Goal: Information Seeking & Learning: Find specific fact

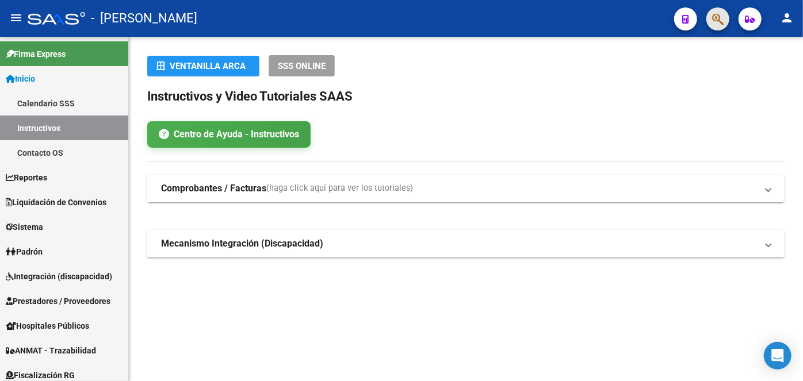
click at [711, 20] on button "button" at bounding box center [717, 18] width 23 height 23
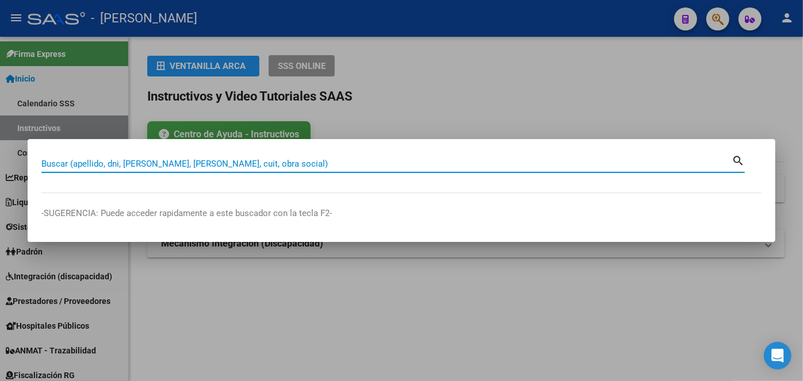
paste input "27425449775"
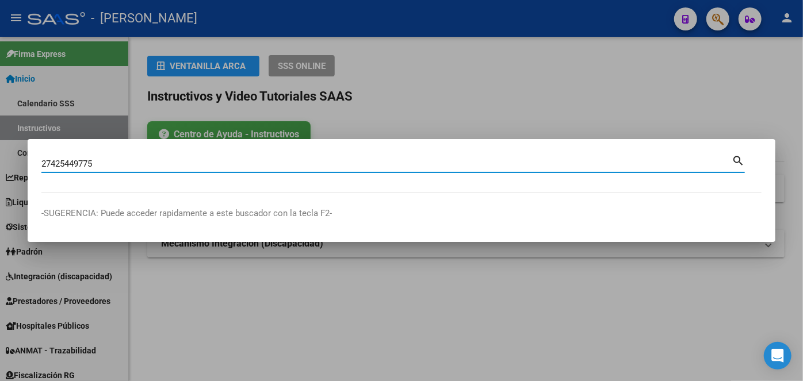
type input "27425449775"
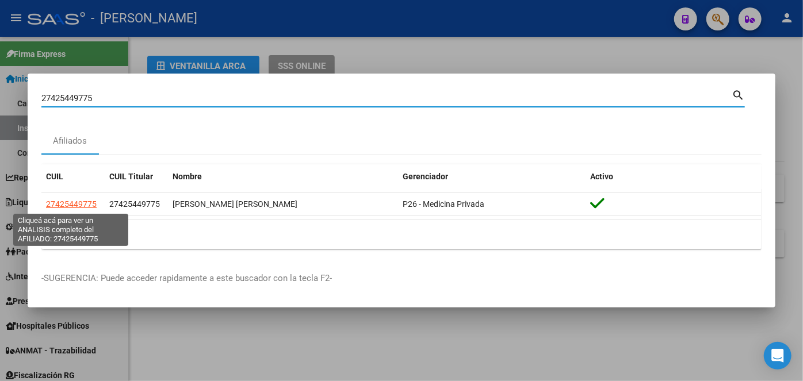
click at [73, 208] on span "27425449775" at bounding box center [71, 204] width 51 height 9
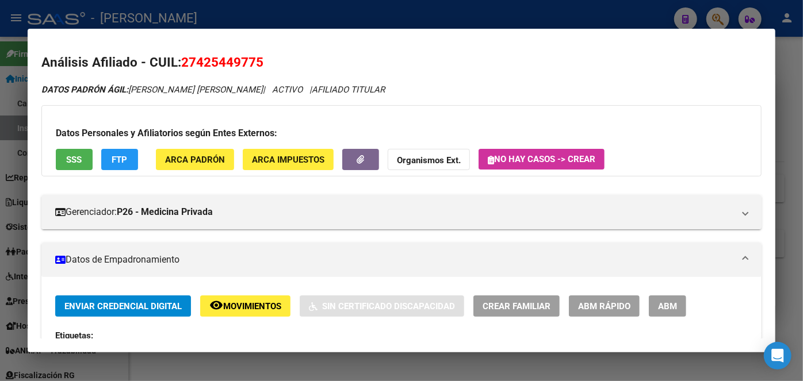
click at [194, 162] on span "ARCA Padrón" at bounding box center [195, 160] width 60 height 10
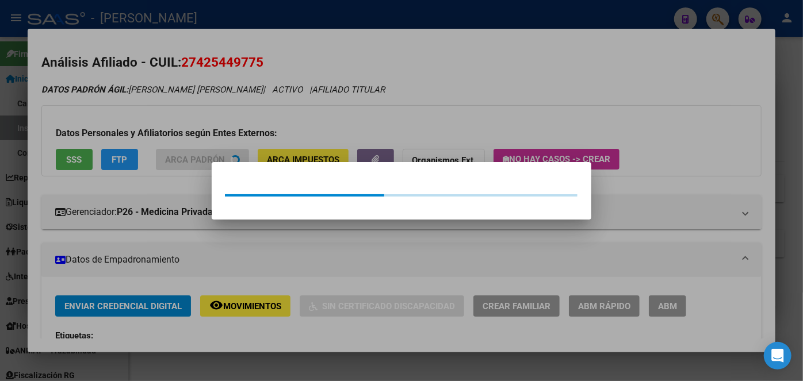
click at [190, 154] on div at bounding box center [401, 190] width 803 height 381
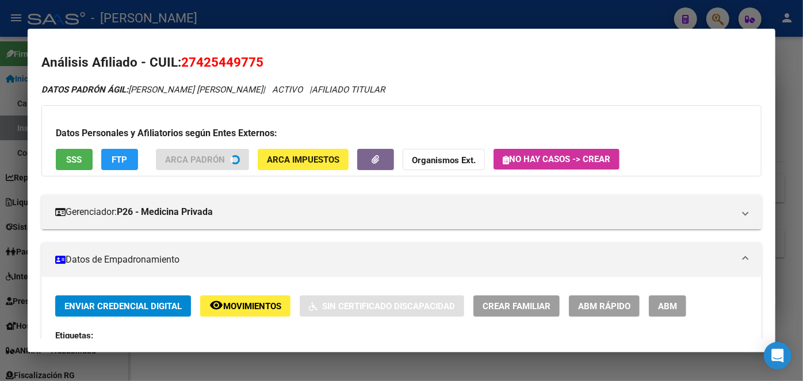
click at [70, 164] on span "SSS" at bounding box center [75, 160] width 16 height 10
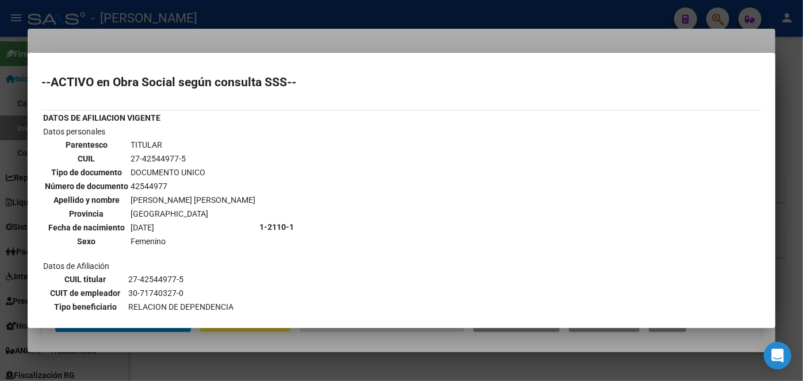
click at [190, 35] on div at bounding box center [401, 190] width 803 height 381
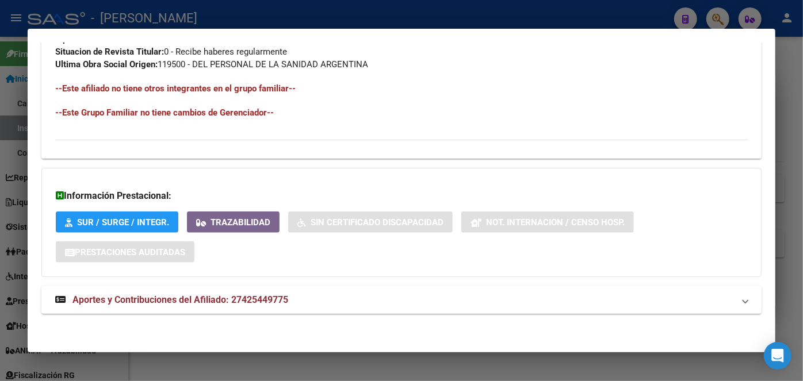
click at [320, 294] on mat-panel-title "Aportes y Contribuciones del Afiliado: 27425449775" at bounding box center [394, 300] width 679 height 14
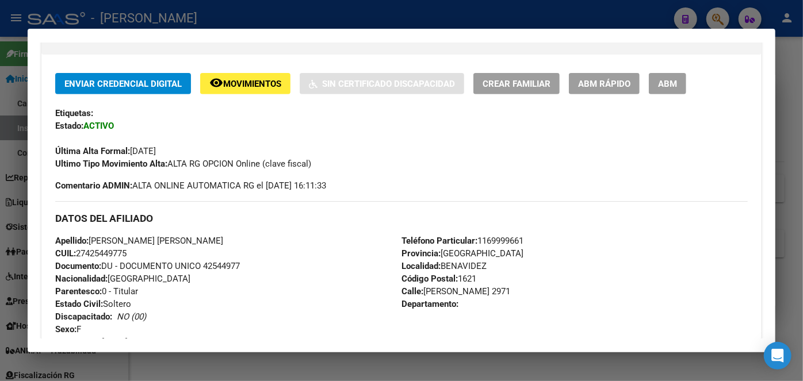
scroll to position [261, 0]
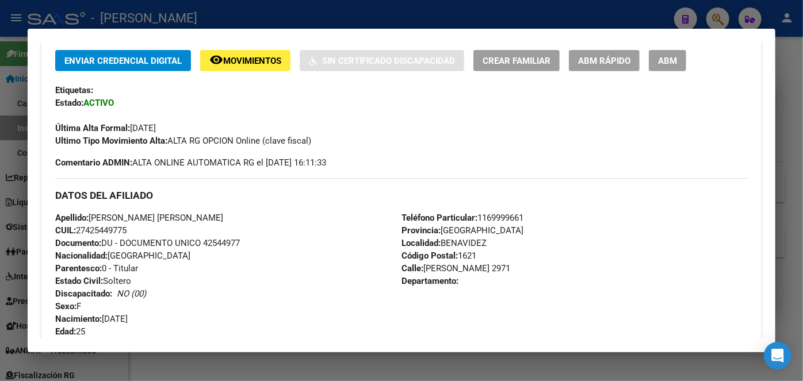
click at [228, 238] on span "Documento: DU - DOCUMENTO UNICO 42544977" at bounding box center [147, 243] width 185 height 10
copy span "42544977"
drag, startPoint x: 94, startPoint y: 213, endPoint x: 194, endPoint y: 213, distance: 99.5
click at [194, 213] on span "Apellido: [PERSON_NAME] [PERSON_NAME]" at bounding box center [139, 218] width 168 height 10
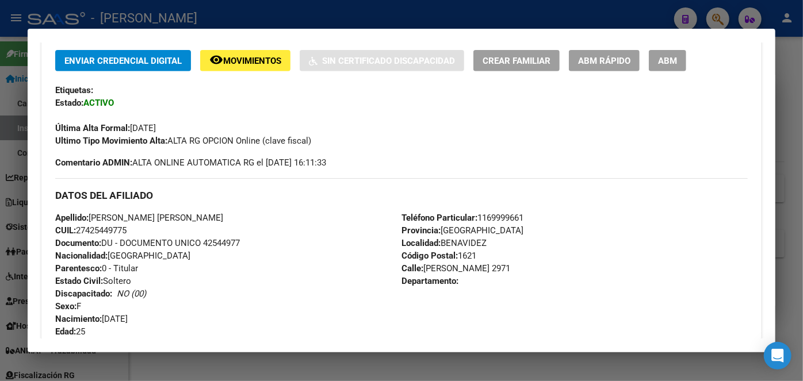
copy span "[PERSON_NAME]"
click at [495, 223] on div "Teléfono Particular: [PHONE_NUMBER] Provincia: [GEOGRAPHIC_DATA] Localidad: [PE…" at bounding box center [574, 275] width 346 height 127
copy span "1169999661"
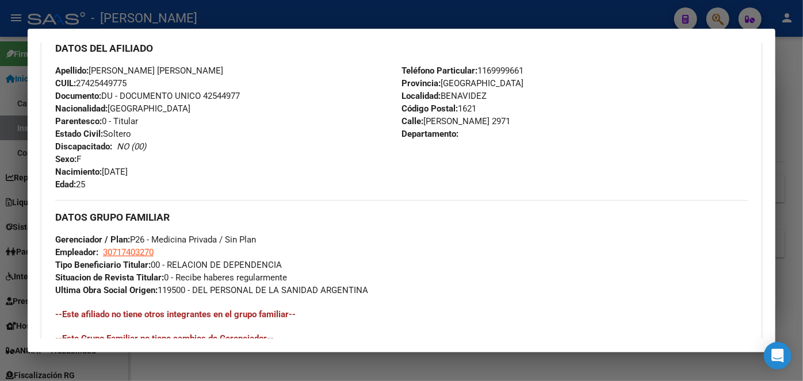
scroll to position [523, 0]
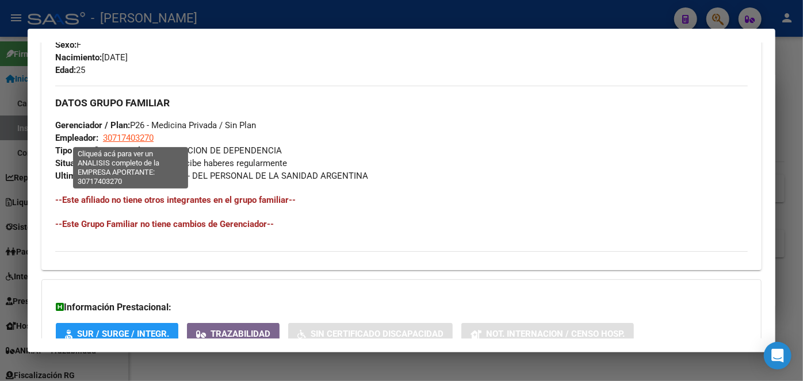
click at [131, 137] on span "30717403270" at bounding box center [128, 138] width 51 height 10
type textarea "30717403270"
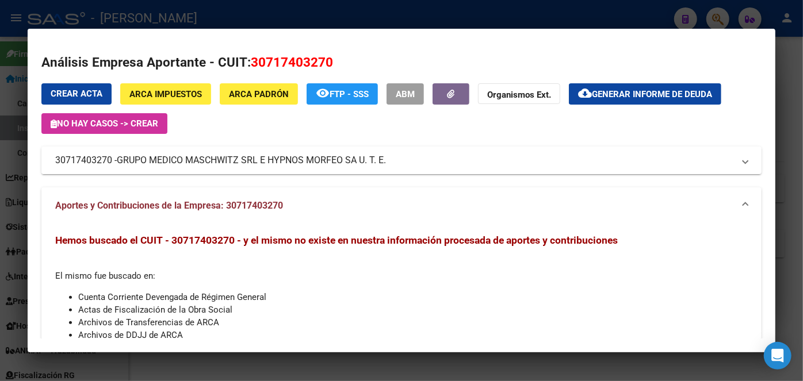
click at [253, 157] on span "GRUPO MEDICO MASCHWITZ SRL E HYPNOS MORFEO SA U. T. E." at bounding box center [251, 161] width 269 height 14
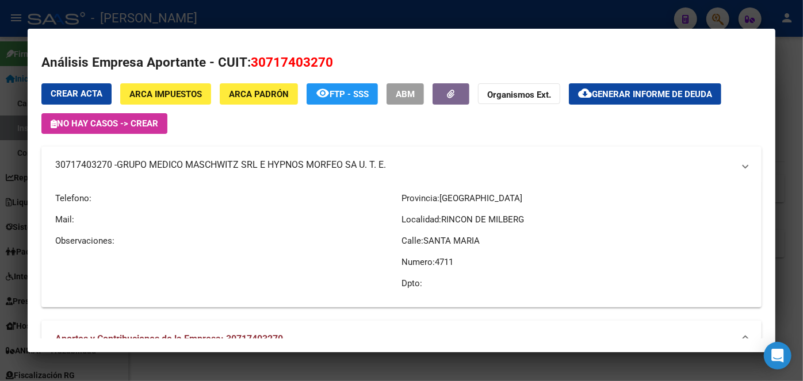
click at [253, 157] on mat-expansion-panel-header "30717403270 - GRUPO MEDICO MASCHWITZ SRL E HYPNOS MORFEO SA U. T. E." at bounding box center [401, 165] width 720 height 37
click at [253, 158] on span "GRUPO MEDICO MASCHWITZ SRL E HYPNOS MORFEO SA U. T. E." at bounding box center [251, 165] width 269 height 14
copy span "GRUPO MEDICO MASCHWITZ SRL E HYPNOS MORFEO SA U. T. E."
click at [214, 3] on div at bounding box center [401, 190] width 803 height 381
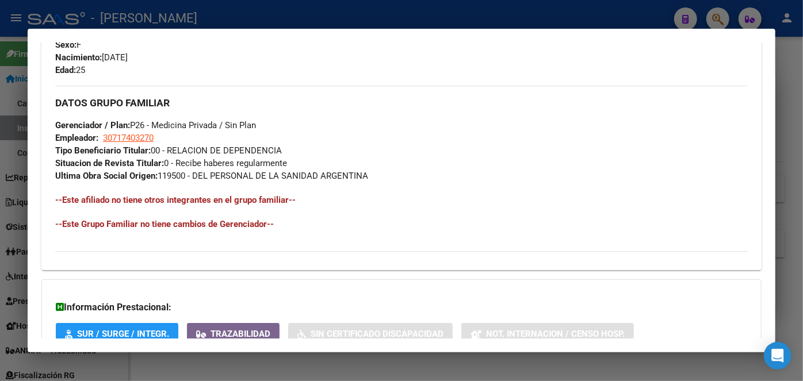
click at [165, 18] on div at bounding box center [401, 190] width 803 height 381
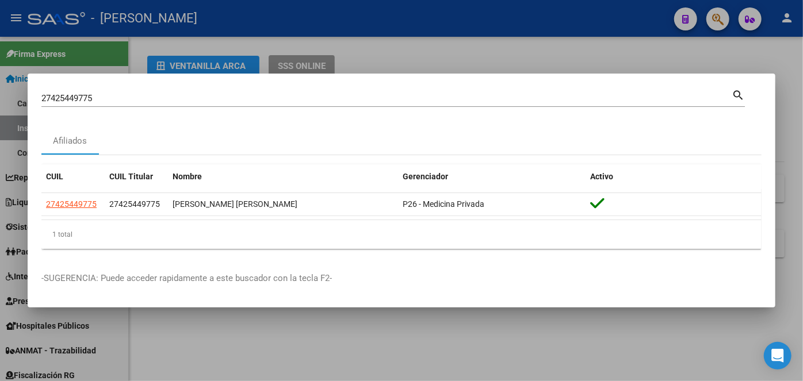
click at [139, 93] on input "27425449775" at bounding box center [386, 98] width 690 height 10
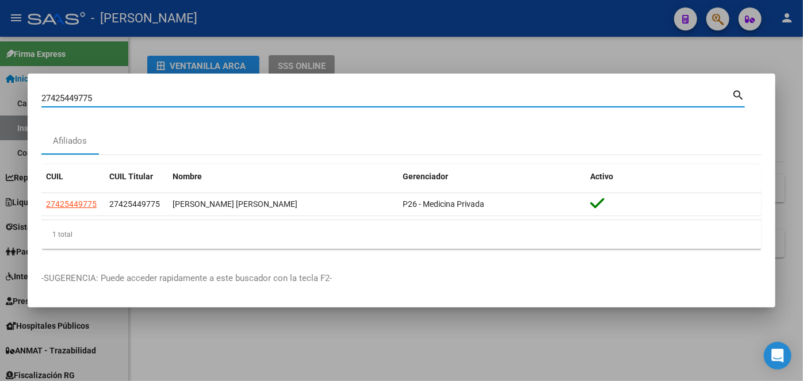
click at [139, 93] on input "27425449775" at bounding box center [386, 98] width 690 height 10
paste input "02607451"
type input "20260745175"
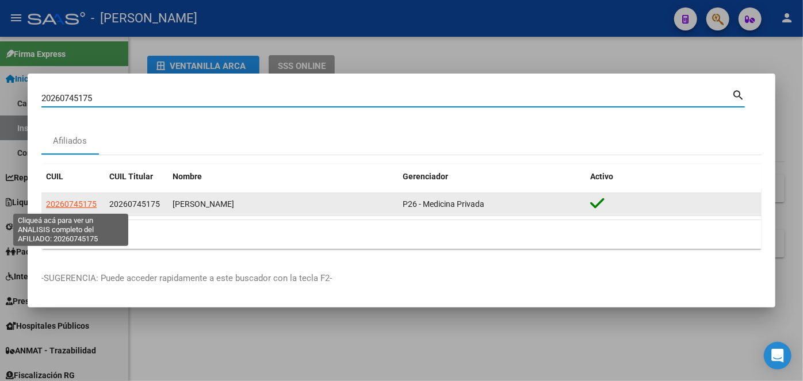
click at [86, 200] on app-link-go-to "20260745175" at bounding box center [71, 204] width 51 height 13
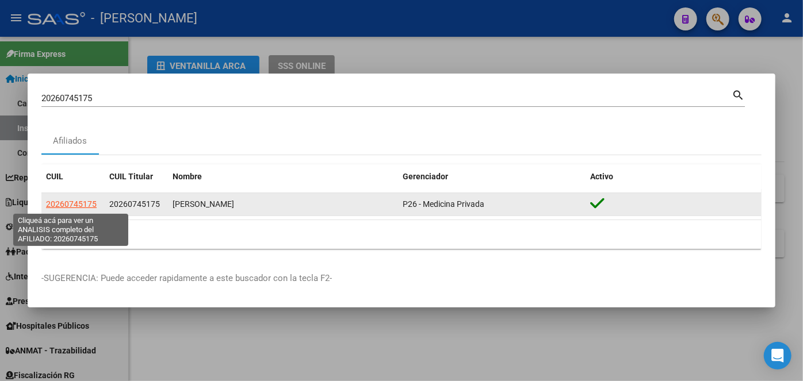
click at [86, 204] on span "20260745175" at bounding box center [71, 204] width 51 height 9
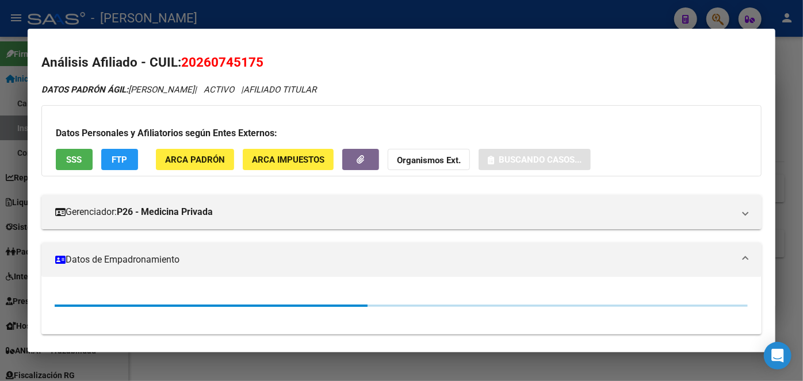
click at [171, 171] on div "Datos Personales y Afiliatorios según Entes Externos: SSS FTP ARCA Padrón ARCA …" at bounding box center [401, 140] width 720 height 71
click at [171, 160] on span "ARCA Padrón" at bounding box center [195, 160] width 60 height 10
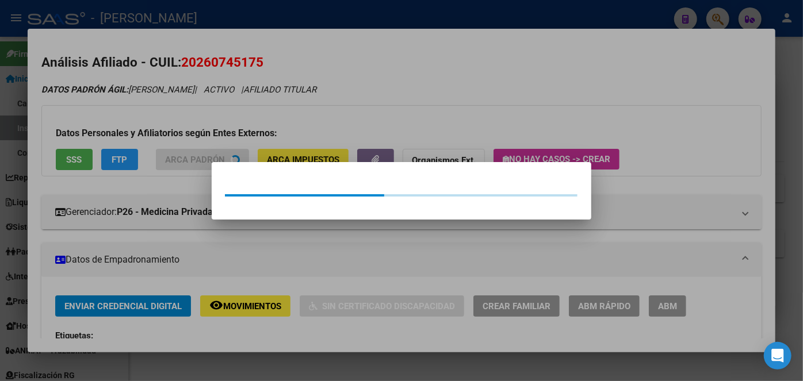
click at [159, 117] on div at bounding box center [401, 190] width 803 height 381
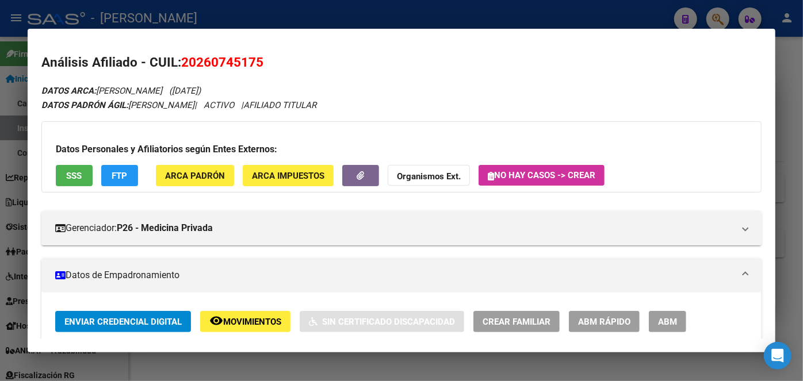
click at [64, 168] on button "SSS" at bounding box center [74, 175] width 37 height 21
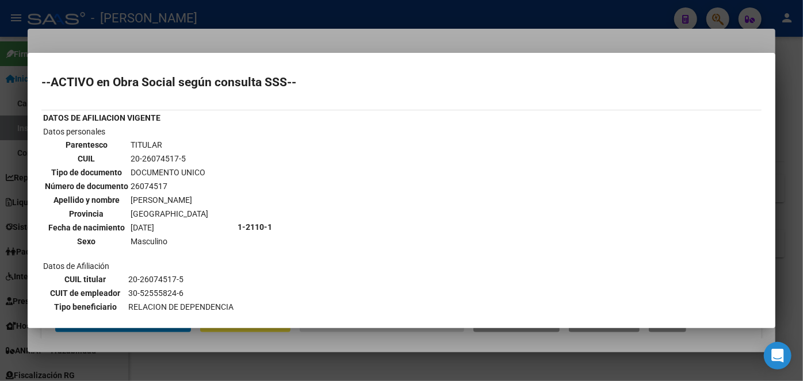
click at [158, 46] on div at bounding box center [401, 190] width 803 height 381
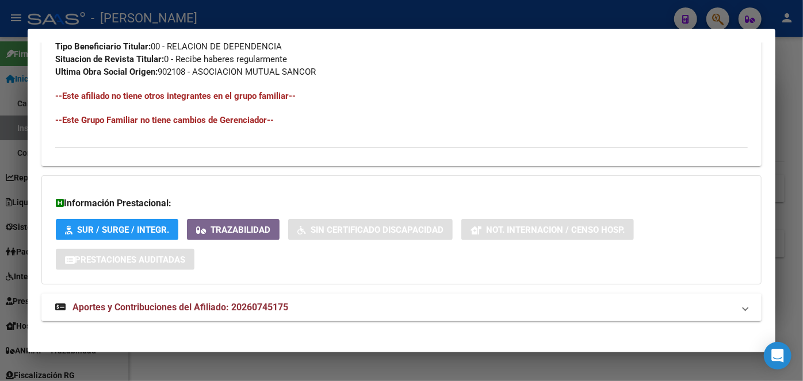
scroll to position [634, 0]
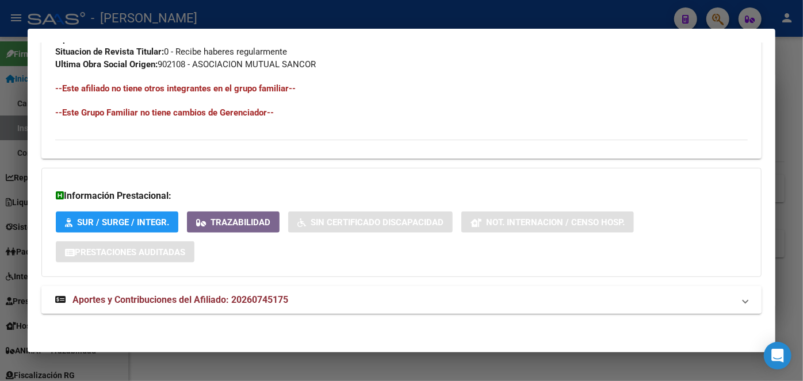
click at [260, 289] on mat-expansion-panel-header "Aportes y Contribuciones del Afiliado: 20260745175" at bounding box center [401, 300] width 720 height 28
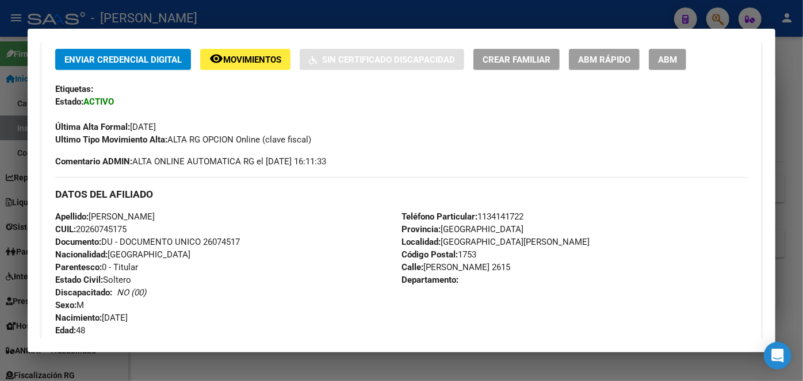
scroll to position [206, 0]
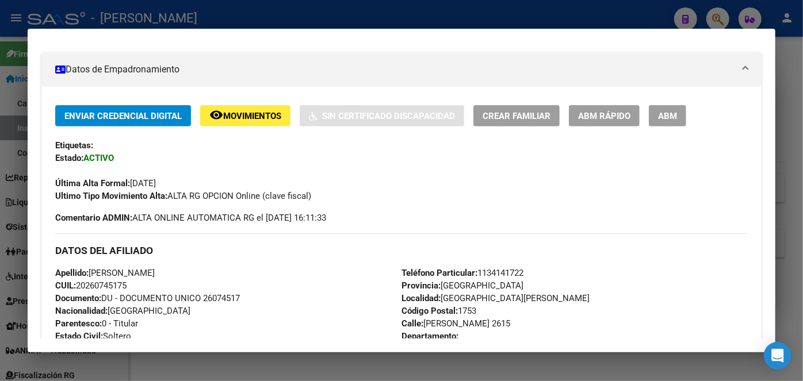
click at [229, 294] on span "Documento: DU - DOCUMENTO UNICO 26074517" at bounding box center [147, 298] width 185 height 10
click at [229, 296] on span "Documento: DU - DOCUMENTO UNICO 26074517" at bounding box center [147, 298] width 185 height 10
copy span "26074517"
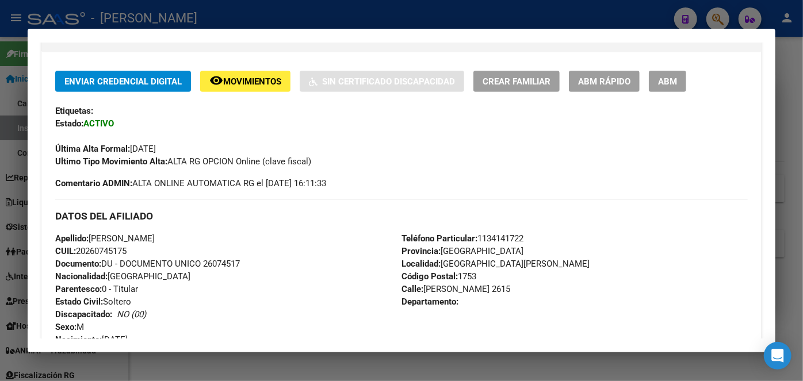
scroll to position [258, 0]
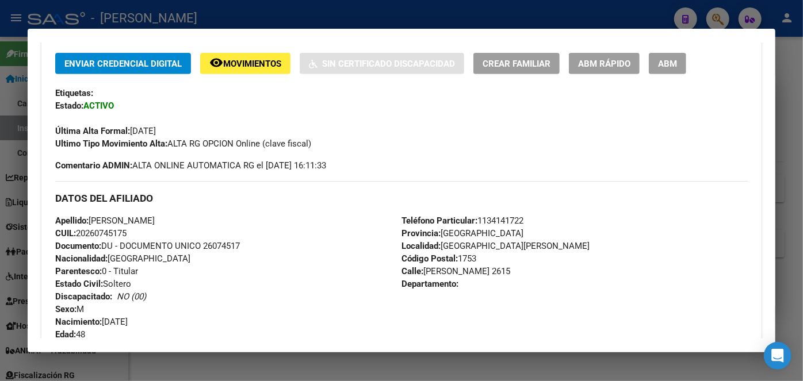
click at [501, 220] on span "Teléfono Particular: [PHONE_NUMBER]" at bounding box center [462, 221] width 122 height 10
copy span "1134141722"
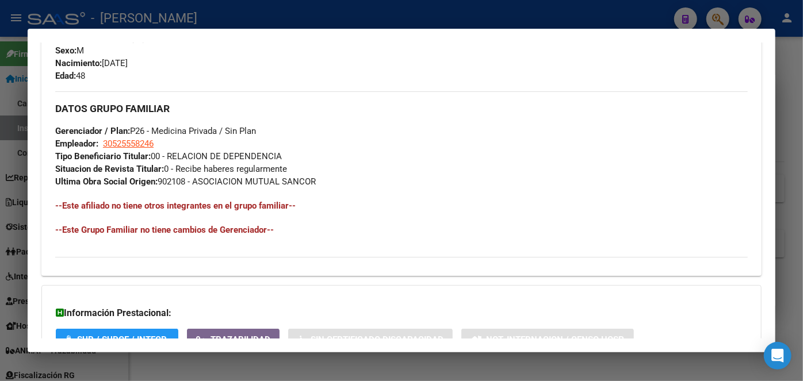
scroll to position [520, 0]
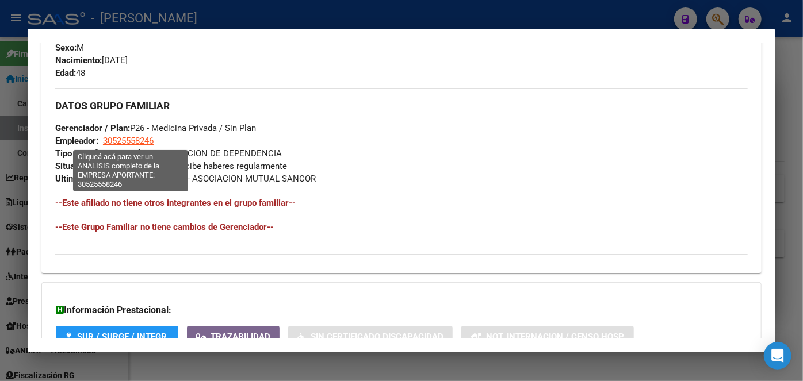
click at [141, 139] on span "30525558246" at bounding box center [128, 141] width 51 height 10
type textarea "30525558246"
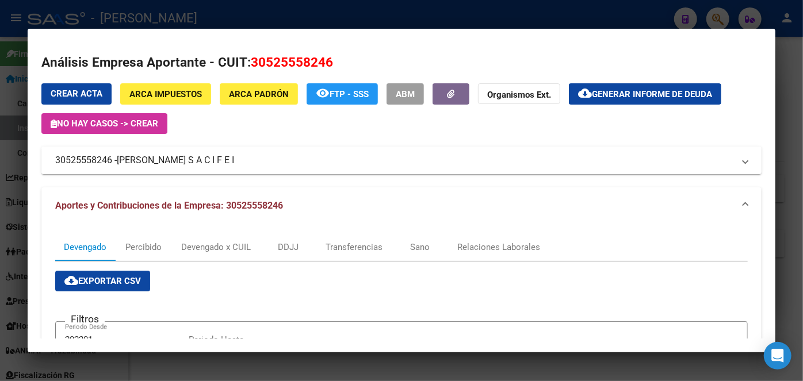
click at [201, 155] on span "[PERSON_NAME] S A C I F E I" at bounding box center [175, 161] width 117 height 14
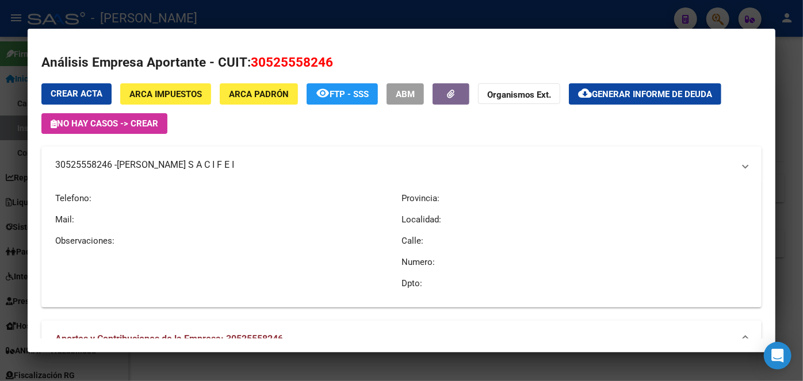
click at [201, 155] on mat-expansion-panel-header "30525558246 - [PERSON_NAME] S A C I F E I" at bounding box center [401, 165] width 720 height 37
copy span "[PERSON_NAME] S A C I F E I"
click at [171, 16] on div at bounding box center [401, 190] width 803 height 381
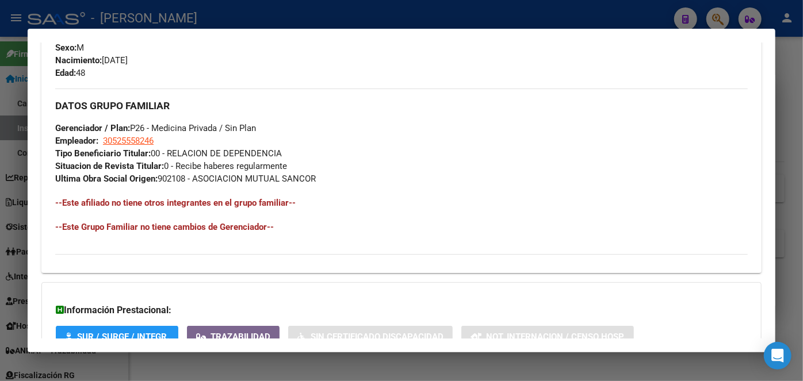
click at [171, 16] on div at bounding box center [401, 190] width 803 height 381
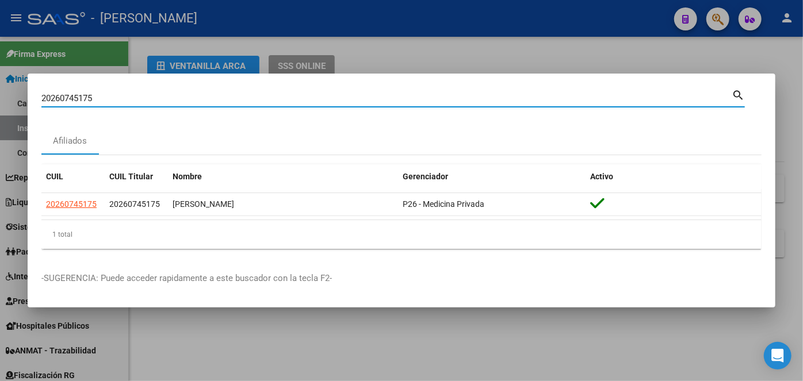
click at [141, 99] on input "20260745175" at bounding box center [386, 98] width 690 height 10
paste input "407152701"
type input "20407152701"
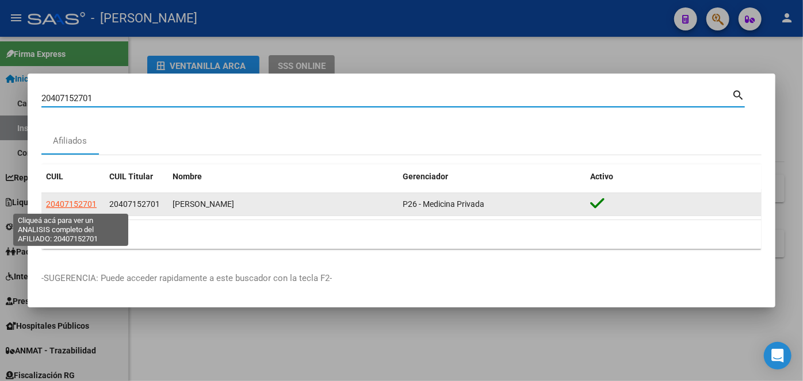
click at [64, 204] on span "20407152701" at bounding box center [71, 204] width 51 height 9
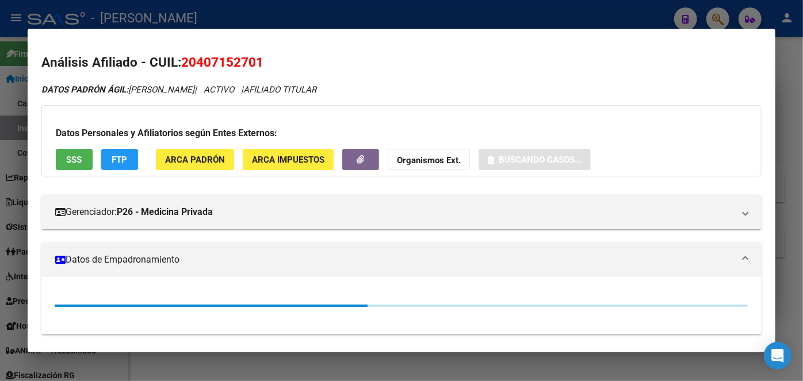
click at [155, 163] on div "Datos Personales y Afiliatorios según Entes Externos: SSS FTP ARCA Padrón ARCA …" at bounding box center [401, 140] width 720 height 71
click at [175, 162] on span "ARCA Padrón" at bounding box center [195, 160] width 60 height 10
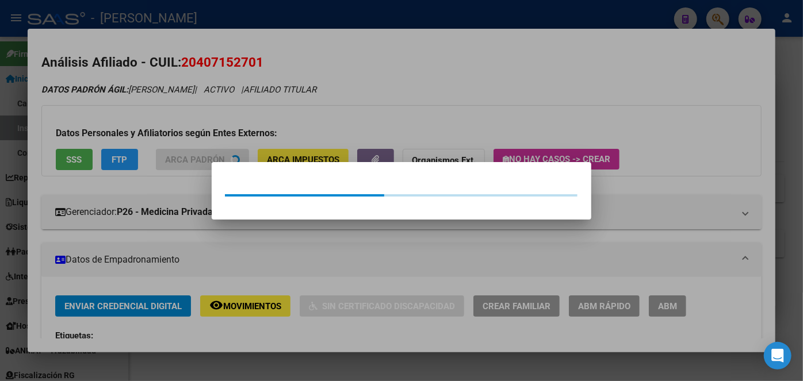
click at [156, 115] on div at bounding box center [401, 190] width 803 height 381
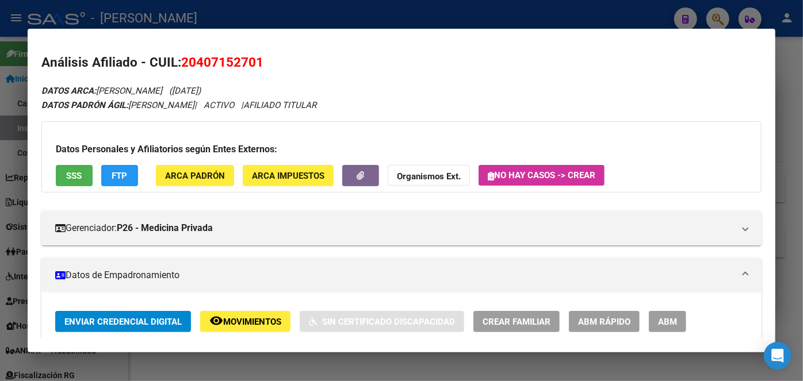
click at [72, 175] on span "SSS" at bounding box center [75, 176] width 16 height 10
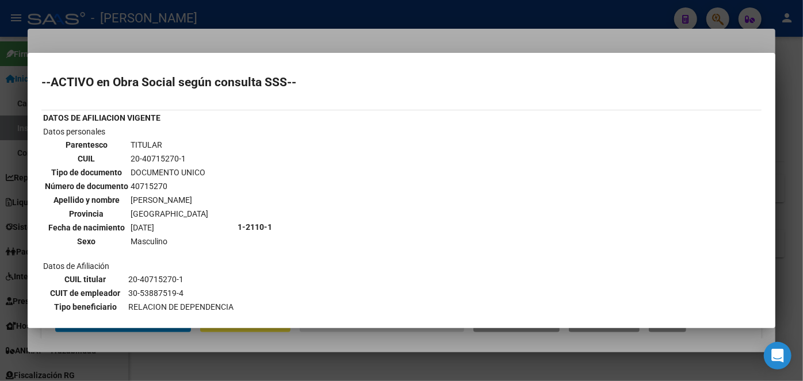
drag, startPoint x: 155, startPoint y: 47, endPoint x: 192, endPoint y: 79, distance: 48.5
click at [189, 72] on div "20407152701 Buscar (apellido, dni, cuil, nro traspaso, cuit, obra social) searc…" at bounding box center [401, 190] width 803 height 381
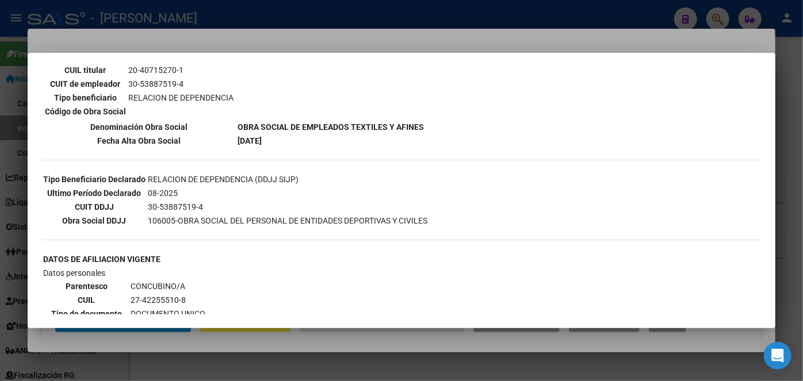
scroll to position [313, 0]
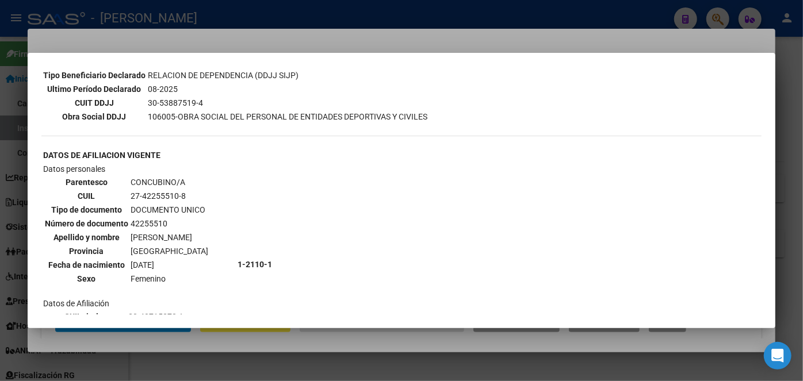
click at [189, 45] on div at bounding box center [401, 190] width 803 height 381
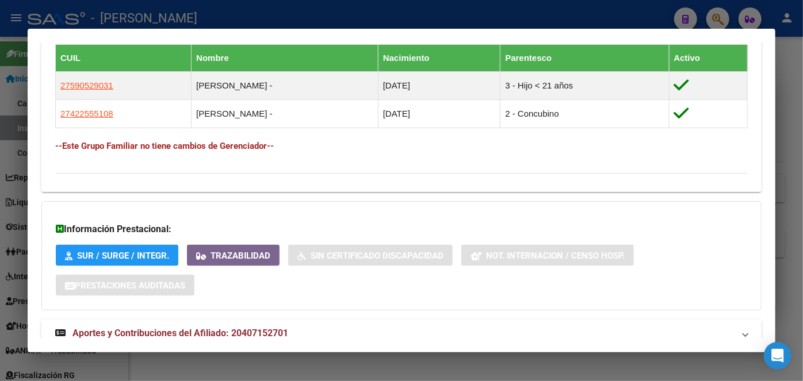
scroll to position [703, 0]
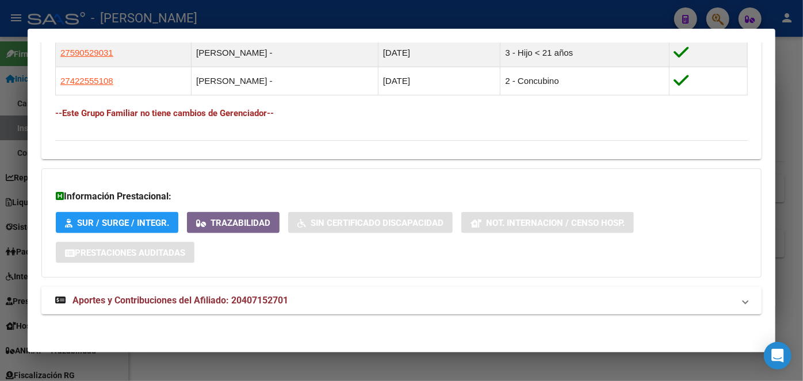
click at [283, 301] on span "Aportes y Contribuciones del Afiliado: 20407152701" at bounding box center [180, 300] width 216 height 11
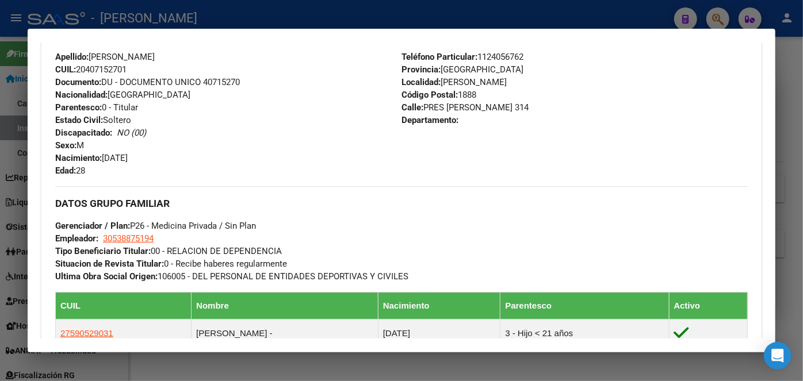
scroll to position [404, 0]
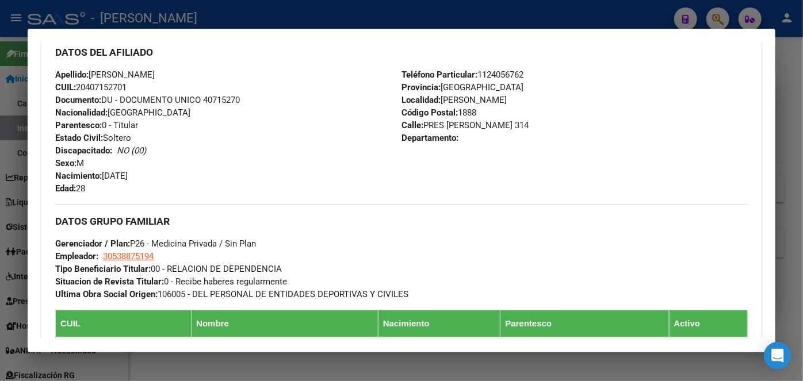
click at [218, 101] on span "Documento: DU - DOCUMENTO UNICO 40715270" at bounding box center [147, 100] width 185 height 10
copy span "40715270"
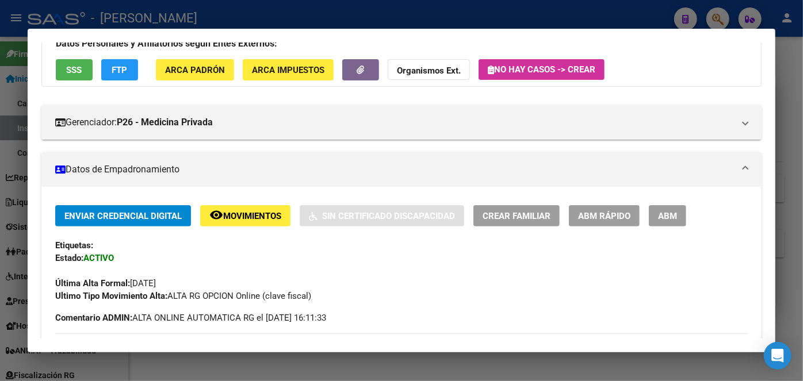
scroll to position [313, 0]
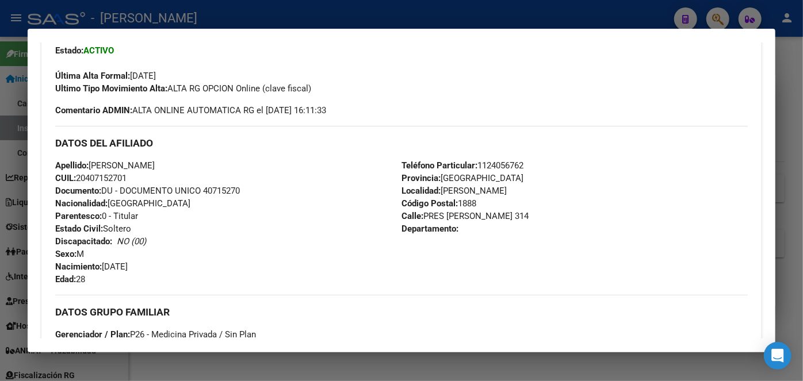
click at [495, 172] on div "Teléfono Particular: [PHONE_NUMBER] Provincia: [GEOGRAPHIC_DATA] Localidad: [PE…" at bounding box center [574, 222] width 346 height 127
click at [495, 165] on span "Teléfono Particular: [PHONE_NUMBER]" at bounding box center [462, 165] width 122 height 10
copy span "1124056762"
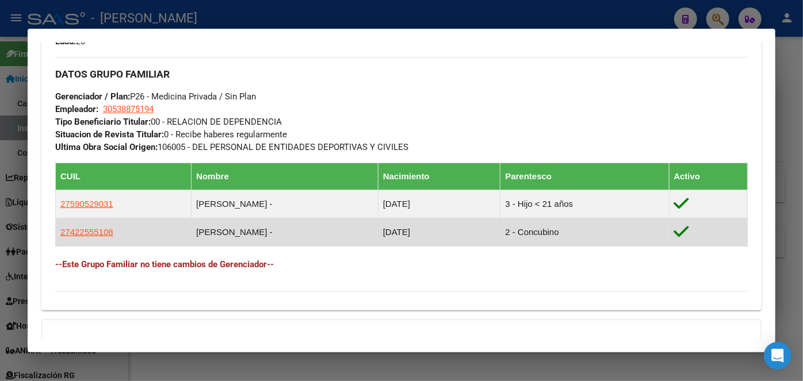
scroll to position [575, 0]
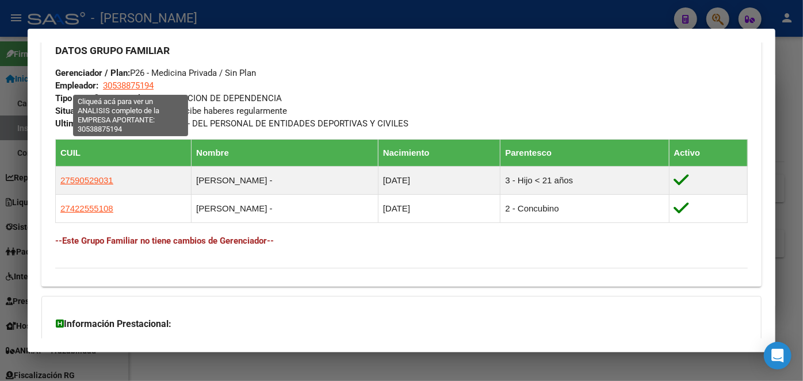
click at [135, 89] on span "30538875194" at bounding box center [128, 86] width 51 height 10
type textarea "30538875194"
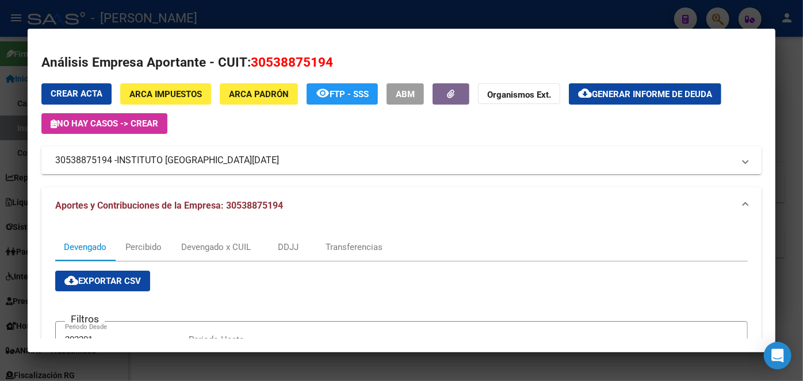
click at [167, 155] on span "INSTITUTO [GEOGRAPHIC_DATA][DATE]" at bounding box center [198, 161] width 162 height 14
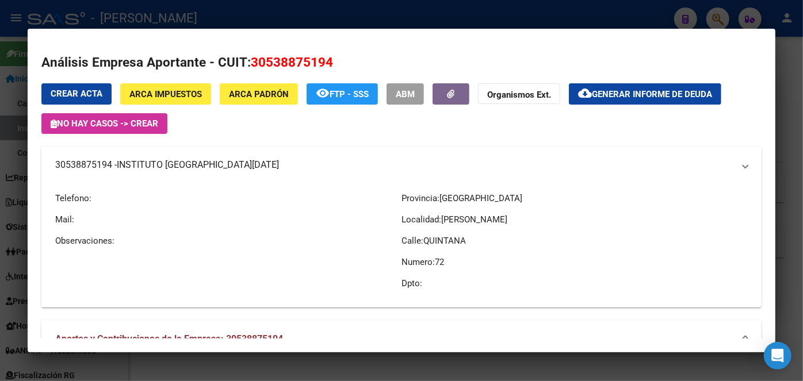
click at [167, 155] on mat-expansion-panel-header "30538875194 - [GEOGRAPHIC_DATA][DATE]" at bounding box center [401, 165] width 720 height 37
copy span "INSTITUTO [GEOGRAPHIC_DATA][DATE]"
click at [196, 9] on div at bounding box center [401, 190] width 803 height 381
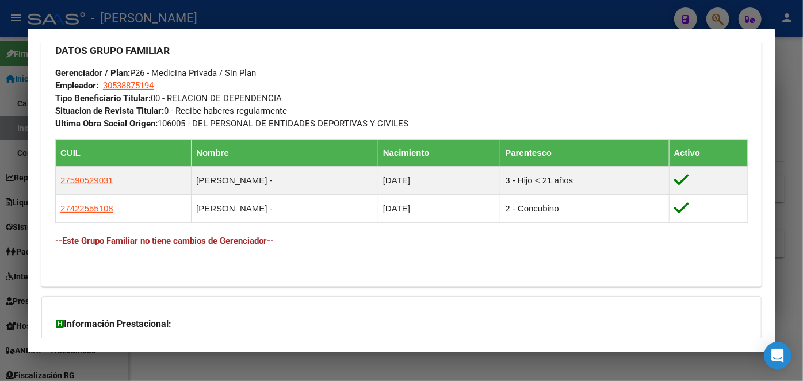
click at [196, 9] on div at bounding box center [401, 190] width 803 height 381
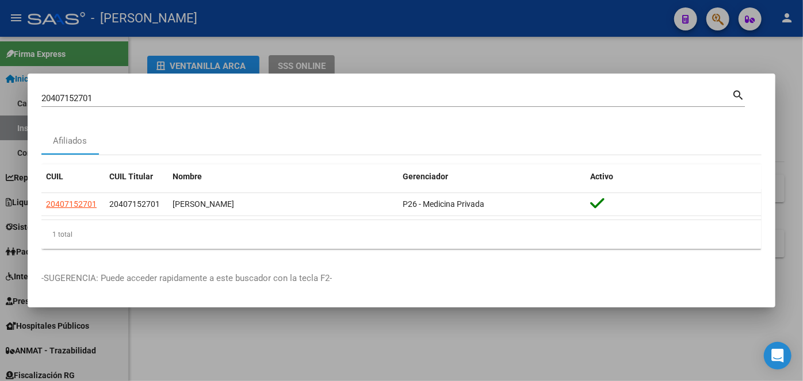
click at [145, 94] on input "20407152701" at bounding box center [386, 98] width 690 height 10
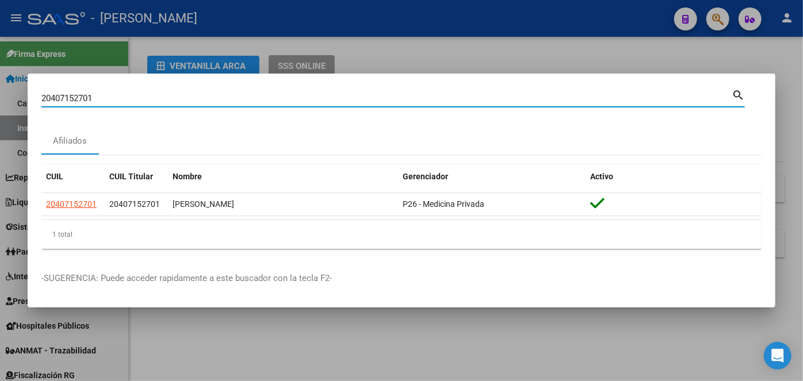
click at [145, 94] on input "20407152701" at bounding box center [386, 98] width 690 height 10
paste input "14486224"
type input "20414486224"
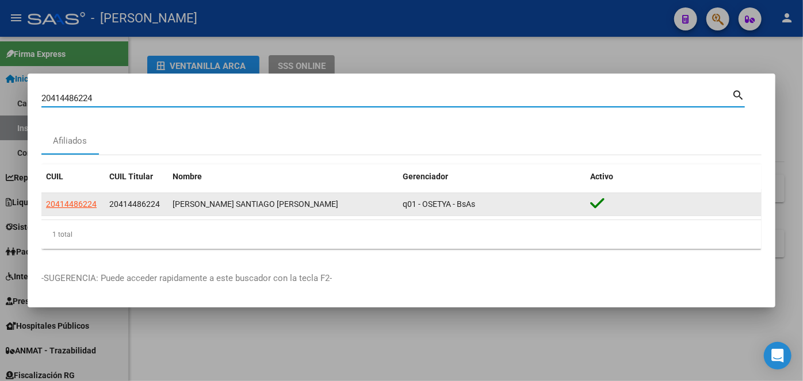
click at [87, 209] on app-link-go-to "20414486224" at bounding box center [71, 204] width 51 height 13
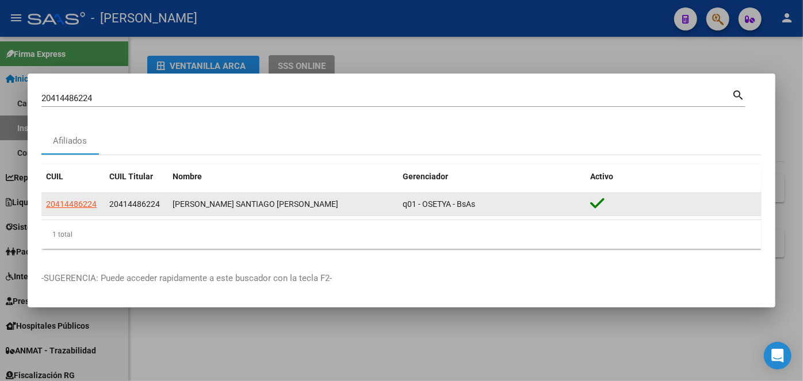
click at [87, 206] on span "20414486224" at bounding box center [71, 204] width 51 height 9
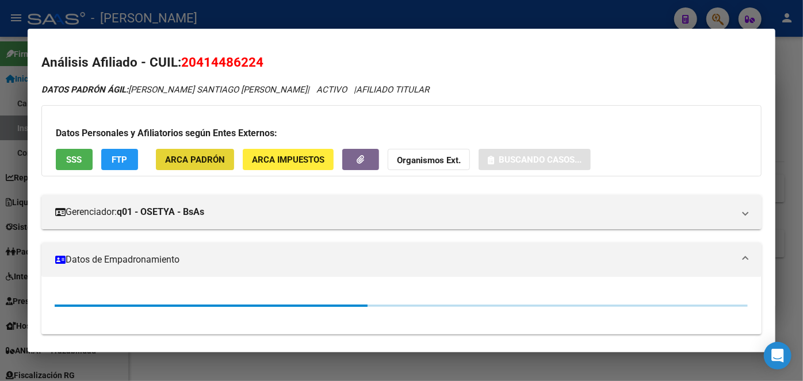
click at [204, 148] on div "Datos Personales y Afiliatorios según Entes Externos: SSS FTP ARCA Padrón ARCA …" at bounding box center [401, 140] width 720 height 71
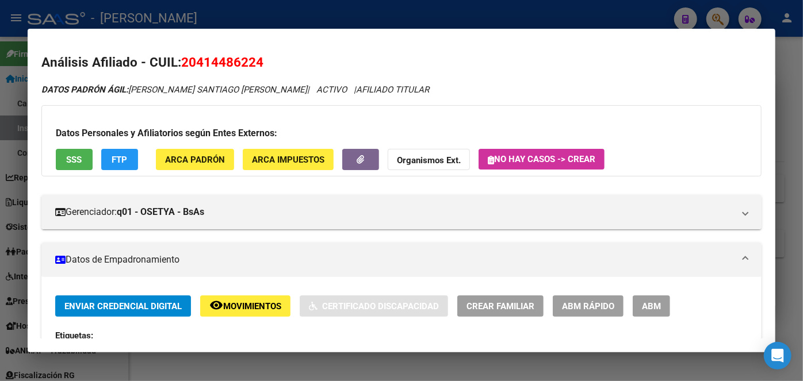
drag, startPoint x: 190, startPoint y: 137, endPoint x: 191, endPoint y: 143, distance: 6.0
click at [191, 140] on div "Datos Personales y Afiliatorios según Entes Externos: SSS FTP ARCA Padrón ARCA …" at bounding box center [401, 140] width 720 height 71
click at [189, 156] on span "ARCA Padrón" at bounding box center [195, 160] width 60 height 10
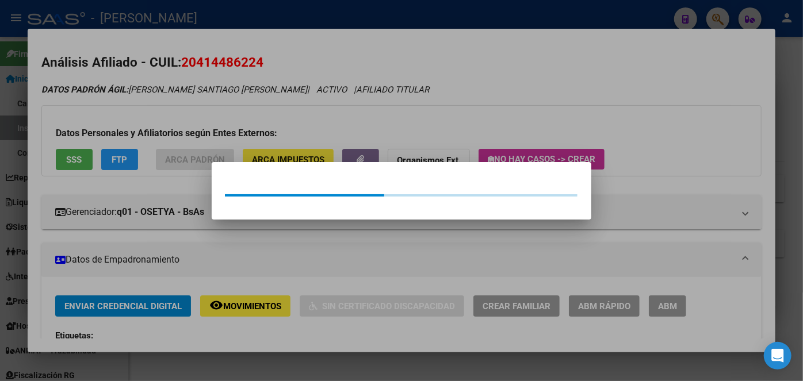
click at [178, 120] on div at bounding box center [401, 190] width 803 height 381
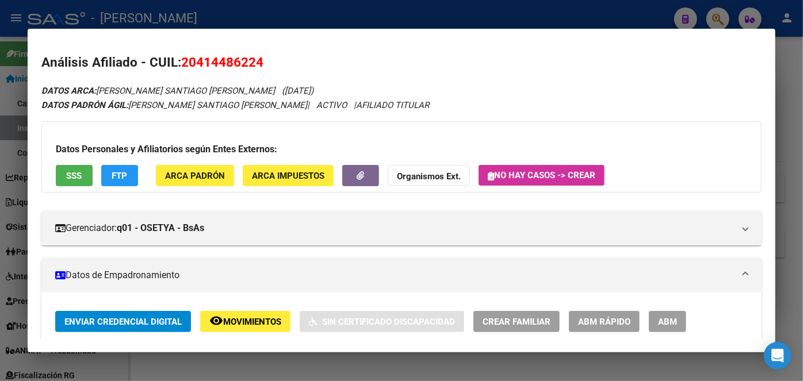
click at [81, 159] on div "Datos Personales y Afiliatorios según Entes Externos: SSS FTP ARCA Padrón ARCA …" at bounding box center [401, 156] width 720 height 71
click at [81, 167] on button "SSS" at bounding box center [74, 175] width 37 height 21
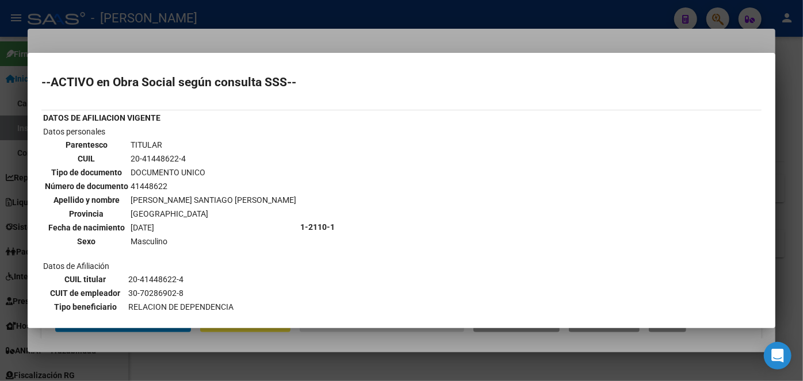
click at [148, 45] on div at bounding box center [401, 190] width 803 height 381
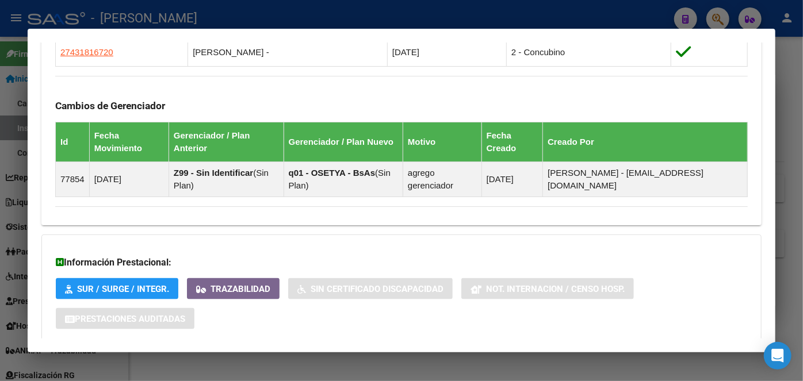
click at [262, 299] on div "Información Prestacional: SUR / SURGE / INTEGR. Trazabilidad Sin Certificado Di…" at bounding box center [401, 289] width 720 height 109
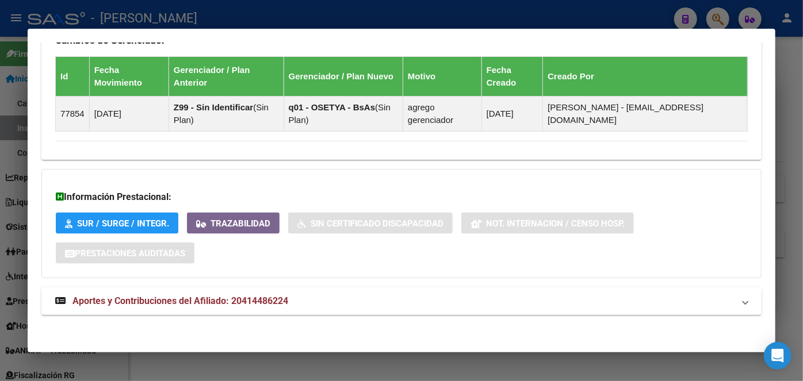
click at [264, 299] on span "Aportes y Contribuciones del Afiliado: 20414486224" at bounding box center [180, 301] width 216 height 11
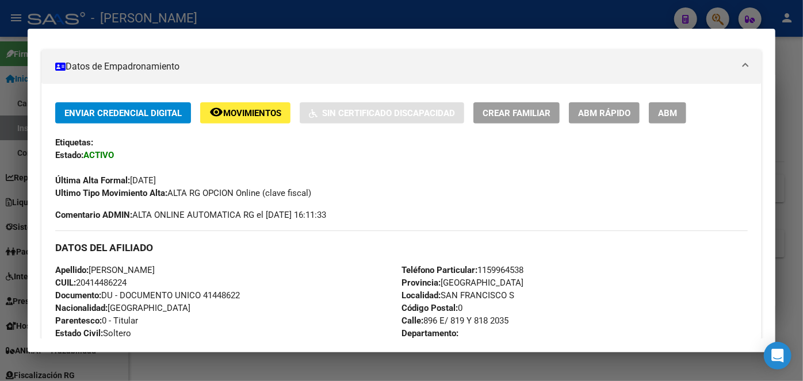
scroll to position [313, 0]
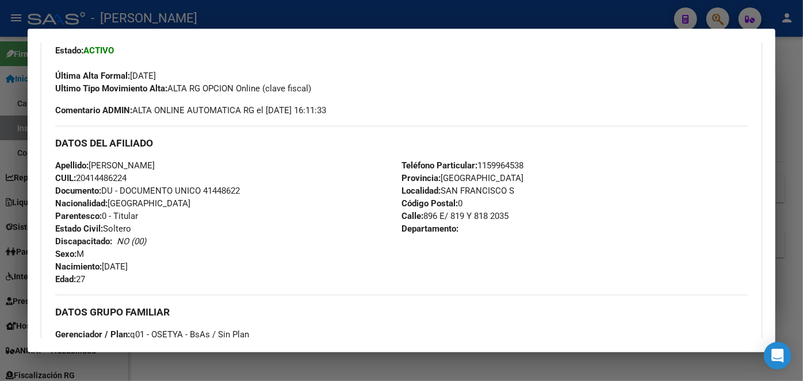
click at [233, 184] on div "Apellido: [PERSON_NAME] CUIL: 20414486224 Documento: DU - DOCUMENTO UNICO 41448…" at bounding box center [228, 222] width 346 height 127
click at [233, 186] on span "Documento: DU - DOCUMENTO UNICO 41448622" at bounding box center [147, 191] width 185 height 10
click at [502, 164] on span "Teléfono Particular: [PHONE_NUMBER]" at bounding box center [462, 165] width 122 height 10
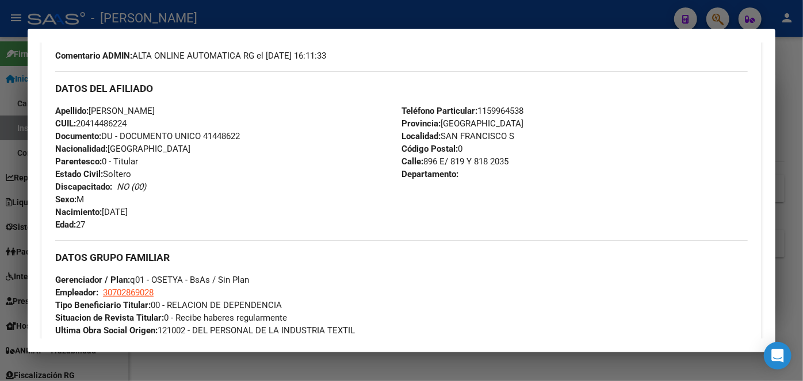
scroll to position [523, 0]
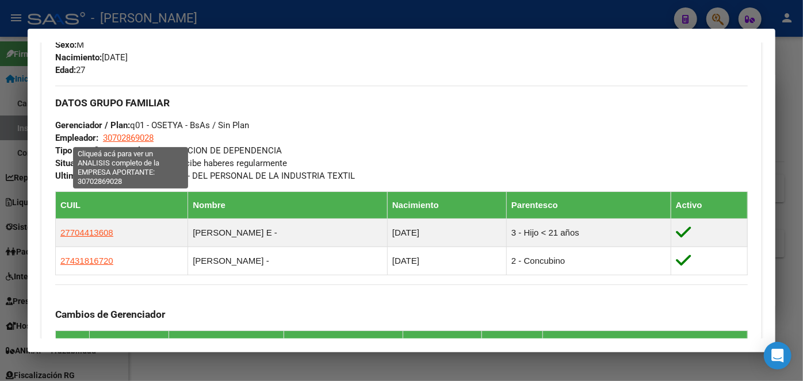
click at [135, 133] on span "30702869028" at bounding box center [128, 138] width 51 height 10
type textarea "30702869028"
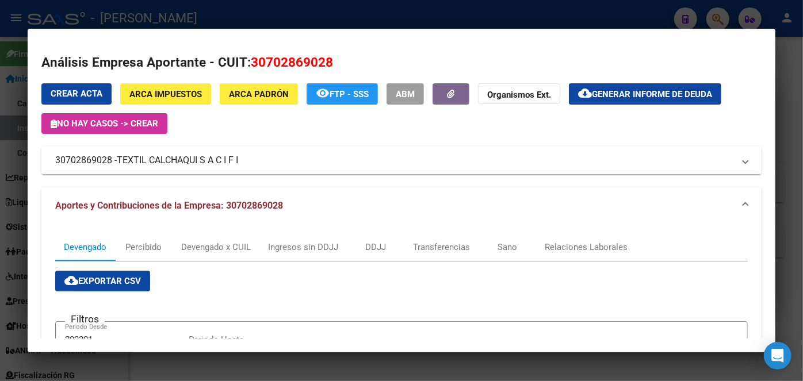
click at [168, 10] on div at bounding box center [401, 190] width 803 height 381
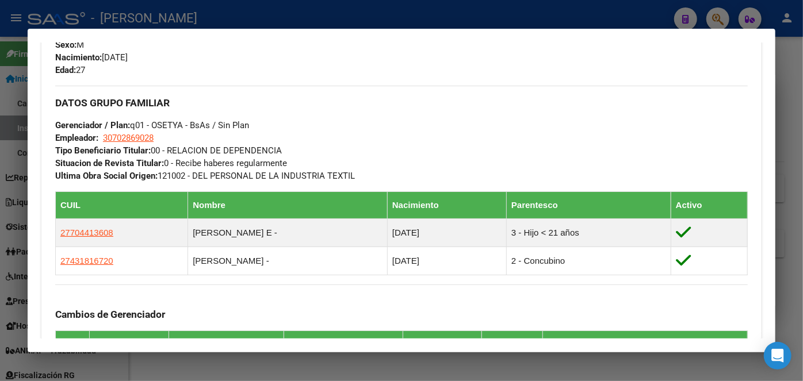
click at [168, 10] on div at bounding box center [401, 190] width 803 height 381
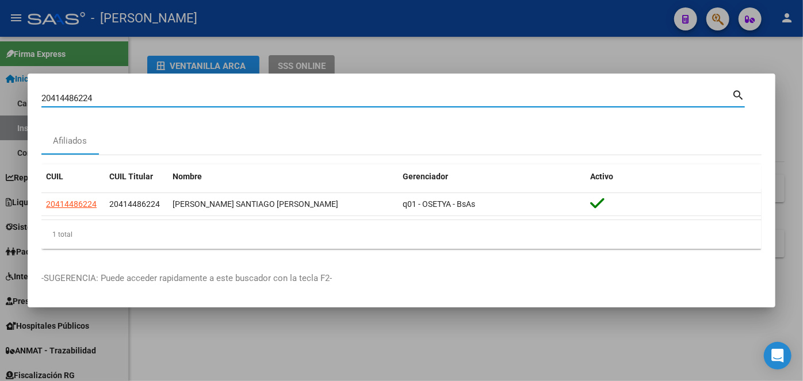
click at [141, 97] on input "20414486224" at bounding box center [386, 98] width 690 height 10
paste input "366143662"
type input "20366143662"
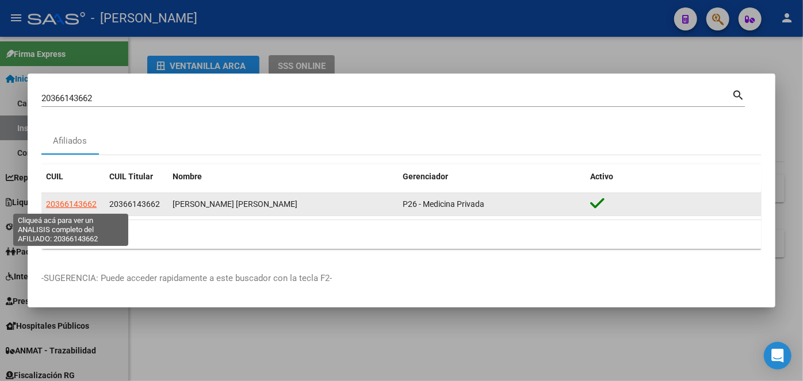
click at [76, 206] on span "20366143662" at bounding box center [71, 204] width 51 height 9
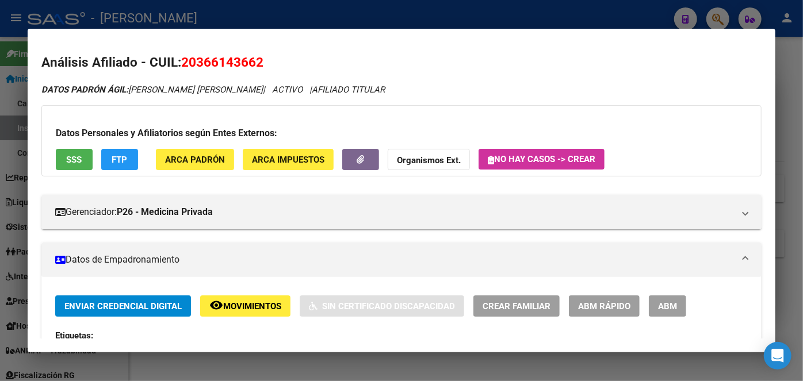
click at [161, 153] on button "ARCA Padrón" at bounding box center [195, 159] width 78 height 21
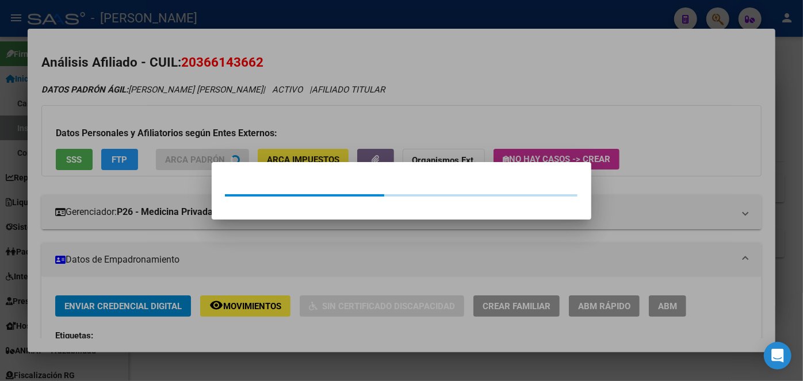
click at [156, 135] on div at bounding box center [401, 190] width 803 height 381
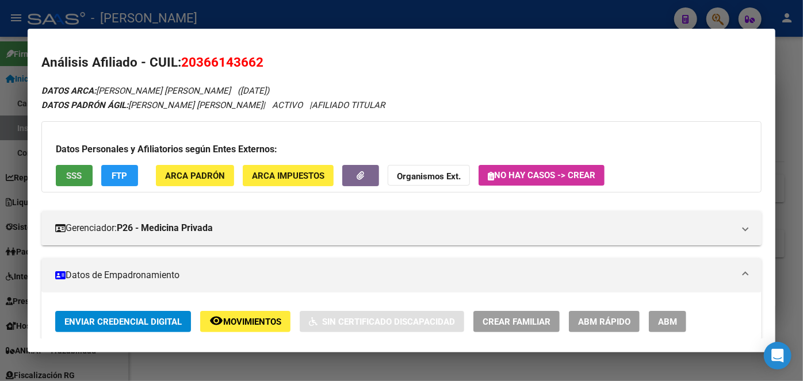
click at [76, 165] on button "SSS" at bounding box center [74, 175] width 37 height 21
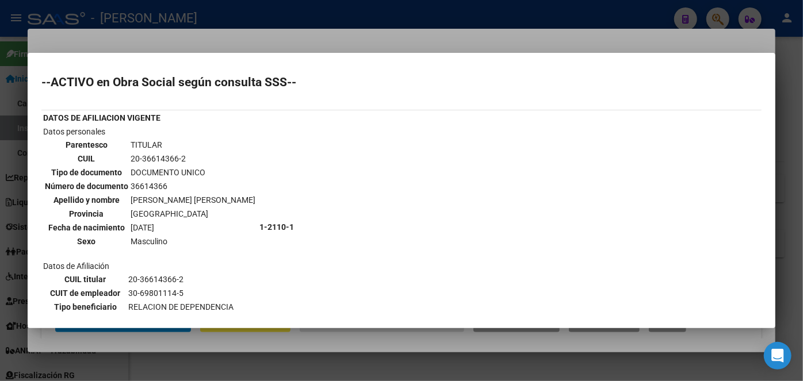
click at [129, 57] on mat-dialog-container "--ACTIVO en Obra Social según consulta SSS-- DATOS DE AFILIACION VIGENTE Datos …" at bounding box center [402, 190] width 748 height 275
click at [128, 53] on mat-dialog-container "--ACTIVO en Obra Social según consulta SSS-- DATOS DE AFILIACION VIGENTE Datos …" at bounding box center [402, 190] width 748 height 275
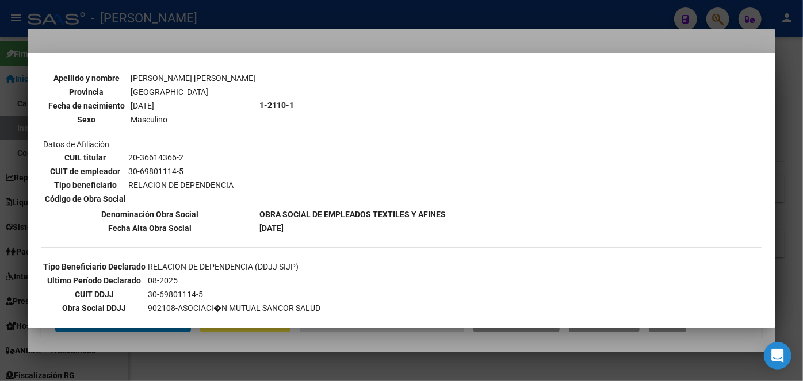
scroll to position [209, 0]
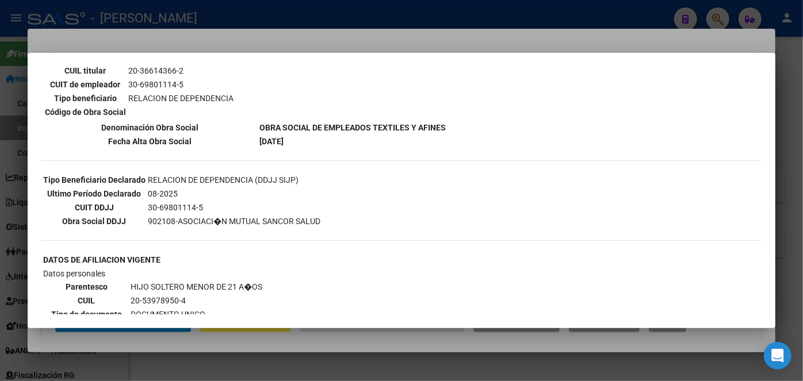
click at [170, 38] on div at bounding box center [401, 190] width 803 height 381
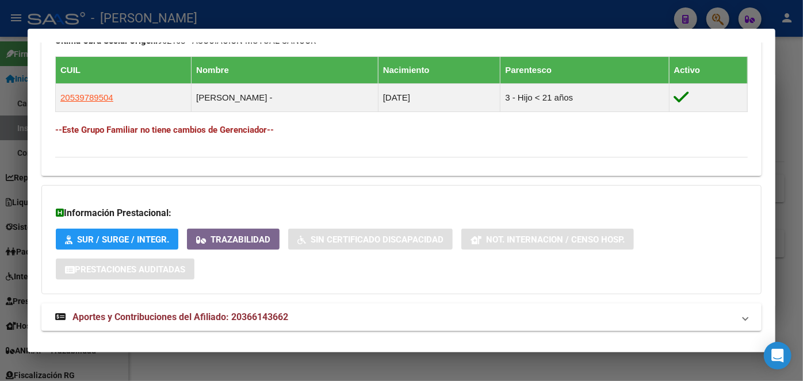
scroll to position [675, 0]
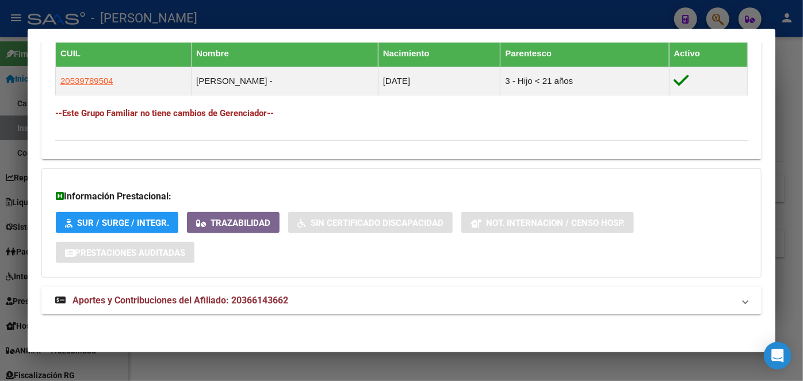
click at [262, 291] on mat-expansion-panel-header "Aportes y Contribuciones del Afiliado: 20366143662" at bounding box center [401, 301] width 720 height 28
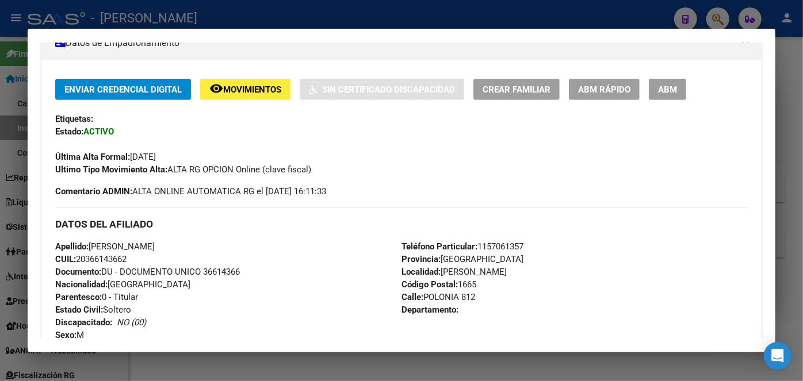
scroll to position [194, 0]
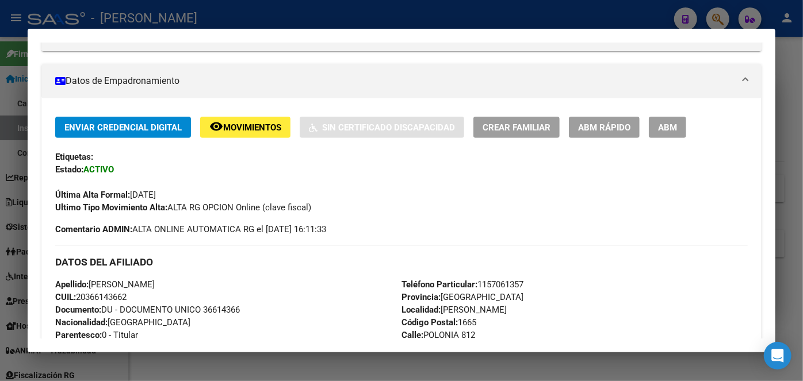
click at [240, 312] on span "Documento: DU - DOCUMENTO UNICO 36614366" at bounding box center [147, 310] width 185 height 10
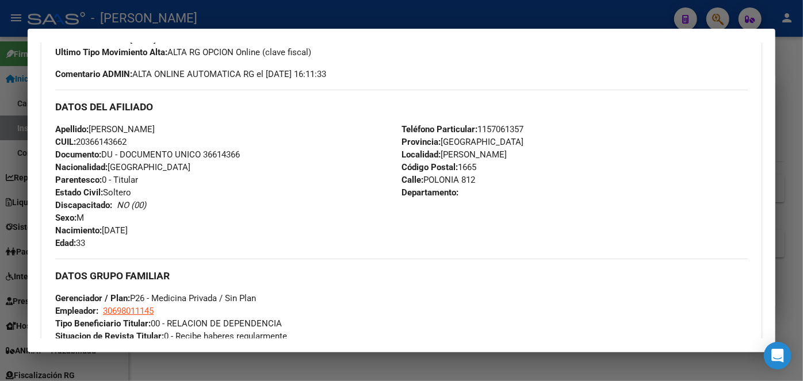
scroll to position [351, 0]
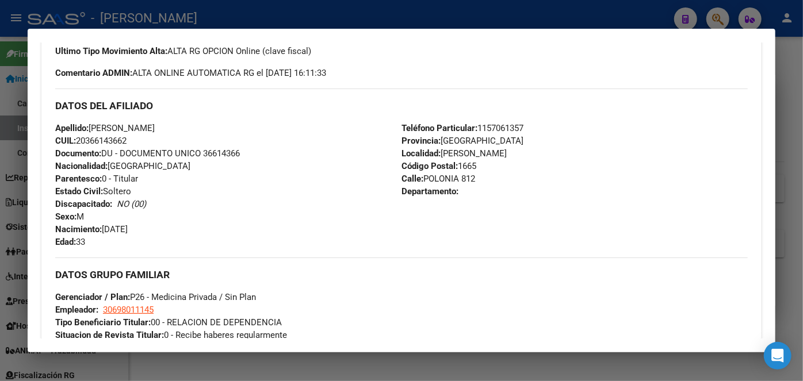
click at [504, 123] on span "Teléfono Particular: [PHONE_NUMBER]" at bounding box center [462, 128] width 122 height 10
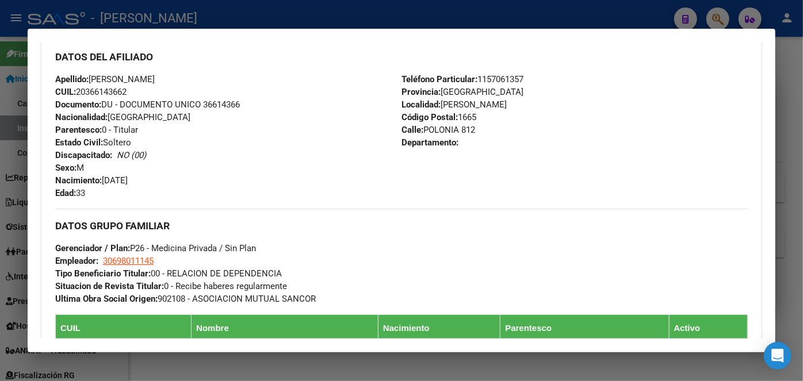
scroll to position [455, 0]
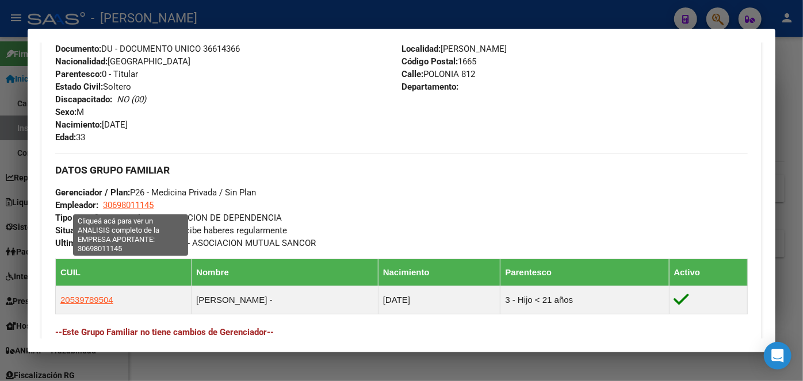
click at [141, 207] on span "30698011145" at bounding box center [128, 205] width 51 height 10
type textarea "30698011145"
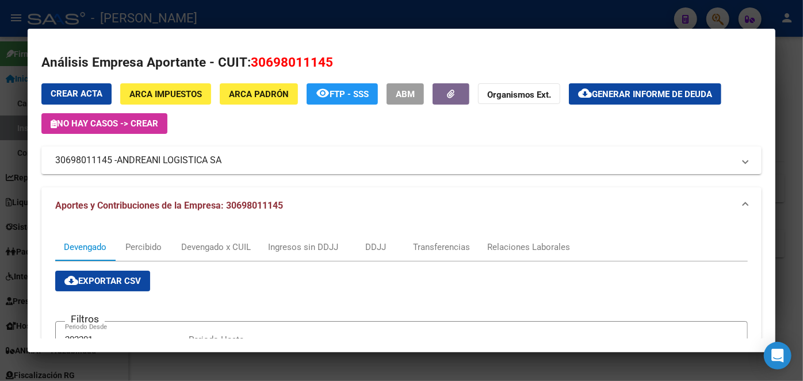
click at [212, 17] on div at bounding box center [401, 190] width 803 height 381
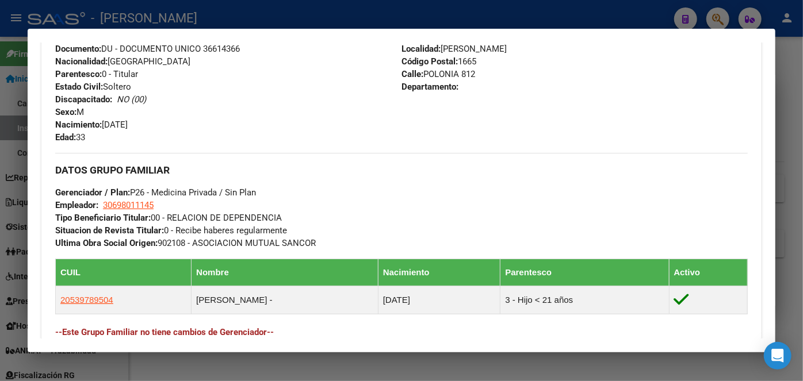
click at [212, 17] on div at bounding box center [401, 190] width 803 height 381
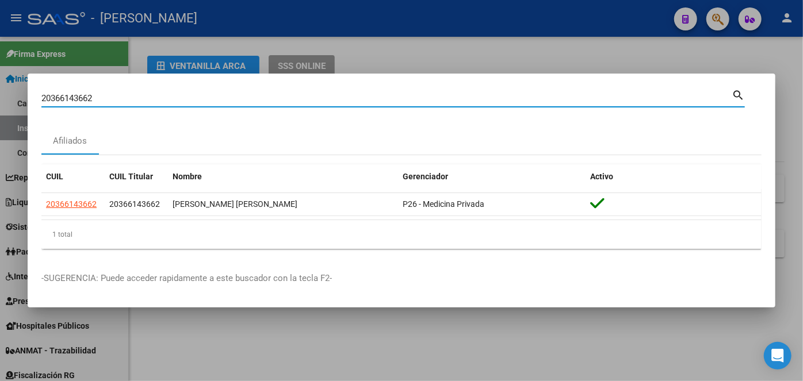
click at [147, 101] on input "20366143662" at bounding box center [386, 98] width 690 height 10
paste input "17836903"
type input "20317836903"
click at [72, 199] on app-link-go-to "20317836903" at bounding box center [71, 204] width 51 height 13
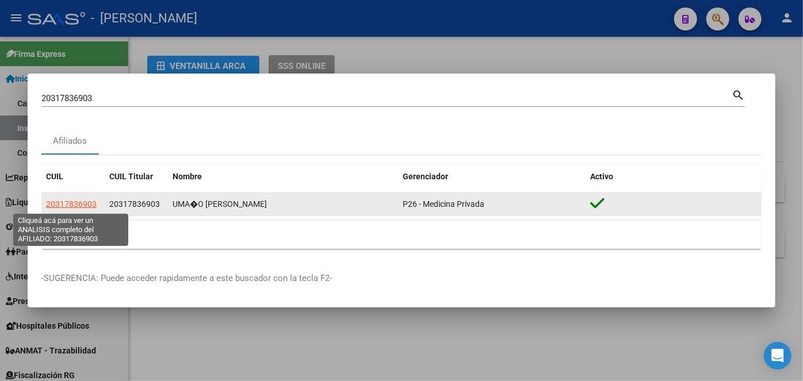
click at [74, 202] on span "20317836903" at bounding box center [71, 204] width 51 height 9
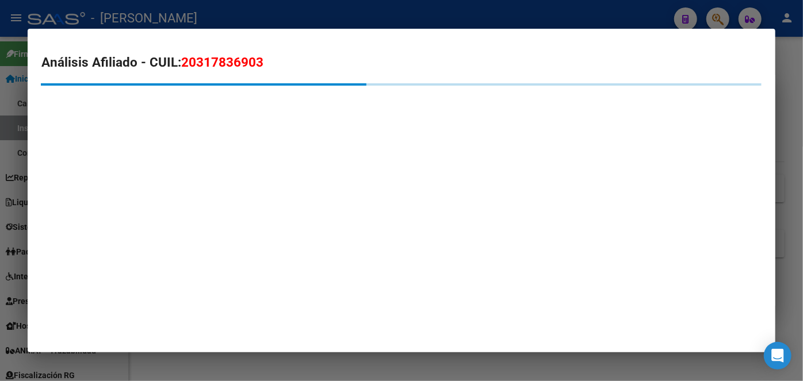
click at [207, 155] on mat-dialog-container "Análisis Afiliado - CUIL: 20317836903" at bounding box center [402, 191] width 748 height 324
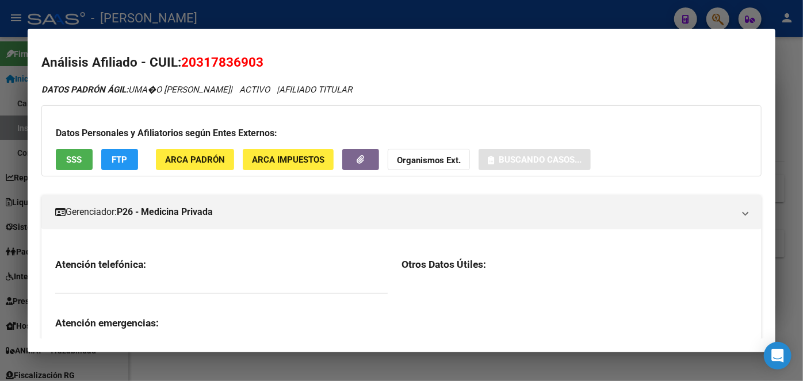
click at [201, 160] on span "ARCA Padrón" at bounding box center [195, 160] width 60 height 10
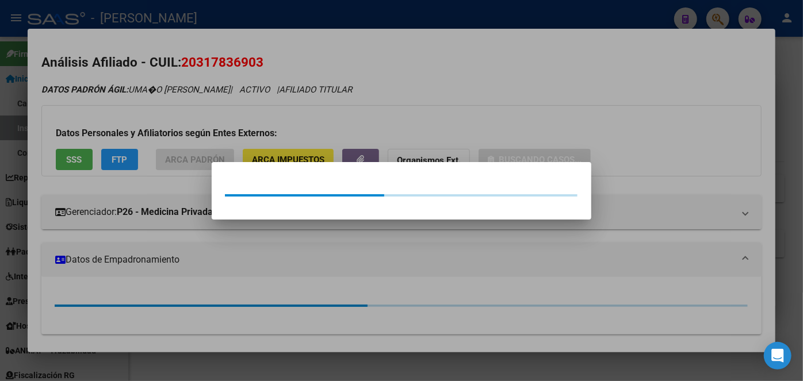
click at [193, 132] on div at bounding box center [401, 190] width 803 height 381
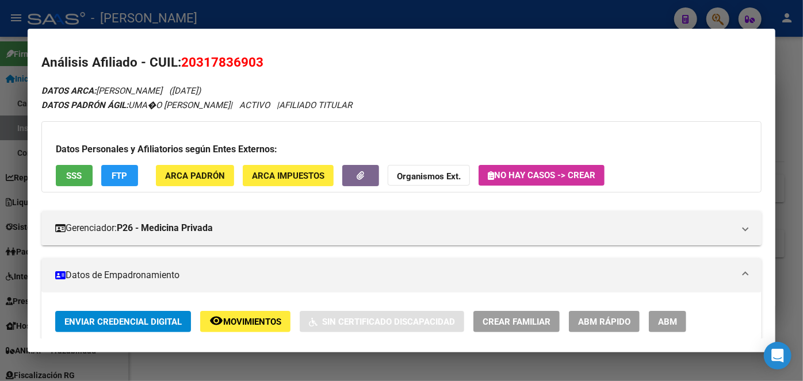
click at [91, 179] on button "SSS" at bounding box center [74, 175] width 37 height 21
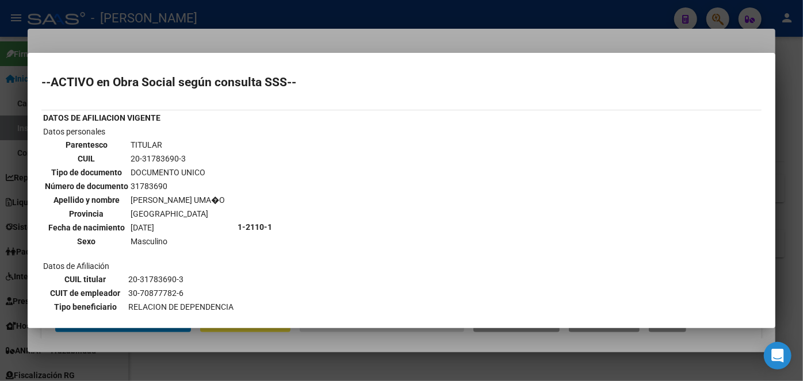
click at [177, 37] on div at bounding box center [401, 190] width 803 height 381
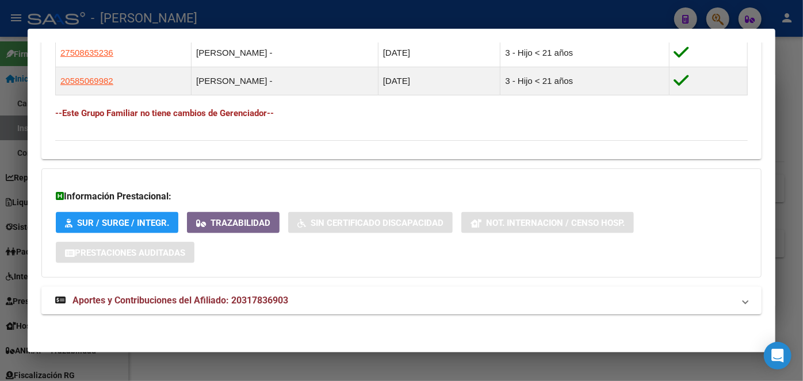
click at [216, 305] on strong "Aportes y Contribuciones del Afiliado: 20317836903" at bounding box center [171, 301] width 233 height 14
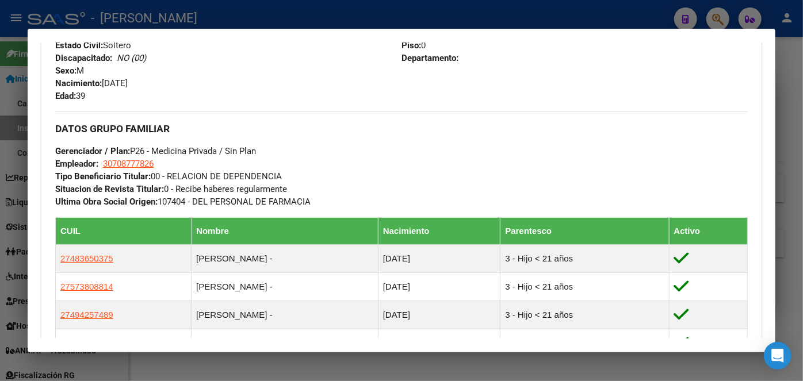
scroll to position [436, 0]
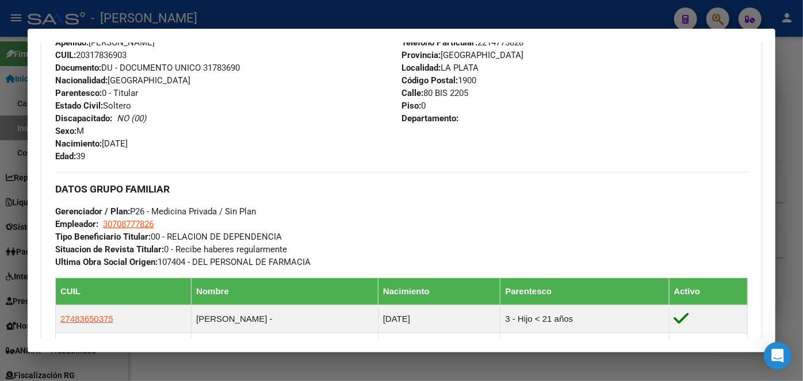
click at [230, 72] on span "Documento: DU - DOCUMENTO UNICO 31783690" at bounding box center [147, 68] width 185 height 10
click at [230, 71] on span "Documento: DU - DOCUMENTO UNICO 31783690" at bounding box center [147, 68] width 185 height 10
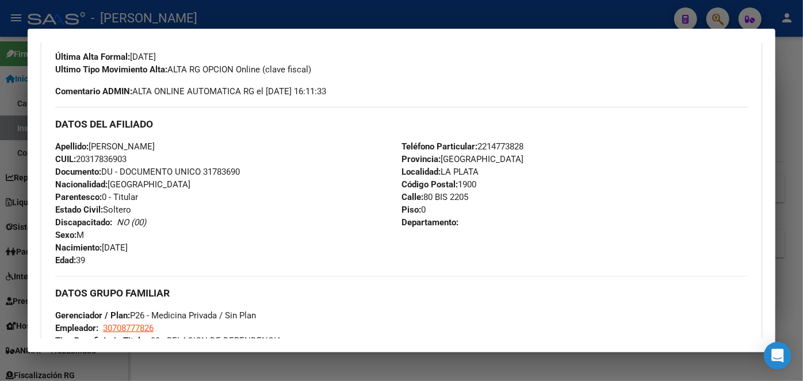
scroll to position [332, 0]
drag, startPoint x: 94, startPoint y: 147, endPoint x: 165, endPoint y: 147, distance: 71.3
click at [155, 147] on span "Apellido: [PERSON_NAME]" at bounding box center [104, 147] width 99 height 10
click at [497, 147] on span "Teléfono Particular: [PHONE_NUMBER]" at bounding box center [462, 147] width 122 height 10
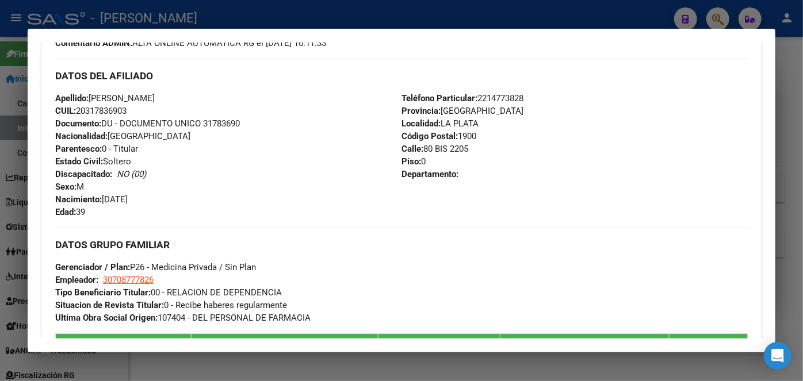
scroll to position [436, 0]
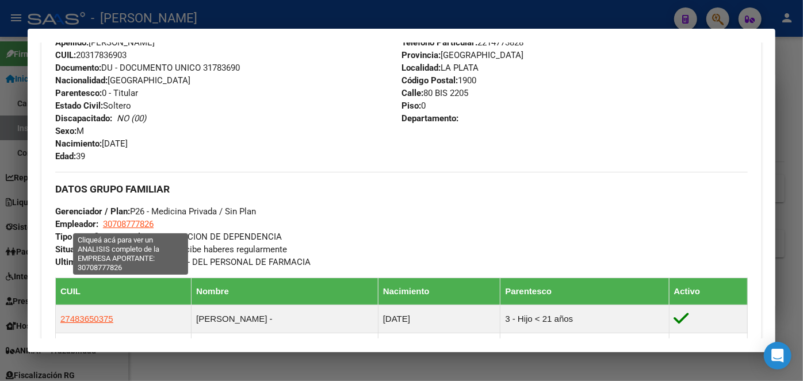
click at [144, 221] on span "30708777826" at bounding box center [128, 224] width 51 height 10
type textarea "30708777826"
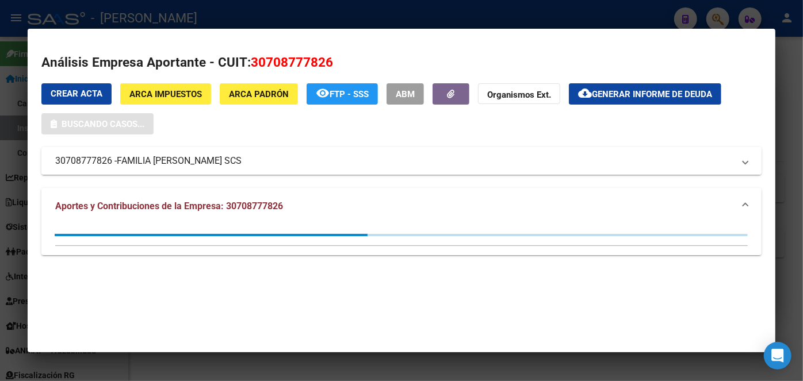
click at [167, 163] on span "FAMILIA [PERSON_NAME] SCS" at bounding box center [179, 161] width 125 height 14
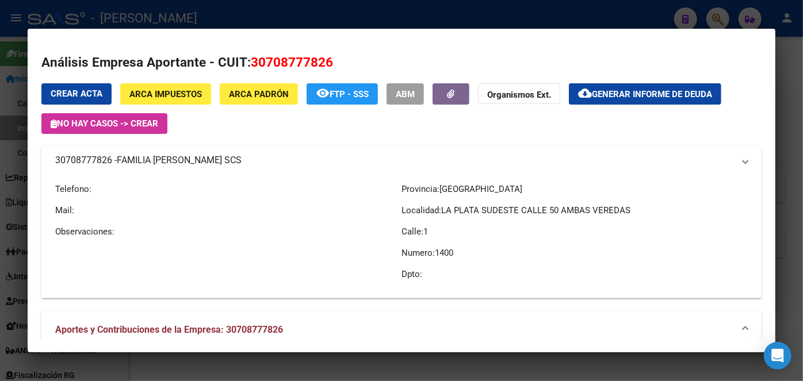
click at [167, 163] on span "FAMILIA [PERSON_NAME] SCS" at bounding box center [179, 161] width 125 height 14
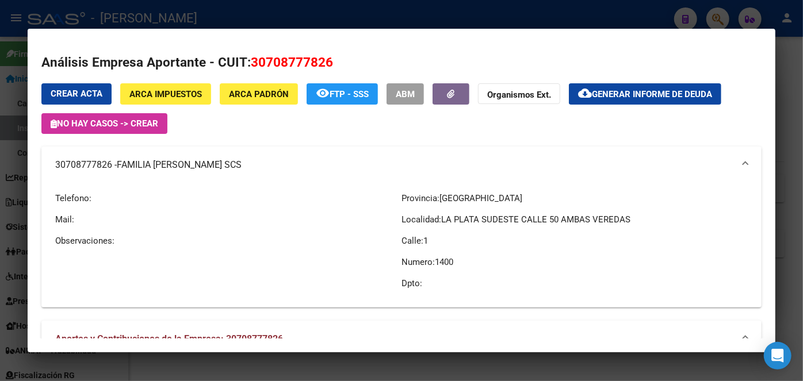
click at [158, 9] on div at bounding box center [401, 190] width 803 height 381
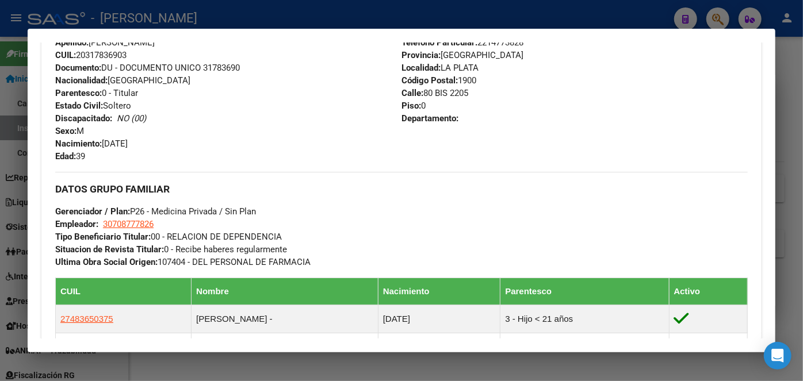
click at [158, 9] on div at bounding box center [401, 190] width 803 height 381
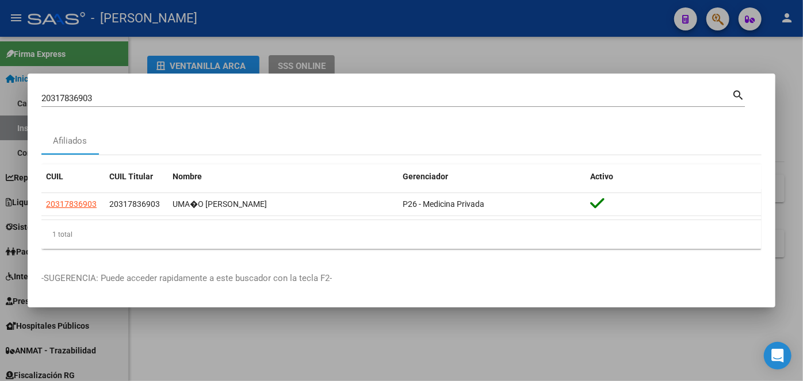
click at [114, 95] on input "20317836903" at bounding box center [386, 98] width 690 height 10
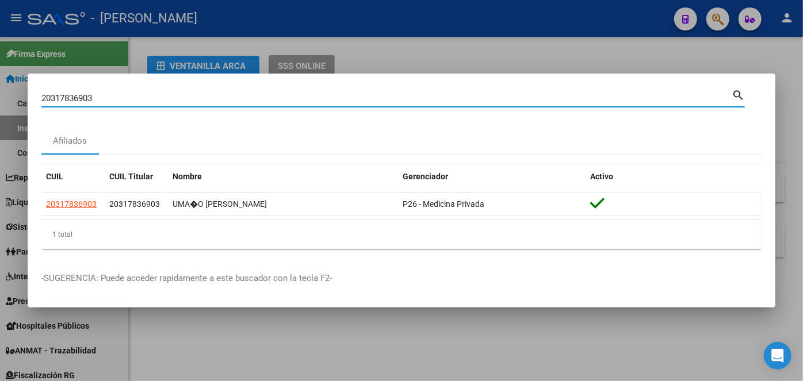
click at [114, 95] on input "20317836903" at bounding box center [386, 98] width 690 height 10
paste input "79629564"
type input "20379629564"
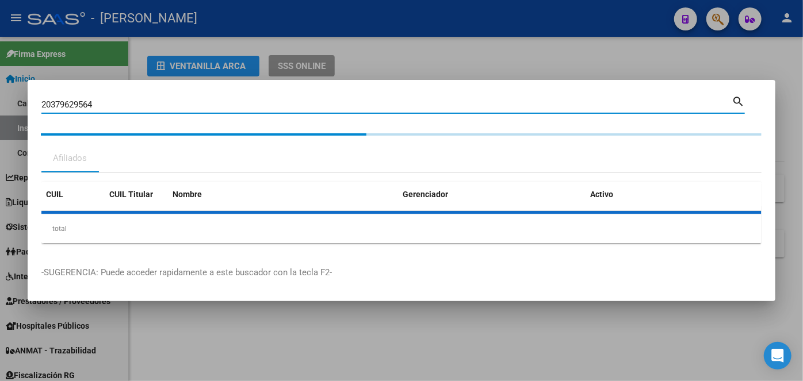
click at [85, 208] on datatable-header "CUIL CUIL Titular Nombre Gerenciador Activo" at bounding box center [401, 196] width 720 height 29
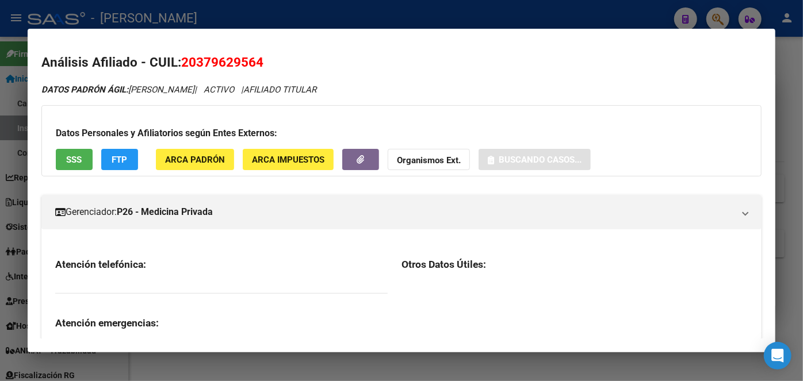
click at [209, 152] on button "ARCA Padrón" at bounding box center [195, 159] width 78 height 21
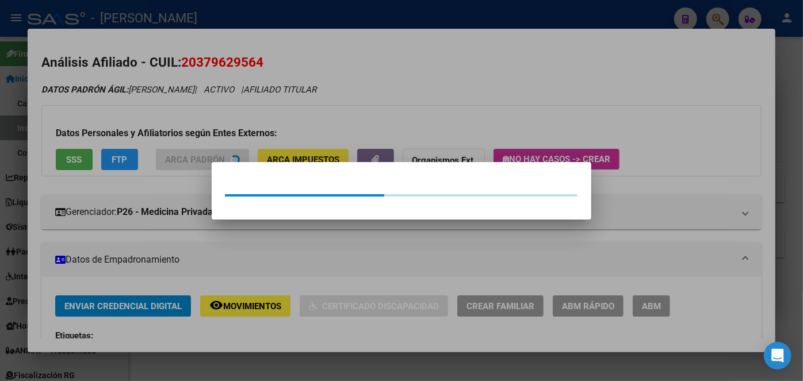
click at [182, 118] on div at bounding box center [401, 190] width 803 height 381
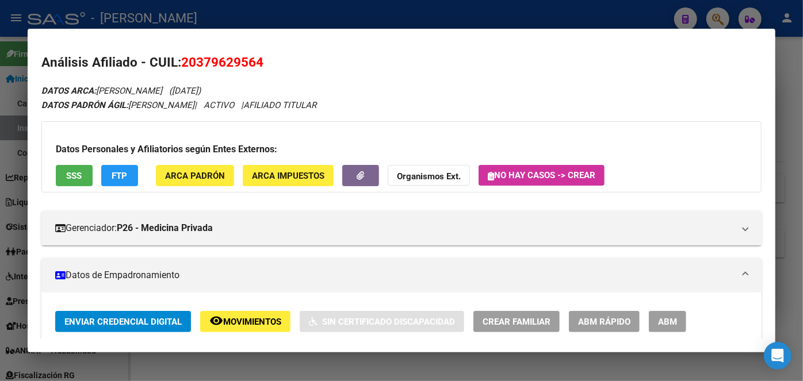
click at [68, 179] on span "SSS" at bounding box center [75, 176] width 16 height 10
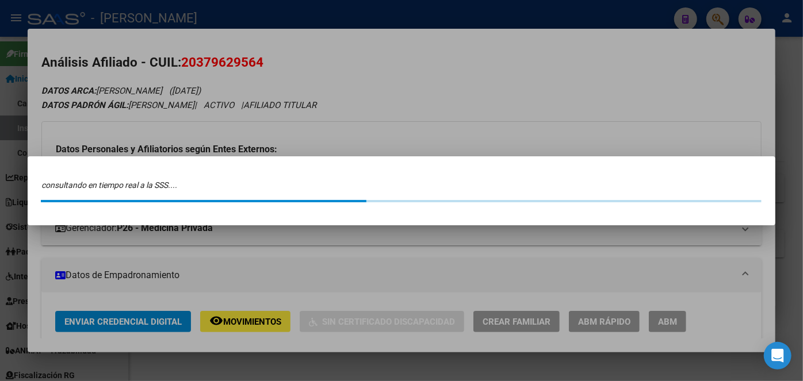
click at [186, 30] on div at bounding box center [401, 190] width 803 height 381
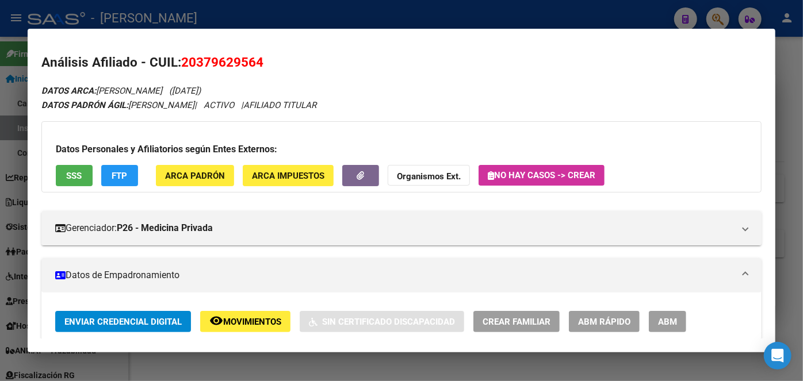
click at [76, 182] on button "SSS" at bounding box center [74, 175] width 37 height 21
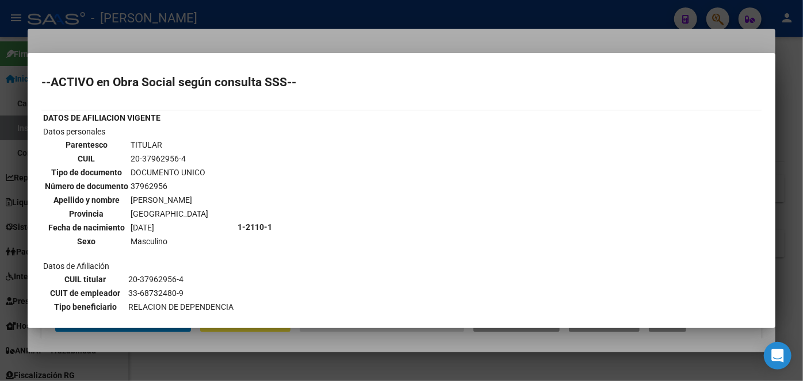
click at [171, 41] on div at bounding box center [401, 190] width 803 height 381
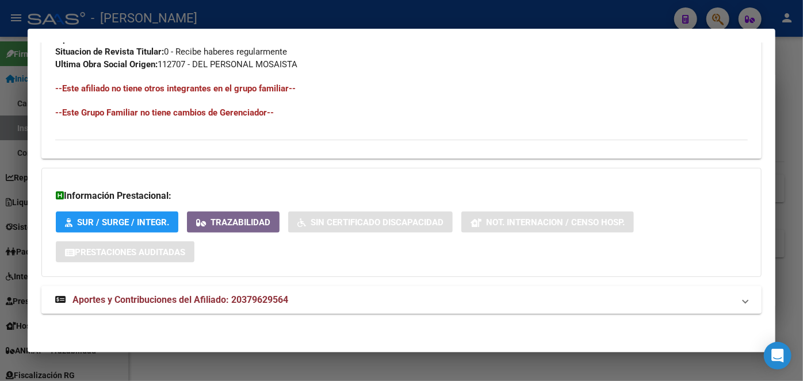
click at [228, 290] on mat-expansion-panel-header "Aportes y Contribuciones del Afiliado: 20379629564" at bounding box center [401, 300] width 720 height 28
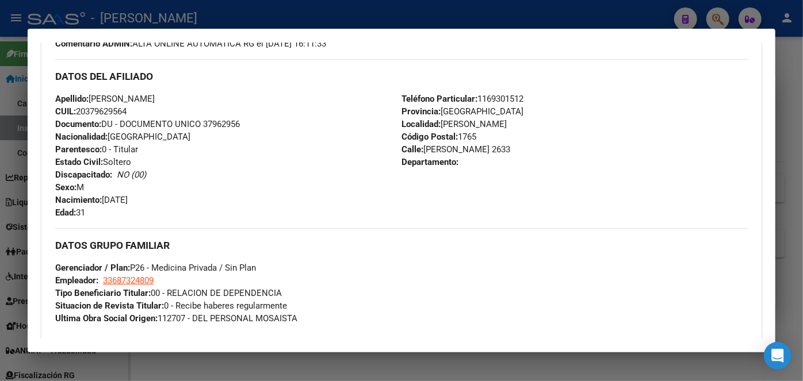
scroll to position [336, 0]
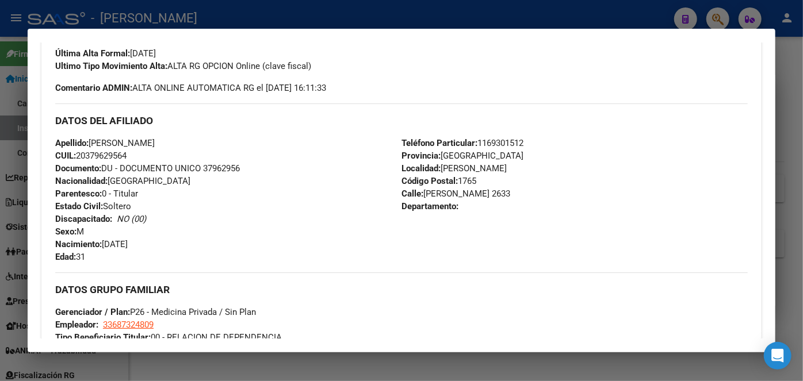
click at [219, 163] on span "Documento: DU - DOCUMENTO UNICO 37962956" at bounding box center [147, 168] width 185 height 10
click at [503, 143] on span "Teléfono Particular: [PHONE_NUMBER]" at bounding box center [462, 143] width 122 height 10
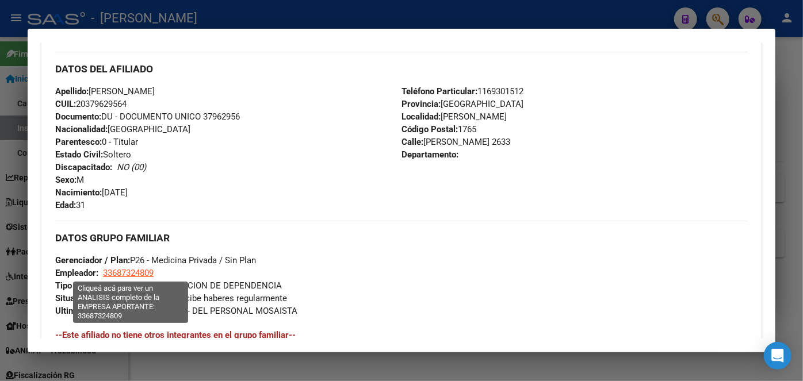
click at [135, 273] on span "33687324809" at bounding box center [128, 273] width 51 height 10
type textarea "33687324809"
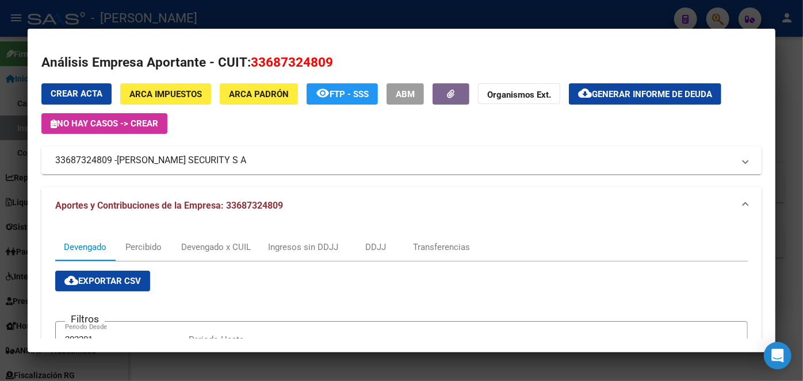
click at [232, 17] on div at bounding box center [401, 190] width 803 height 381
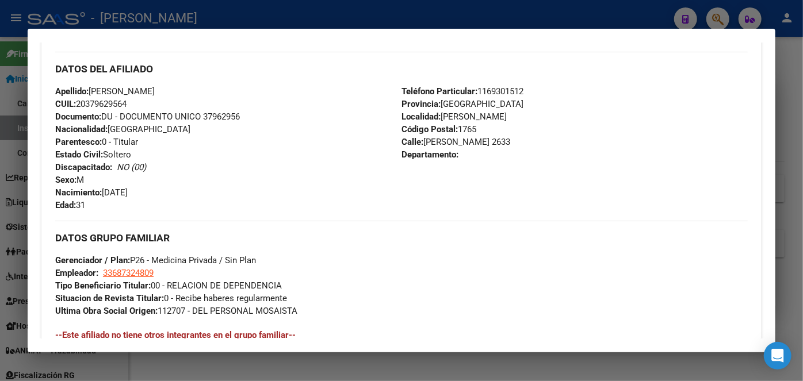
click at [232, 17] on div at bounding box center [401, 190] width 803 height 381
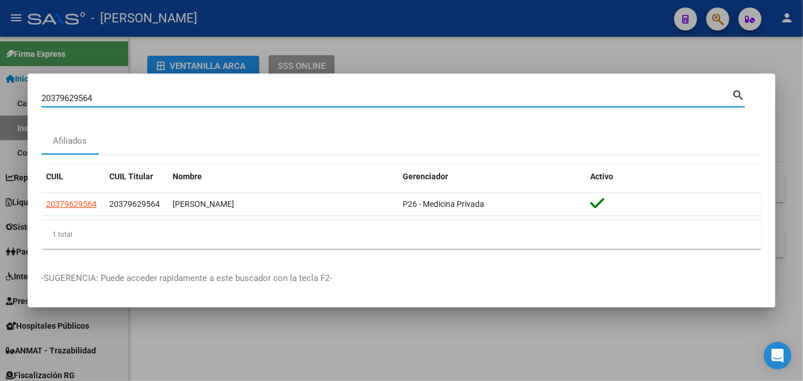
click at [175, 99] on input "20379629564" at bounding box center [386, 98] width 690 height 10
drag, startPoint x: 175, startPoint y: 98, endPoint x: 180, endPoint y: 93, distance: 7.7
click at [176, 98] on input "20379629564" at bounding box center [386, 98] width 690 height 10
paste input "1969579"
type input "20371969579"
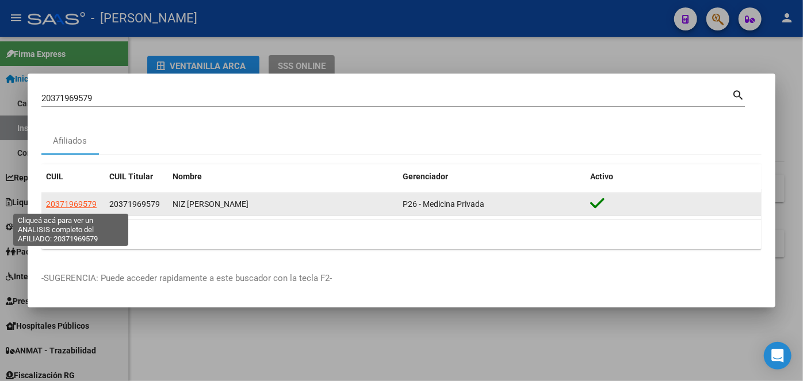
click at [83, 203] on span "20371969579" at bounding box center [71, 204] width 51 height 9
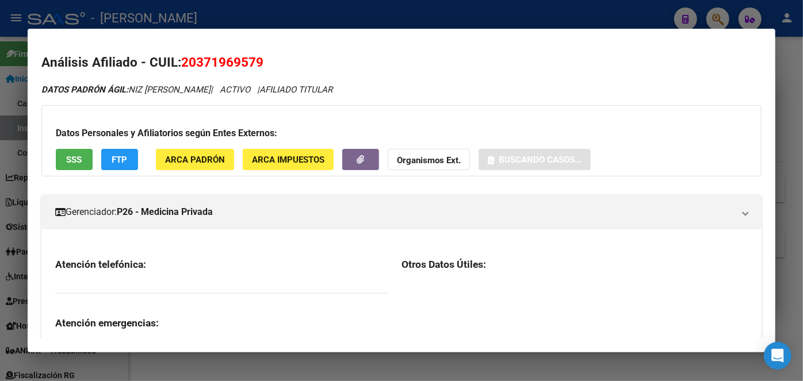
click at [181, 158] on span "ARCA Padrón" at bounding box center [195, 160] width 60 height 10
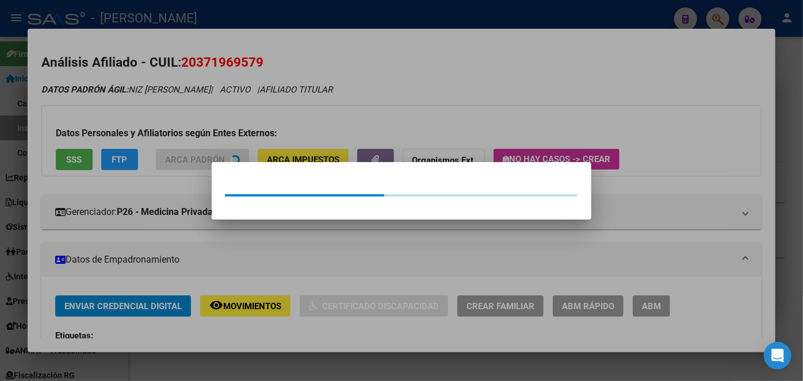
click at [180, 140] on div at bounding box center [401, 190] width 803 height 381
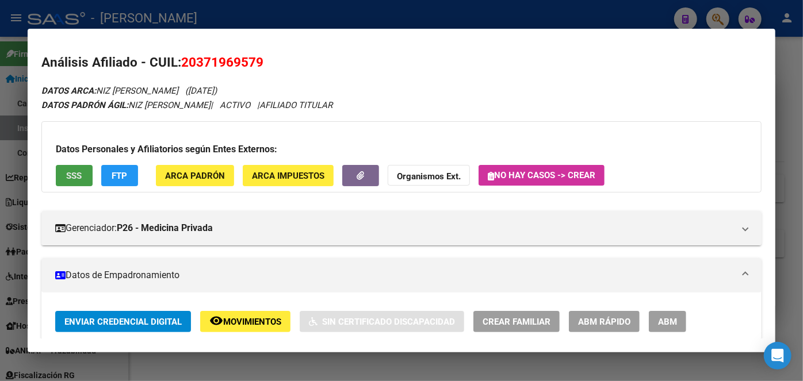
click at [87, 179] on button "SSS" at bounding box center [74, 175] width 37 height 21
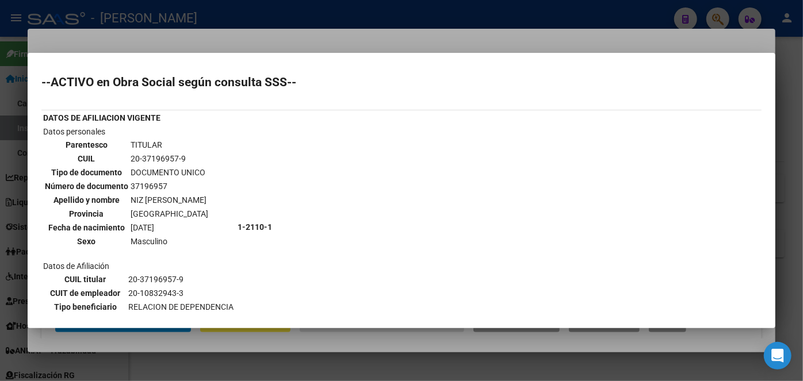
click at [150, 33] on div at bounding box center [401, 190] width 803 height 381
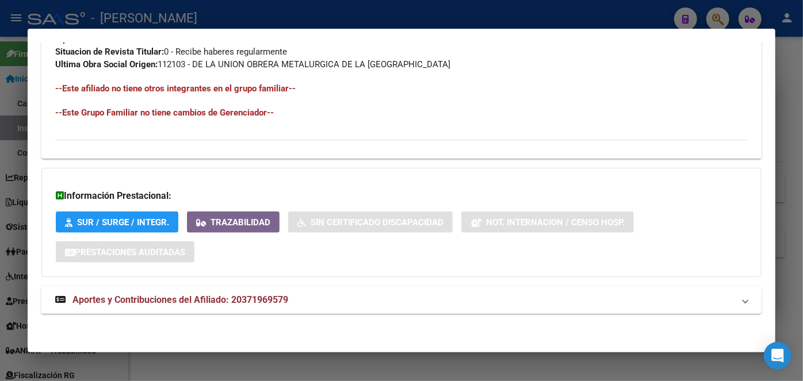
click at [236, 296] on span "Aportes y Contribuciones del Afiliado: 20371969579" at bounding box center [180, 299] width 216 height 11
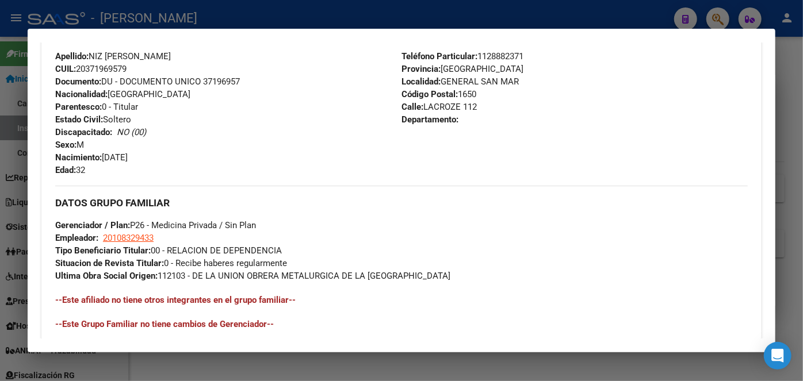
scroll to position [336, 0]
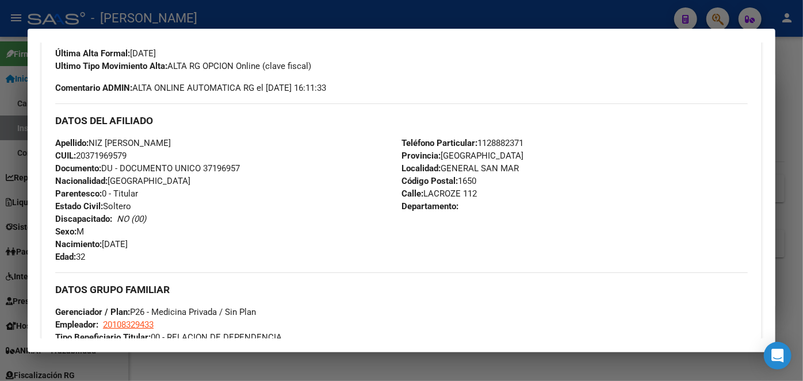
click at [234, 166] on span "Documento: DU - DOCUMENTO UNICO 37196957" at bounding box center [147, 168] width 185 height 10
click at [482, 138] on span "Teléfono Particular: [PHONE_NUMBER]" at bounding box center [462, 143] width 122 height 10
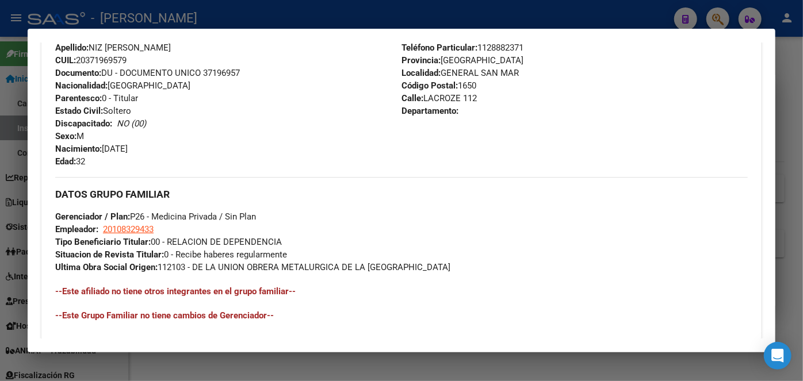
scroll to position [492, 0]
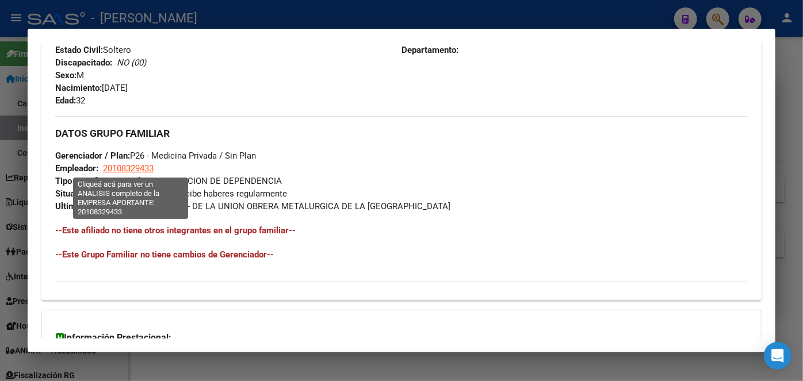
click at [128, 165] on span "20108329433" at bounding box center [128, 168] width 51 height 10
type textarea "20108329433"
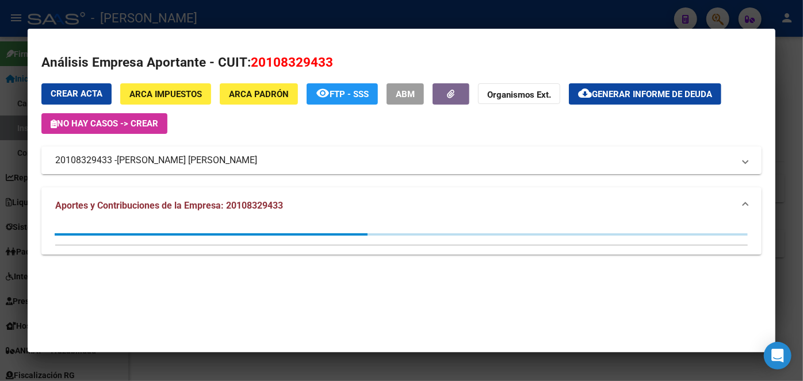
click at [178, 160] on span "[PERSON_NAME] [PERSON_NAME]" at bounding box center [187, 161] width 140 height 14
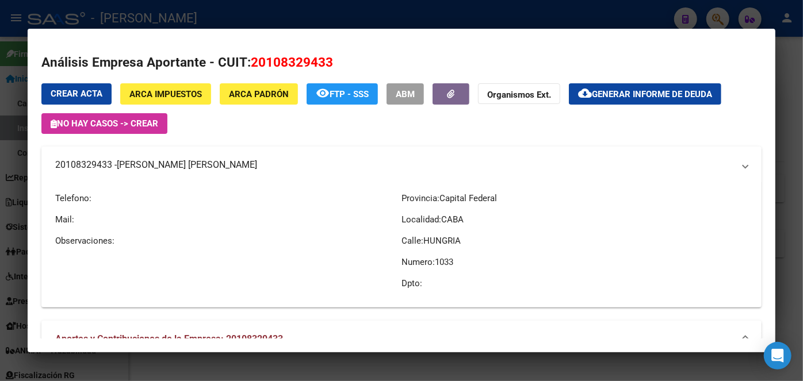
click at [178, 160] on span "[PERSON_NAME] [PERSON_NAME]" at bounding box center [187, 165] width 140 height 14
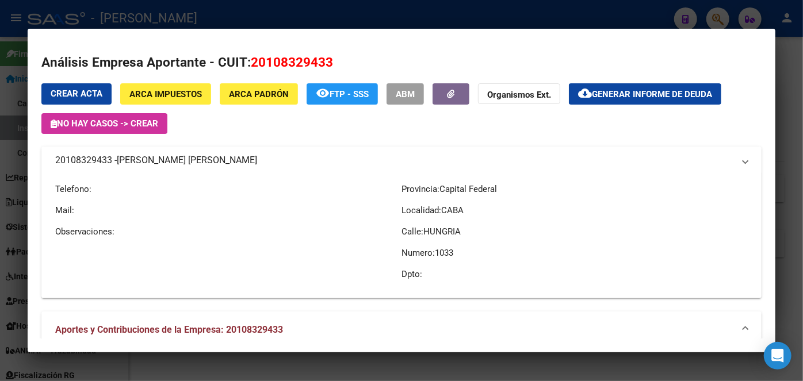
click at [178, 160] on span "[PERSON_NAME] [PERSON_NAME]" at bounding box center [187, 161] width 140 height 14
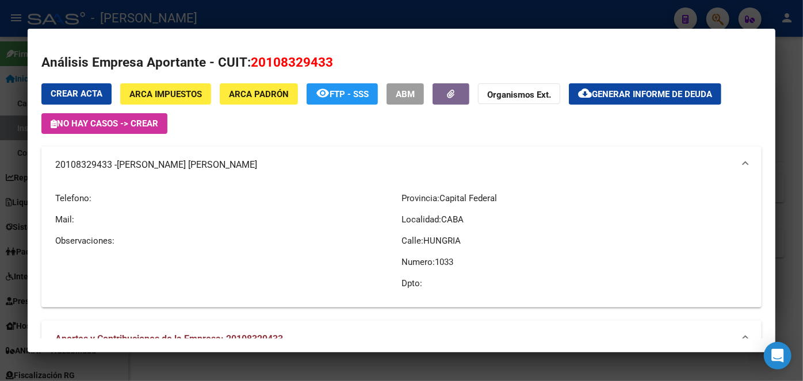
click at [193, 16] on div at bounding box center [401, 190] width 803 height 381
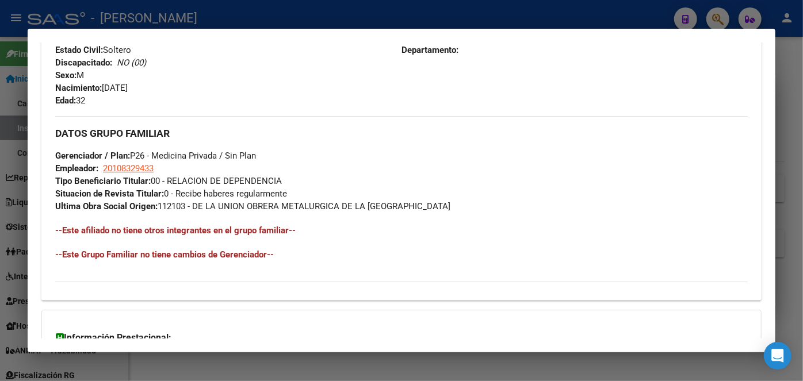
click at [177, 29] on mat-dialog-container "Análisis Afiliado - CUIL: 20371969579 DATOS ARCA: NIZ [PERSON_NAME] ([DATE]) DA…" at bounding box center [402, 191] width 748 height 324
click at [163, 14] on div at bounding box center [401, 190] width 803 height 381
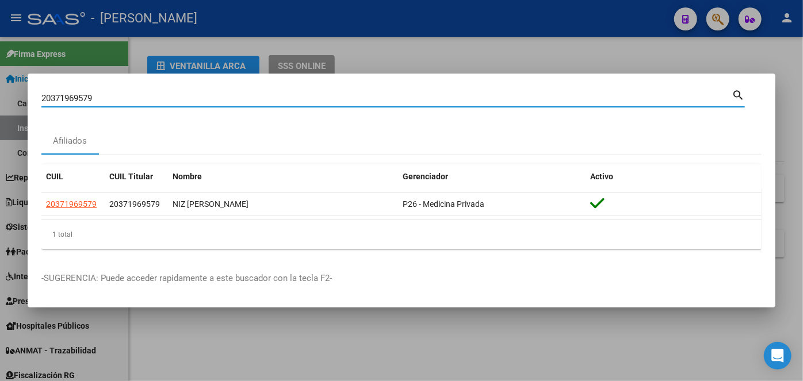
click at [127, 100] on input "20371969579" at bounding box center [386, 98] width 690 height 10
click at [127, 99] on input "20371969579" at bounding box center [386, 98] width 690 height 10
paste input "45720414"
type input "20345720414"
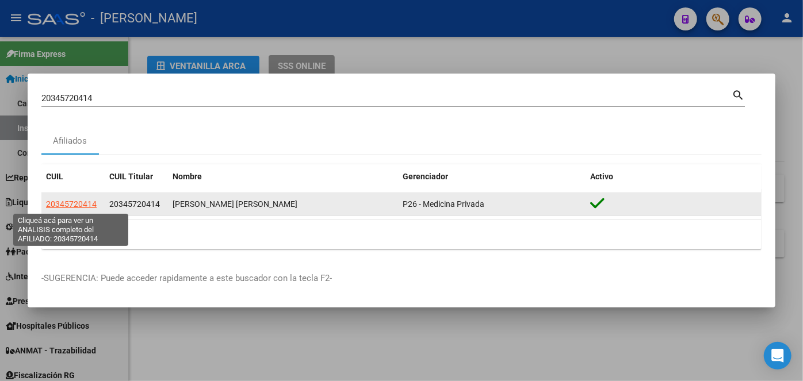
click at [87, 205] on div "20345720414" at bounding box center [73, 204] width 54 height 13
click at [87, 206] on span "20345720414" at bounding box center [71, 204] width 51 height 9
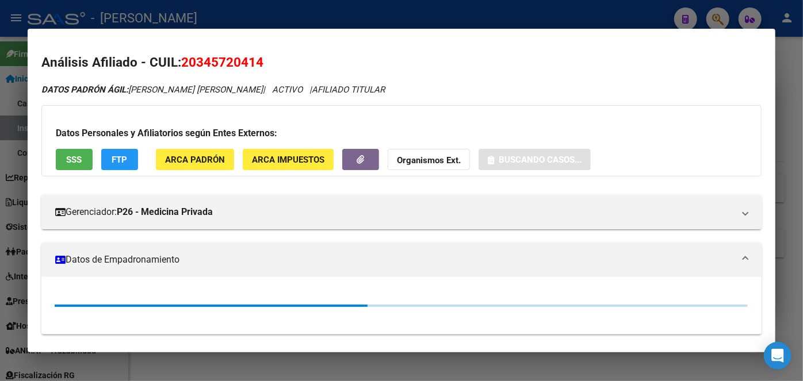
click at [219, 161] on span "ARCA Padrón" at bounding box center [195, 160] width 60 height 10
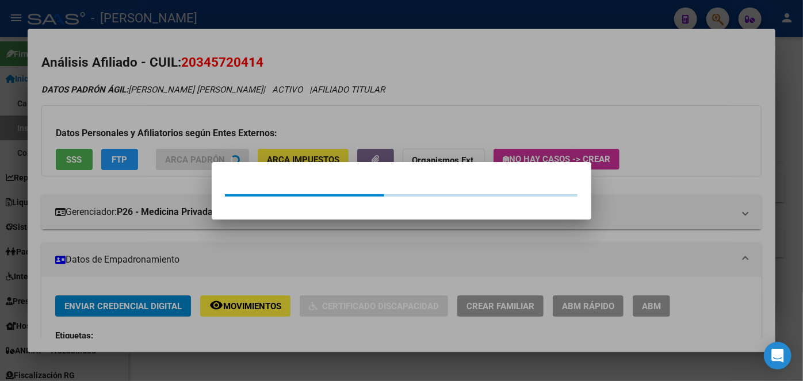
drag, startPoint x: 191, startPoint y: 119, endPoint x: 108, endPoint y: 144, distance: 86.4
click at [190, 119] on div at bounding box center [401, 190] width 803 height 381
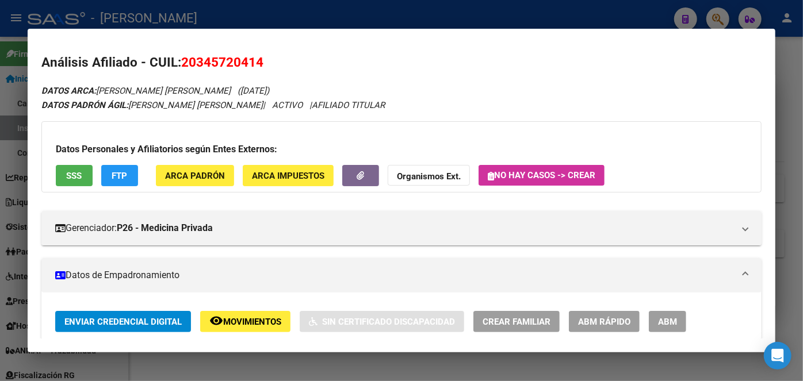
click at [83, 177] on button "SSS" at bounding box center [74, 175] width 37 height 21
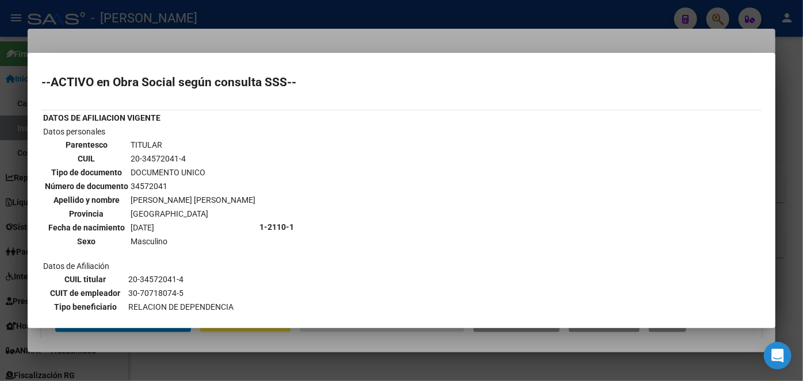
click at [159, 34] on div at bounding box center [401, 190] width 803 height 381
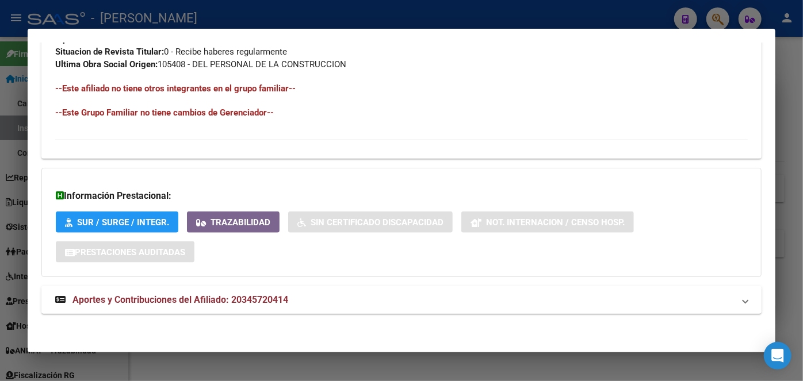
click at [264, 305] on strong "Aportes y Contribuciones del Afiliado: 20345720414" at bounding box center [171, 300] width 233 height 14
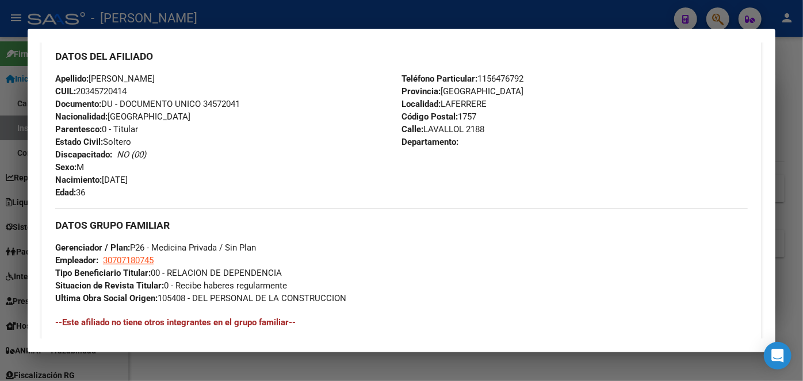
scroll to position [243, 0]
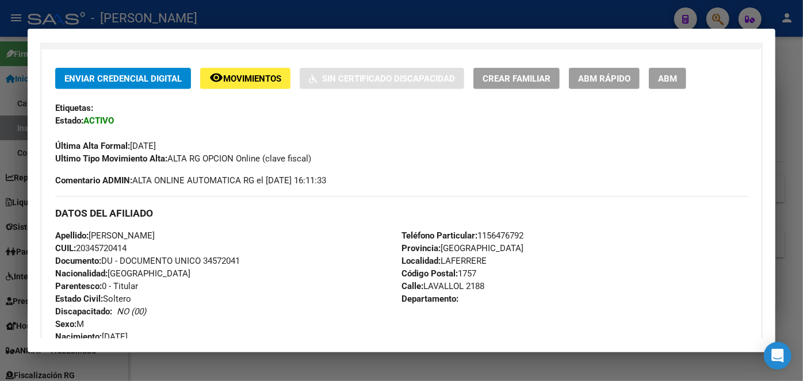
click at [223, 256] on span "Documento: DU - DOCUMENTO UNICO 34572041" at bounding box center [147, 261] width 185 height 10
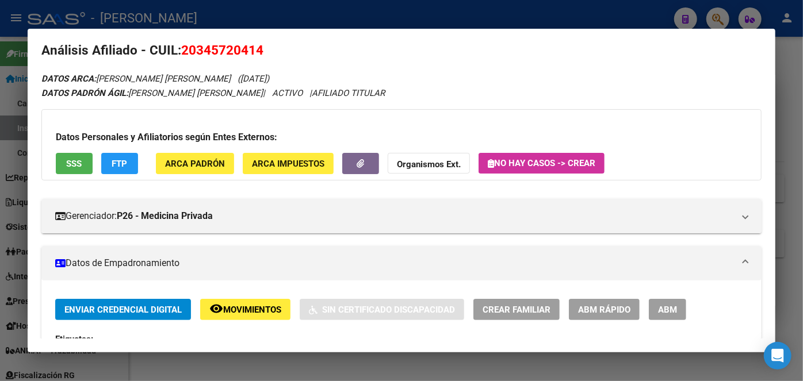
scroll to position [0, 0]
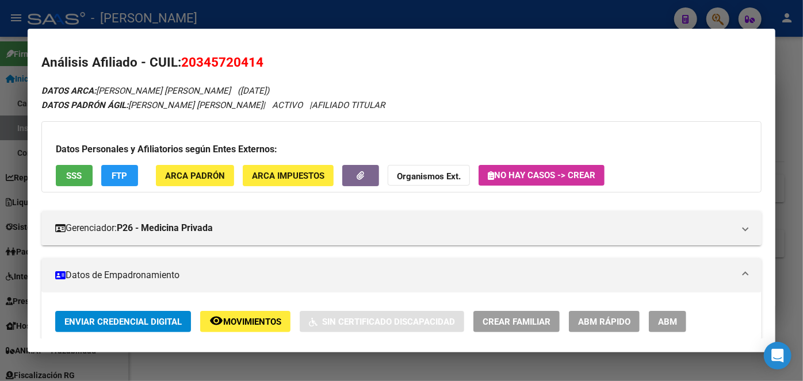
drag, startPoint x: 127, startPoint y: 86, endPoint x: 225, endPoint y: 85, distance: 97.8
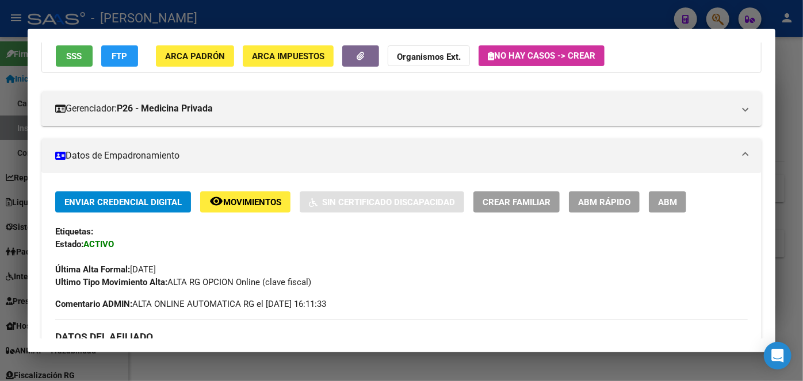
scroll to position [209, 0]
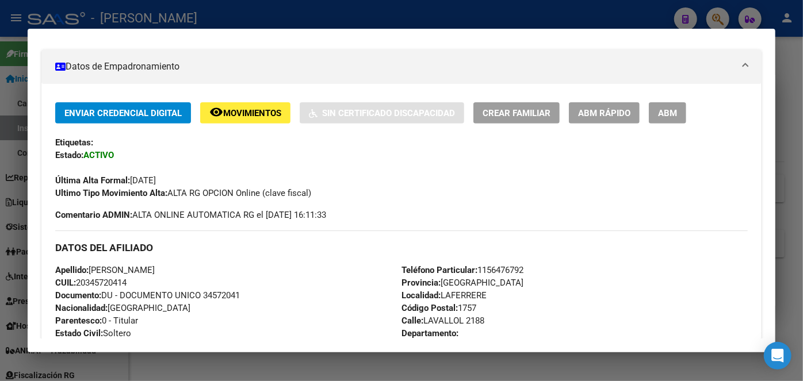
click at [495, 267] on span "Teléfono Particular: [PHONE_NUMBER]" at bounding box center [462, 270] width 122 height 10
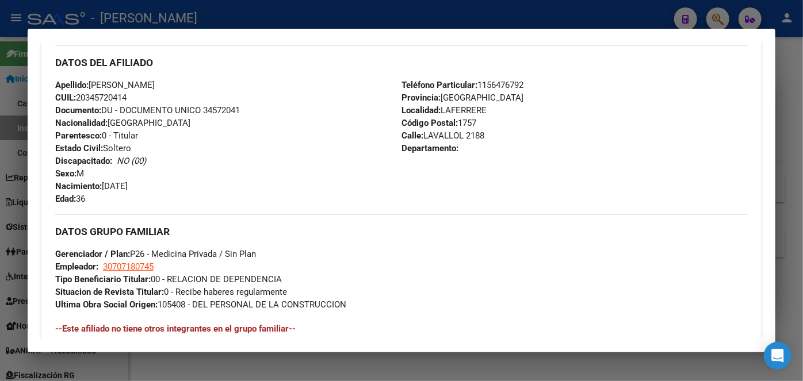
scroll to position [470, 0]
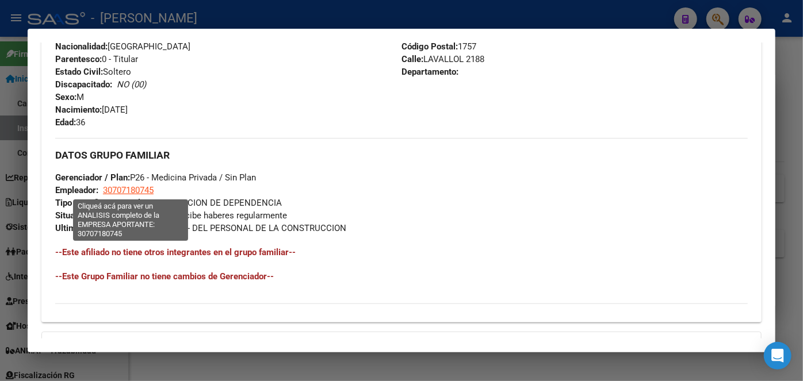
click at [136, 185] on span "30707180745" at bounding box center [128, 190] width 51 height 10
type textarea "30707180745"
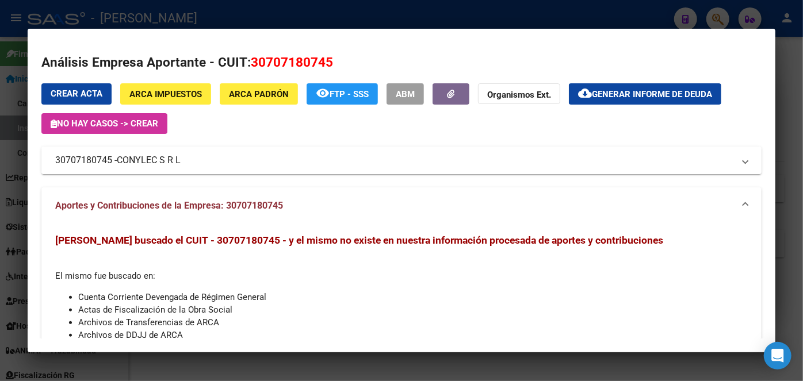
click at [130, 166] on span "CONYLEC S R L" at bounding box center [149, 161] width 64 height 14
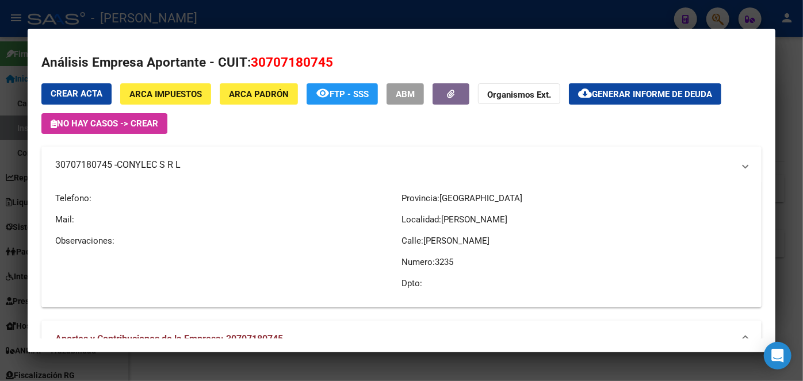
click at [130, 166] on span "CONYLEC S R L" at bounding box center [149, 165] width 64 height 14
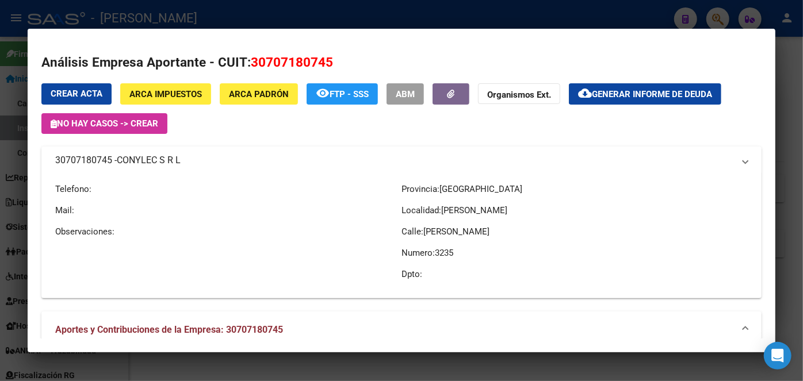
click at [130, 166] on span "CONYLEC S R L" at bounding box center [149, 161] width 64 height 14
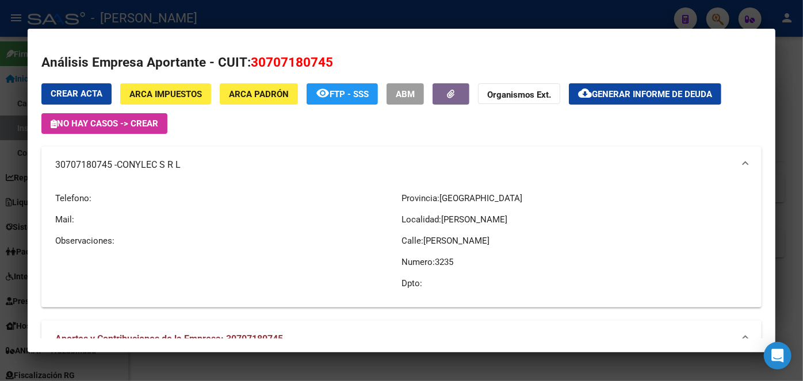
click at [187, 14] on div at bounding box center [401, 190] width 803 height 381
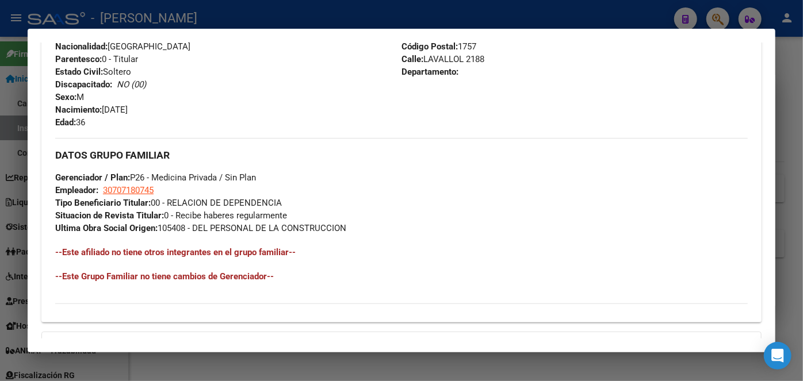
click at [187, 14] on div at bounding box center [401, 190] width 803 height 381
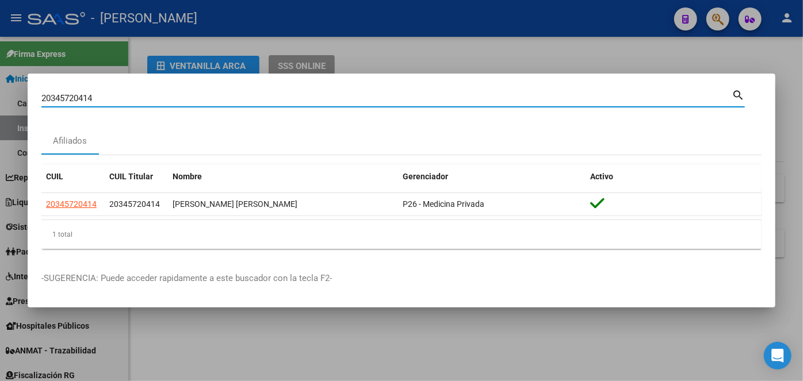
click at [133, 98] on input "20345720414" at bounding box center [386, 98] width 690 height 10
click at [134, 98] on input "20345720414" at bounding box center [386, 98] width 690 height 10
paste input "57569150"
type input "20357569150"
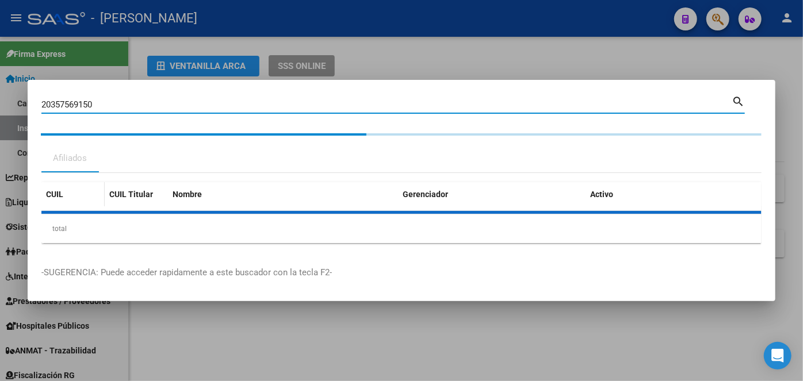
click at [71, 192] on datatable-header "CUIL CUIL Titular Nombre Gerenciador Activo" at bounding box center [401, 196] width 720 height 29
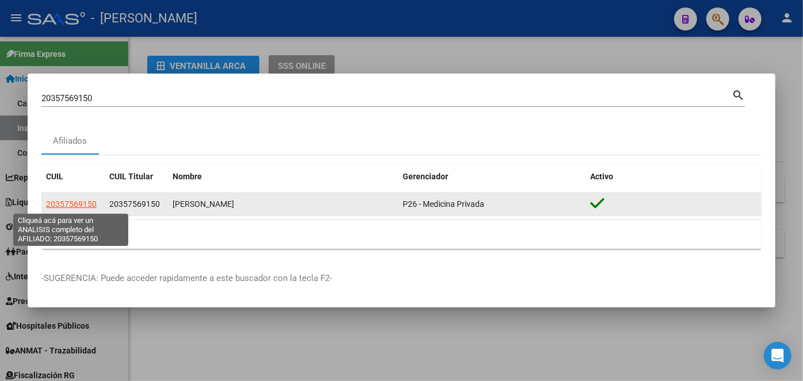
click at [79, 202] on span "20357569150" at bounding box center [71, 204] width 51 height 9
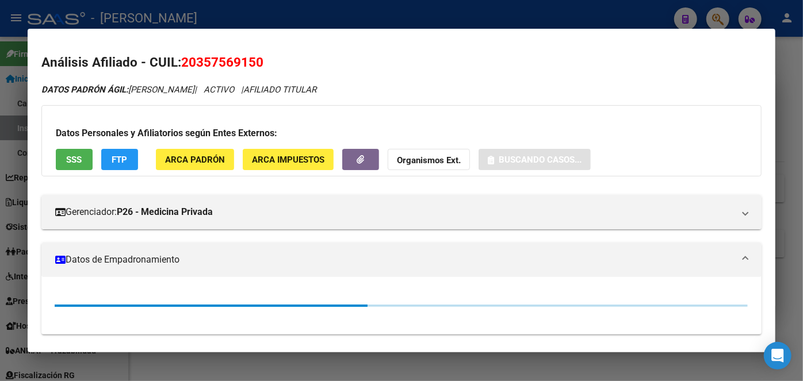
click at [201, 152] on button "ARCA Padrón" at bounding box center [195, 159] width 78 height 21
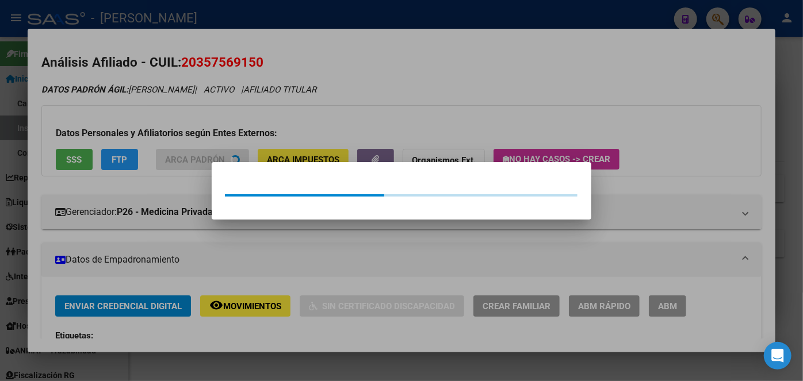
drag, startPoint x: 176, startPoint y: 125, endPoint x: 98, endPoint y: 158, distance: 84.3
click at [175, 125] on div at bounding box center [401, 190] width 803 height 381
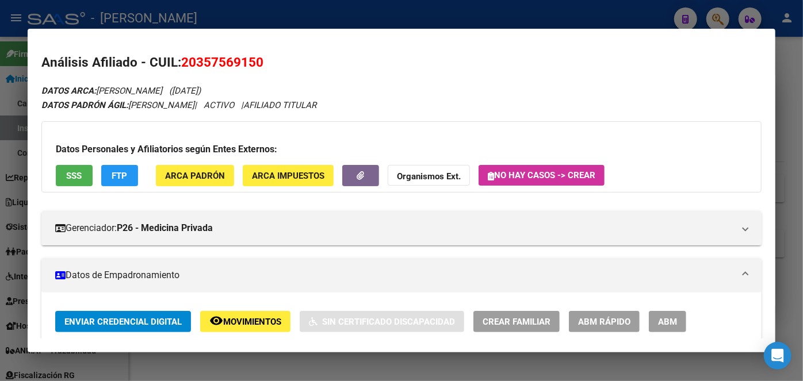
click at [77, 175] on span "SSS" at bounding box center [75, 176] width 16 height 10
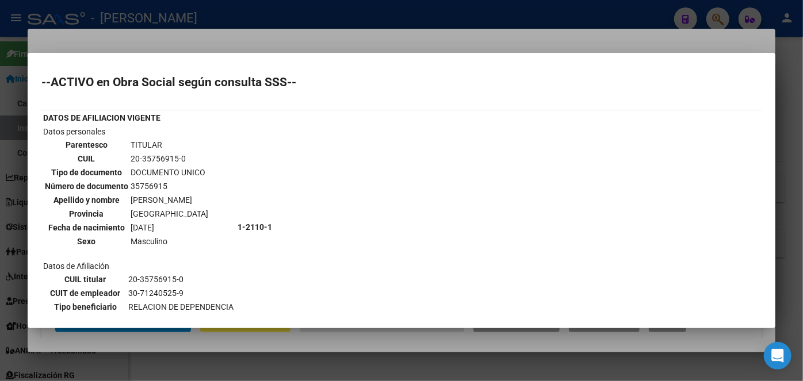
click at [171, 34] on div at bounding box center [401, 190] width 803 height 381
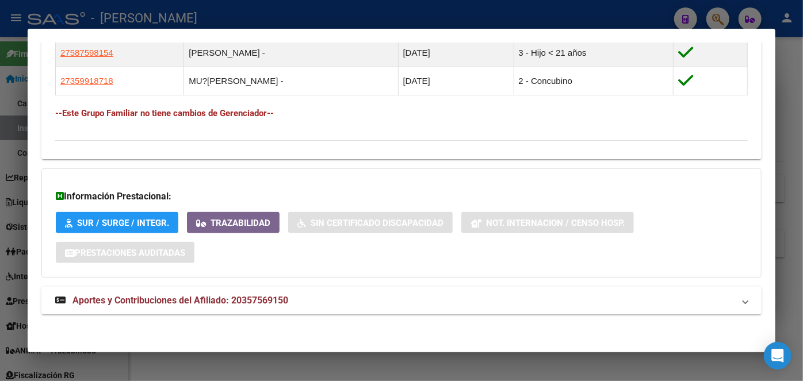
click at [270, 305] on span "Aportes y Contribuciones del Afiliado: 20357569150" at bounding box center [180, 300] width 216 height 11
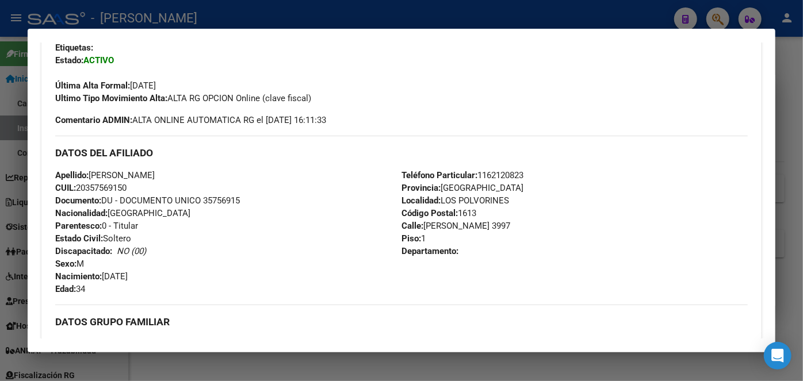
scroll to position [300, 0]
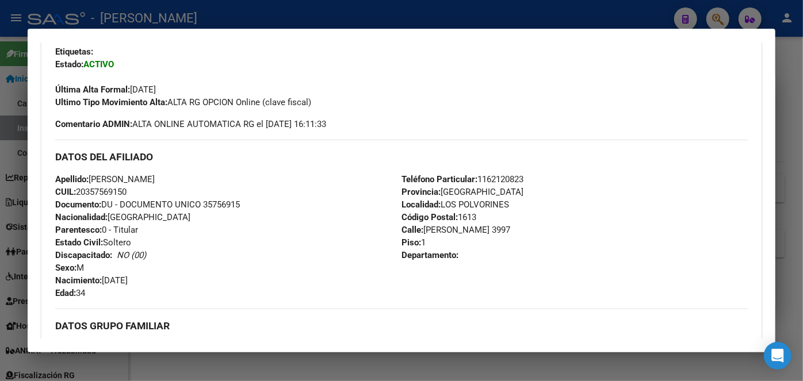
click at [220, 198] on div "Apellido: [PERSON_NAME] CUIL: 20357569150 Documento: DU - DOCUMENTO UNICO 35756…" at bounding box center [228, 236] width 346 height 127
click at [222, 205] on span "Documento: DU - DOCUMENTO UNICO 35756915" at bounding box center [147, 205] width 185 height 10
drag, startPoint x: 152, startPoint y: 182, endPoint x: 217, endPoint y: 182, distance: 65.6
click at [217, 182] on div "Apellido: [PERSON_NAME] CUIL: 20357569150 Documento: DU - DOCUMENTO UNICO 35756…" at bounding box center [228, 236] width 346 height 127
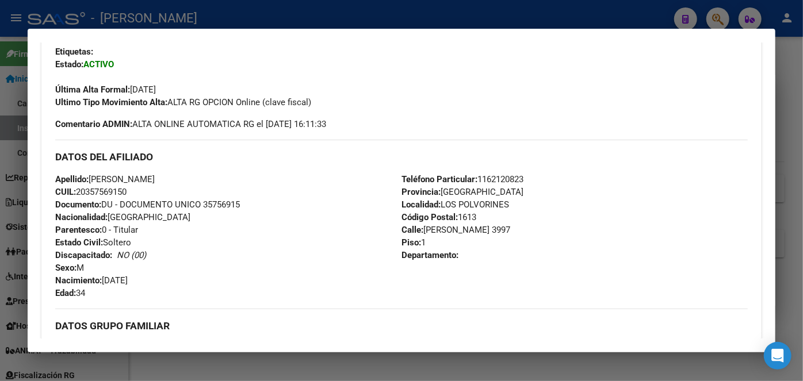
click at [305, 39] on mat-dialog-container "Análisis Afiliado - CUIL: 20357569150 DATOS ARCA: [PERSON_NAME] ([DATE]) DATOS …" at bounding box center [402, 191] width 748 height 324
click at [499, 178] on span "Teléfono Particular: [PHONE_NUMBER]" at bounding box center [462, 179] width 122 height 10
click at [498, 178] on span "Teléfono Particular: [PHONE_NUMBER]" at bounding box center [462, 179] width 122 height 10
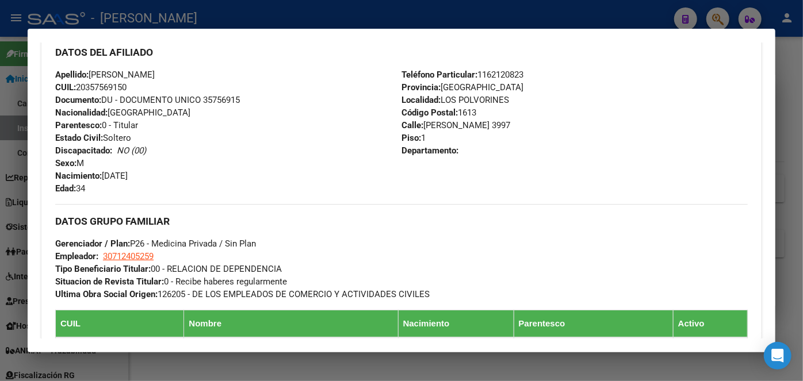
scroll to position [457, 0]
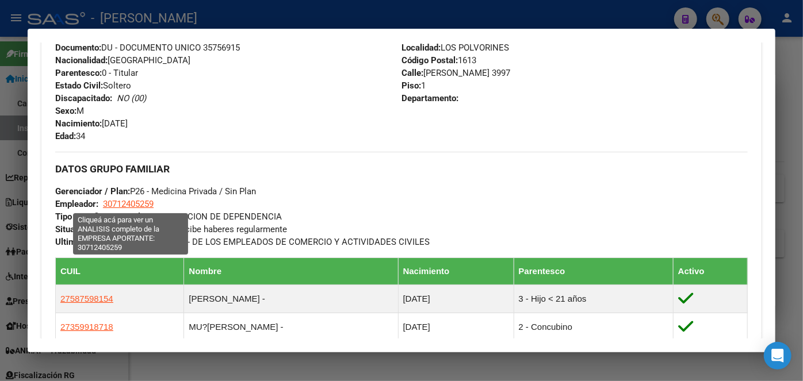
click at [145, 204] on span "30712405259" at bounding box center [128, 204] width 51 height 10
type textarea "30712405259"
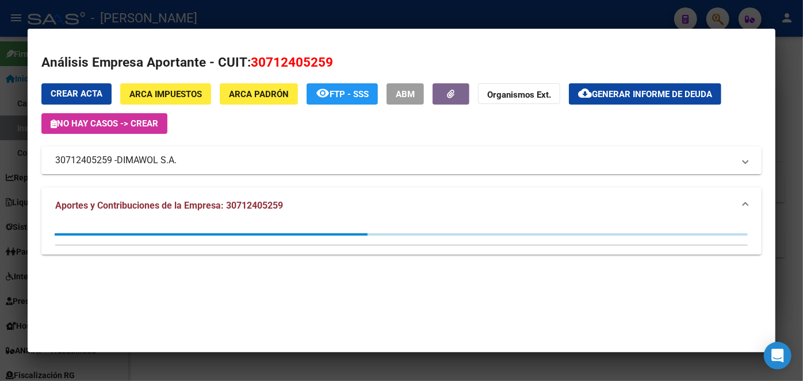
click at [145, 163] on span "DIMAWOL S.A." at bounding box center [147, 161] width 60 height 14
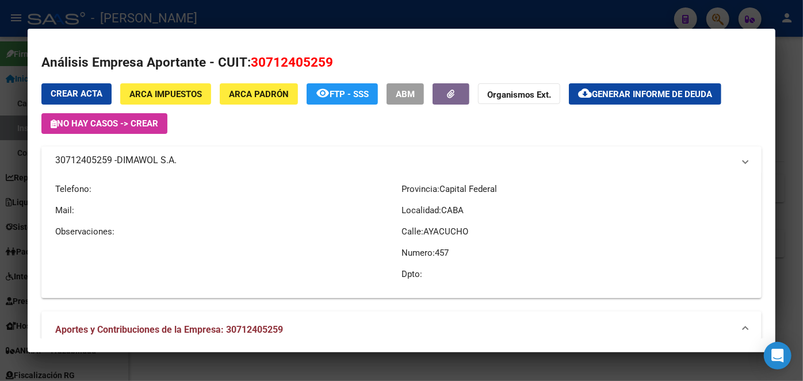
click at [145, 163] on span "DIMAWOL S.A." at bounding box center [147, 161] width 60 height 14
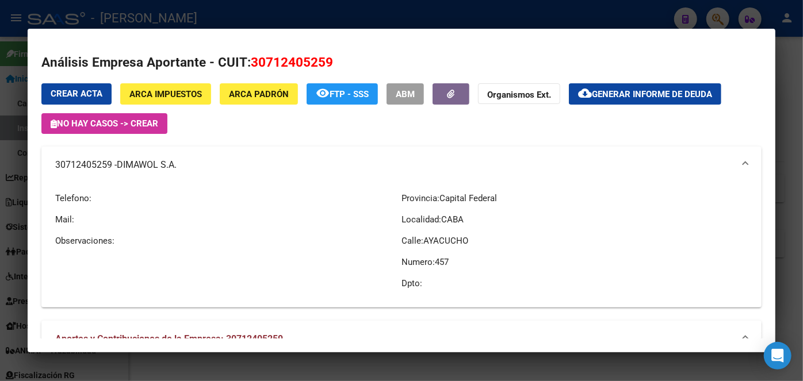
click at [210, 2] on div at bounding box center [401, 190] width 803 height 381
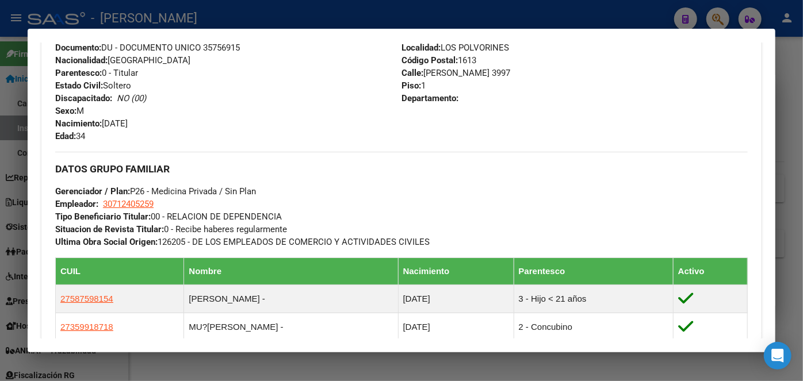
click at [206, 13] on div at bounding box center [401, 190] width 803 height 381
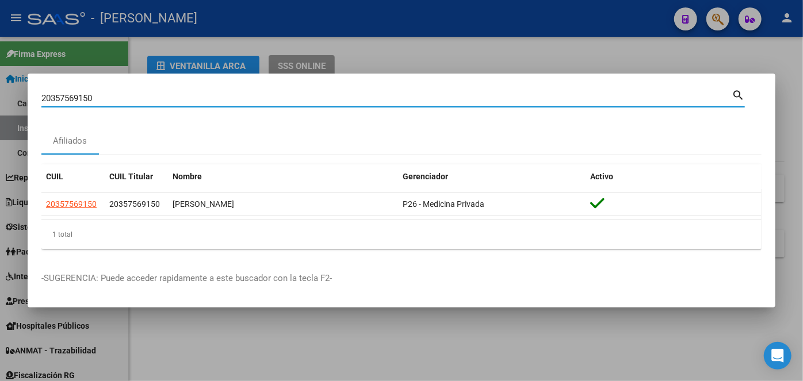
click at [162, 97] on input "20357569150" at bounding box center [386, 98] width 690 height 10
paste input "3202492444"
type input "23202492444"
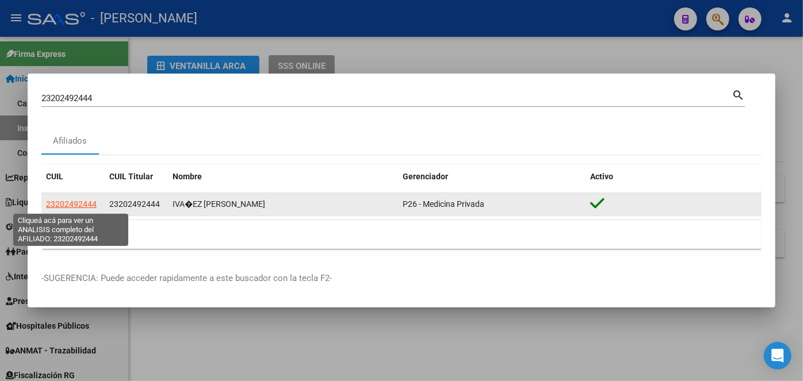
click at [86, 204] on span "23202492444" at bounding box center [71, 204] width 51 height 9
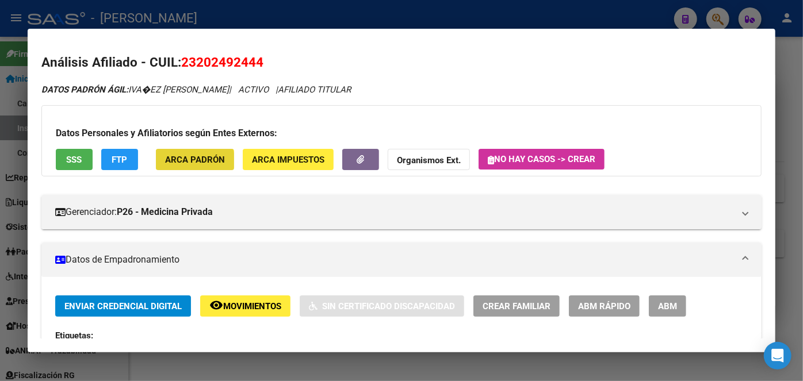
click at [176, 164] on span "ARCA Padrón" at bounding box center [195, 160] width 60 height 10
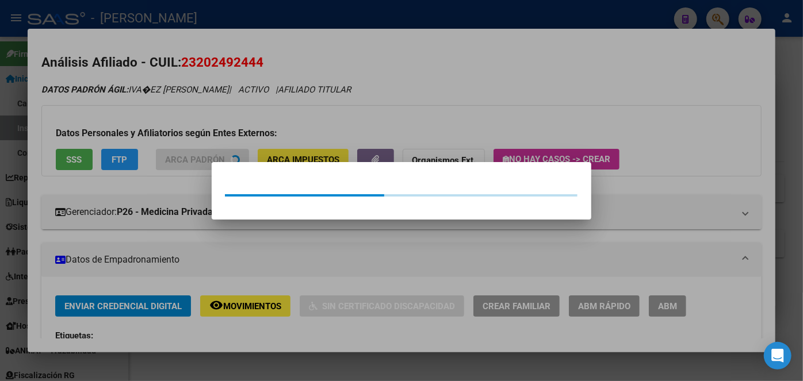
drag, startPoint x: 176, startPoint y: 164, endPoint x: 125, endPoint y: 142, distance: 55.3
click at [170, 117] on div at bounding box center [401, 190] width 803 height 381
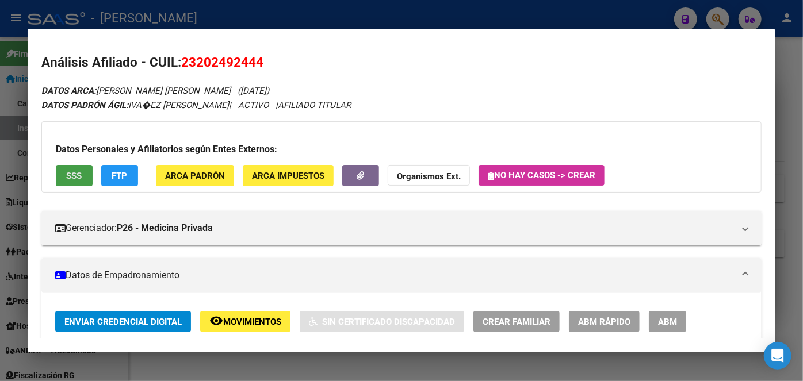
click at [85, 167] on button "SSS" at bounding box center [74, 175] width 37 height 21
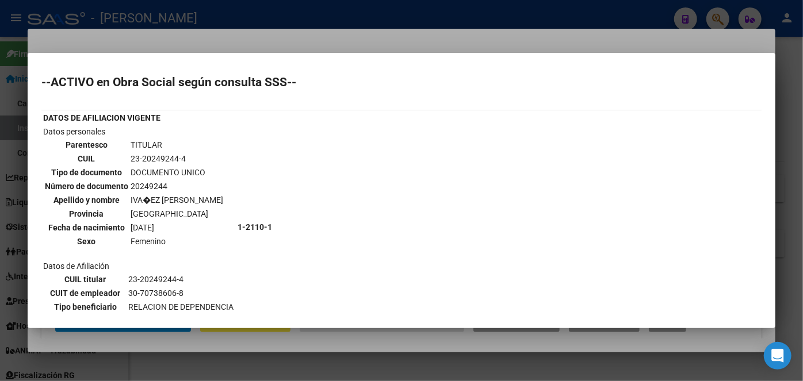
click at [153, 33] on div at bounding box center [401, 190] width 803 height 381
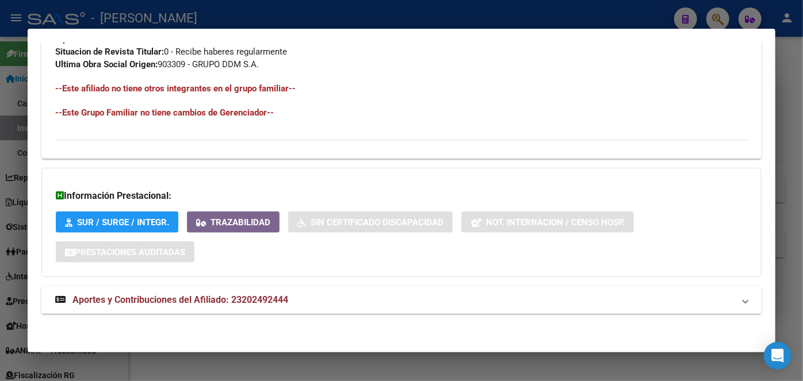
click at [268, 307] on mat-expansion-panel-header "Aportes y Contribuciones del Afiliado: 23202492444" at bounding box center [401, 300] width 720 height 28
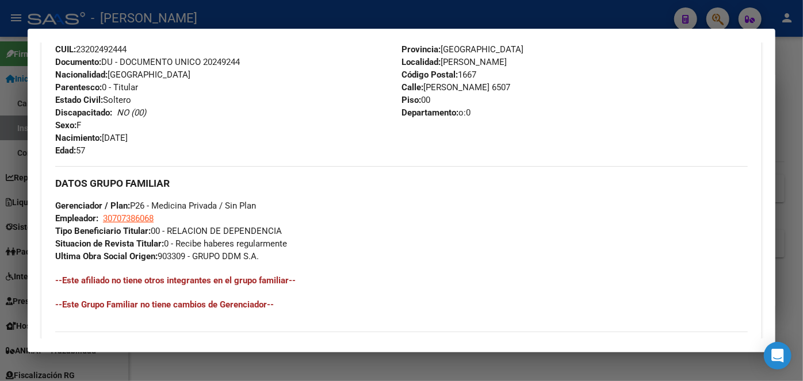
scroll to position [388, 0]
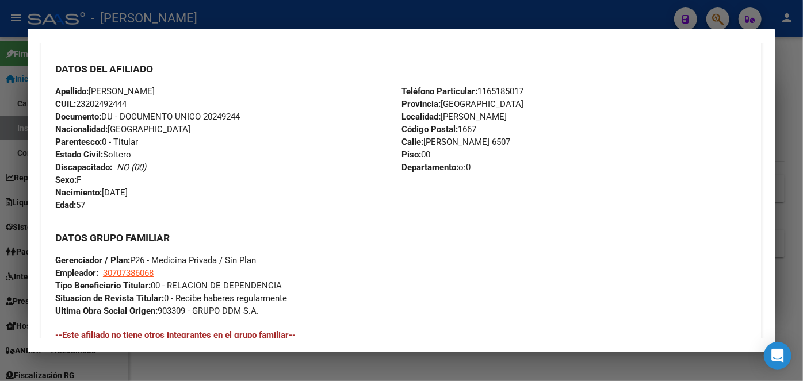
click at [219, 116] on span "Documento: DU - DOCUMENTO UNICO 20249244" at bounding box center [147, 117] width 185 height 10
click at [483, 89] on span "Teléfono Particular: [PHONE_NUMBER]" at bounding box center [462, 91] width 122 height 10
click at [481, 89] on span "Teléfono Particular: [PHONE_NUMBER]" at bounding box center [462, 91] width 122 height 10
click at [480, 87] on span "Teléfono Particular: [PHONE_NUMBER]" at bounding box center [462, 91] width 122 height 10
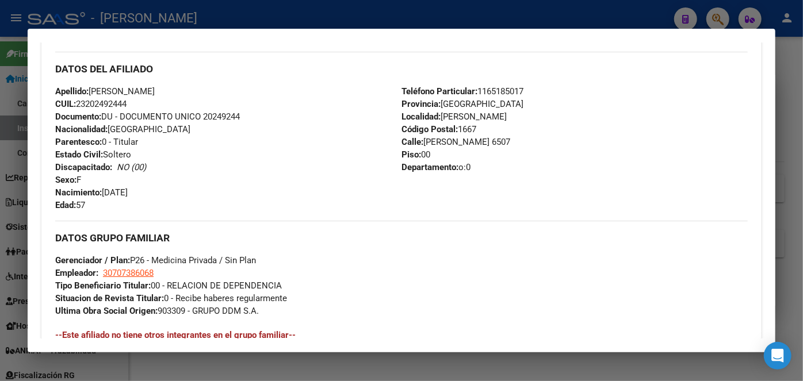
click at [480, 87] on span "Teléfono Particular: [PHONE_NUMBER]" at bounding box center [462, 91] width 122 height 10
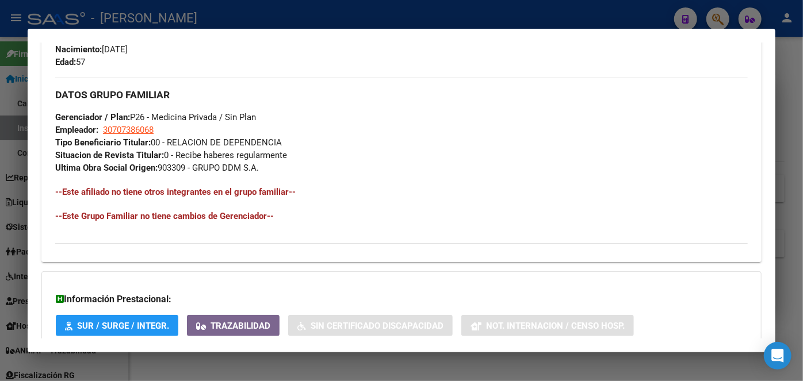
scroll to position [545, 0]
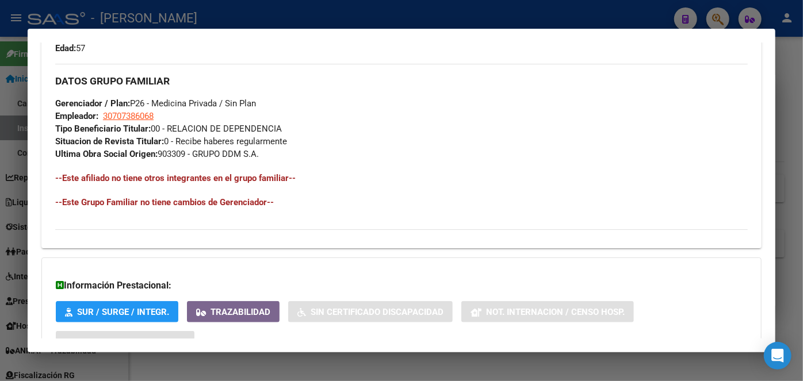
drag, startPoint x: 137, startPoint y: 121, endPoint x: 138, endPoint y: 116, distance: 5.8
click at [137, 120] on app-link-go-to "30707386068" at bounding box center [128, 116] width 51 height 13
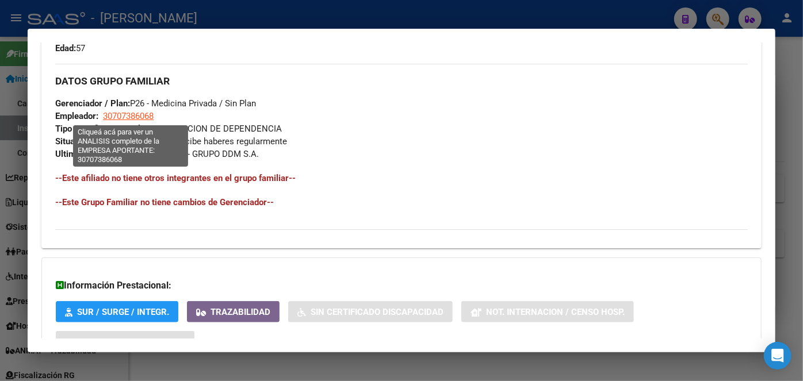
click at [137, 111] on span "30707386068" at bounding box center [128, 116] width 51 height 10
type textarea "30707386068"
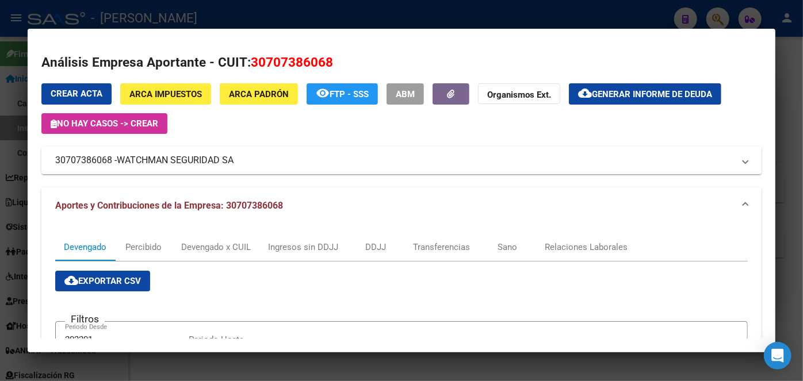
click at [204, 11] on div at bounding box center [401, 190] width 803 height 381
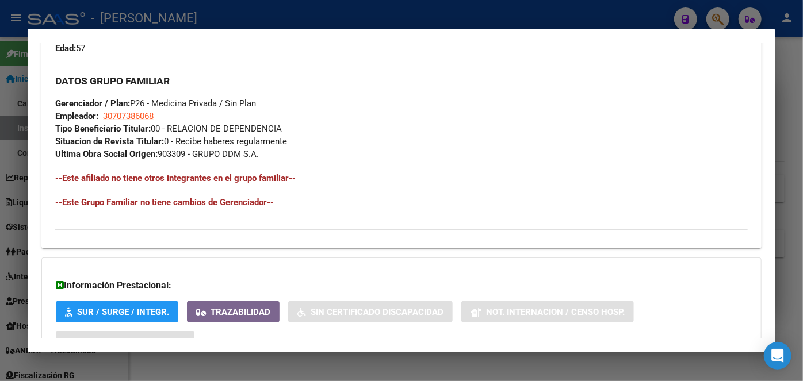
click at [204, 11] on div at bounding box center [401, 190] width 803 height 381
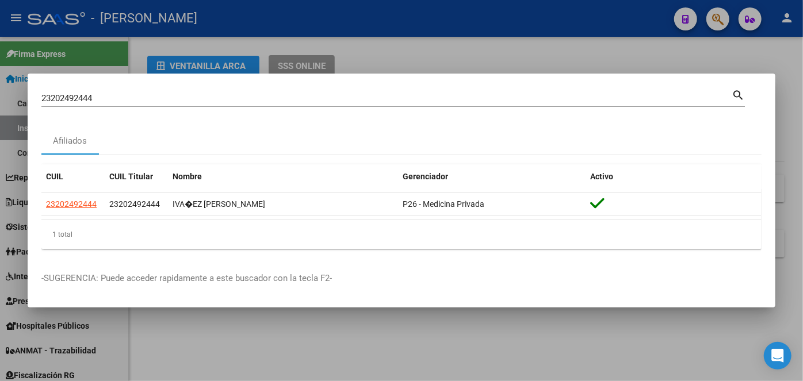
click at [162, 95] on input "23202492444" at bounding box center [386, 98] width 690 height 10
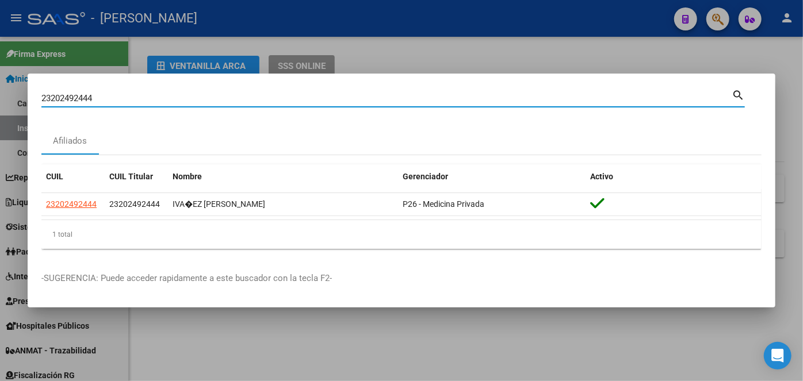
click at [166, 93] on div "23202492444 Buscar (apellido, dni, cuil, [PERSON_NAME], cuit, obra social)" at bounding box center [386, 98] width 690 height 17
paste input "021474559"
type input "20214745594"
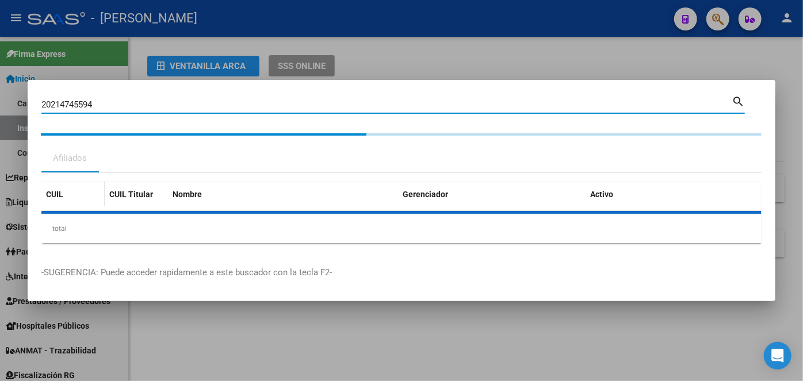
click at [78, 202] on div "CUIL CUIL Titular Nombre Gerenciador Activo total 1" at bounding box center [401, 212] width 720 height 61
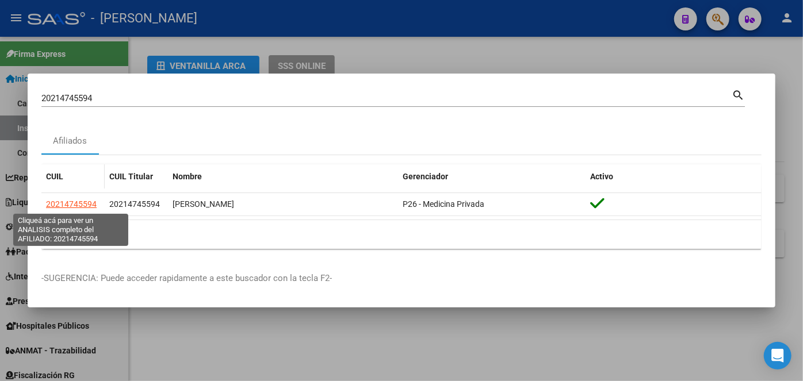
click at [78, 202] on span "20214745594" at bounding box center [71, 204] width 51 height 9
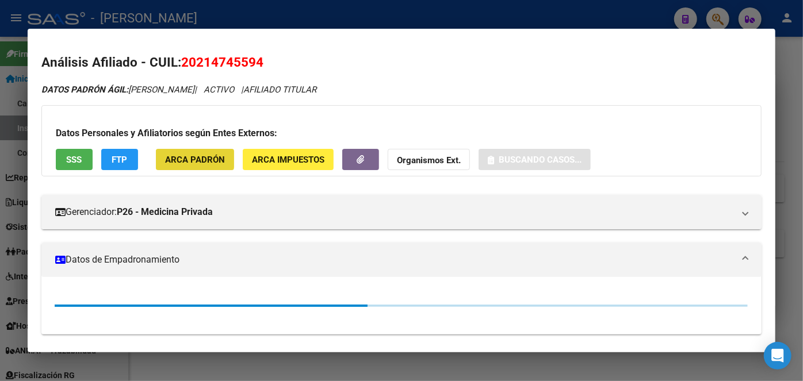
click at [185, 156] on span "ARCA Padrón" at bounding box center [195, 160] width 60 height 10
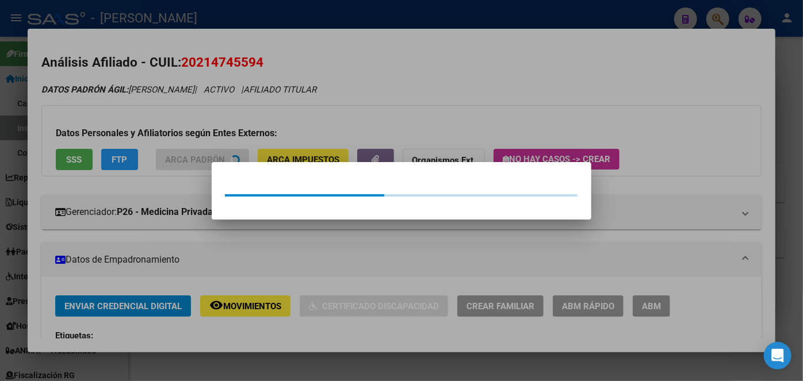
click at [179, 105] on div at bounding box center [401, 190] width 803 height 381
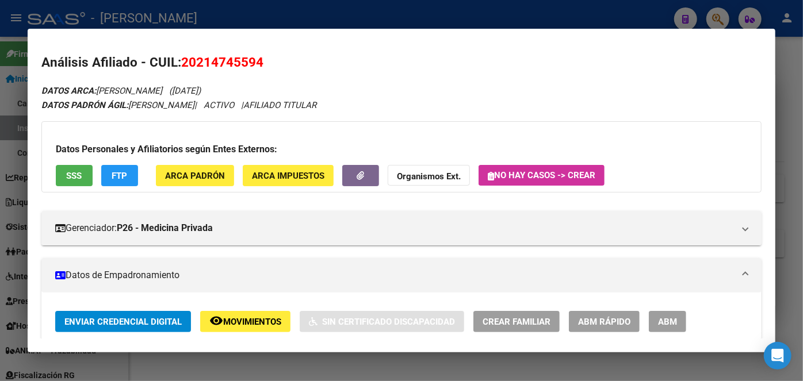
click at [77, 171] on span "SSS" at bounding box center [75, 176] width 16 height 10
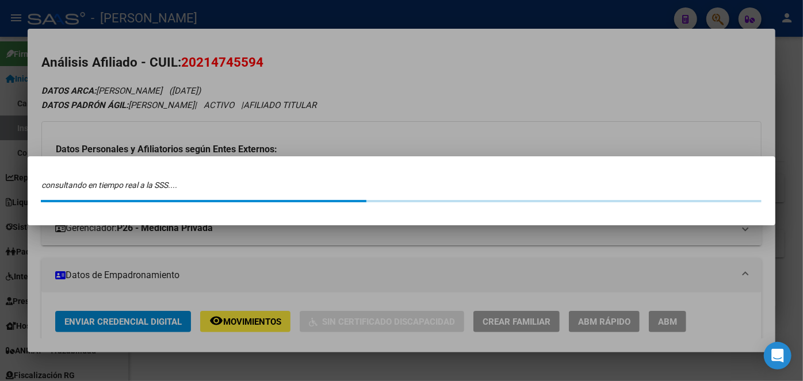
click at [207, 38] on div at bounding box center [401, 190] width 803 height 381
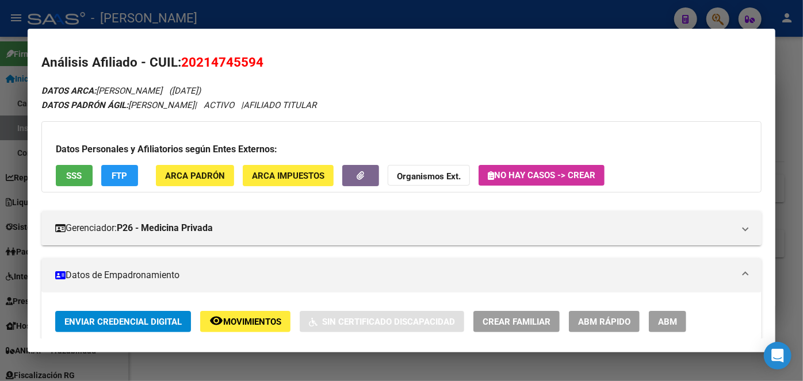
click at [96, 168] on div "Datos Personales y Afiliatorios según Entes Externos: SSS FTP ARCA Padrón ARCA …" at bounding box center [401, 156] width 720 height 71
click at [81, 168] on button "SSS" at bounding box center [74, 175] width 37 height 21
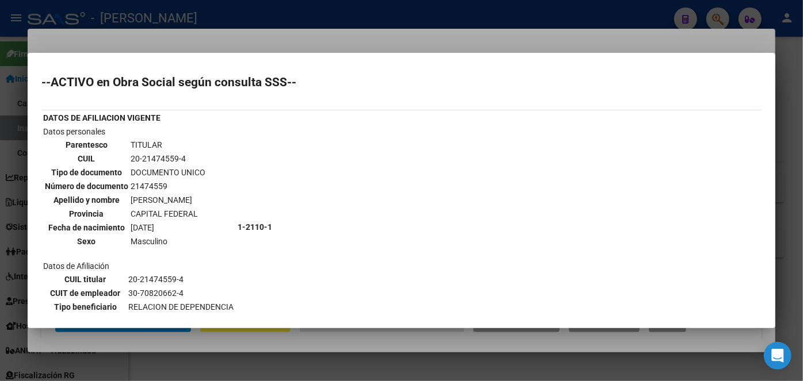
click at [175, 32] on div at bounding box center [401, 190] width 803 height 381
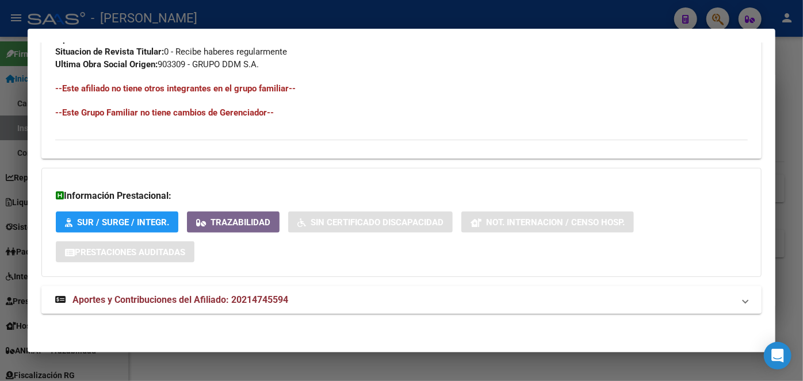
click at [277, 302] on span "Aportes y Contribuciones del Afiliado: 20214745594" at bounding box center [180, 299] width 216 height 11
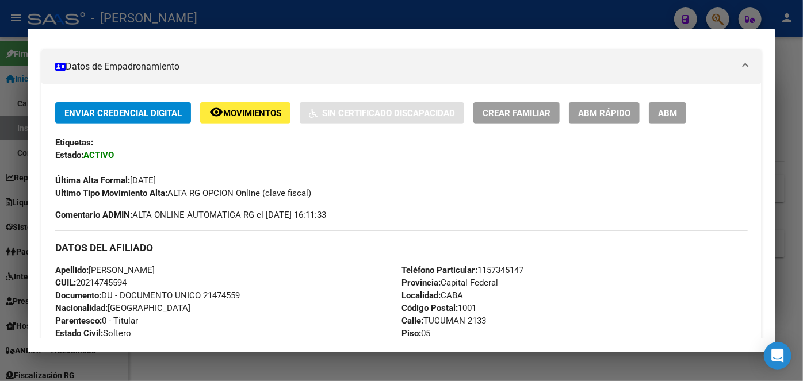
scroll to position [261, 0]
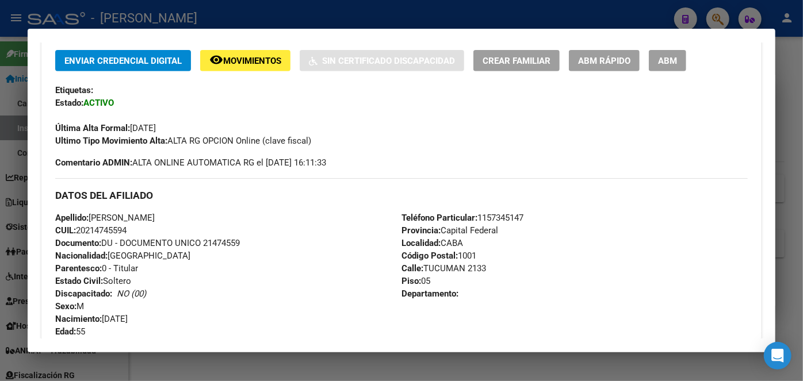
click at [240, 241] on span "Documento: DU - DOCUMENTO UNICO 21474559" at bounding box center [147, 243] width 185 height 10
click at [486, 220] on span "Teléfono Particular: [PHONE_NUMBER]" at bounding box center [462, 218] width 122 height 10
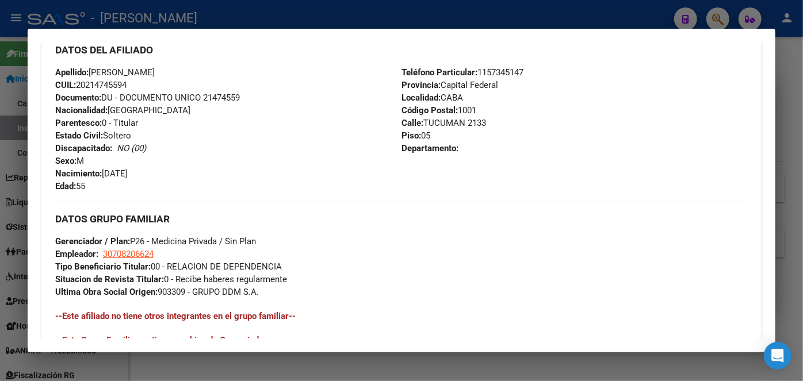
scroll to position [418, 0]
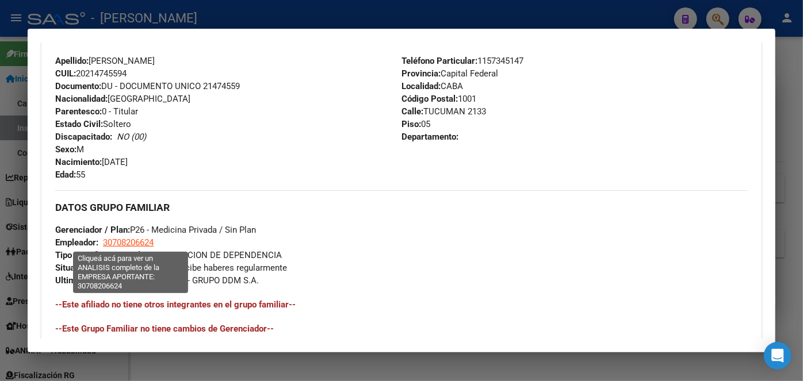
click at [139, 237] on span "30708206624" at bounding box center [128, 242] width 51 height 10
type textarea "30708206624"
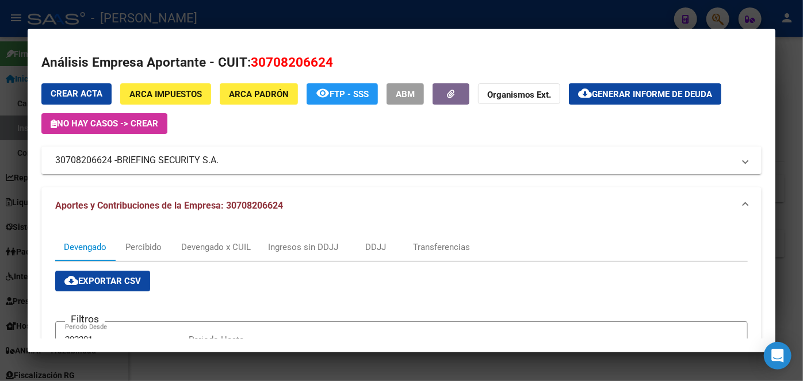
click at [184, 7] on div at bounding box center [401, 190] width 803 height 381
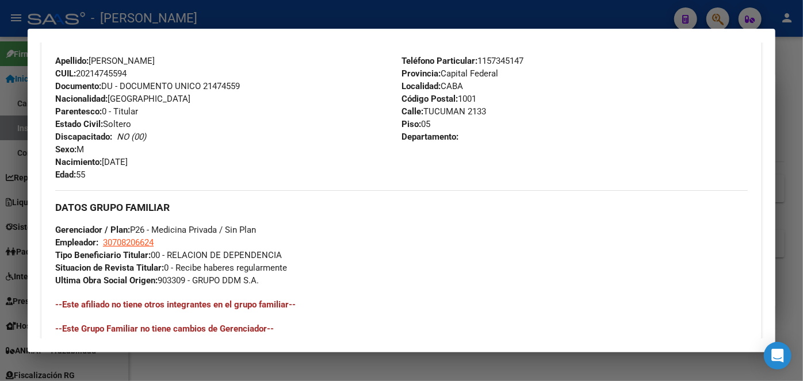
click at [179, 20] on div at bounding box center [401, 190] width 803 height 381
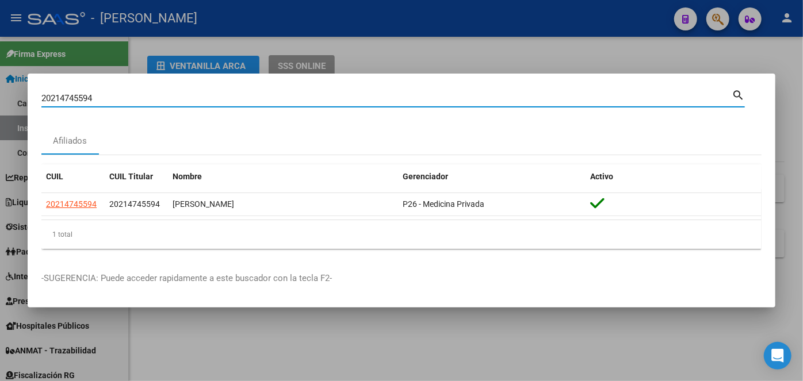
click at [116, 99] on input "20214745594" at bounding box center [386, 98] width 690 height 10
drag, startPoint x: 116, startPoint y: 99, endPoint x: 132, endPoint y: 92, distance: 17.2
click at [118, 97] on input "20214745594" at bounding box center [386, 98] width 690 height 10
paste input "7304048846"
type input "27304048846"
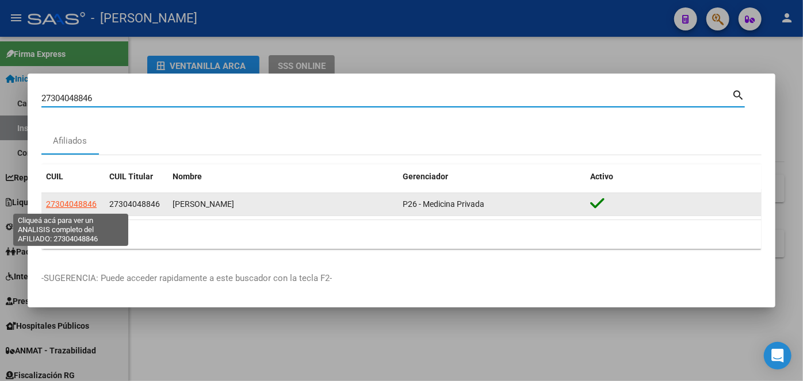
click at [79, 201] on span "27304048846" at bounding box center [71, 204] width 51 height 9
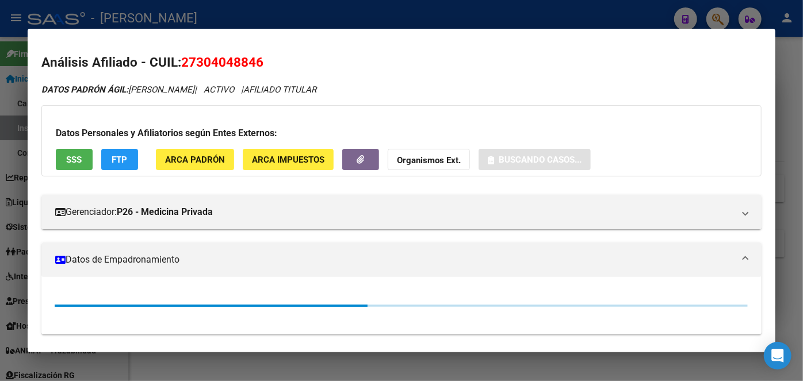
drag, startPoint x: 202, startPoint y: 174, endPoint x: 208, endPoint y: 159, distance: 16.0
click at [204, 172] on div "Datos Personales y Afiliatorios según Entes Externos: SSS FTP ARCA Padrón ARCA …" at bounding box center [401, 140] width 720 height 71
click at [208, 159] on span "ARCA Padrón" at bounding box center [195, 160] width 60 height 10
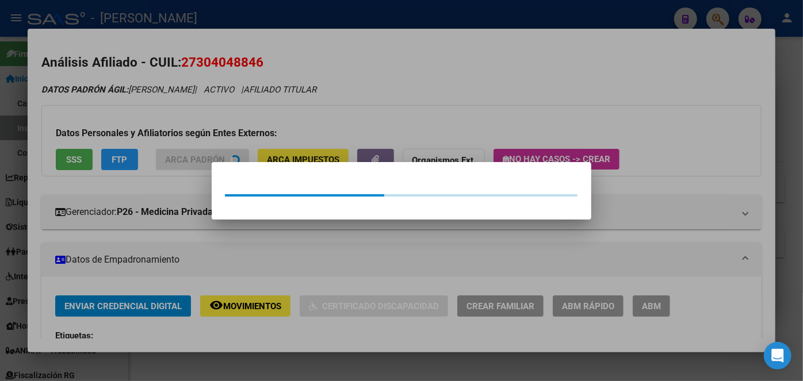
click at [180, 115] on div at bounding box center [401, 190] width 803 height 381
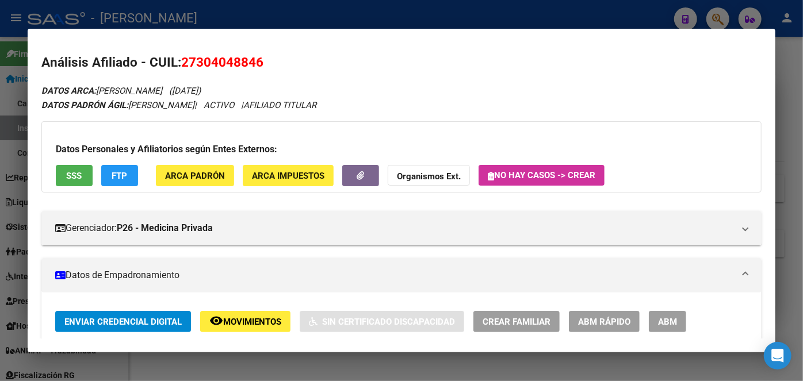
click at [76, 179] on span "SSS" at bounding box center [75, 176] width 16 height 10
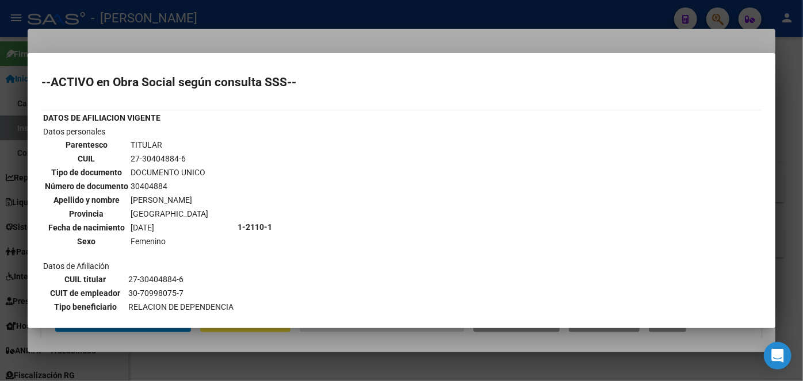
click at [149, 42] on div at bounding box center [401, 190] width 803 height 381
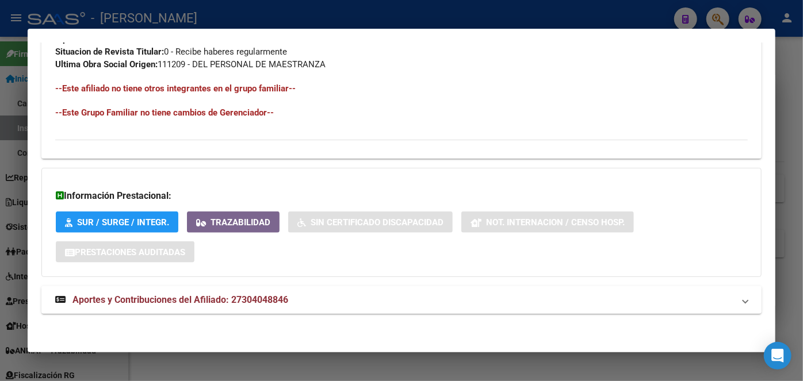
click at [281, 304] on span "Aportes y Contribuciones del Afiliado: 27304048846" at bounding box center [180, 299] width 216 height 11
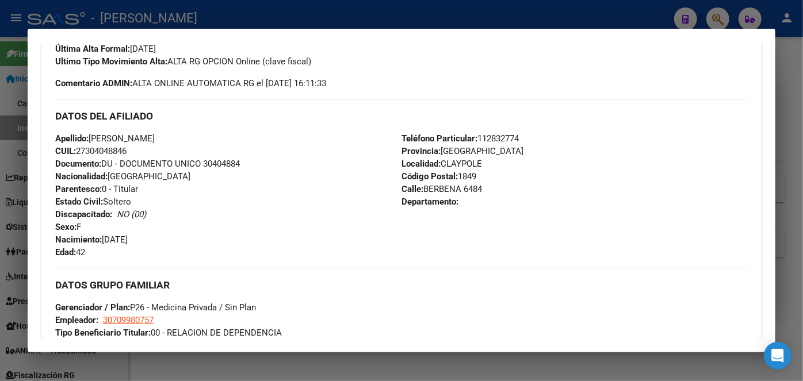
scroll to position [336, 0]
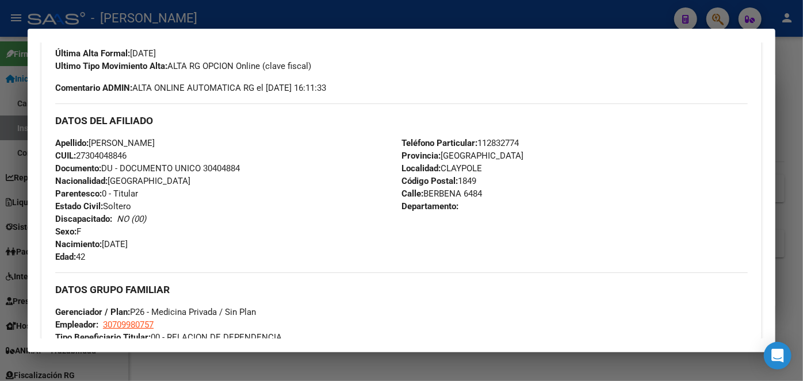
click at [224, 162] on div "Apellido: [PERSON_NAME] CUIL: 27304048846 Documento: DU - DOCUMENTO UNICO 30404…" at bounding box center [228, 200] width 346 height 127
click at [227, 167] on span "Documento: DU - DOCUMENTO UNICO 30404884" at bounding box center [147, 168] width 185 height 10
click at [492, 138] on span "Teléfono Particular: [PHONE_NUMBER]" at bounding box center [459, 143] width 117 height 10
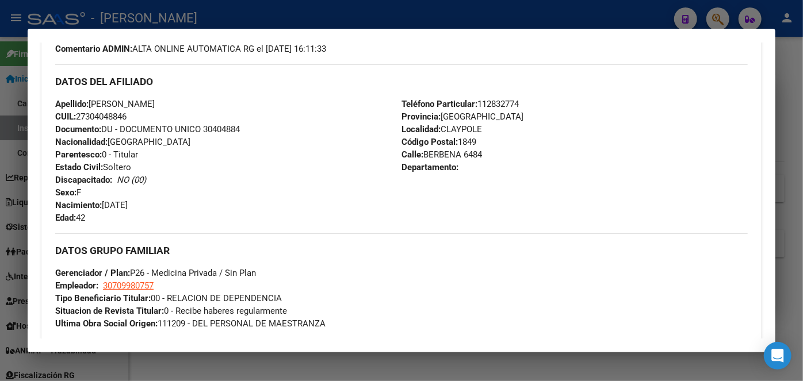
scroll to position [440, 0]
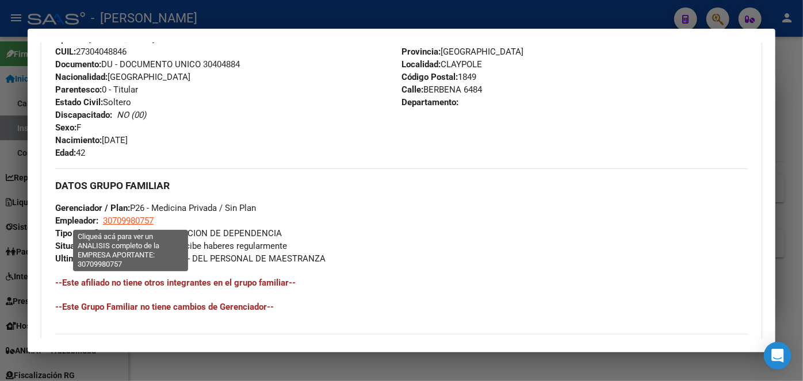
click at [146, 221] on span "30709980757" at bounding box center [128, 221] width 51 height 10
type textarea "30709980757"
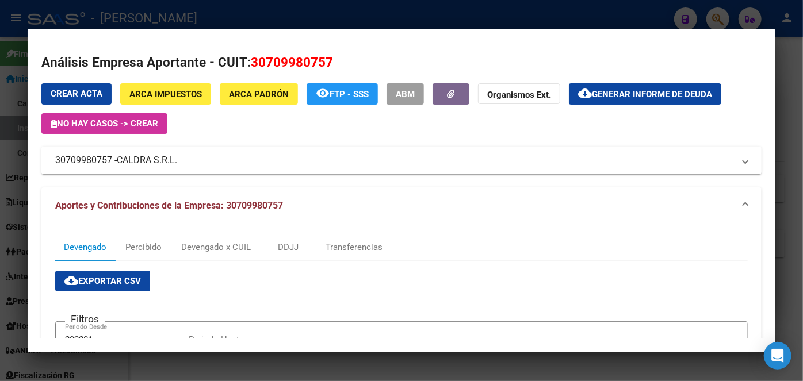
click at [147, 164] on span "CALDRA S.R.L." at bounding box center [147, 161] width 60 height 14
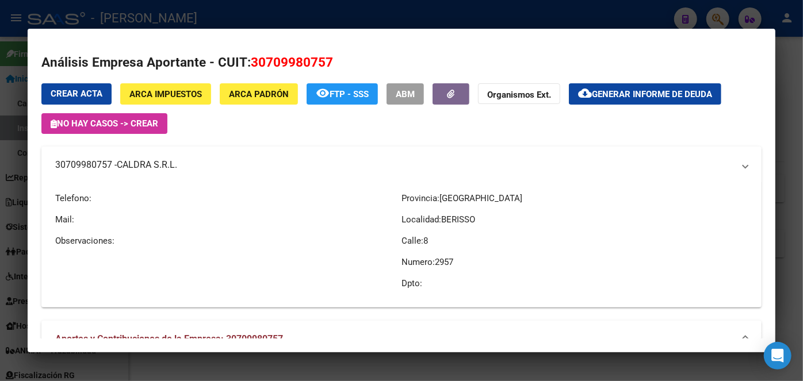
click at [147, 164] on span "CALDRA S.R.L." at bounding box center [147, 165] width 60 height 14
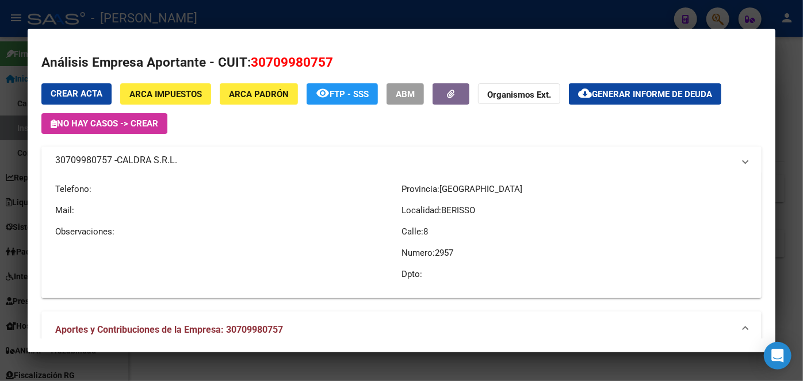
click at [147, 164] on span "CALDRA S.R.L." at bounding box center [147, 161] width 60 height 14
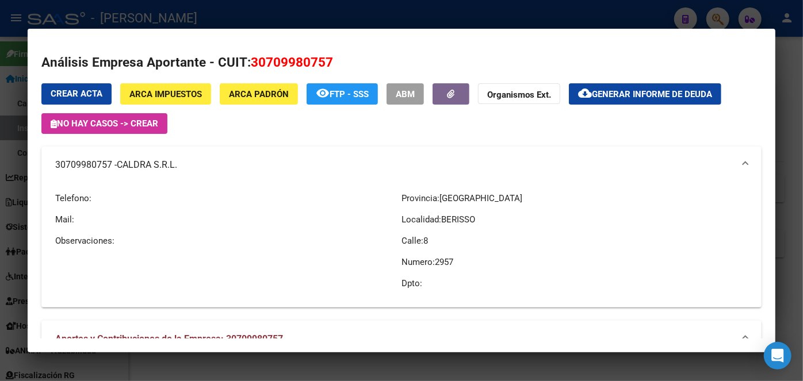
click at [196, 2] on div at bounding box center [401, 190] width 803 height 381
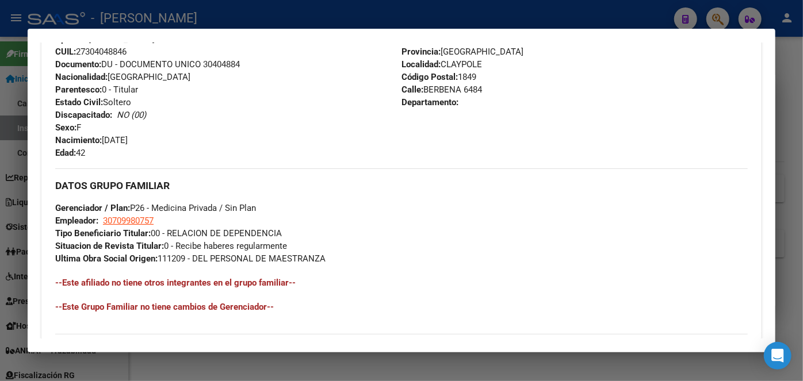
click at [187, 20] on div at bounding box center [401, 190] width 803 height 381
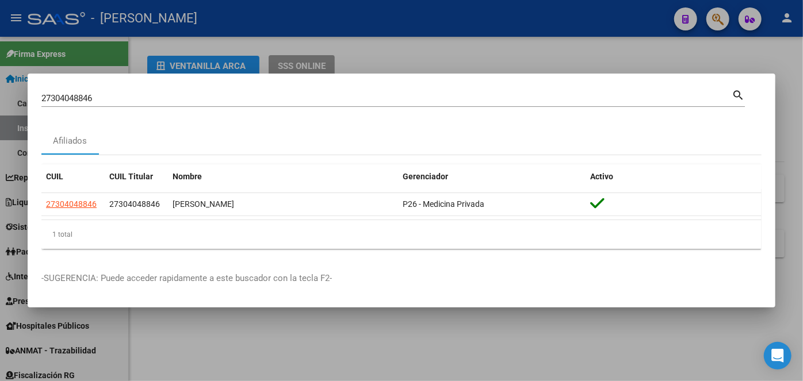
click at [146, 98] on input "27304048846" at bounding box center [386, 98] width 690 height 10
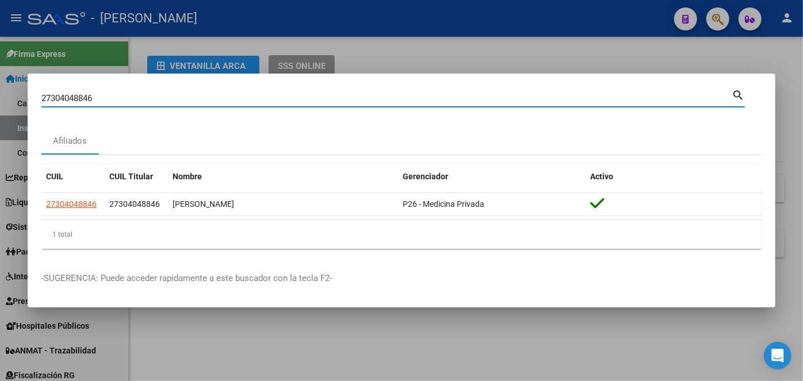
click at [146, 98] on input "27304048846" at bounding box center [386, 98] width 690 height 10
paste input "945725759"
type input "27945725759"
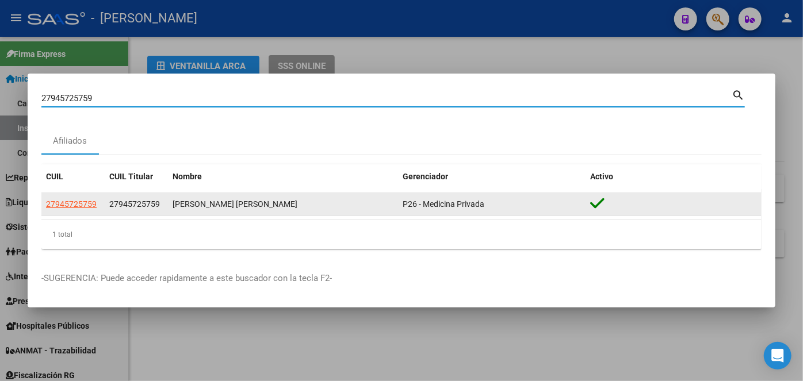
click at [59, 197] on datatable-body-cell "27945725759" at bounding box center [72, 204] width 63 height 22
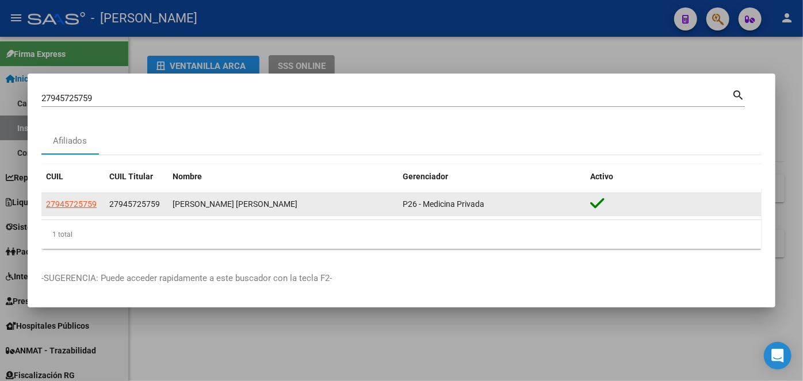
click at [61, 199] on app-link-go-to "27945725759" at bounding box center [71, 204] width 51 height 13
click at [60, 198] on app-link-go-to "27945725759" at bounding box center [71, 204] width 51 height 13
click at [63, 200] on span "27945725759" at bounding box center [71, 204] width 51 height 9
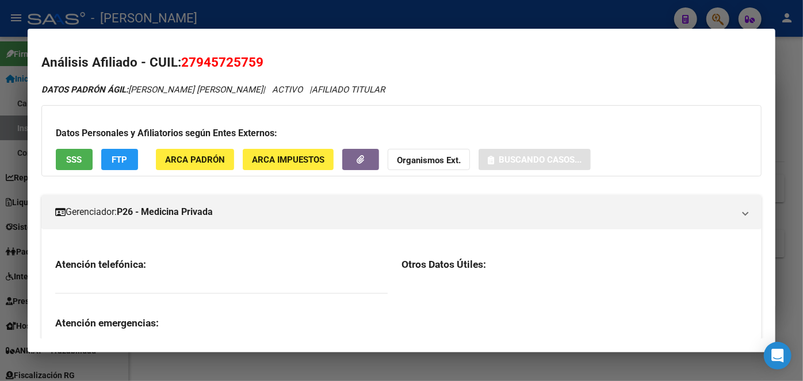
click at [205, 156] on span "ARCA Padrón" at bounding box center [195, 160] width 60 height 10
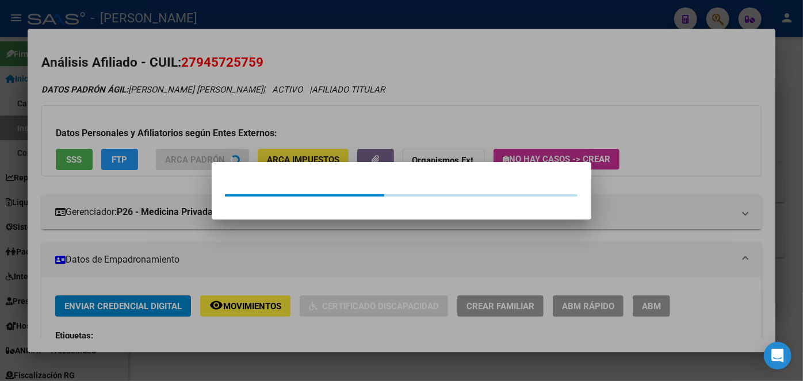
click at [205, 135] on div at bounding box center [401, 190] width 803 height 381
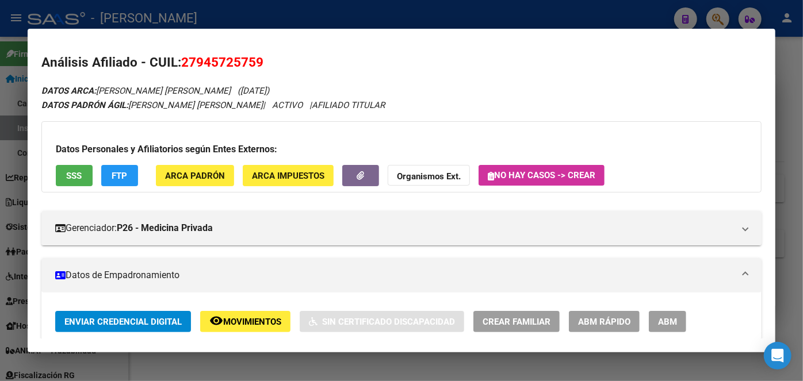
click at [90, 174] on button "SSS" at bounding box center [74, 175] width 37 height 21
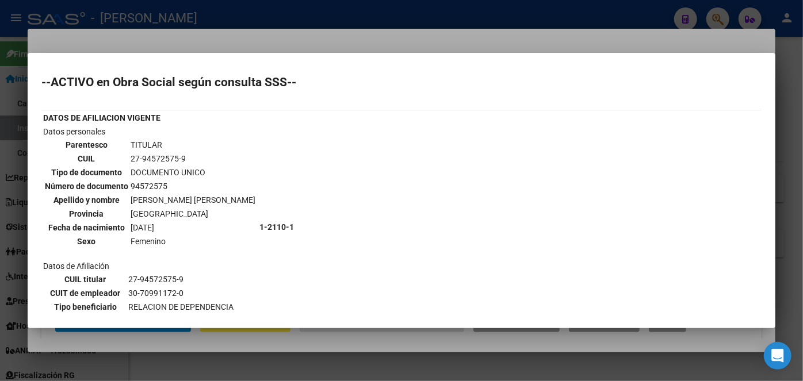
drag, startPoint x: 170, startPoint y: 34, endPoint x: 217, endPoint y: 94, distance: 76.5
click at [175, 37] on div at bounding box center [401, 190] width 803 height 381
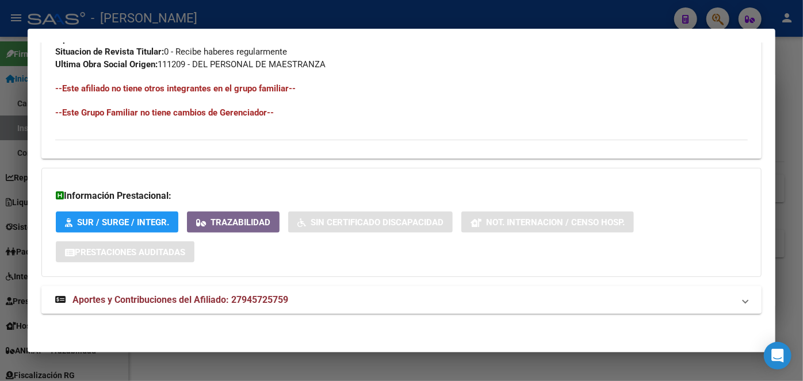
click at [242, 294] on span "Aportes y Contribuciones del Afiliado: 27945725759" at bounding box center [180, 299] width 216 height 11
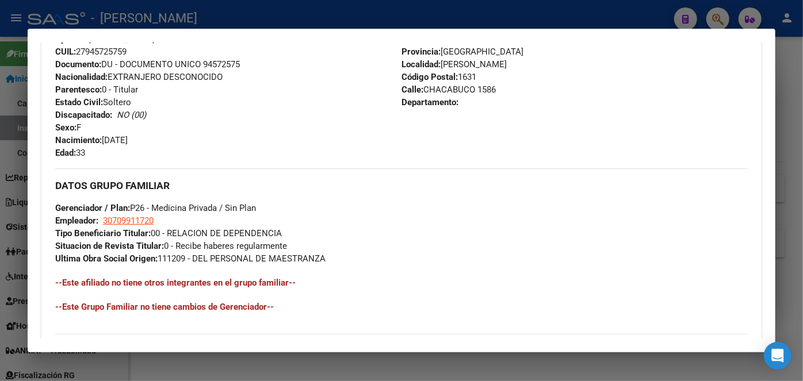
click at [212, 62] on span "Documento: DU - DOCUMENTO UNICO 94572575" at bounding box center [147, 64] width 185 height 10
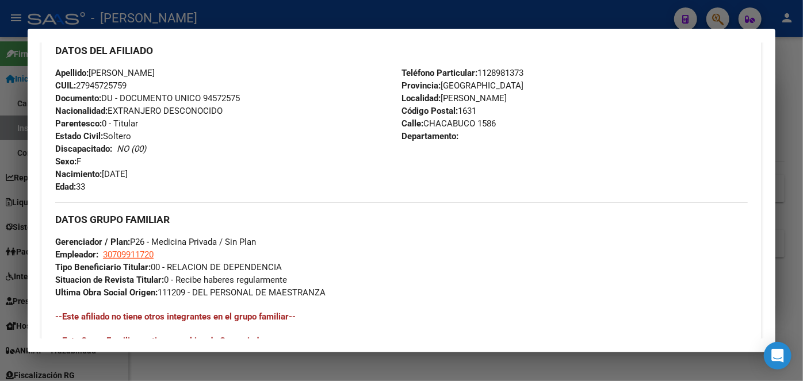
scroll to position [388, 0]
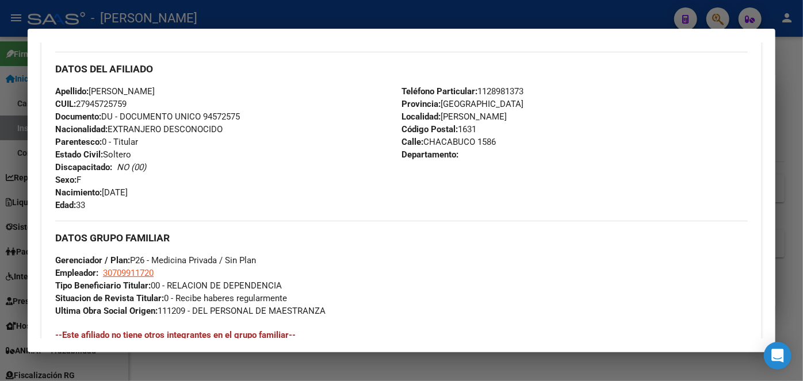
drag, startPoint x: 175, startPoint y: 89, endPoint x: 248, endPoint y: 95, distance: 73.9
click at [248, 95] on div "Apellido: [PERSON_NAME]: 27945725759 Documento: DU - DOCUMENTO UNICO 94572575 N…" at bounding box center [228, 148] width 346 height 127
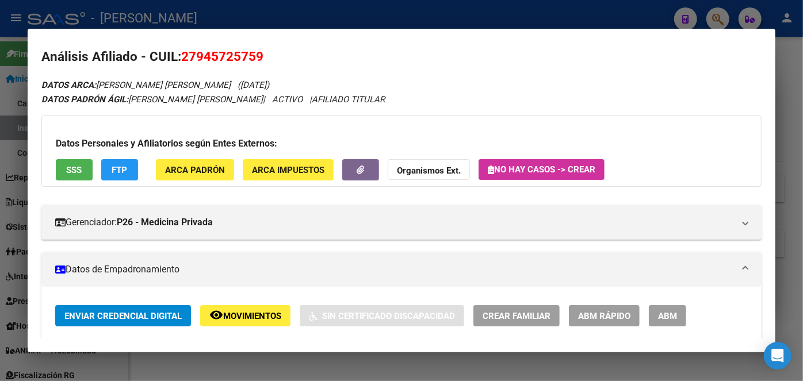
scroll to position [0, 0]
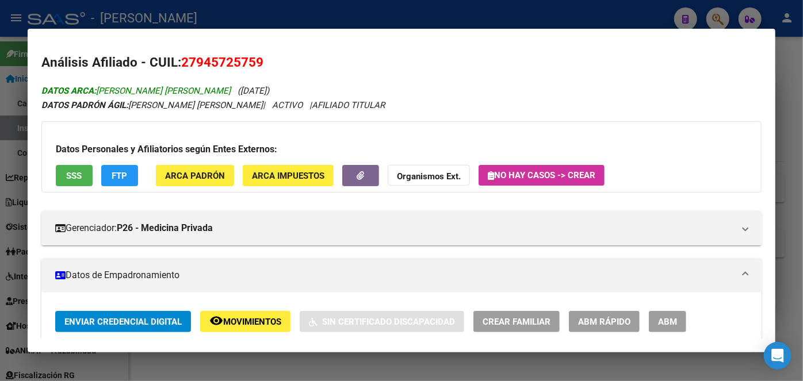
drag, startPoint x: 173, startPoint y: 92, endPoint x: 249, endPoint y: 93, distance: 75.9
click at [231, 94] on span "DATOS ARCA: [PERSON_NAME] [PERSON_NAME]" at bounding box center [135, 91] width 189 height 10
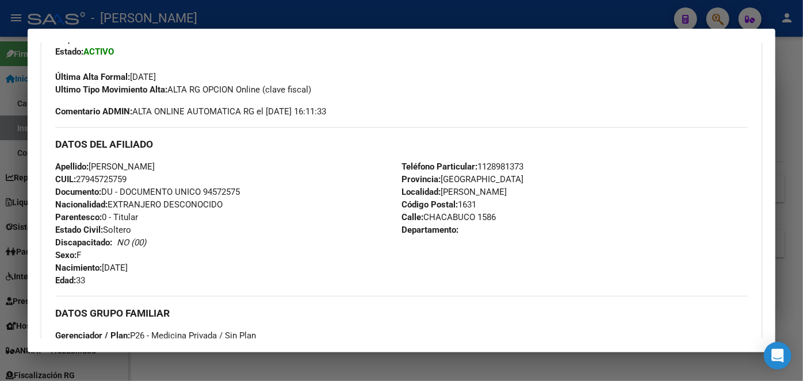
scroll to position [313, 0]
click at [503, 163] on span "Teléfono Particular: [PHONE_NUMBER]" at bounding box center [462, 165] width 122 height 10
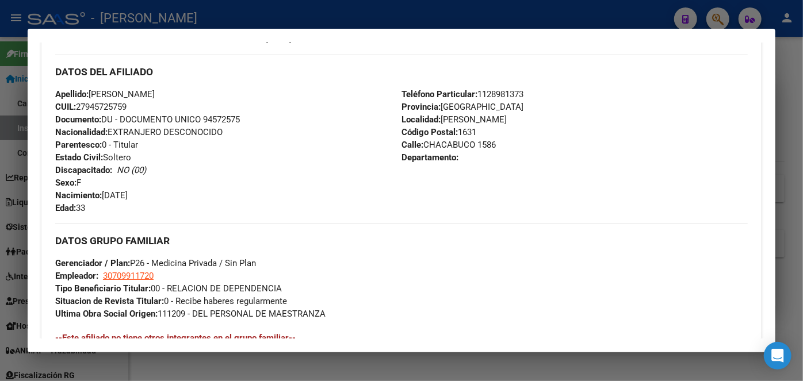
scroll to position [470, 0]
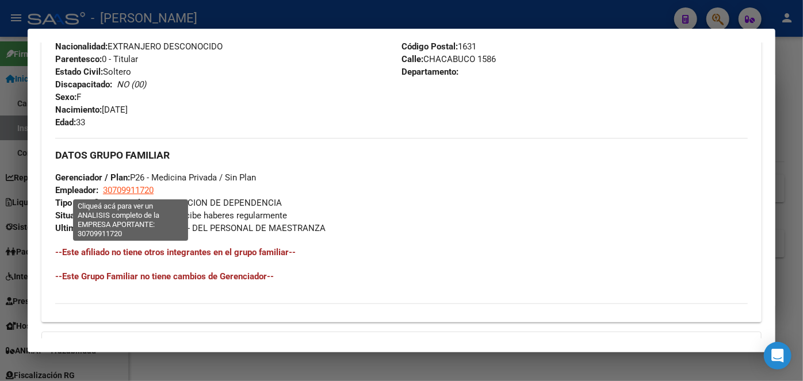
click at [138, 186] on span "30709911720" at bounding box center [128, 190] width 51 height 10
type textarea "30709911720"
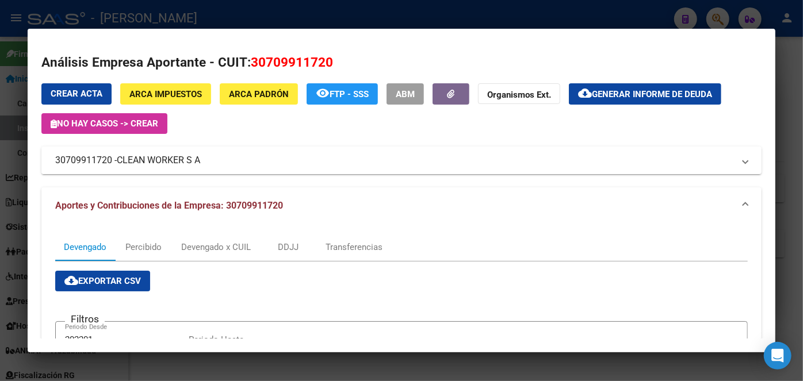
click at [159, 160] on span "CLEAN WORKER S A" at bounding box center [158, 161] width 83 height 14
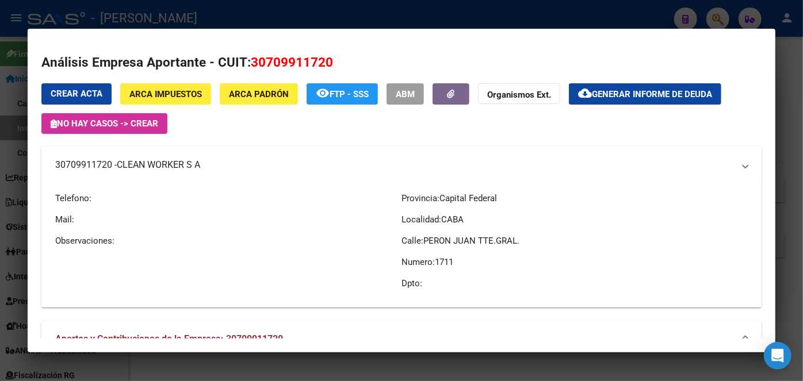
click at [159, 160] on span "CLEAN WORKER S A" at bounding box center [158, 165] width 83 height 14
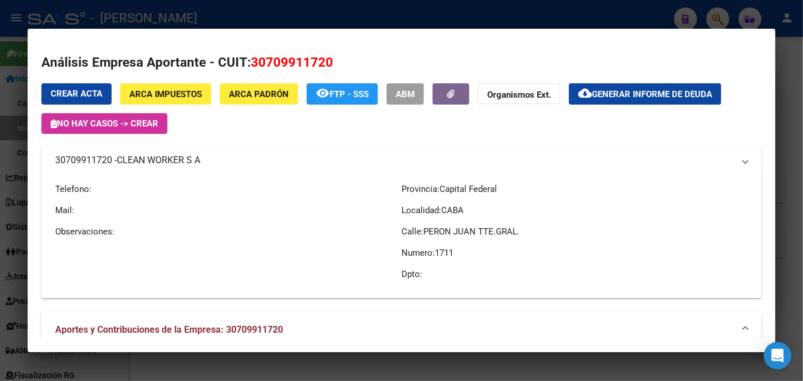
click at [159, 160] on span "CLEAN WORKER S A" at bounding box center [158, 161] width 83 height 14
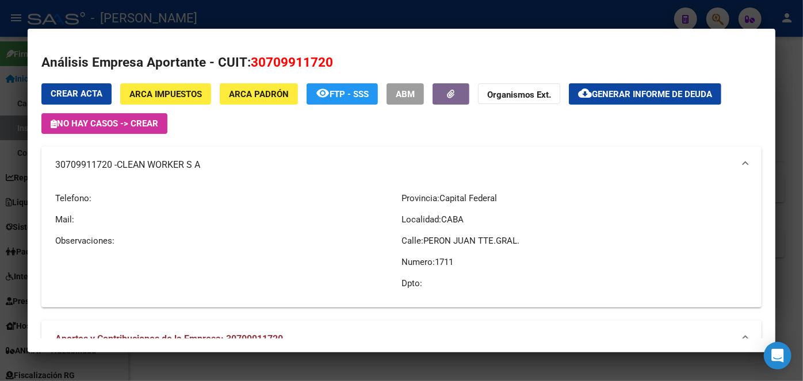
click at [213, 12] on div at bounding box center [401, 190] width 803 height 381
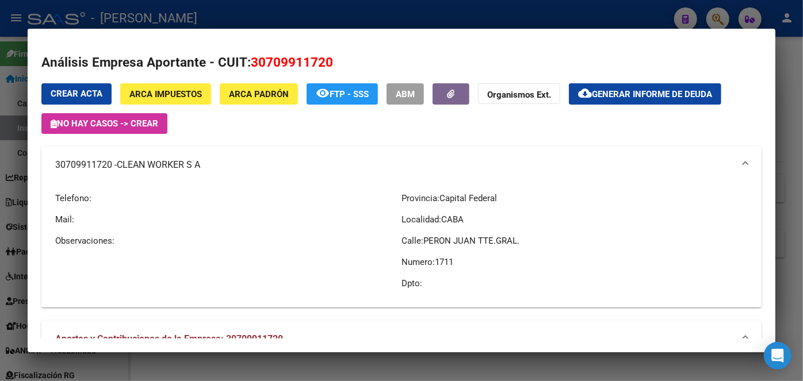
click at [213, 12] on div at bounding box center [401, 190] width 803 height 381
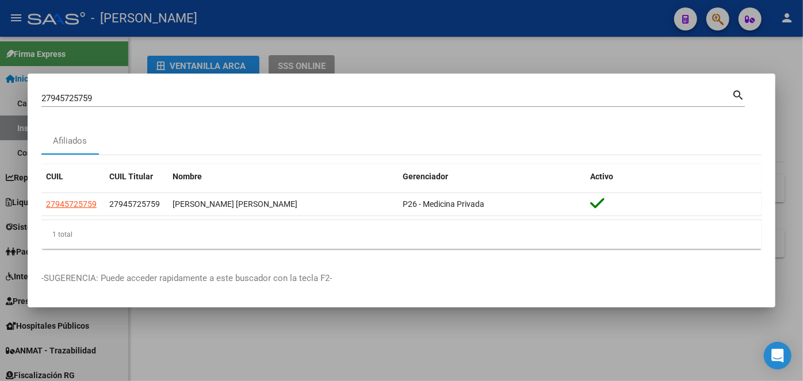
drag, startPoint x: 168, startPoint y: 87, endPoint x: 171, endPoint y: 94, distance: 8.0
click at [168, 87] on mat-dialog-container "27945725759 Buscar (apellido, dni, cuil, nro traspaso, cuit, obra social) searc…" at bounding box center [402, 191] width 748 height 234
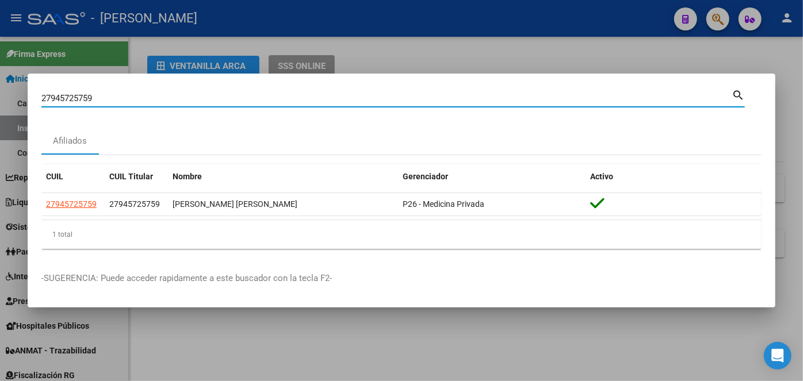
click at [171, 95] on input "27945725759" at bounding box center [386, 98] width 690 height 10
drag, startPoint x: 171, startPoint y: 94, endPoint x: 191, endPoint y: 101, distance: 21.3
click at [171, 93] on input "27945725759" at bounding box center [386, 98] width 690 height 10
paste input "0400232718"
type input "20400232718"
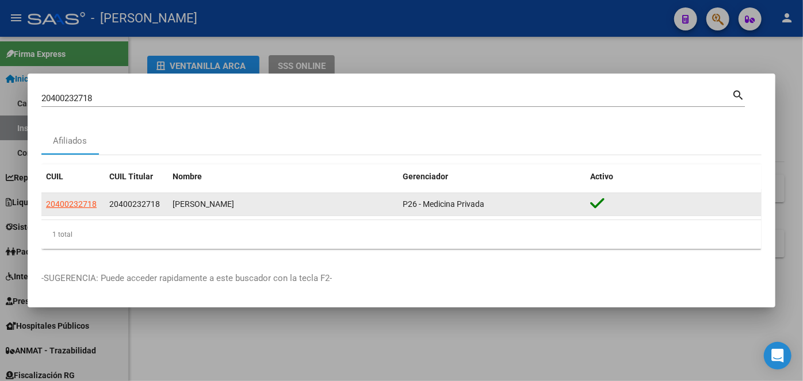
click at [91, 198] on app-link-go-to "20400232718" at bounding box center [71, 204] width 51 height 13
click at [92, 200] on span "20400232718" at bounding box center [71, 204] width 51 height 9
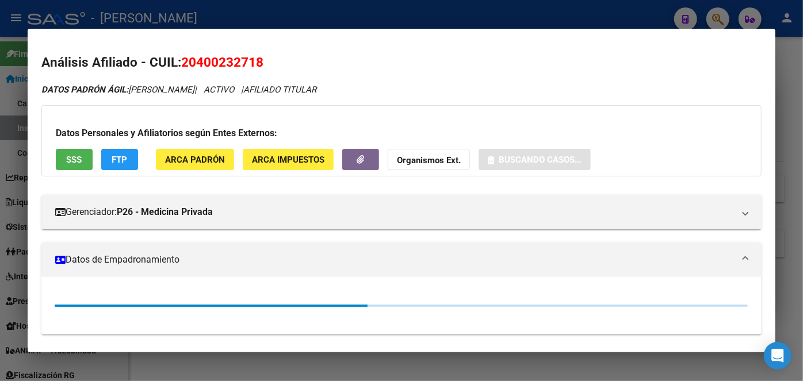
drag, startPoint x: 177, startPoint y: 177, endPoint x: 182, endPoint y: 163, distance: 14.7
click at [178, 177] on div "DATOS PADRÓN ÁGIL: [PERSON_NAME] | ACTIVO | AFILIADO TITULAR Datos Personales y…" at bounding box center [401, 293] width 720 height 420
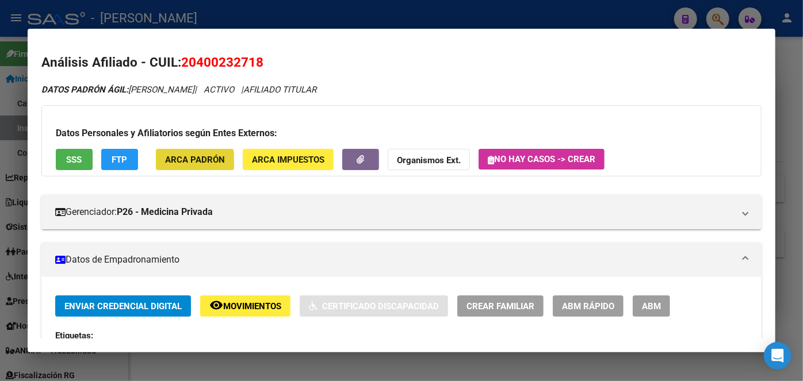
click at [182, 163] on span "ARCA Padrón" at bounding box center [195, 160] width 60 height 10
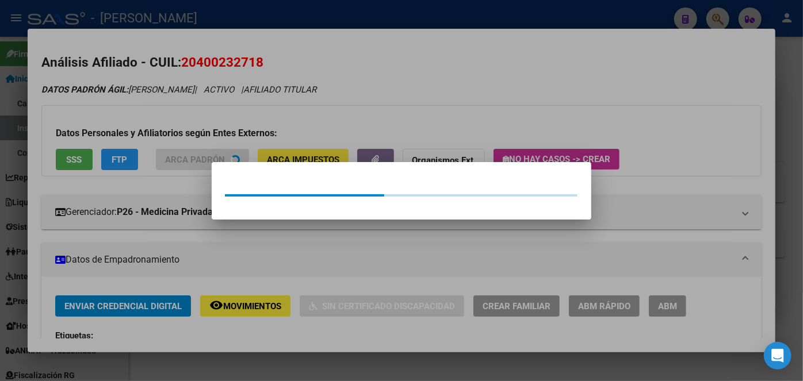
click at [95, 99] on div at bounding box center [401, 190] width 803 height 381
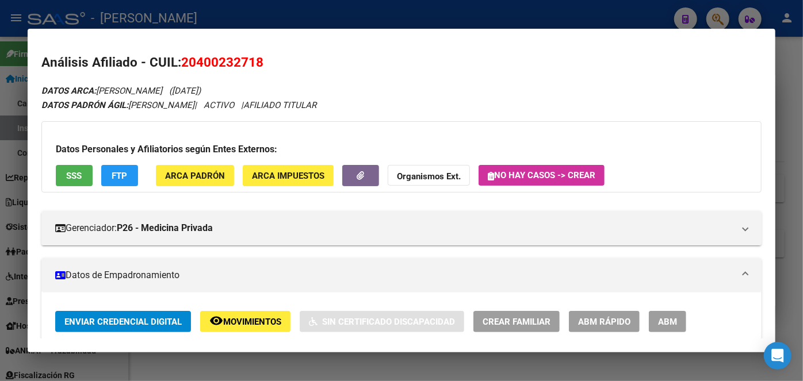
drag, startPoint x: 79, startPoint y: 150, endPoint x: 81, endPoint y: 169, distance: 19.1
click at [79, 156] on div "Datos Personales y Afiliatorios según Entes Externos: SSS FTP ARCA Padrón ARCA …" at bounding box center [401, 156] width 720 height 71
click at [82, 173] on button "SSS" at bounding box center [74, 175] width 37 height 21
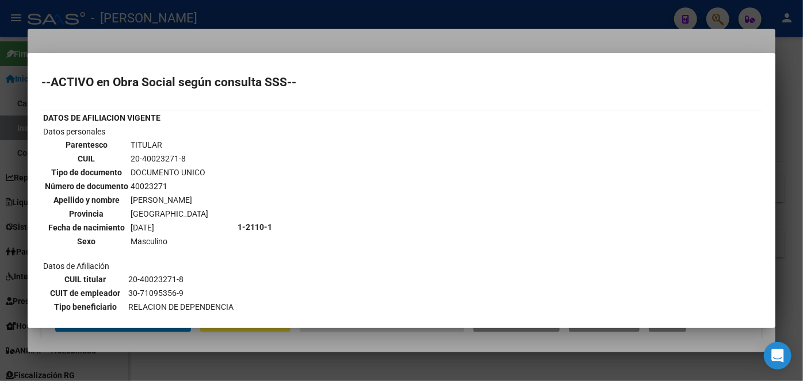
click at [163, 48] on div at bounding box center [401, 190] width 803 height 381
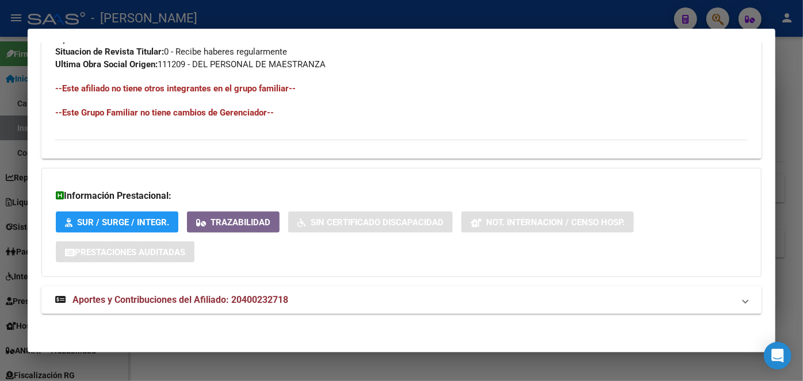
click at [228, 297] on span "Aportes y Contribuciones del Afiliado: 20400232718" at bounding box center [180, 299] width 216 height 11
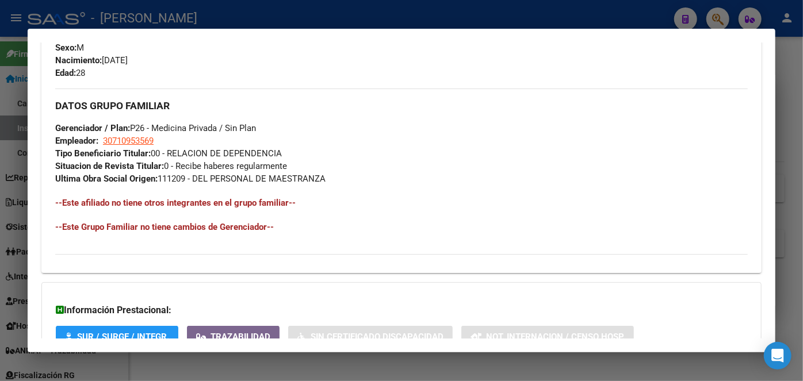
scroll to position [415, 0]
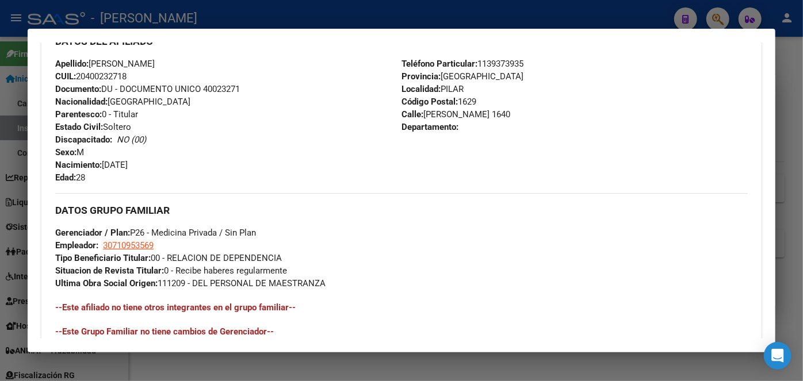
click at [212, 91] on span "Documento: DU - DOCUMENTO UNICO 40023271" at bounding box center [147, 89] width 185 height 10
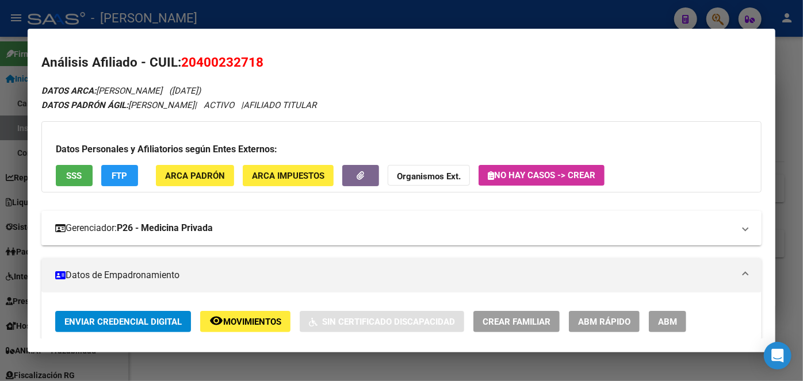
scroll to position [261, 0]
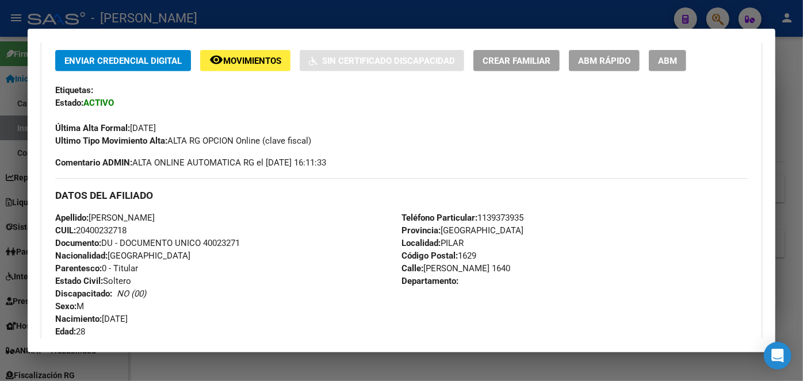
click at [499, 216] on span "Teléfono Particular: [PHONE_NUMBER]" at bounding box center [462, 218] width 122 height 10
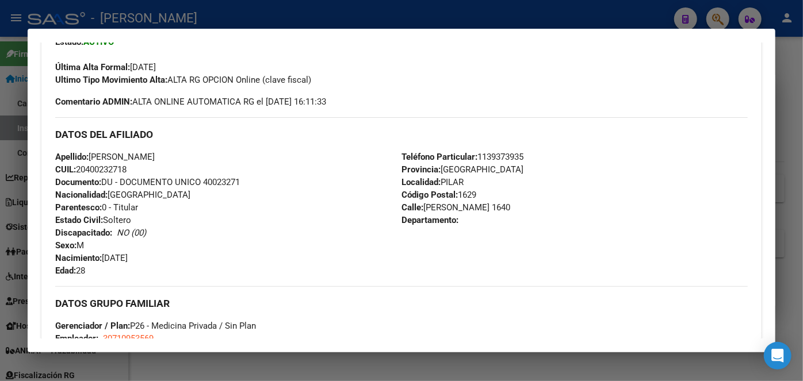
scroll to position [366, 0]
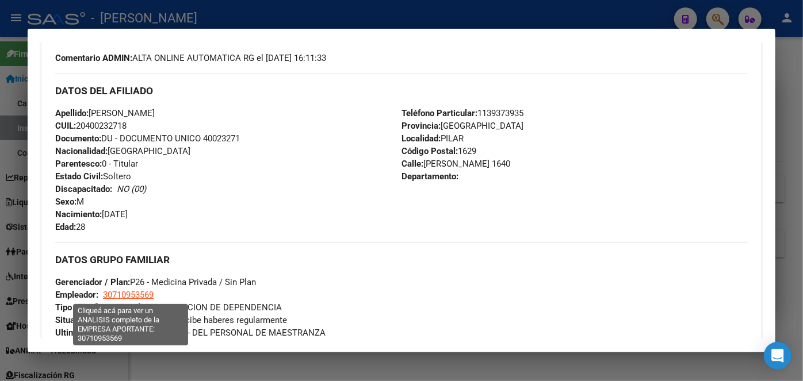
click at [139, 298] on span "30710953569" at bounding box center [128, 295] width 51 height 10
type textarea "30710953569"
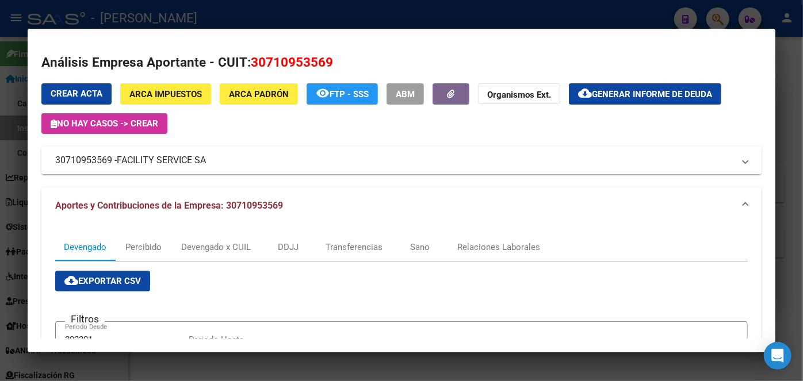
drag, startPoint x: 178, startPoint y: 174, endPoint x: 175, endPoint y: 162, distance: 12.0
click at [178, 174] on mat-expansion-panel-header "30710953569 - FACILITY SERVICE SA" at bounding box center [401, 161] width 720 height 28
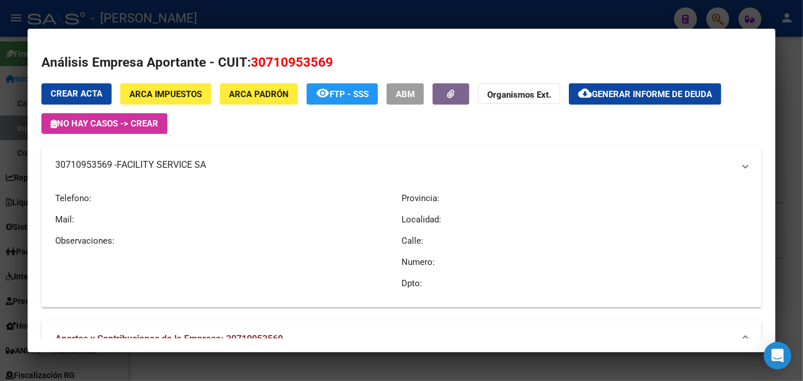
click at [175, 162] on span "FACILITY SERVICE SA" at bounding box center [161, 165] width 89 height 14
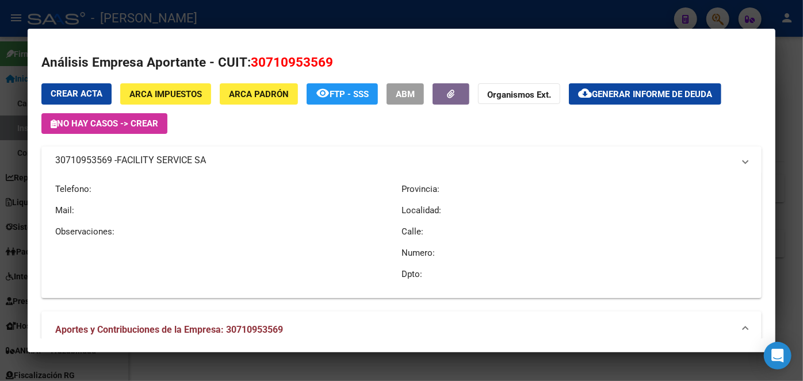
click at [175, 162] on span "FACILITY SERVICE SA" at bounding box center [161, 161] width 89 height 14
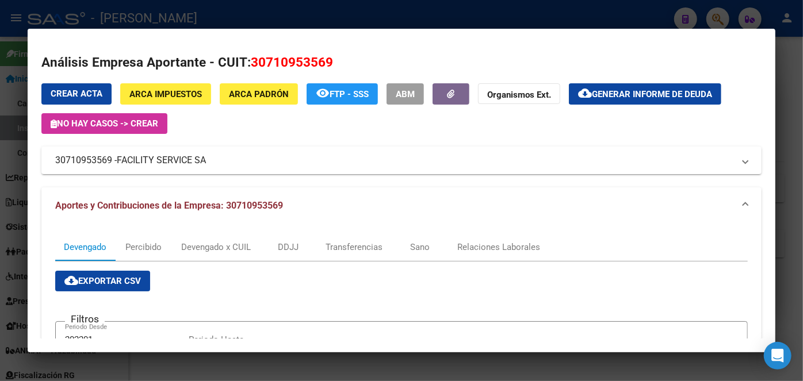
click at [214, 27] on div at bounding box center [401, 190] width 803 height 381
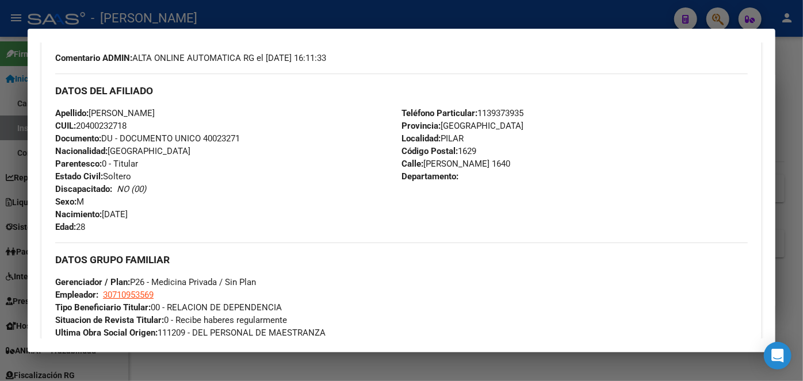
click at [210, 17] on div at bounding box center [401, 190] width 803 height 381
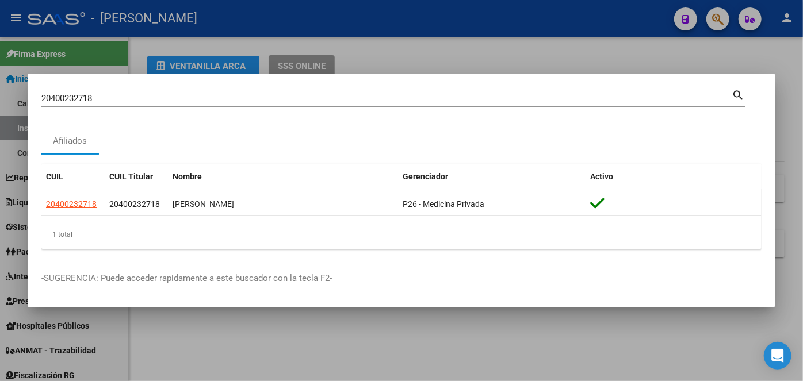
click at [167, 103] on div "20400232718 Buscar (apellido, dni, [PERSON_NAME], [PERSON_NAME], cuit, obra soc…" at bounding box center [386, 98] width 690 height 17
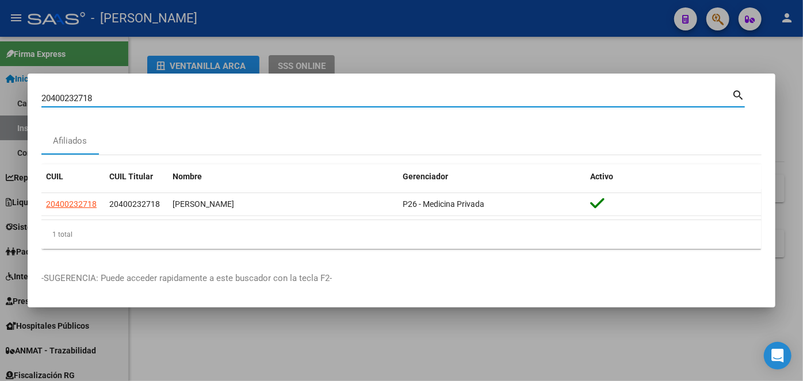
click at [168, 101] on input "20400232718" at bounding box center [386, 98] width 690 height 10
click at [168, 98] on input "20400232718" at bounding box center [386, 98] width 690 height 10
paste input "3266178379"
type input "23266178379"
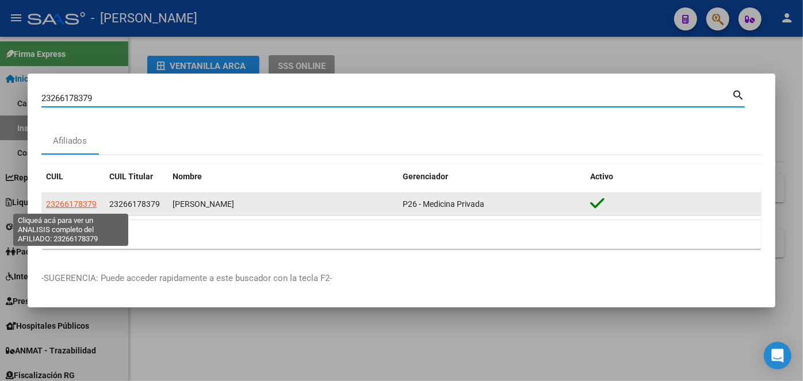
click at [88, 209] on span "23266178379" at bounding box center [71, 204] width 51 height 9
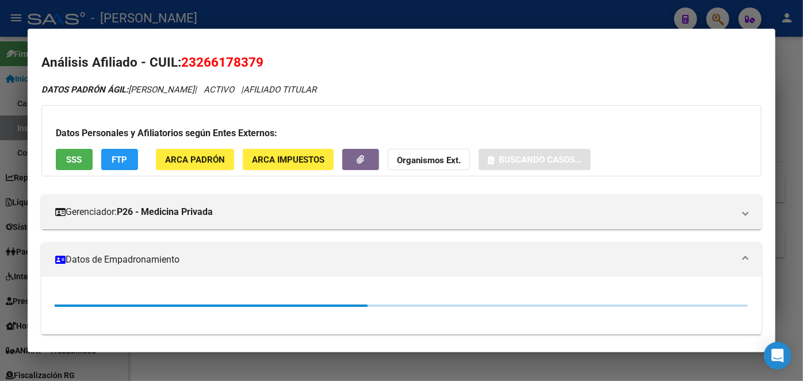
click at [219, 167] on button "ARCA Padrón" at bounding box center [195, 159] width 78 height 21
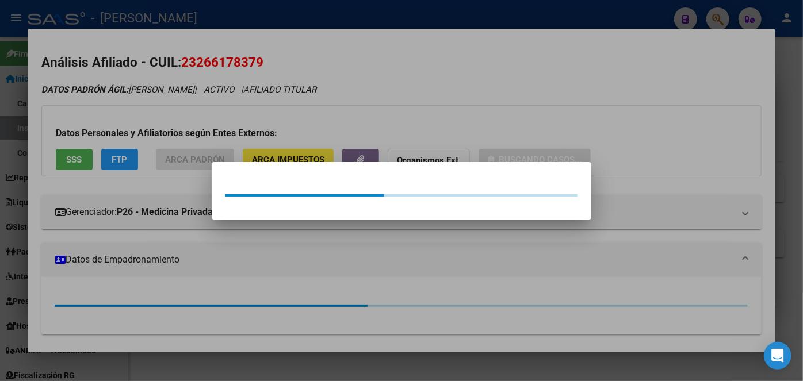
click at [182, 121] on div at bounding box center [401, 190] width 803 height 381
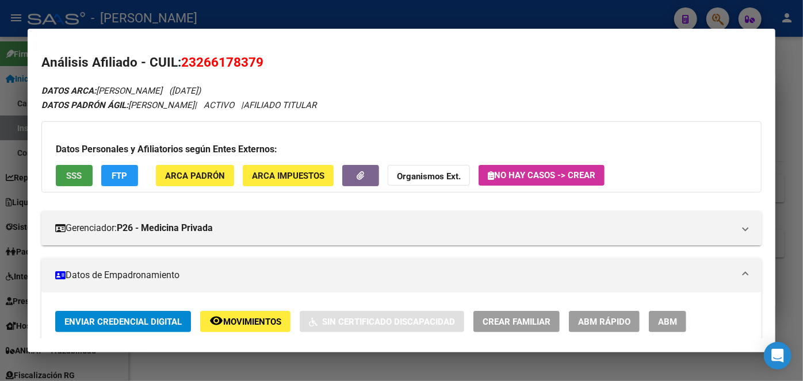
click at [74, 182] on button "SSS" at bounding box center [74, 175] width 37 height 21
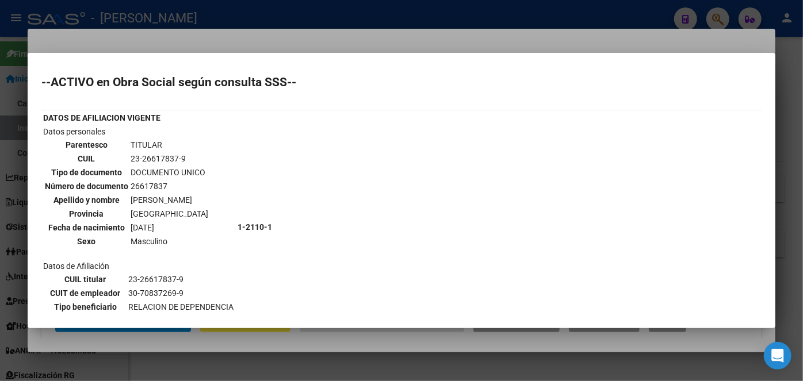
click at [162, 35] on div at bounding box center [401, 190] width 803 height 381
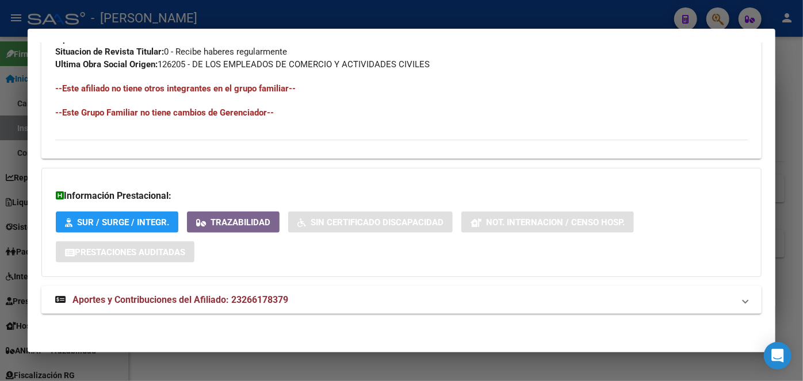
click at [328, 302] on mat-panel-title "Aportes y Contribuciones del Afiliado: 23266178379" at bounding box center [394, 300] width 679 height 14
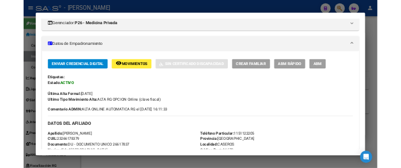
scroll to position [261, 0]
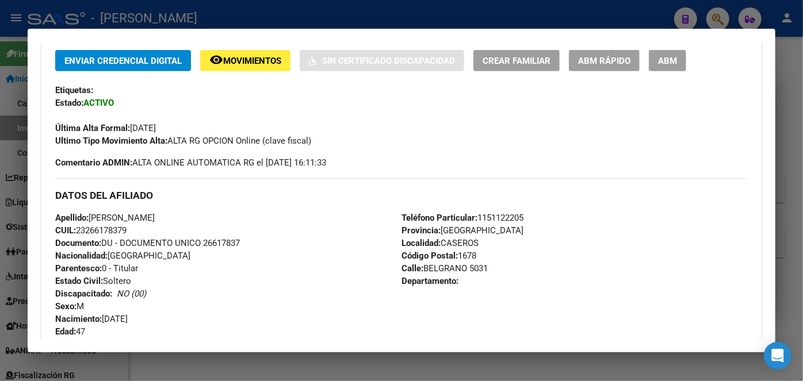
click at [235, 243] on span "Documento: DU - DOCUMENTO UNICO 26617837" at bounding box center [147, 243] width 185 height 10
click at [494, 217] on span "Teléfono Particular: [PHONE_NUMBER]" at bounding box center [462, 218] width 122 height 10
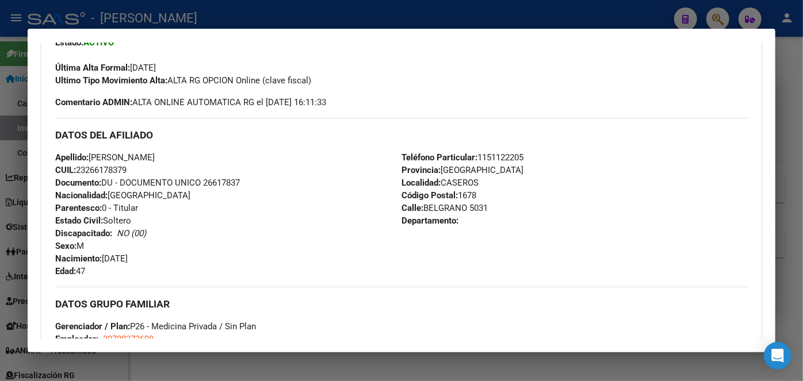
scroll to position [366, 0]
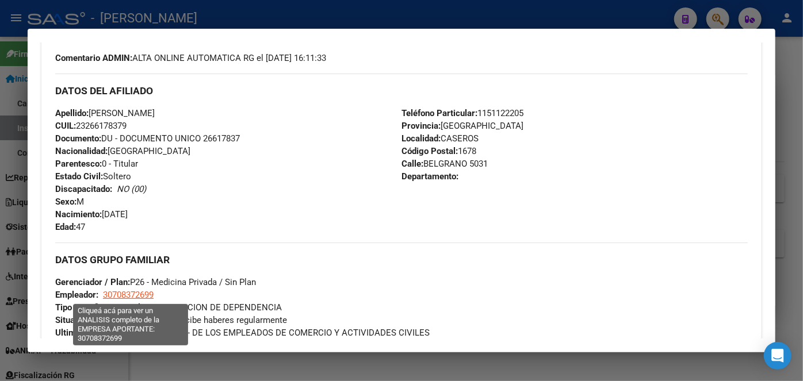
click at [136, 292] on span "30708372699" at bounding box center [128, 295] width 51 height 10
type textarea "30708372699"
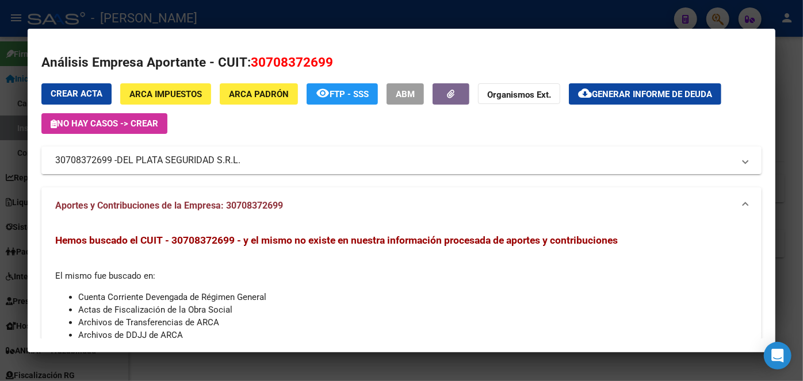
click at [154, 163] on span "DEL PLATA SEGURIDAD S.R.L." at bounding box center [179, 161] width 124 height 14
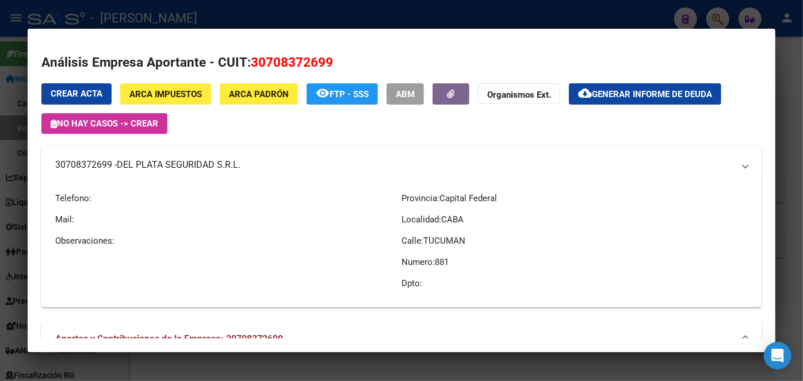
click at [154, 163] on span "DEL PLATA SEGURIDAD S.R.L." at bounding box center [179, 165] width 124 height 14
click at [196, 16] on div at bounding box center [401, 190] width 803 height 381
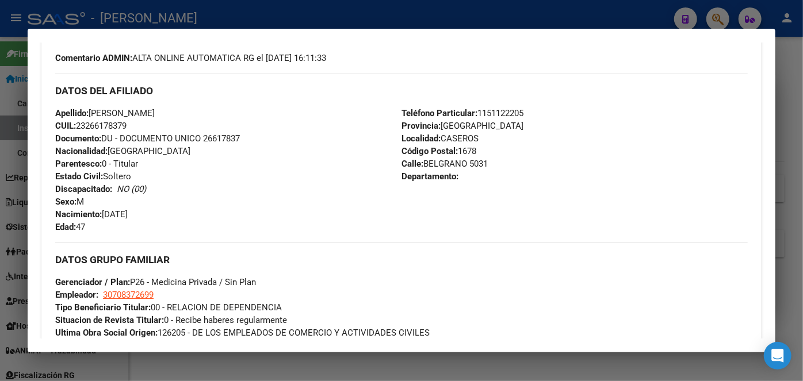
click at [196, 16] on div at bounding box center [401, 190] width 803 height 381
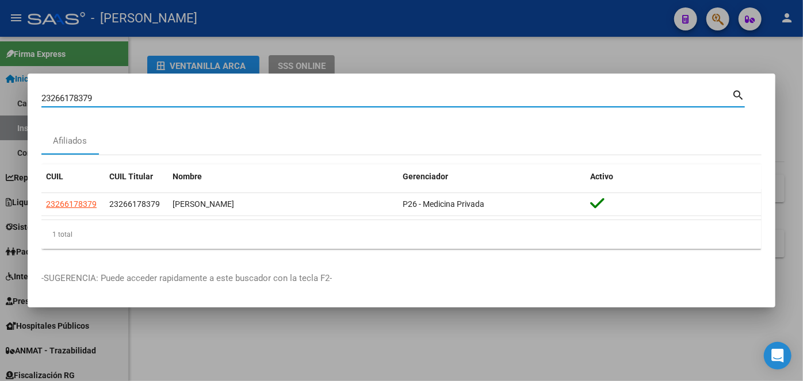
click at [137, 102] on input "23266178379" at bounding box center [386, 98] width 690 height 10
click at [136, 102] on input "23266178379" at bounding box center [386, 98] width 690 height 10
paste input "7260397406"
type input "27260397406"
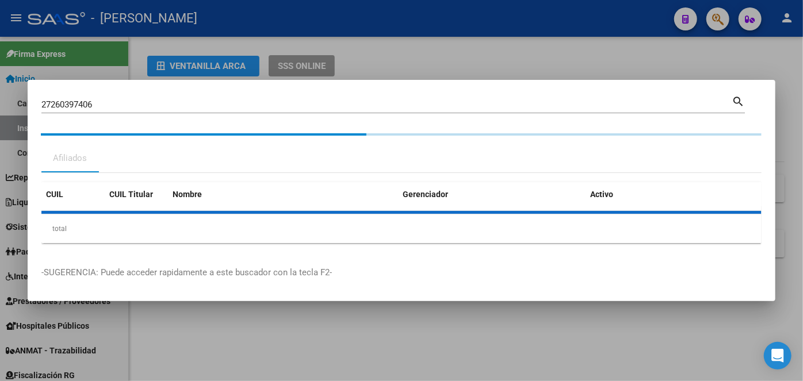
click at [385, 183] on datatable-header-cell "Nombre" at bounding box center [283, 194] width 230 height 25
click at [90, 205] on datatable-header-cell "CUIL" at bounding box center [72, 194] width 63 height 25
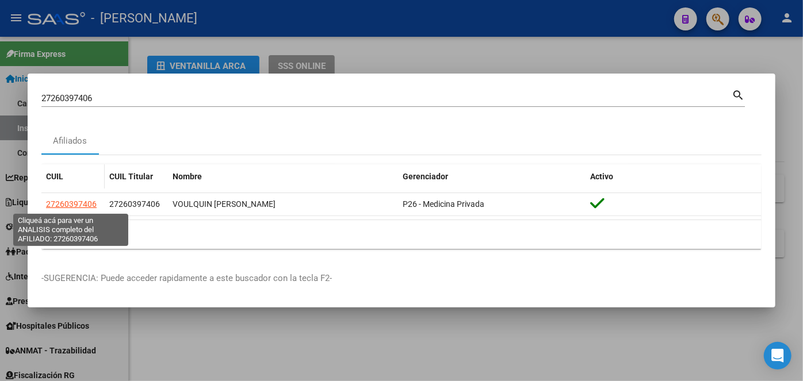
click at [90, 205] on span "27260397406" at bounding box center [71, 204] width 51 height 9
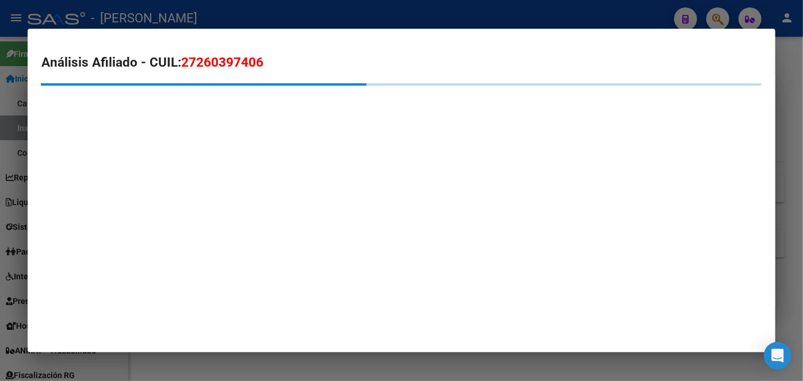
click at [199, 161] on mat-dialog-container "Análisis Afiliado - CUIL: 27260397406" at bounding box center [402, 191] width 748 height 324
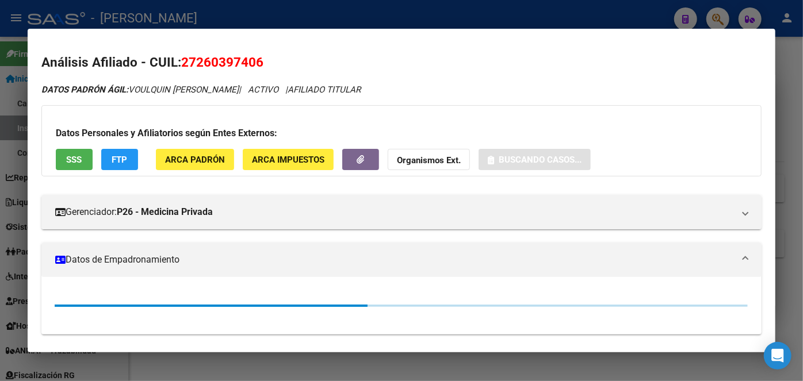
click at [201, 155] on span "ARCA Padrón" at bounding box center [195, 160] width 60 height 10
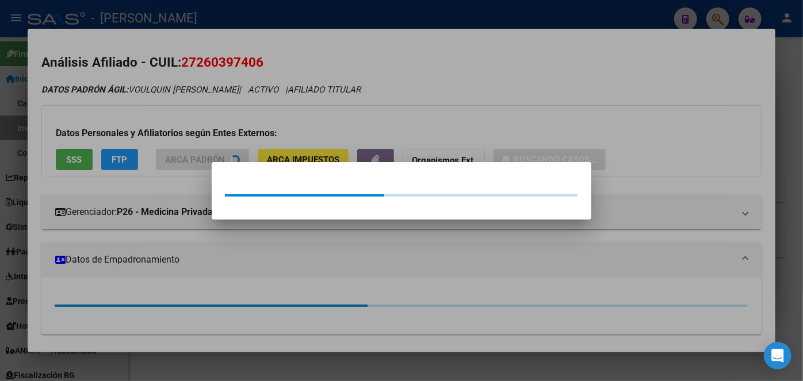
drag, startPoint x: 171, startPoint y: 128, endPoint x: 112, endPoint y: 151, distance: 63.3
click at [171, 128] on div at bounding box center [401, 190] width 803 height 381
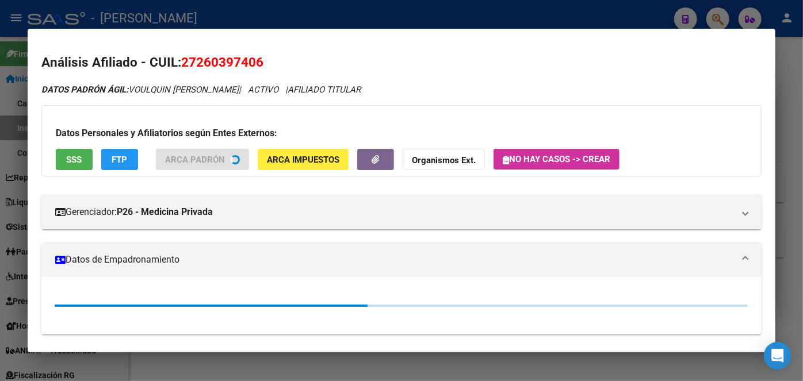
click at [60, 168] on button "SSS" at bounding box center [74, 159] width 37 height 21
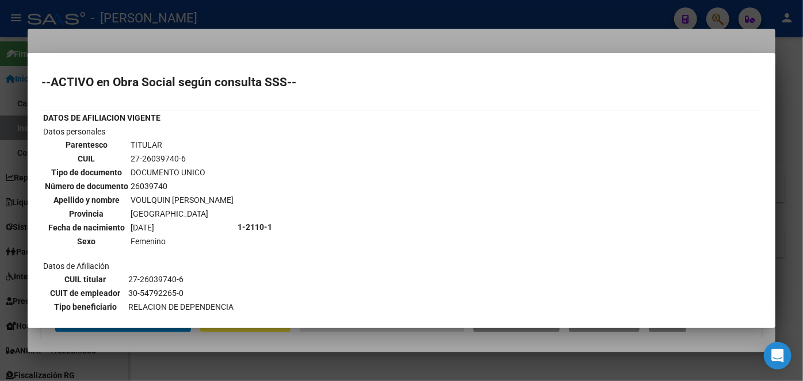
click at [141, 45] on div at bounding box center [401, 190] width 803 height 381
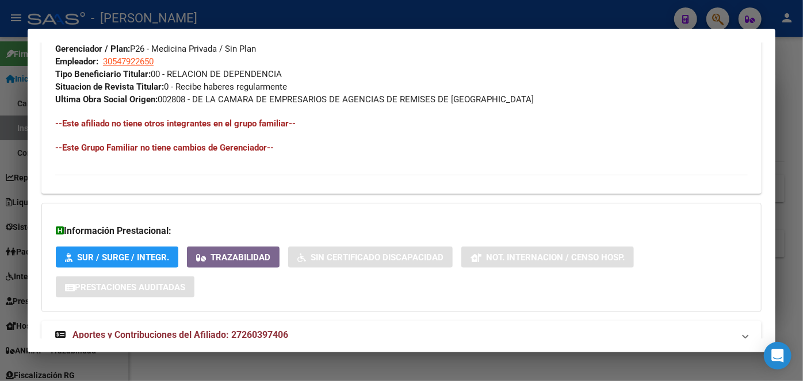
scroll to position [634, 0]
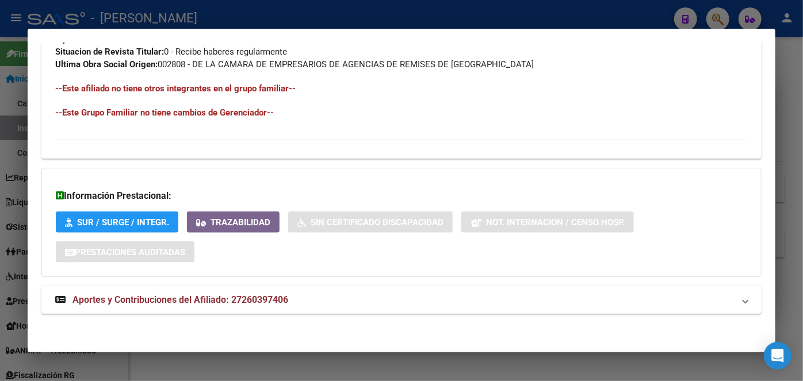
click at [252, 305] on strong "Aportes y Contribuciones del Afiliado: 27260397406" at bounding box center [171, 300] width 233 height 14
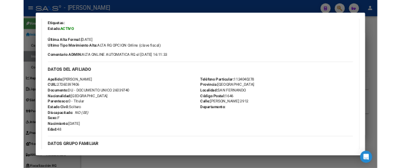
scroll to position [283, 0]
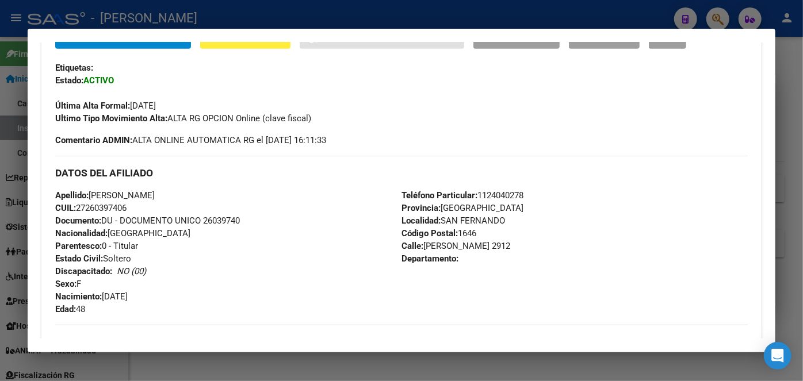
click at [220, 221] on span "Documento: DU - DOCUMENTO UNICO 26039740" at bounding box center [147, 221] width 185 height 10
click at [516, 197] on span "Teléfono Particular: [PHONE_NUMBER]" at bounding box center [462, 195] width 122 height 10
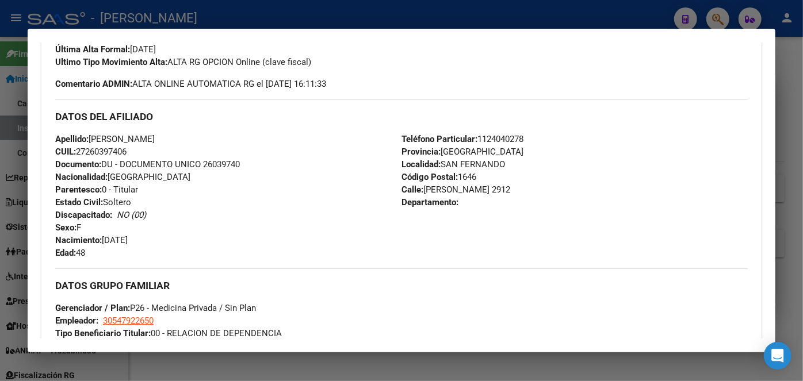
scroll to position [445, 0]
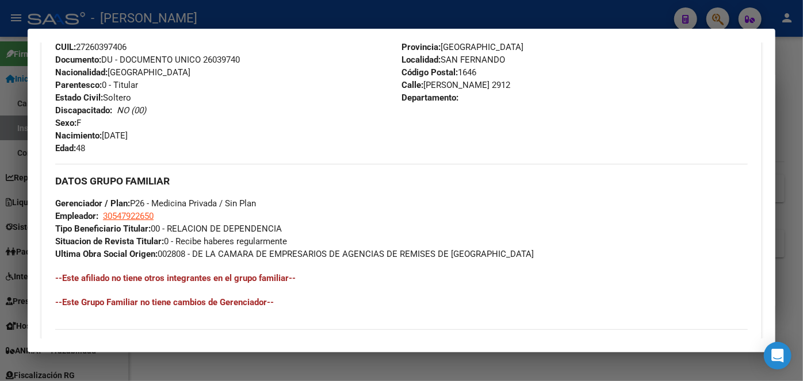
click at [133, 223] on div "DATOS GRUPO FAMILIAR Gerenciador / Plan: P26 - Medicina Privada / Sin Plan Empl…" at bounding box center [401, 212] width 692 height 97
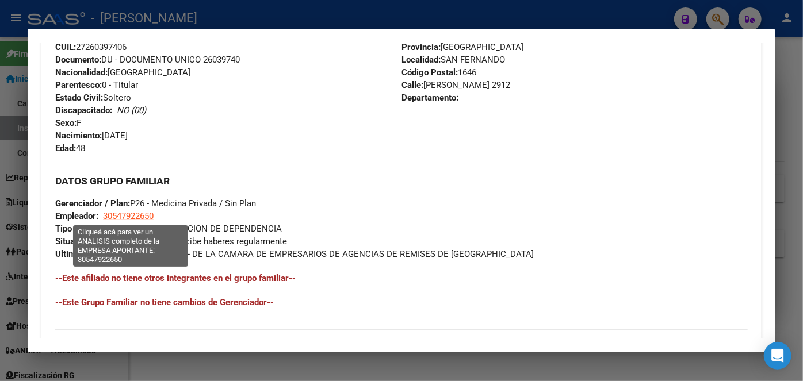
click at [133, 220] on span "30547922650" at bounding box center [128, 216] width 51 height 10
type textarea "30547922650"
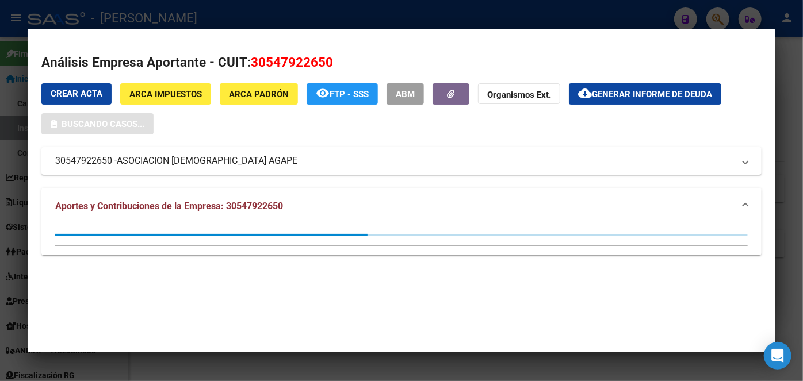
click at [178, 157] on span "ASOCIACION [DEMOGRAPHIC_DATA] AGAPE" at bounding box center [207, 161] width 181 height 14
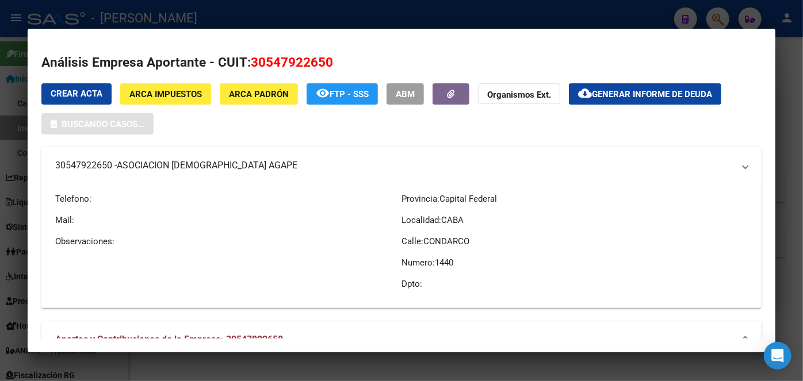
click at [178, 157] on mat-expansion-panel-header "30547922650 - ASOCIACION CRISTIANA AGAPE" at bounding box center [401, 165] width 720 height 37
click at [178, 159] on span "ASOCIACION [DEMOGRAPHIC_DATA] AGAPE" at bounding box center [207, 166] width 181 height 14
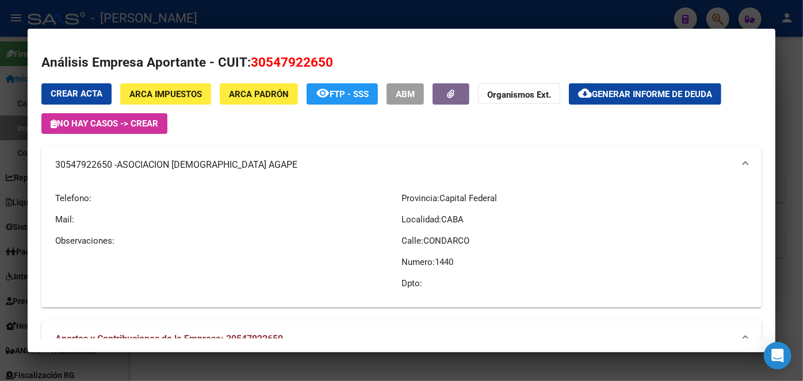
click at [191, 10] on div at bounding box center [401, 190] width 803 height 381
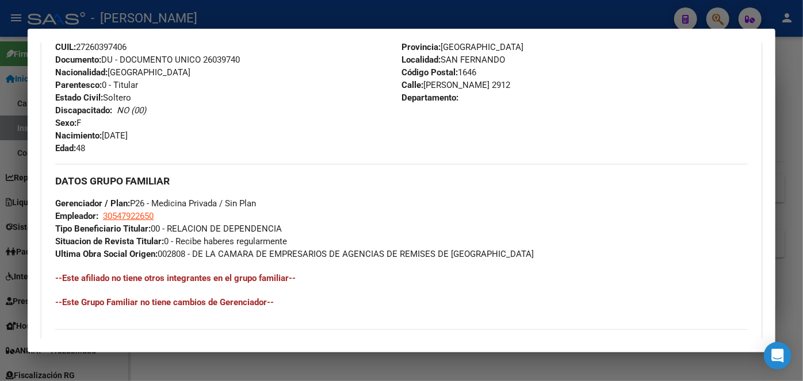
click at [191, 10] on div at bounding box center [401, 190] width 803 height 381
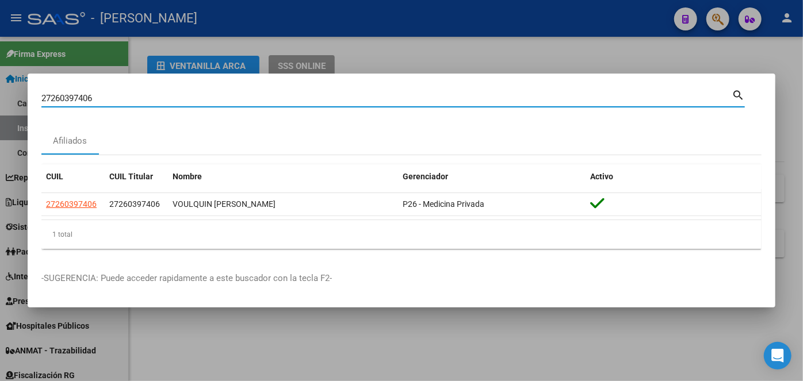
click at [120, 97] on input "27260397406" at bounding box center [386, 98] width 690 height 10
drag, startPoint x: 120, startPoint y: 97, endPoint x: 225, endPoint y: 75, distance: 107.9
click at [120, 96] on input "27260397406" at bounding box center [386, 98] width 690 height 10
paste input "0328356660"
type input "20328356660"
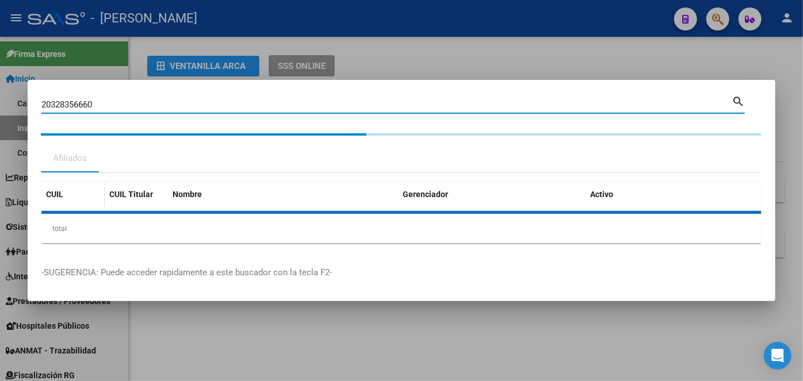
click at [79, 200] on div "CUIL" at bounding box center [73, 194] width 54 height 13
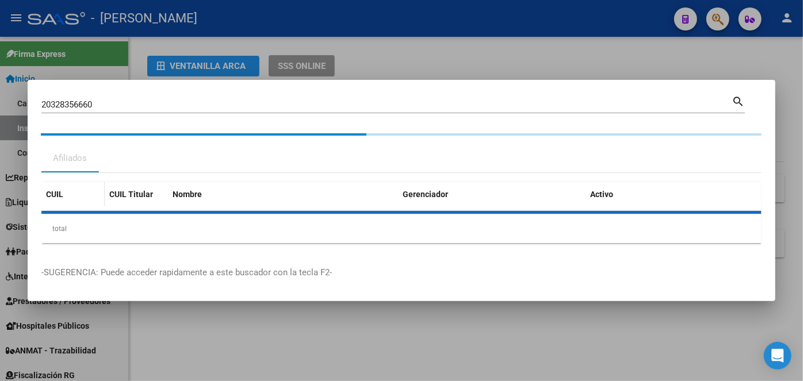
click at [79, 201] on datatable-header-cell "CUIL" at bounding box center [72, 194] width 63 height 25
click at [81, 204] on datatable-header-cell "CUIL" at bounding box center [72, 194] width 63 height 25
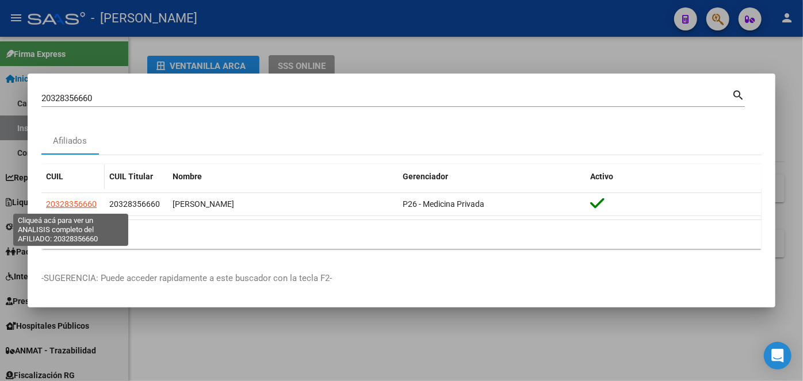
click at [81, 204] on span "20328356660" at bounding box center [71, 204] width 51 height 9
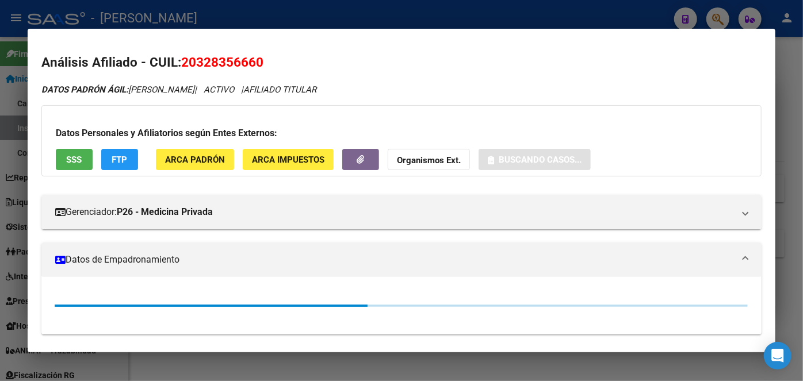
click at [193, 170] on button "ARCA Padrón" at bounding box center [195, 159] width 78 height 21
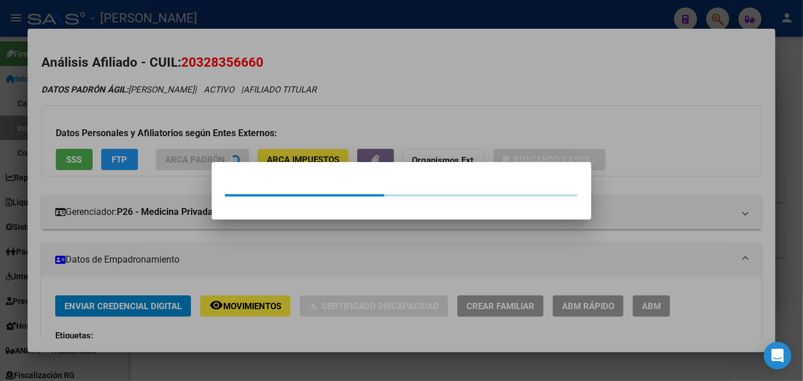
click at [183, 135] on div at bounding box center [401, 190] width 803 height 381
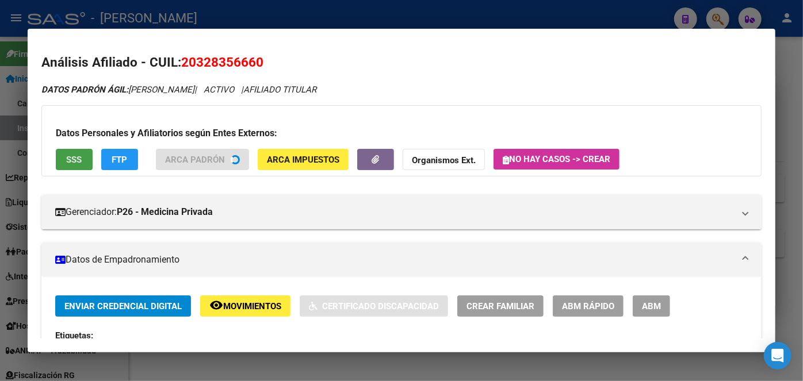
click at [92, 164] on button "SSS" at bounding box center [74, 159] width 37 height 21
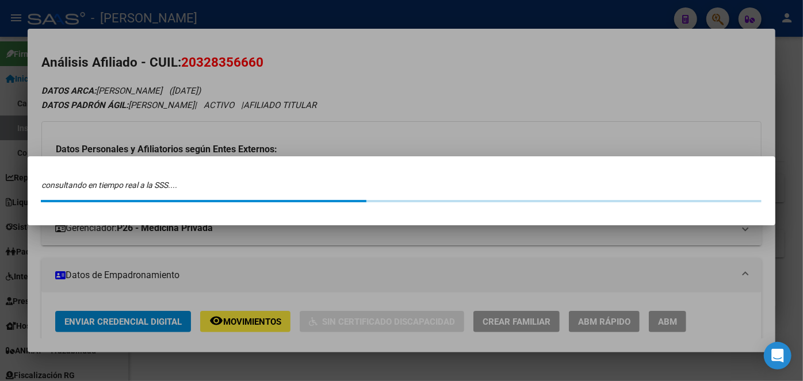
click at [82, 164] on mat-dialog-container "consultando en tiempo real a la SSS...." at bounding box center [402, 190] width 748 height 69
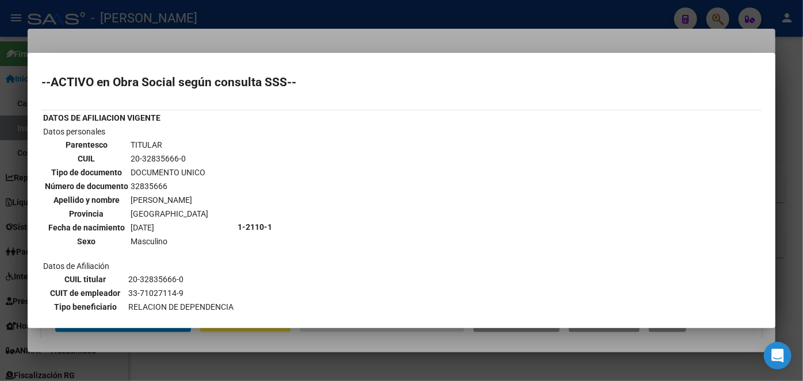
click at [144, 23] on div at bounding box center [401, 190] width 803 height 381
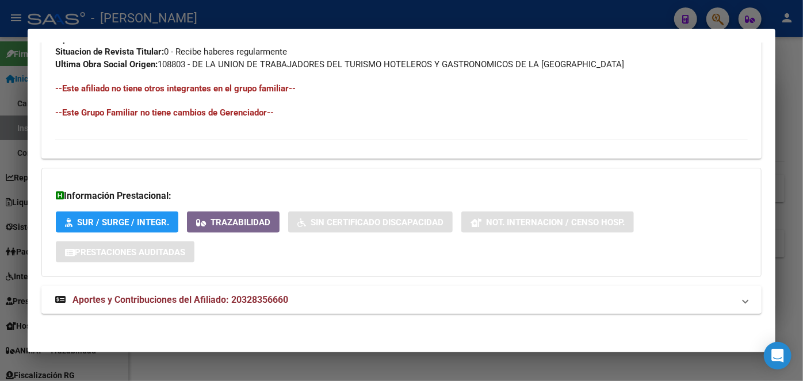
click at [278, 300] on span "Aportes y Contribuciones del Afiliado: 20328356660" at bounding box center [180, 299] width 216 height 11
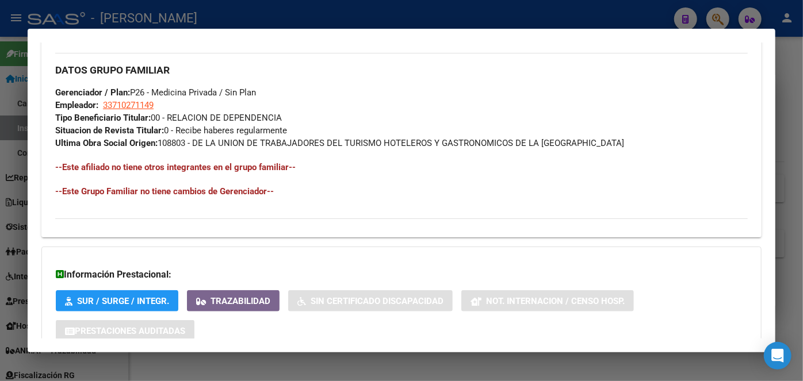
scroll to position [398, 0]
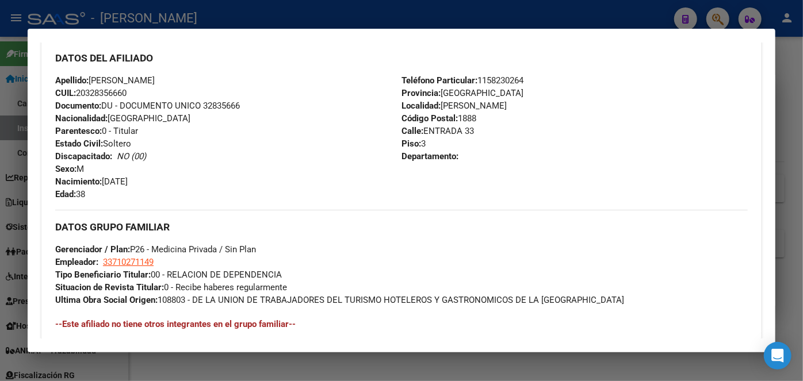
click at [237, 108] on span "Documento: DU - DOCUMENTO UNICO 32835666" at bounding box center [147, 106] width 185 height 10
click at [171, 54] on h3 "DATOS DEL AFILIADO" at bounding box center [401, 58] width 692 height 13
click at [126, 55] on h3 "DATOS DEL AFILIADO" at bounding box center [401, 58] width 692 height 13
click at [499, 79] on span "Teléfono Particular: [PHONE_NUMBER]" at bounding box center [462, 80] width 122 height 10
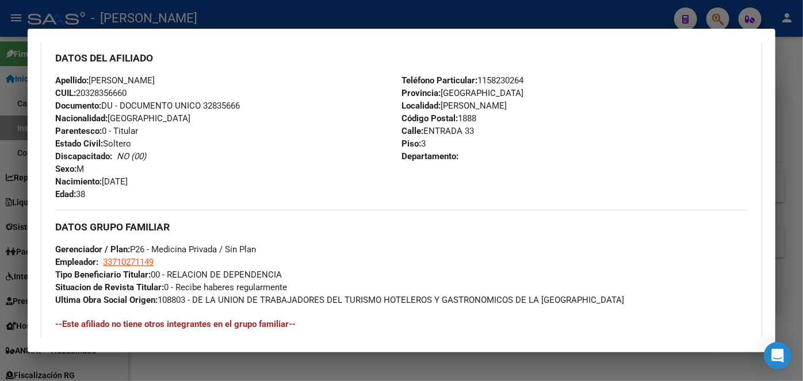
click at [499, 79] on span "Teléfono Particular: [PHONE_NUMBER]" at bounding box center [462, 80] width 122 height 10
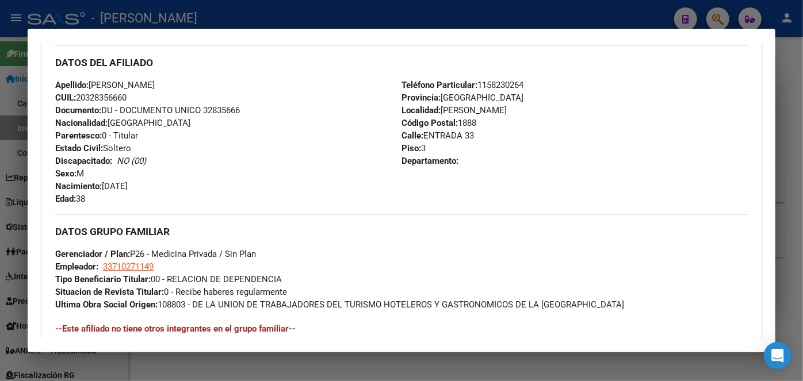
scroll to position [451, 0]
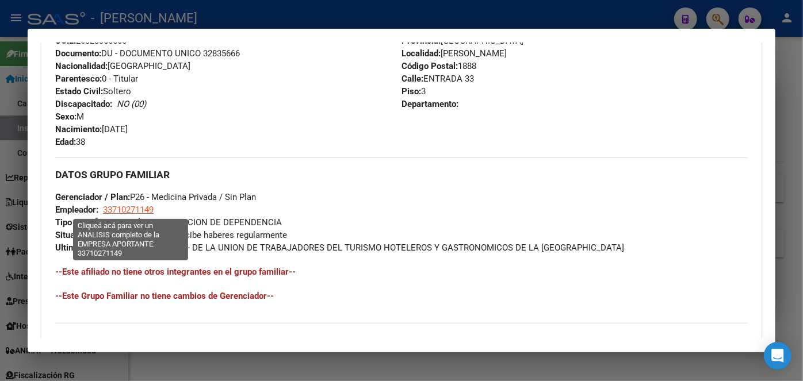
click at [144, 211] on span "33710271149" at bounding box center [128, 210] width 51 height 10
type textarea "33710271149"
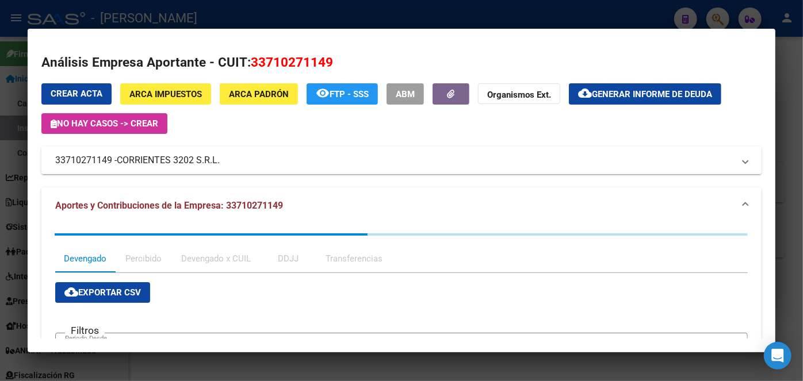
click at [147, 156] on span "CORRIENTES 3202 S.R.L." at bounding box center [168, 161] width 103 height 14
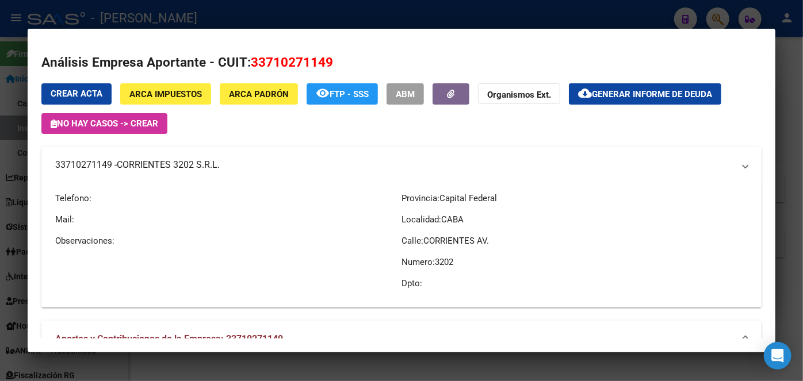
click at [147, 156] on mat-expansion-panel-header "33710271149 - CORRIENTES 3202 S.R.L." at bounding box center [401, 165] width 720 height 37
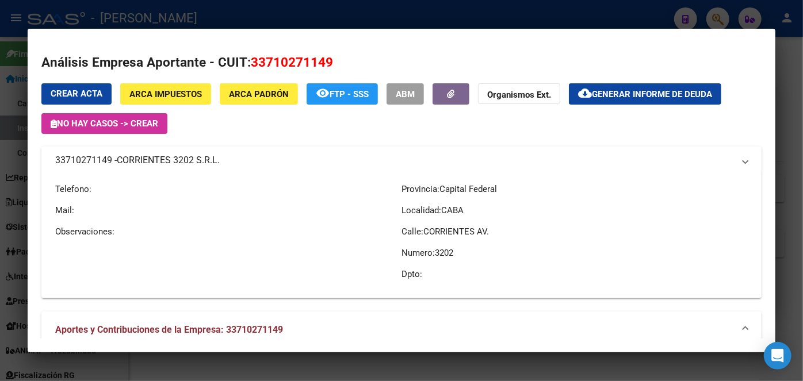
click at [147, 156] on mat-expansion-panel-header "33710271149 - CORRIENTES 3202 S.R.L." at bounding box center [401, 161] width 720 height 28
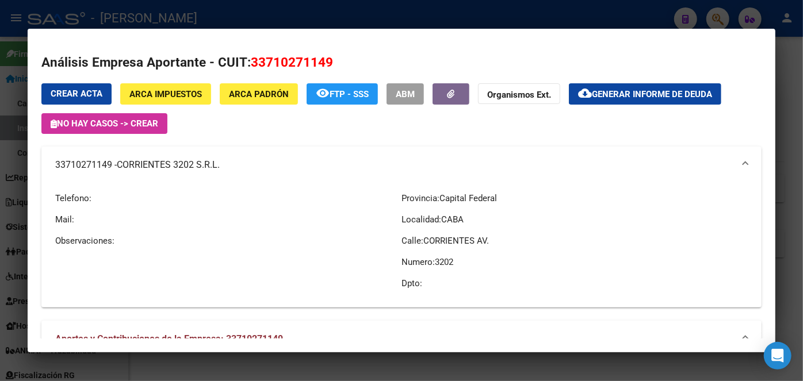
click at [185, 6] on div at bounding box center [401, 190] width 803 height 381
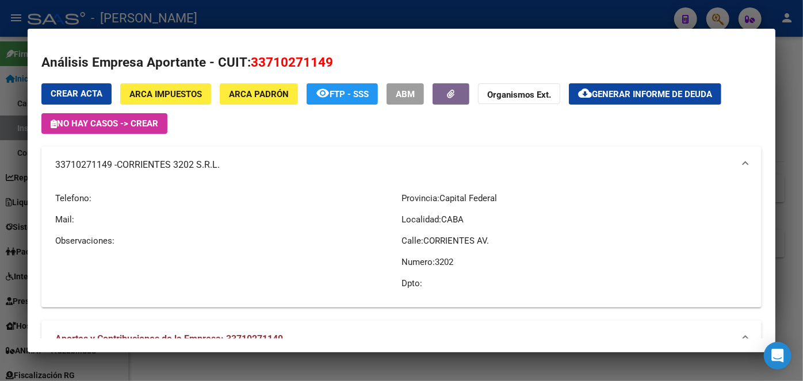
click at [185, 6] on div at bounding box center [401, 190] width 803 height 381
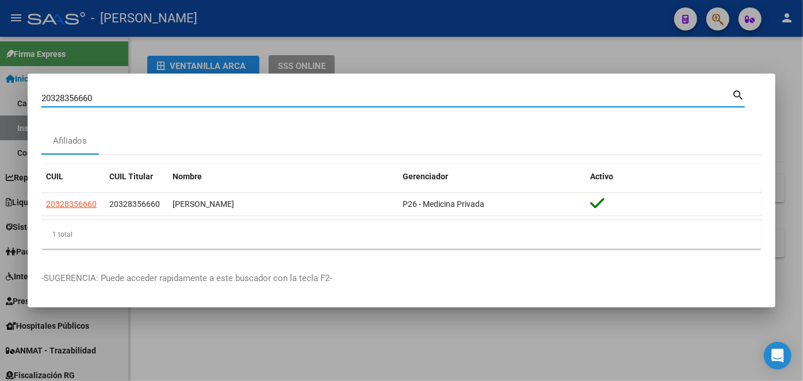
click at [133, 102] on input "20328356660" at bounding box center [386, 98] width 690 height 10
paste input "3260104349"
type input "23260104349"
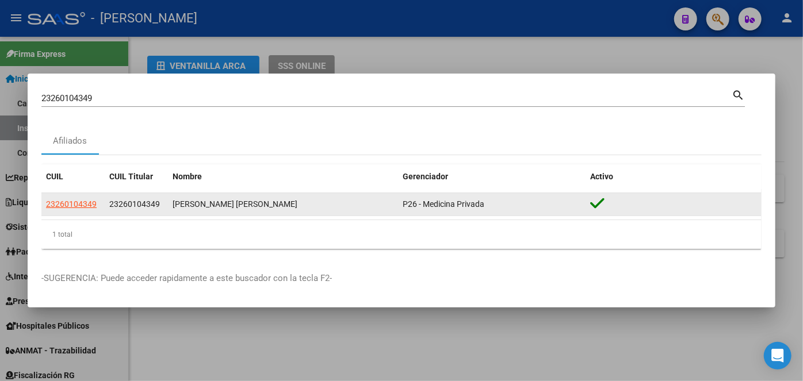
click at [90, 198] on app-link-go-to "23260104349" at bounding box center [71, 204] width 51 height 13
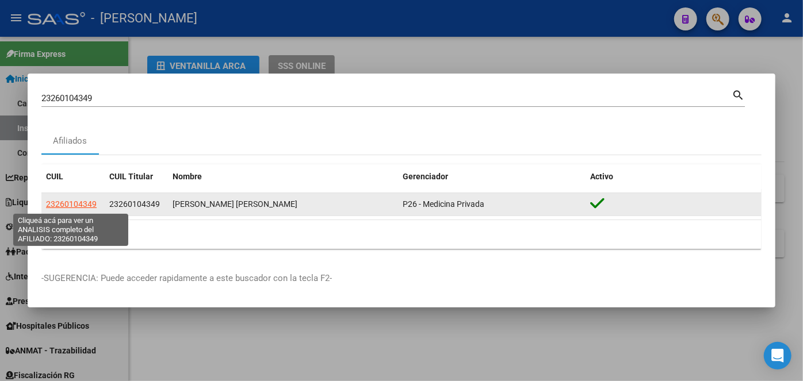
click at [90, 201] on span "23260104349" at bounding box center [71, 204] width 51 height 9
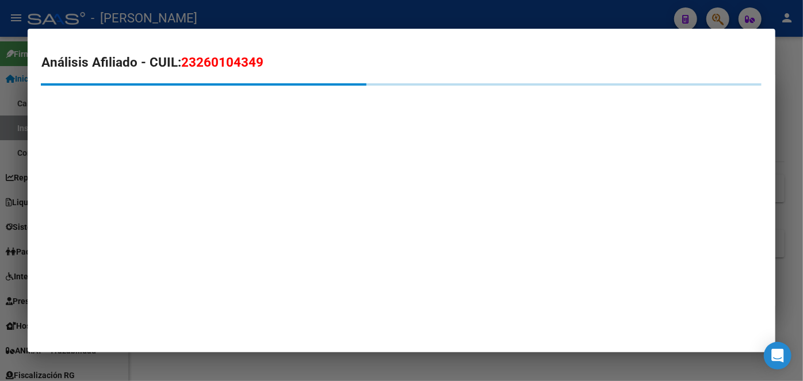
click at [209, 158] on mat-dialog-container "Análisis Afiliado - CUIL: 23260104349" at bounding box center [402, 191] width 748 height 324
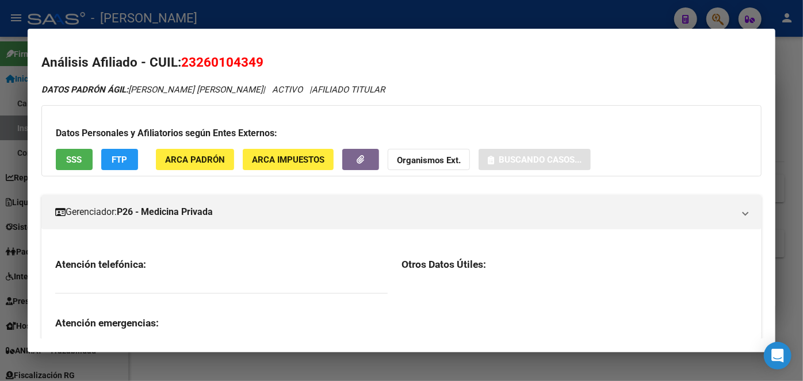
click at [208, 154] on span "ARCA Padrón" at bounding box center [195, 159] width 60 height 10
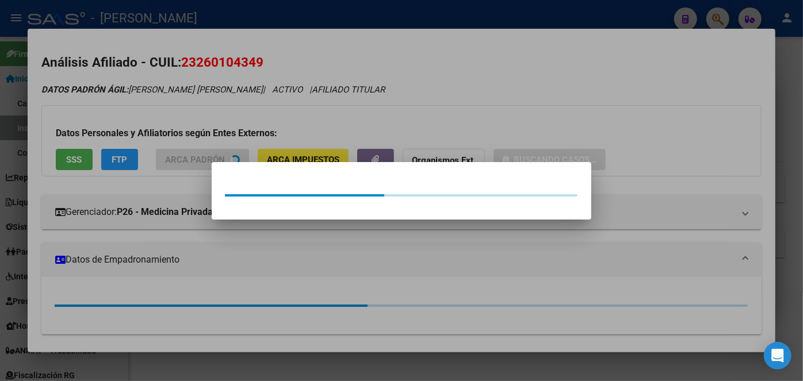
click at [189, 120] on div at bounding box center [401, 190] width 803 height 381
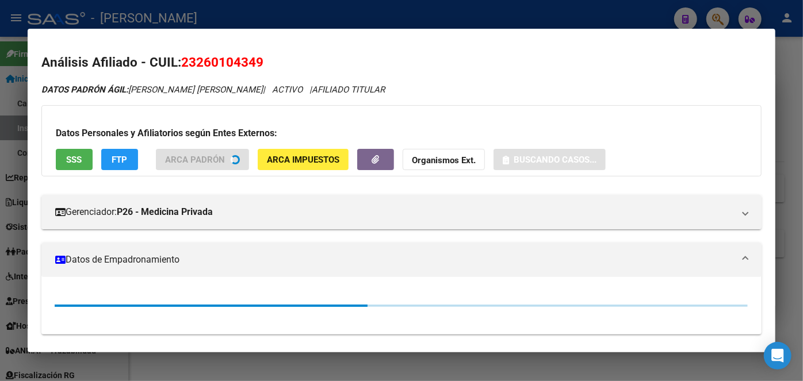
click at [52, 163] on div "Datos Personales y Afiliatorios según Entes Externos: SSS FTP ARCA Padrón ARCA …" at bounding box center [401, 140] width 720 height 71
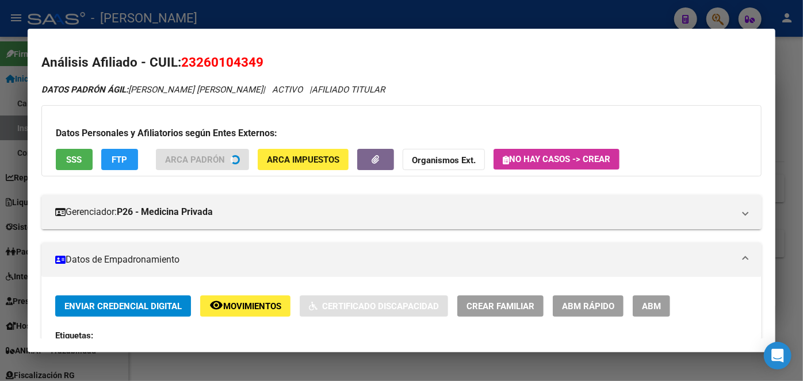
click at [71, 165] on button "SSS" at bounding box center [74, 159] width 37 height 21
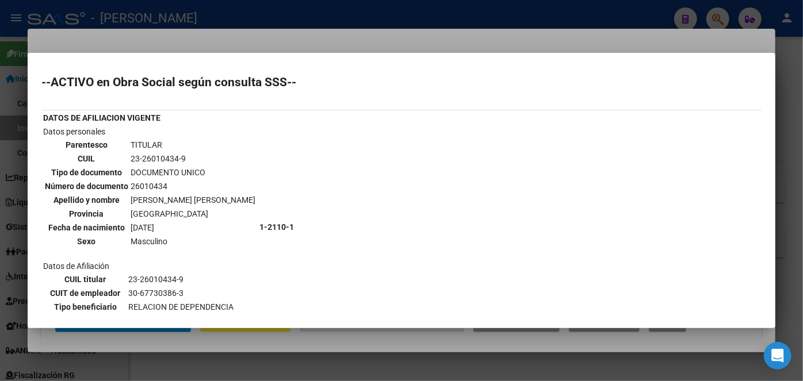
click at [236, 42] on div at bounding box center [401, 190] width 803 height 381
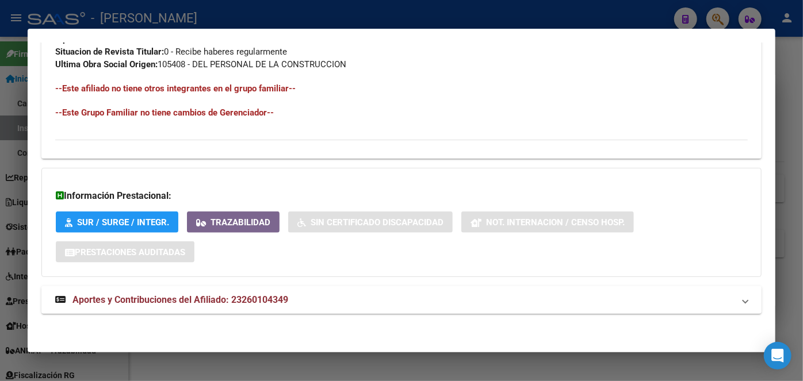
click at [218, 299] on span "Aportes y Contribuciones del Afiliado: 23260104349" at bounding box center [180, 299] width 216 height 11
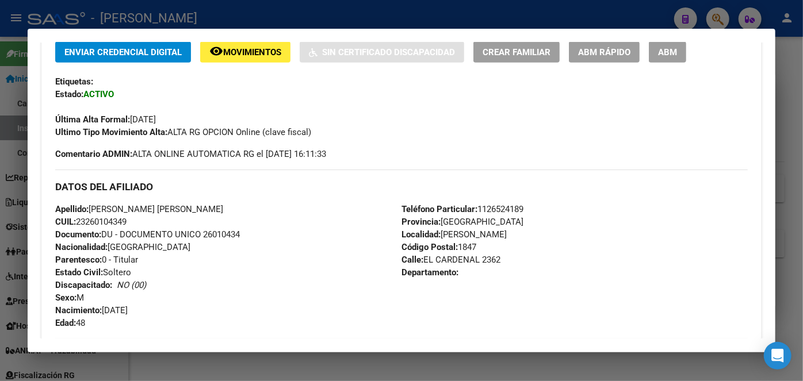
scroll to position [313, 0]
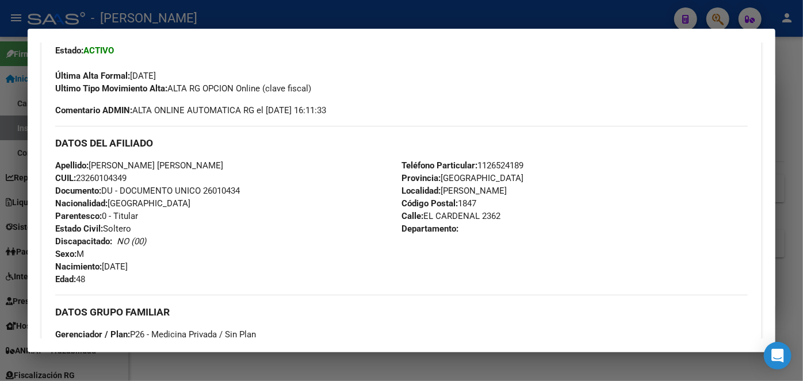
click at [228, 193] on span "Documento: DU - DOCUMENTO UNICO 26010434" at bounding box center [147, 191] width 185 height 10
drag, startPoint x: 93, startPoint y: 164, endPoint x: 182, endPoint y: 163, distance: 89.1
click at [182, 163] on span "Apellido: [PERSON_NAME] [PERSON_NAME]" at bounding box center [139, 165] width 168 height 10
click at [488, 159] on div "Teléfono Particular: [PHONE_NUMBER] Provincia: [GEOGRAPHIC_DATA] Localidad: [PE…" at bounding box center [574, 222] width 346 height 127
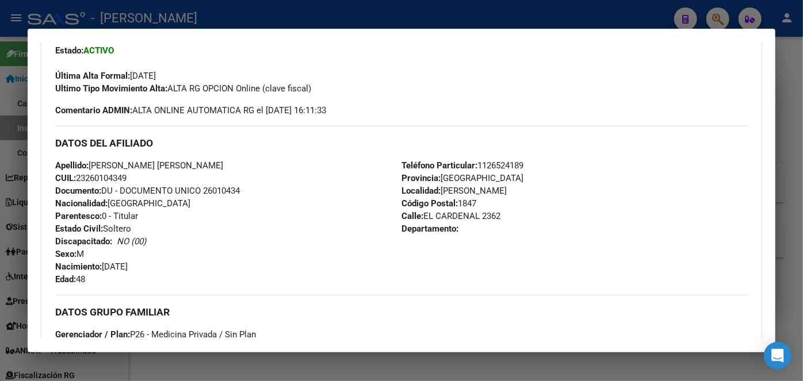
click at [489, 161] on span "Teléfono Particular: [PHONE_NUMBER]" at bounding box center [462, 165] width 122 height 10
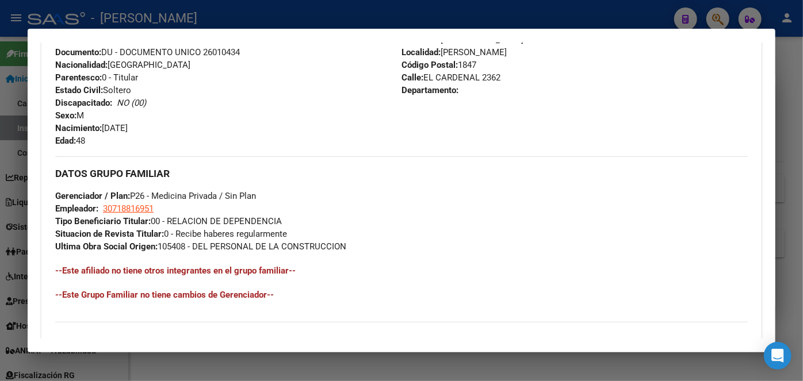
scroll to position [470, 0]
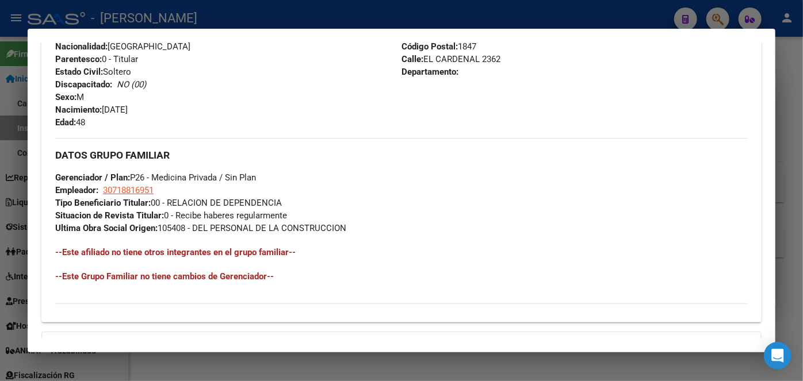
click at [151, 193] on span "30718816951" at bounding box center [128, 190] width 51 height 10
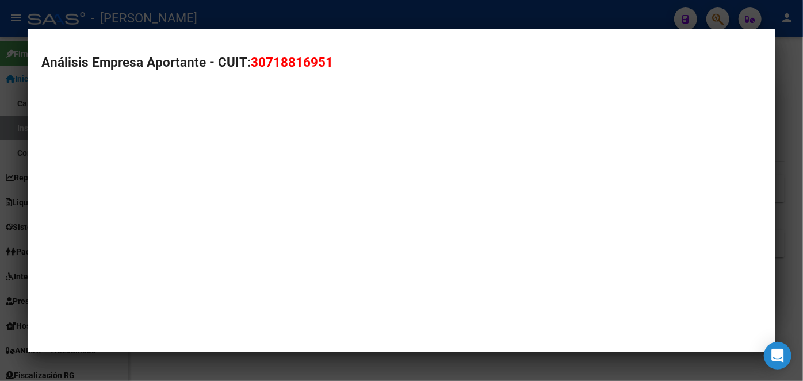
type textarea "30718816951"
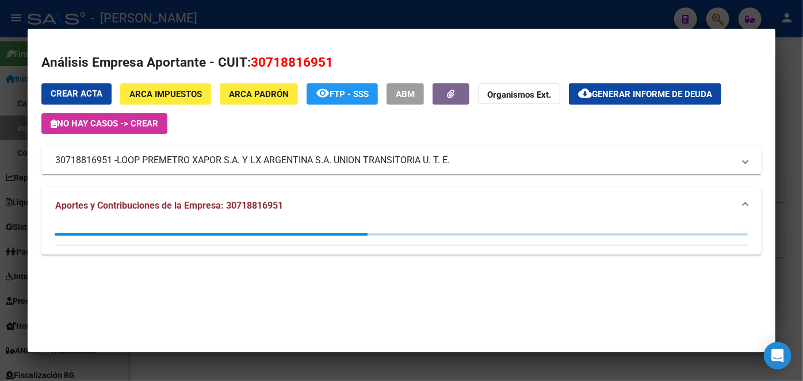
click at [156, 158] on span "LOOP PREMETRO XAPOR S.A. Y LX ARGENTINA S.A. UNION TRANSITORIA U. T. E." at bounding box center [283, 161] width 333 height 14
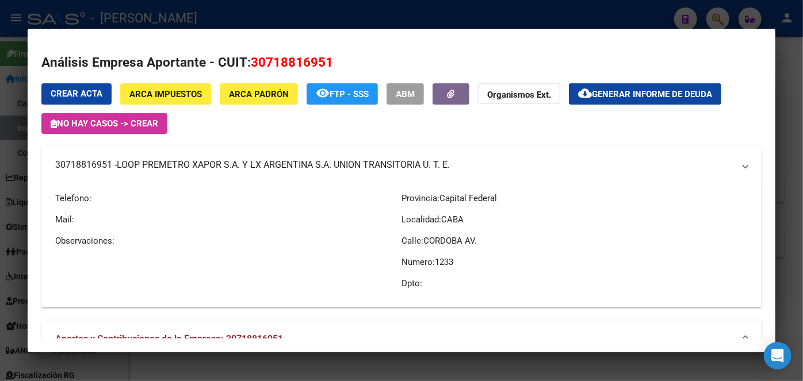
click at [156, 158] on span "LOOP PREMETRO XAPOR S.A. Y LX ARGENTINA S.A. UNION TRANSITORIA U. T. E." at bounding box center [283, 165] width 333 height 14
click at [179, 6] on div at bounding box center [401, 190] width 803 height 381
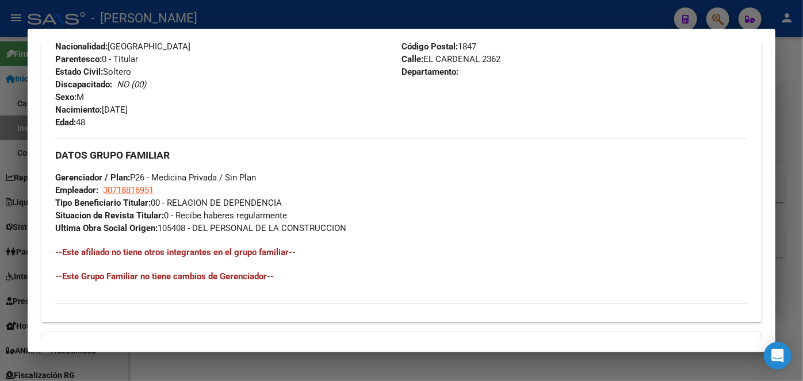
click at [179, 6] on div at bounding box center [401, 190] width 803 height 381
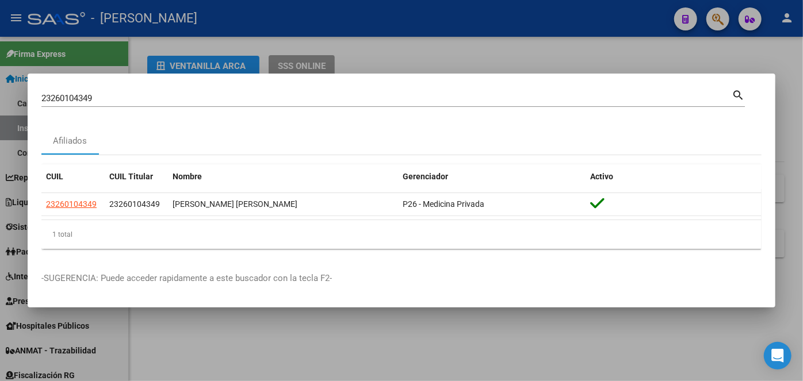
click at [130, 95] on input "23260104349" at bounding box center [386, 98] width 690 height 10
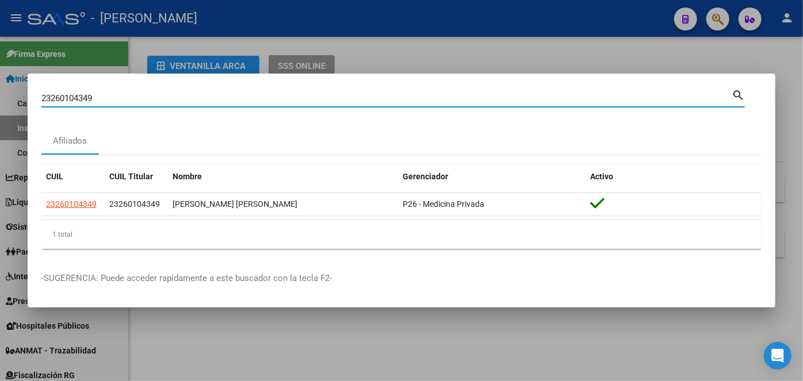
drag, startPoint x: 130, startPoint y: 95, endPoint x: 165, endPoint y: 81, distance: 37.7
click at [132, 91] on div "23260104349 Buscar (apellido, dni, [PERSON_NAME], [PERSON_NAME], cuit, obra soc…" at bounding box center [386, 98] width 690 height 17
paste input "20349489857"
type input "2"
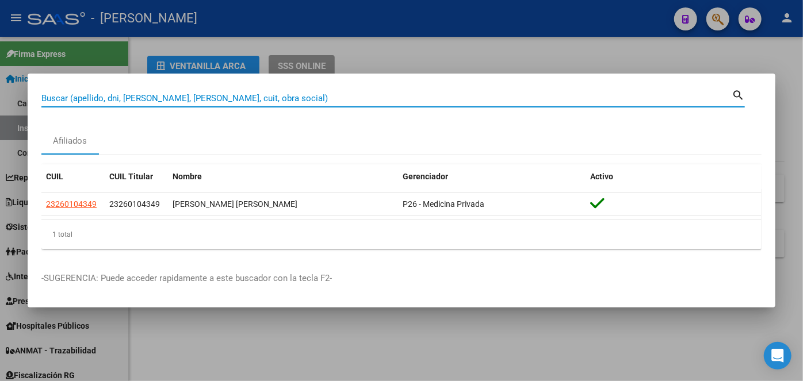
paste input "20349489857"
type input "20349489857"
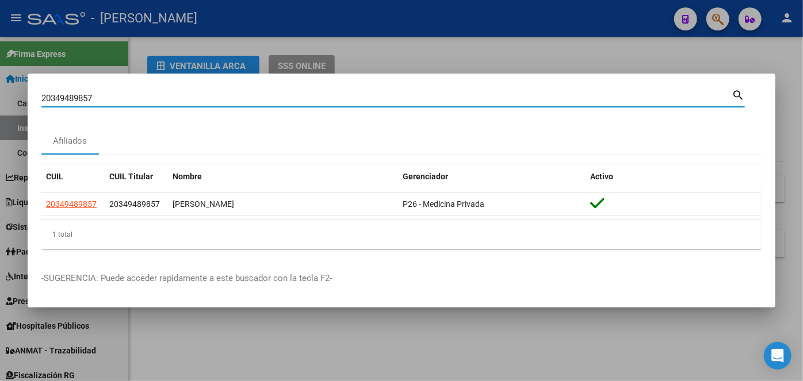
click at [78, 198] on app-link-go-to "20349489857" at bounding box center [71, 204] width 51 height 13
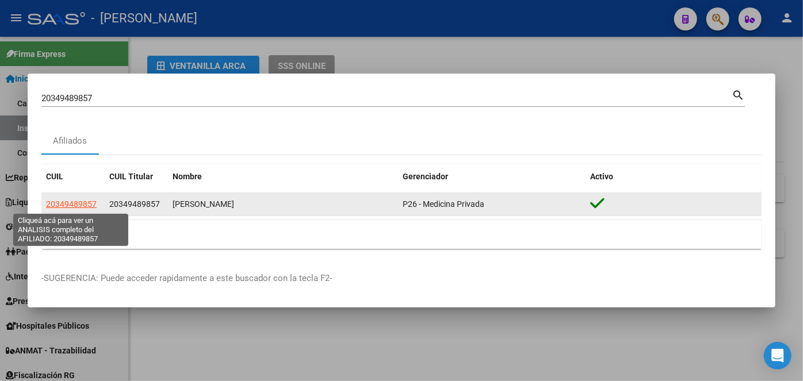
click at [81, 202] on span "20349489857" at bounding box center [71, 204] width 51 height 9
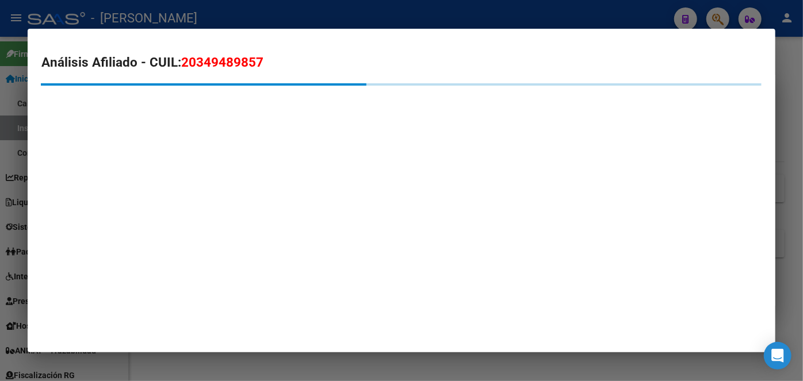
click at [184, 152] on mat-dialog-container "Análisis Afiliado - CUIL: 20349489857" at bounding box center [402, 191] width 748 height 324
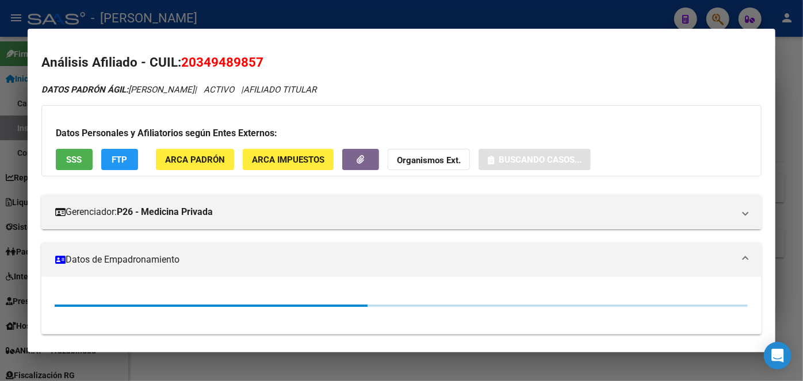
click at [184, 152] on button "ARCA Padrón" at bounding box center [195, 159] width 78 height 21
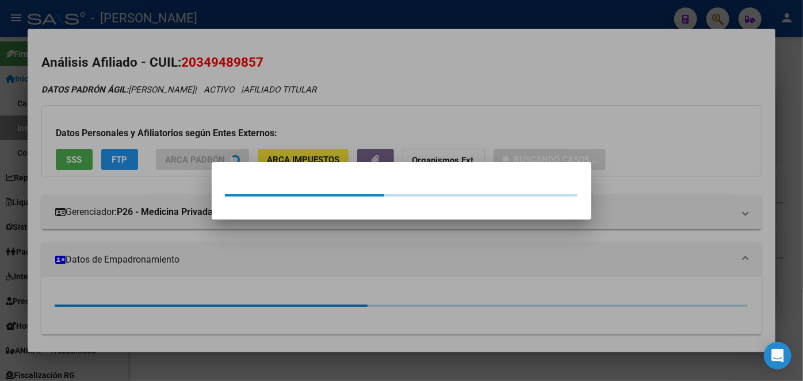
click at [185, 115] on div at bounding box center [401, 190] width 803 height 381
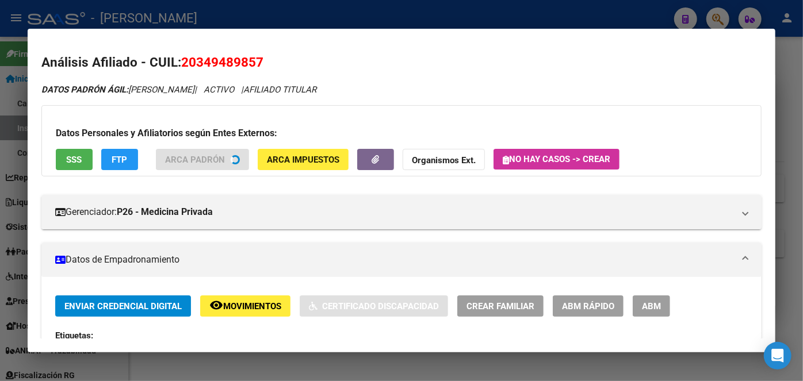
click at [72, 160] on span "SSS" at bounding box center [75, 160] width 16 height 10
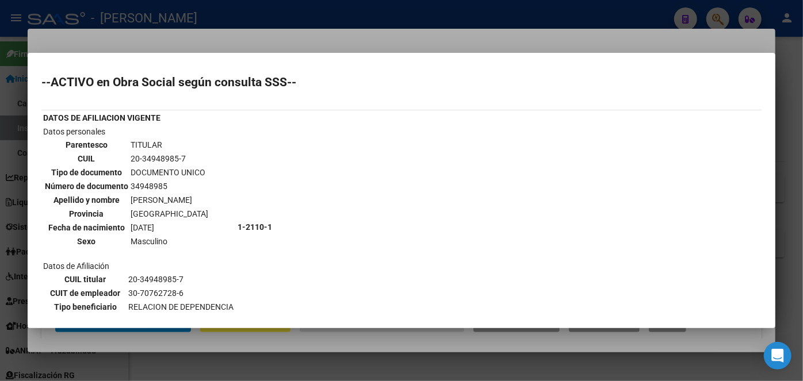
click at [173, 32] on div at bounding box center [401, 190] width 803 height 381
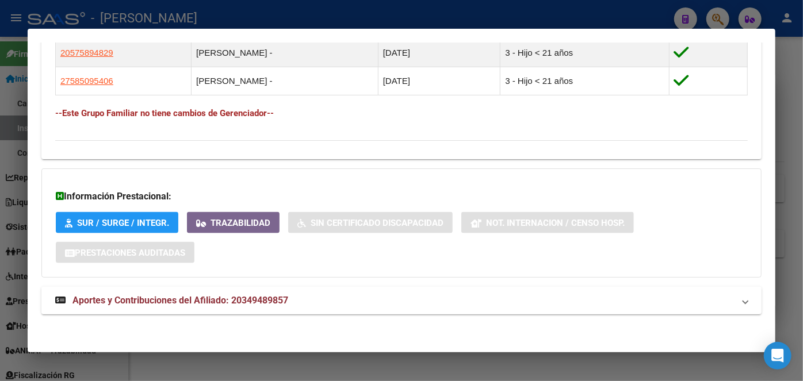
click at [256, 294] on strong "Aportes y Contribuciones del Afiliado: 20349489857" at bounding box center [171, 301] width 233 height 14
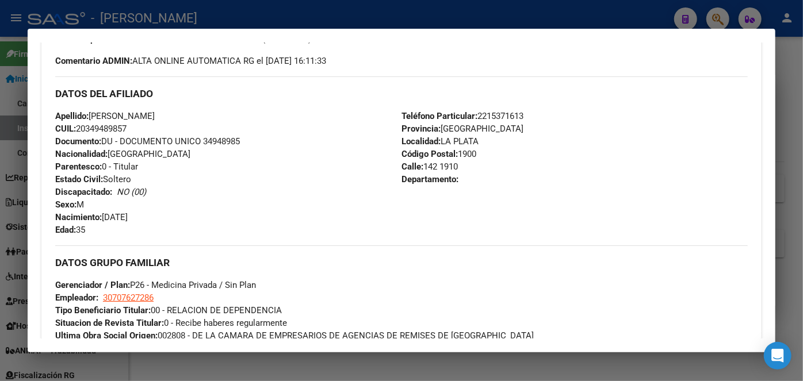
scroll to position [327, 0]
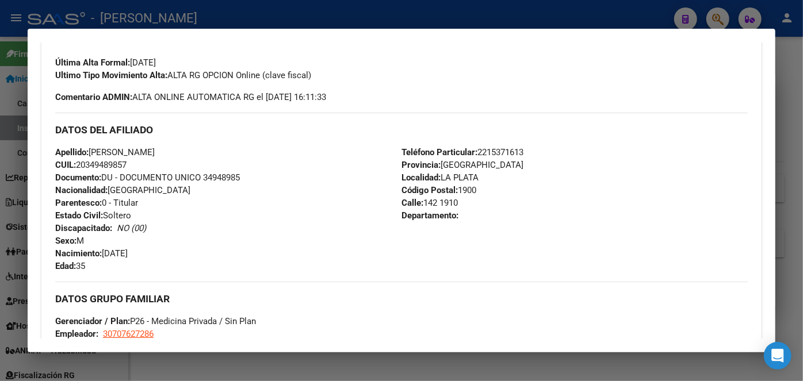
click at [219, 179] on span "Documento: DU - DOCUMENTO UNICO 34948985" at bounding box center [147, 178] width 185 height 10
click at [516, 156] on span "Teléfono Particular: [PHONE_NUMBER]" at bounding box center [462, 152] width 122 height 10
click at [516, 155] on span "Teléfono Particular: [PHONE_NUMBER]" at bounding box center [462, 152] width 122 height 10
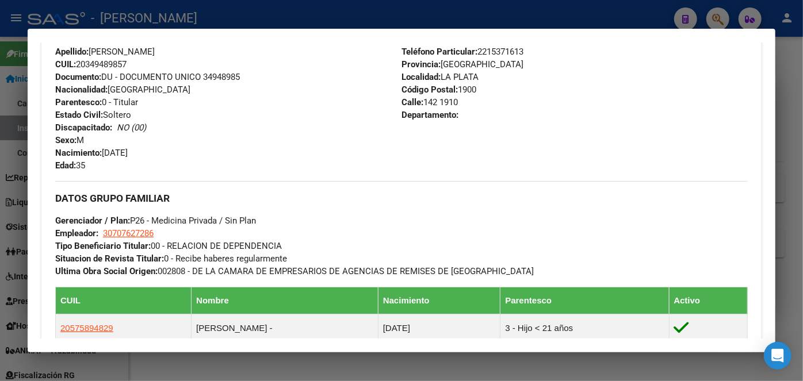
scroll to position [431, 0]
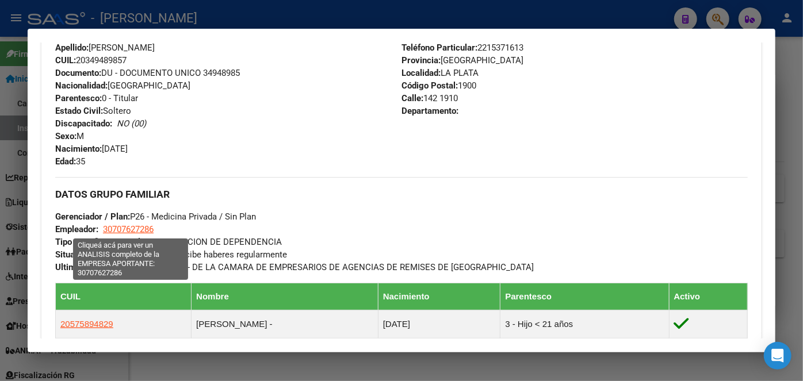
click at [144, 224] on span "30707627286" at bounding box center [128, 229] width 51 height 10
type textarea "30707627286"
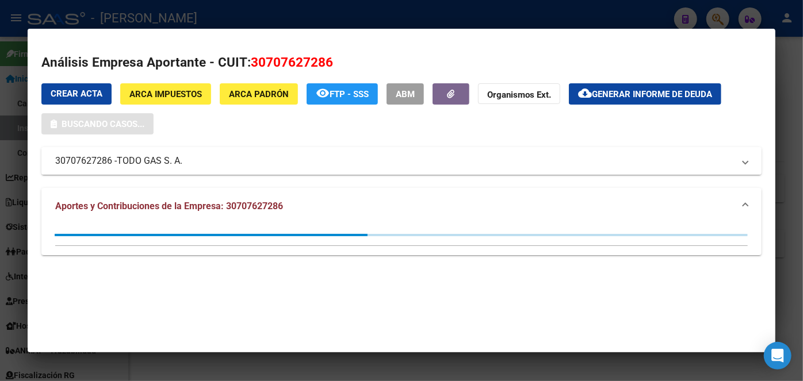
click at [166, 161] on span "TODO GAS S. A." at bounding box center [150, 161] width 66 height 14
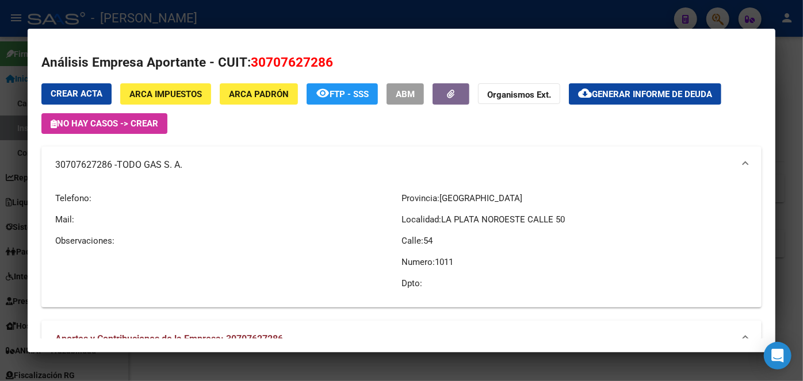
click at [178, 14] on div at bounding box center [401, 190] width 803 height 381
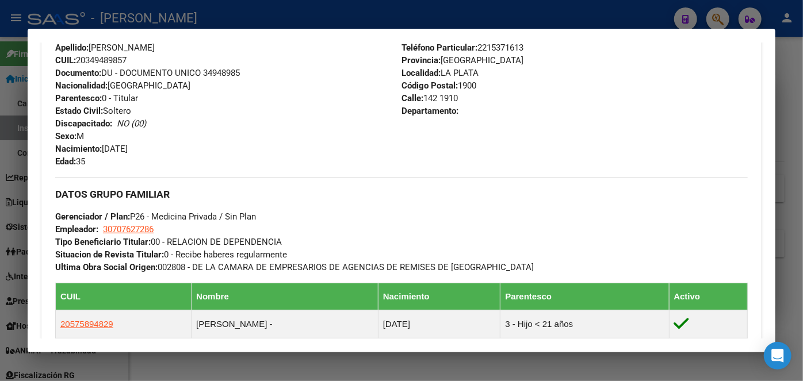
click at [175, 20] on div at bounding box center [401, 190] width 803 height 381
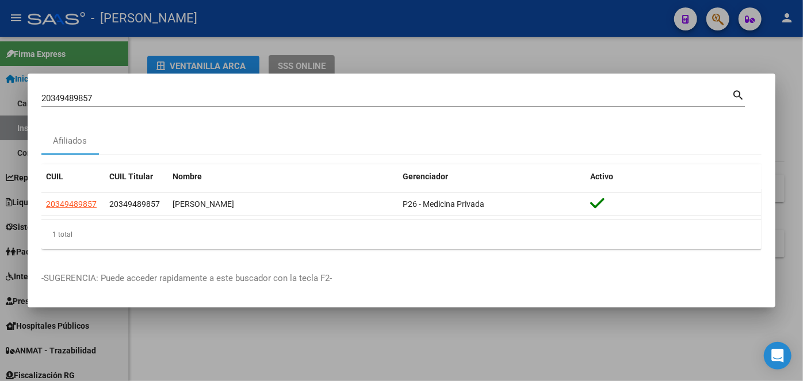
click at [130, 87] on div "20349489857 Buscar (apellido, dni, [PERSON_NAME], [PERSON_NAME], cuit, obra soc…" at bounding box center [392, 97] width 703 height 20
drag, startPoint x: 130, startPoint y: 87, endPoint x: 132, endPoint y: 95, distance: 8.4
click at [131, 92] on div "20349489857 Buscar (apellido, dni, [PERSON_NAME], [PERSON_NAME], cuit, obra soc…" at bounding box center [392, 97] width 703 height 20
click at [132, 95] on input "20349489857" at bounding box center [386, 98] width 690 height 10
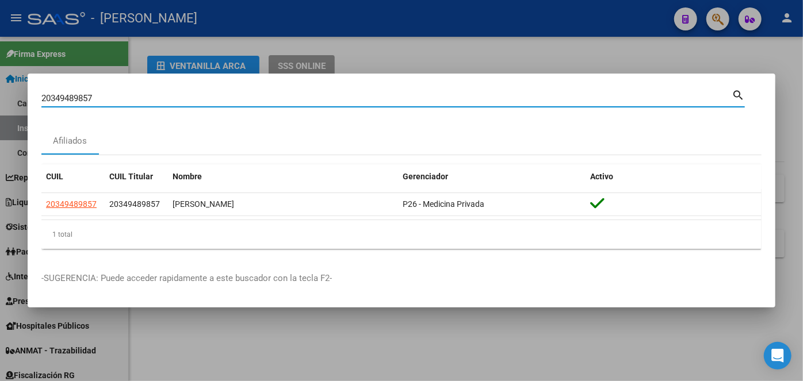
drag, startPoint x: 132, startPoint y: 95, endPoint x: 139, endPoint y: 89, distance: 9.4
click at [134, 94] on input "20349489857" at bounding box center [386, 98] width 690 height 10
paste input "33983401"
type input "20333983401"
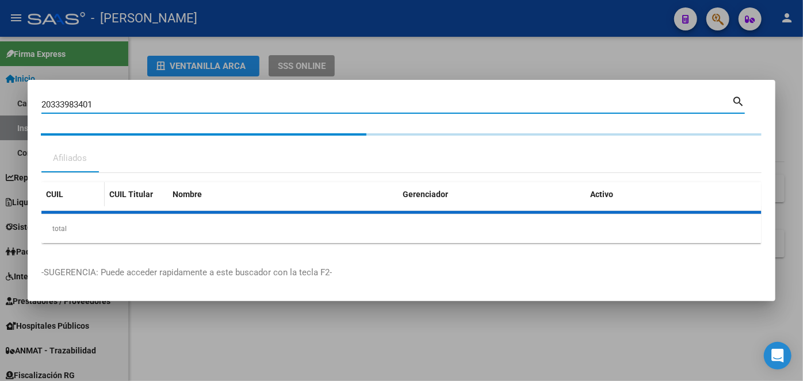
click at [81, 201] on datatable-header-cell "CUIL" at bounding box center [72, 194] width 63 height 25
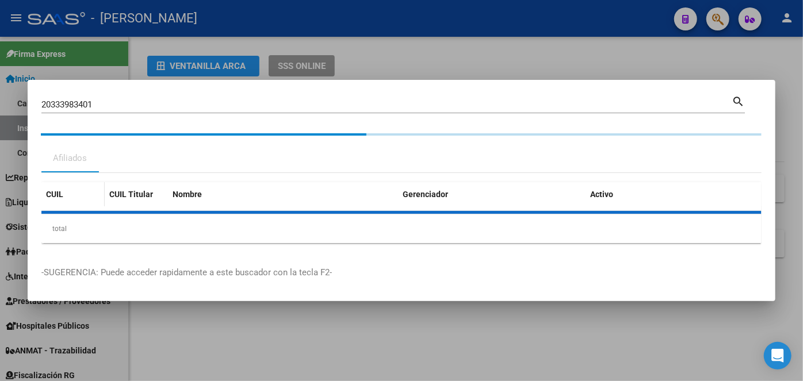
click at [83, 204] on datatable-header-cell "CUIL" at bounding box center [72, 194] width 63 height 25
click at [83, 202] on datatable-header-cell "CUIL" at bounding box center [72, 194] width 63 height 25
click at [83, 201] on datatable-header-cell "CUIL" at bounding box center [72, 194] width 63 height 25
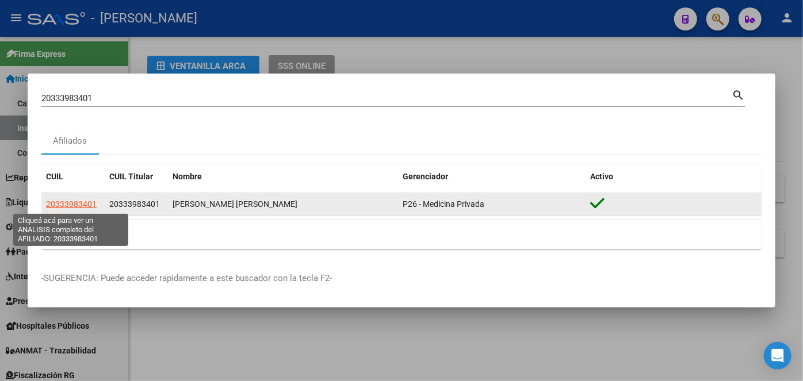
click at [82, 201] on span "20333983401" at bounding box center [71, 204] width 51 height 9
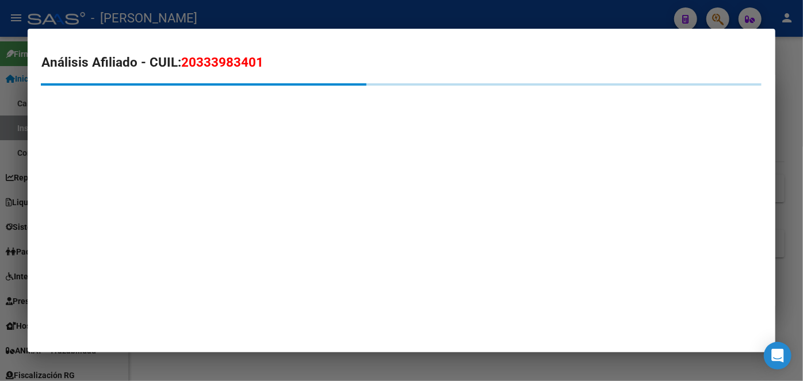
click at [205, 160] on mat-dialog-container "Análisis Afiliado - CUIL: 20333983401" at bounding box center [402, 191] width 748 height 324
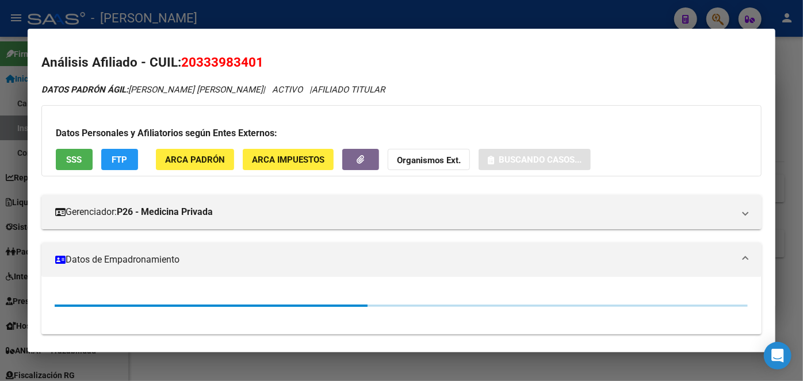
click at [204, 156] on span "ARCA Padrón" at bounding box center [195, 160] width 60 height 10
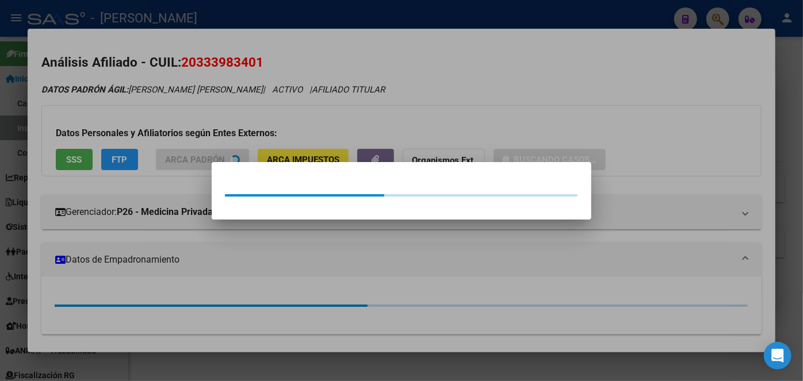
click at [196, 101] on div at bounding box center [401, 190] width 803 height 381
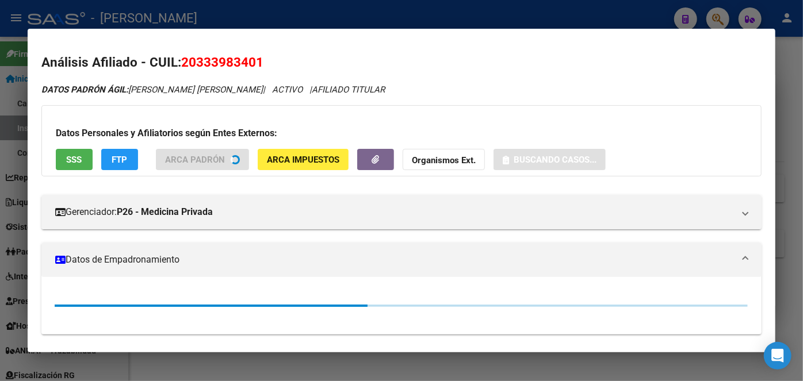
click at [83, 164] on div "Datos Personales y Afiliatorios según Entes Externos: SSS FTP ARCA Padrón ARCA …" at bounding box center [401, 140] width 720 height 71
click at [83, 164] on button "SSS" at bounding box center [74, 159] width 37 height 21
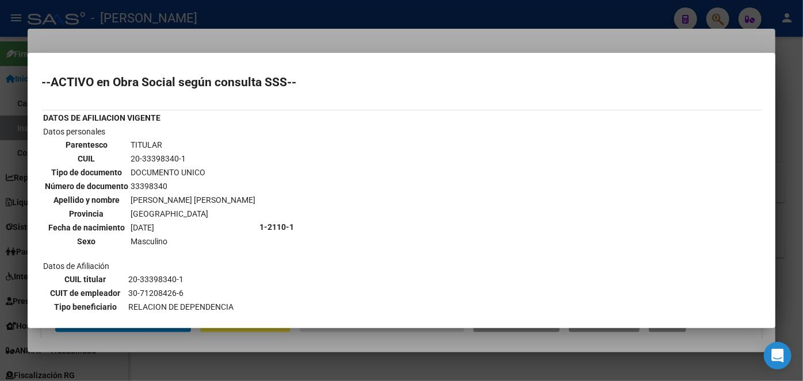
drag, startPoint x: 164, startPoint y: 55, endPoint x: 166, endPoint y: 48, distance: 7.6
click at [164, 53] on mat-dialog-container "--ACTIVO en Obra Social según consulta SSS-- DATOS DE AFILIACION VIGENTE Datos …" at bounding box center [402, 190] width 748 height 275
click at [168, 36] on div at bounding box center [401, 190] width 803 height 381
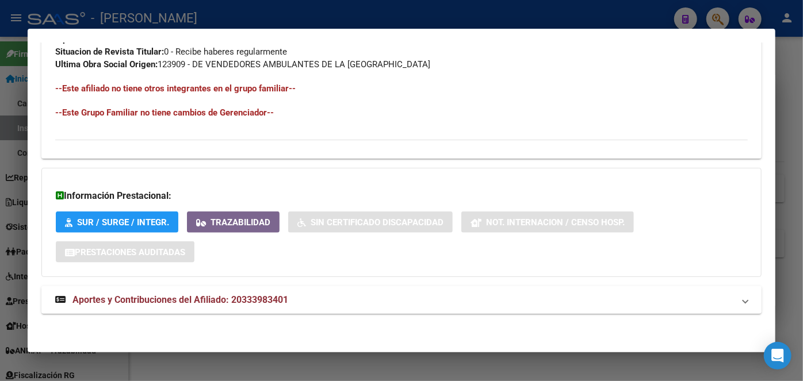
click at [305, 293] on mat-panel-title "Aportes y Contribuciones del Afiliado: 20333983401" at bounding box center [394, 300] width 679 height 14
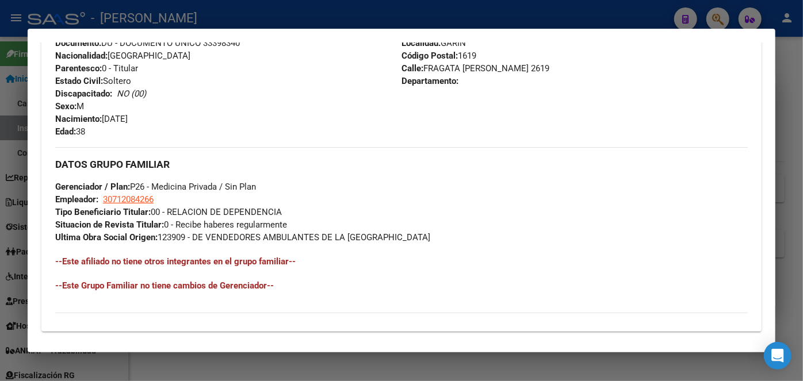
scroll to position [388, 0]
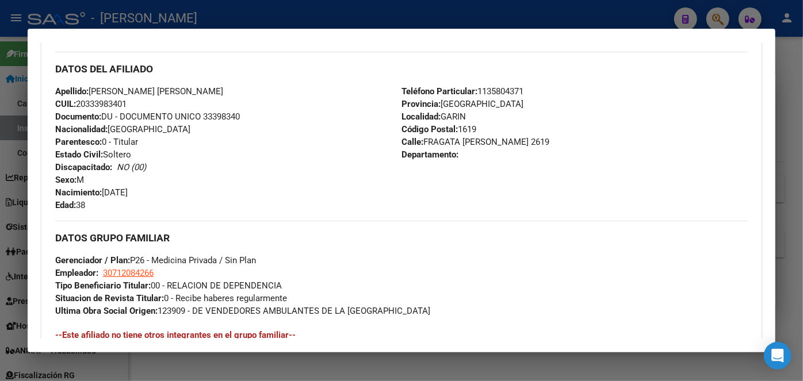
click at [233, 112] on span "Documento: DU - DOCUMENTO UNICO 33398340" at bounding box center [147, 117] width 185 height 10
click at [231, 115] on span "Documento: DU - DOCUMENTO UNICO 33398340" at bounding box center [147, 117] width 185 height 10
drag, startPoint x: 133, startPoint y: 90, endPoint x: 150, endPoint y: 60, distance: 34.5
click at [227, 89] on div "Apellido: [PERSON_NAME] [PERSON_NAME] CUIL: 20333983401 Documento: DU - DOCUMEN…" at bounding box center [228, 148] width 346 height 127
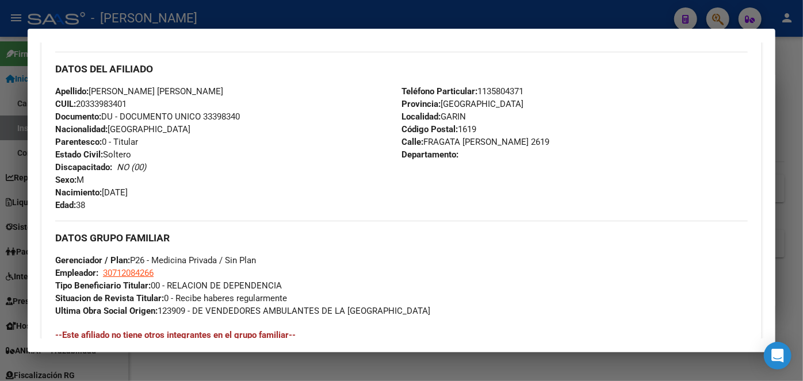
click at [470, 94] on strong "Teléfono Particular:" at bounding box center [439, 91] width 76 height 10
click at [479, 94] on span "Teléfono Particular: [PHONE_NUMBER]" at bounding box center [462, 91] width 122 height 10
click at [485, 91] on span "Teléfono Particular: [PHONE_NUMBER]" at bounding box center [462, 91] width 122 height 10
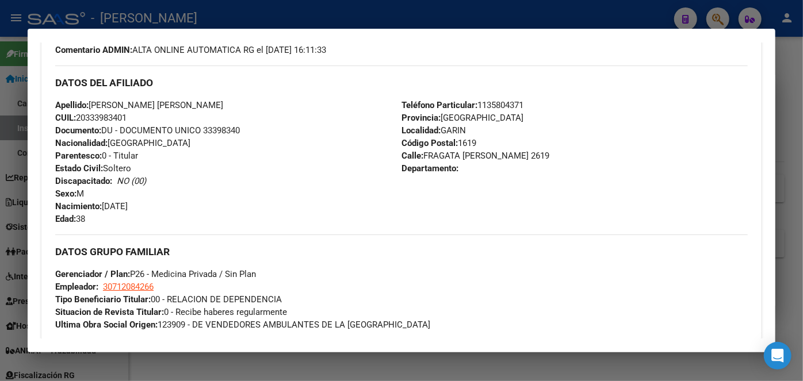
scroll to position [440, 0]
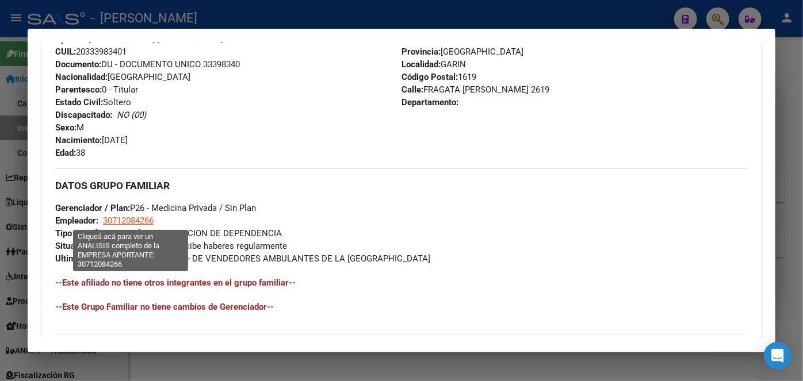
click at [150, 220] on span "30712084266" at bounding box center [128, 221] width 51 height 10
type textarea "30712084266"
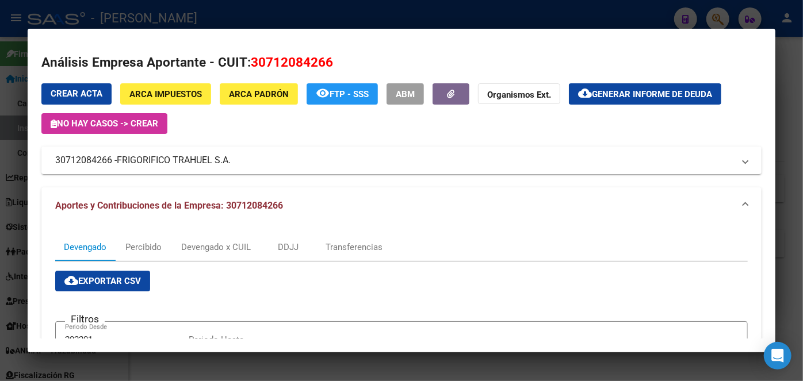
click at [194, 14] on div at bounding box center [401, 190] width 803 height 381
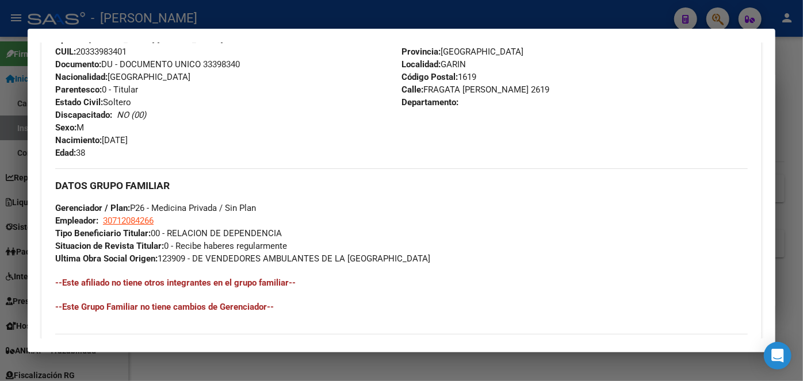
drag, startPoint x: 194, startPoint y: 14, endPoint x: 162, endPoint y: 59, distance: 55.2
click at [194, 14] on div at bounding box center [401, 190] width 803 height 381
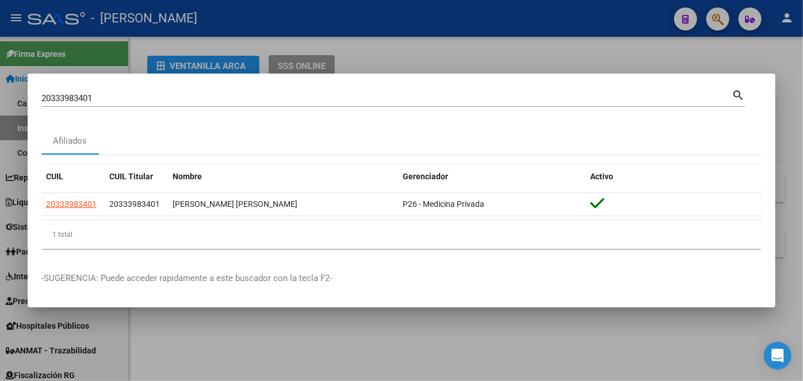
click at [141, 97] on input "20333983401" at bounding box center [386, 98] width 690 height 10
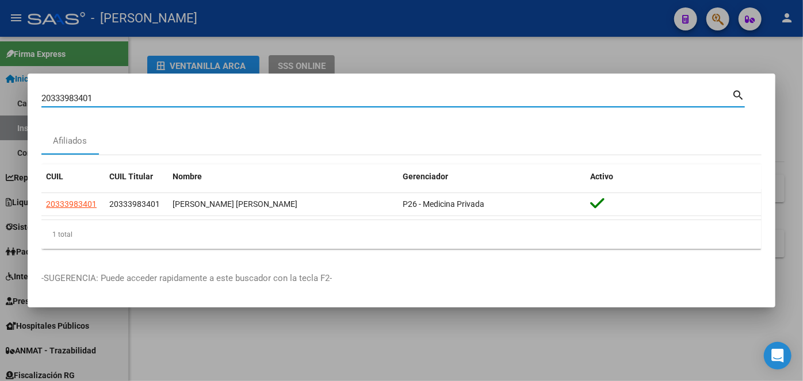
click at [141, 97] on input "20333983401" at bounding box center [386, 98] width 690 height 10
paste input "138521223"
type input "20138521223"
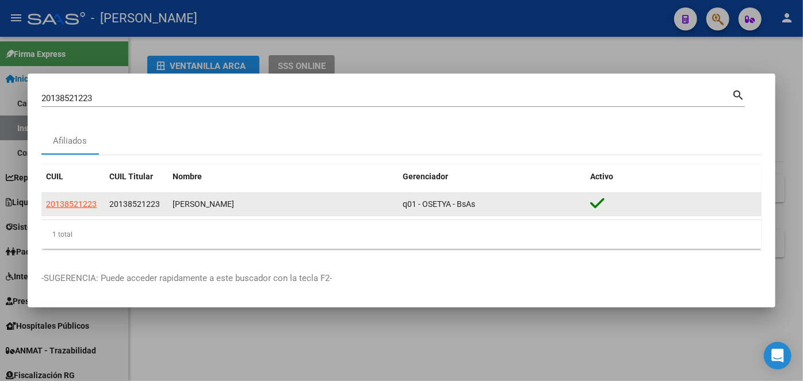
click at [76, 197] on datatable-body-cell "20138521223" at bounding box center [72, 204] width 63 height 22
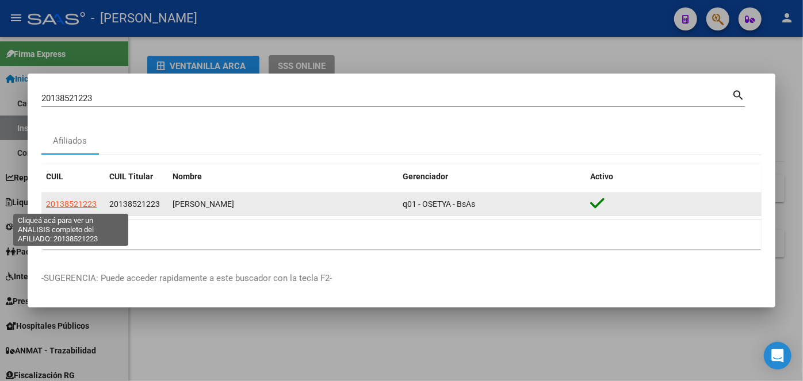
click at [75, 201] on span "20138521223" at bounding box center [71, 204] width 51 height 9
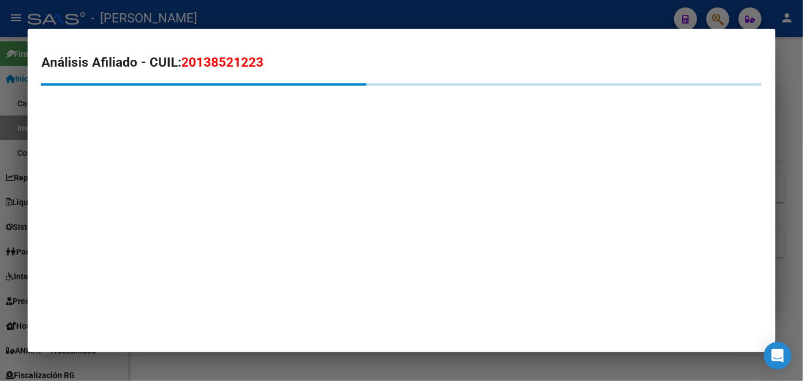
click at [219, 161] on mat-dialog-container "Análisis Afiliado - CUIL: 20138521223" at bounding box center [402, 191] width 748 height 324
click at [219, 154] on mat-dialog-container "Análisis Afiliado - CUIL: 20138521223" at bounding box center [402, 191] width 748 height 324
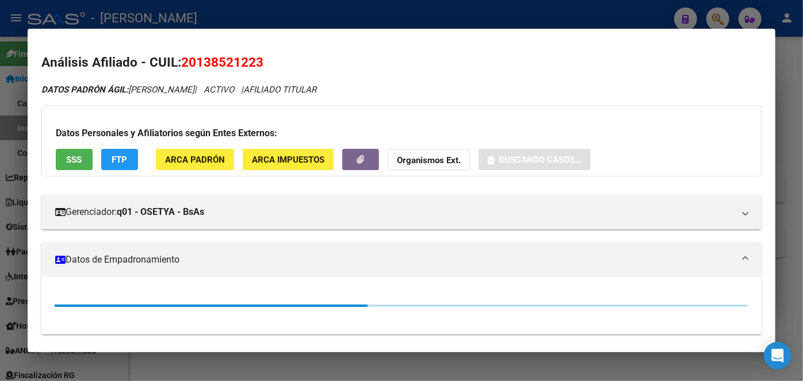
click at [225, 151] on button "ARCA Padrón" at bounding box center [195, 159] width 78 height 21
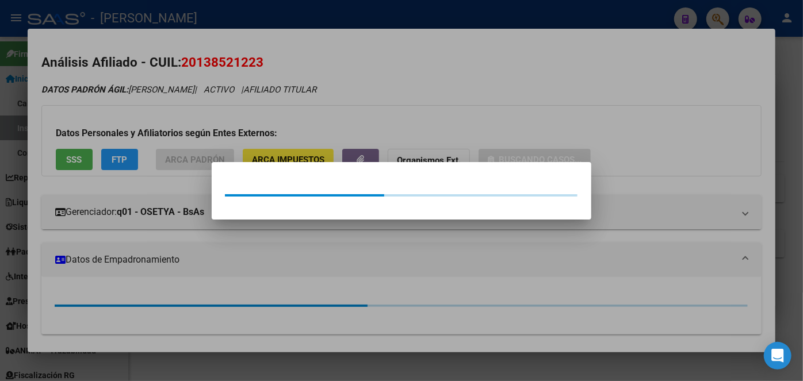
click at [172, 108] on div at bounding box center [401, 190] width 803 height 381
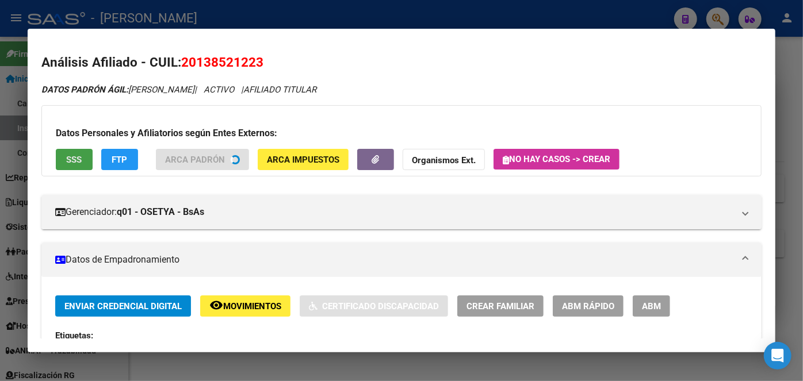
click at [78, 159] on div "Datos Personales y Afiliatorios según Entes Externos: SSS FTP ARCA Padrón ARCA …" at bounding box center [401, 140] width 720 height 71
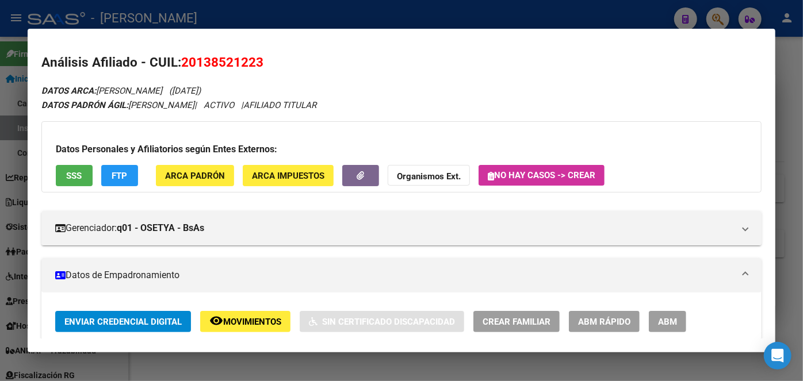
click at [79, 190] on div "Datos Personales y Afiliatorios según Entes Externos: SSS FTP ARCA Padrón ARCA …" at bounding box center [401, 156] width 720 height 71
click at [83, 179] on button "SSS" at bounding box center [74, 175] width 37 height 21
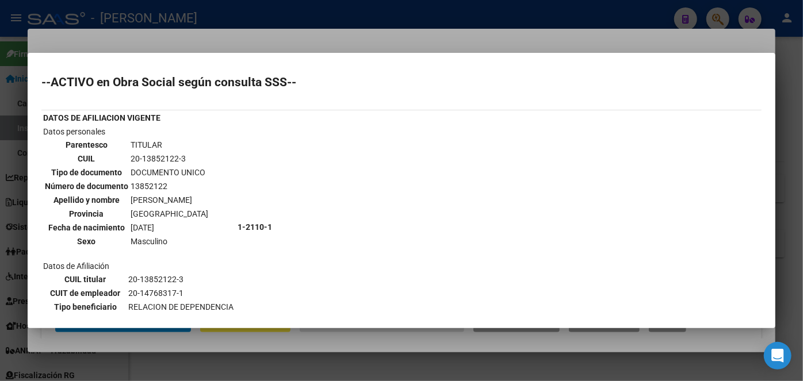
click at [194, 35] on div at bounding box center [401, 190] width 803 height 381
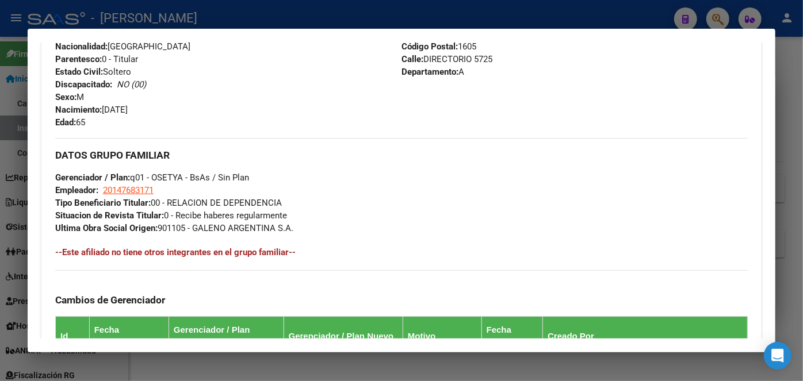
scroll to position [731, 0]
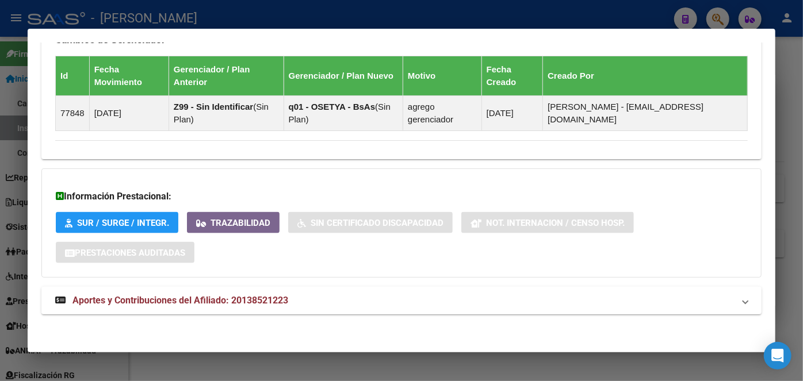
click at [233, 295] on span "Aportes y Contribuciones del Afiliado: 20138521223" at bounding box center [180, 300] width 216 height 11
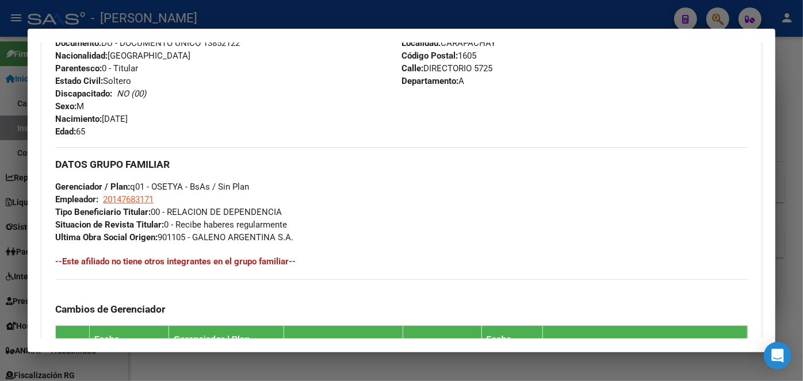
scroll to position [391, 0]
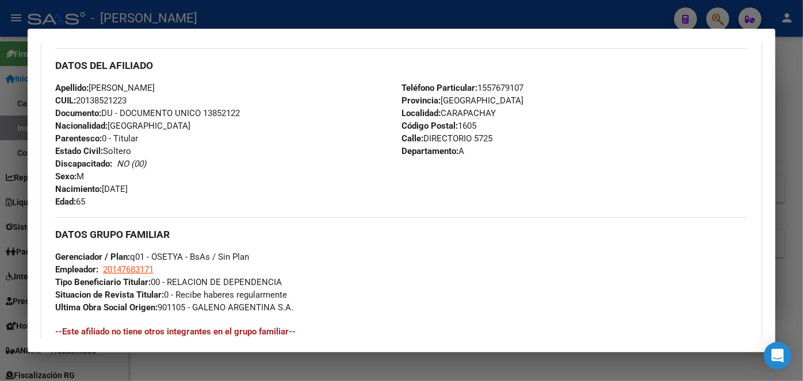
click at [237, 110] on span "Documento: DU - DOCUMENTO UNICO 13852122" at bounding box center [147, 113] width 185 height 10
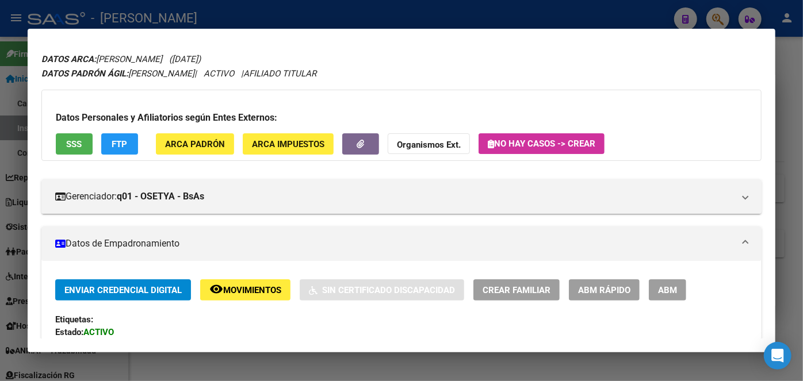
scroll to position [0, 0]
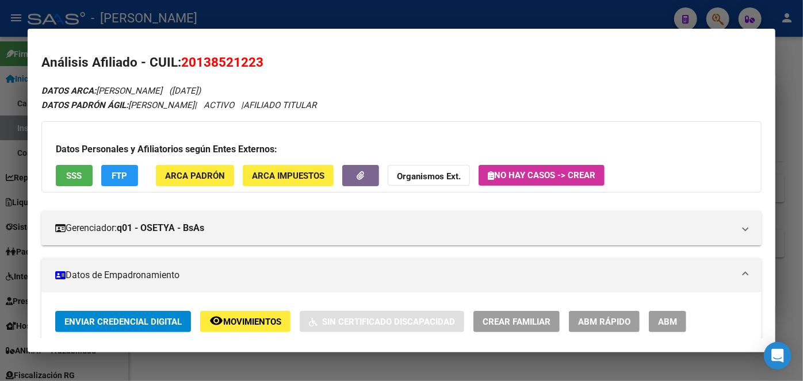
click at [82, 183] on button "SSS" at bounding box center [74, 175] width 37 height 21
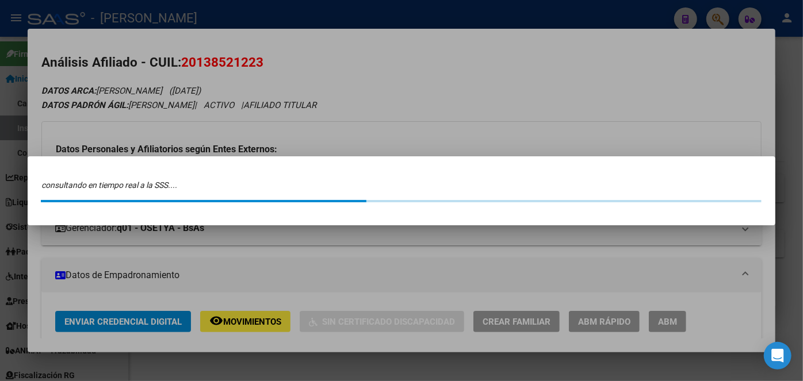
click at [82, 181] on icon "consultando en tiempo real a la SSS...." at bounding box center [109, 185] width 136 height 9
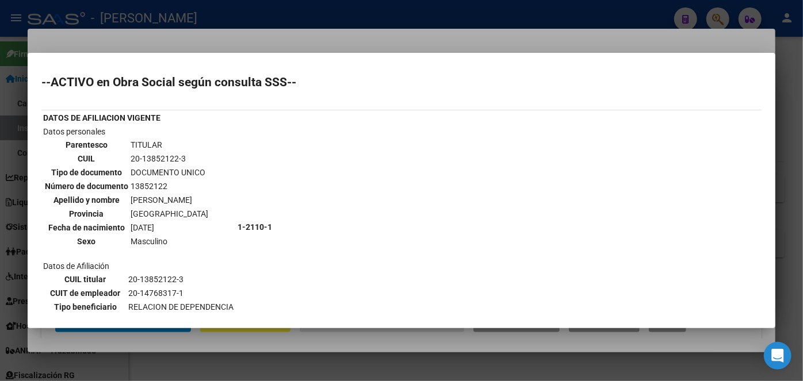
click at [156, 36] on div at bounding box center [401, 190] width 803 height 381
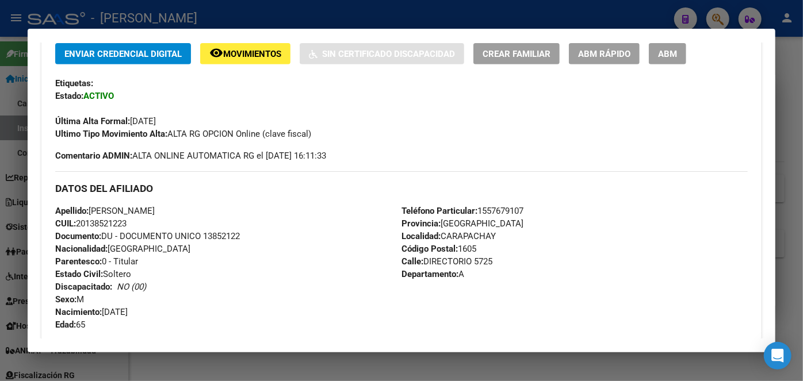
scroll to position [313, 0]
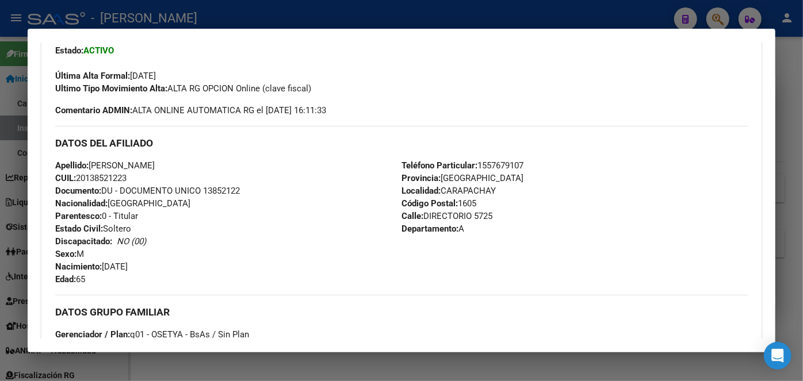
click at [504, 160] on span "Teléfono Particular: [PHONE_NUMBER]" at bounding box center [462, 165] width 122 height 10
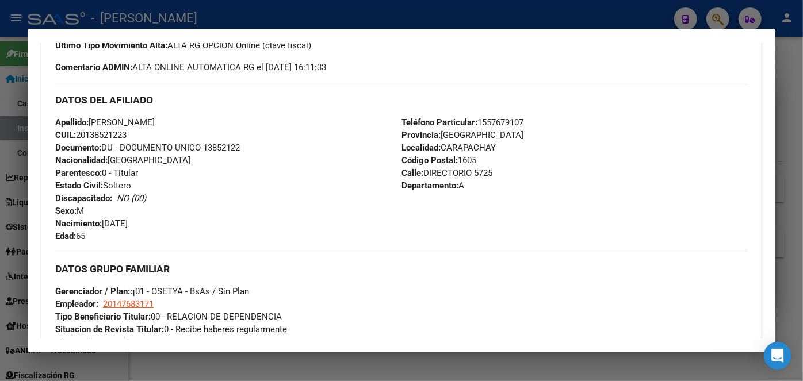
scroll to position [418, 0]
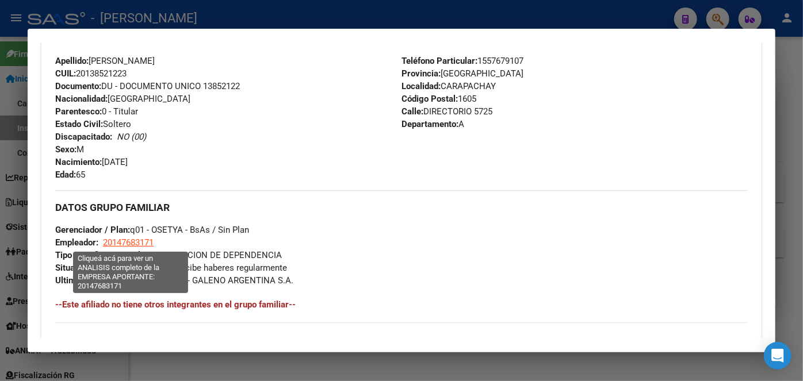
click at [143, 244] on span "20147683171" at bounding box center [128, 242] width 51 height 10
type textarea "20147683171"
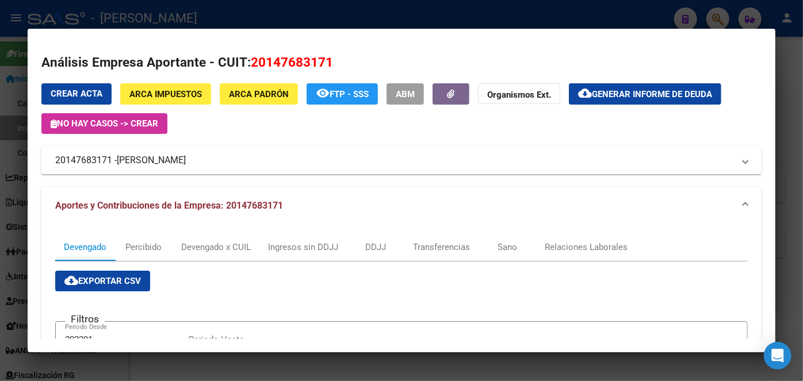
click at [176, 20] on div at bounding box center [401, 190] width 803 height 381
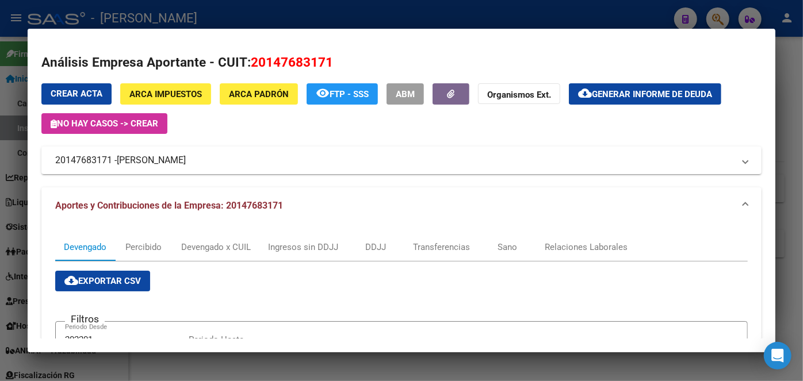
click at [176, 20] on div at bounding box center [401, 190] width 803 height 381
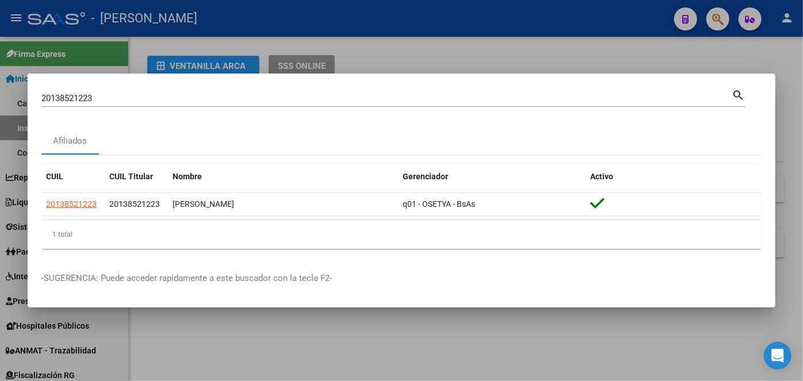
click at [122, 110] on div "20138521223 Buscar (apellido, dni, cuil, [PERSON_NAME], cuit, obra social) sear…" at bounding box center [392, 102] width 703 height 30
click at [129, 93] on div "20138521223 Buscar (apellido, dni, [PERSON_NAME], [PERSON_NAME], cuit, obra soc…" at bounding box center [386, 98] width 690 height 17
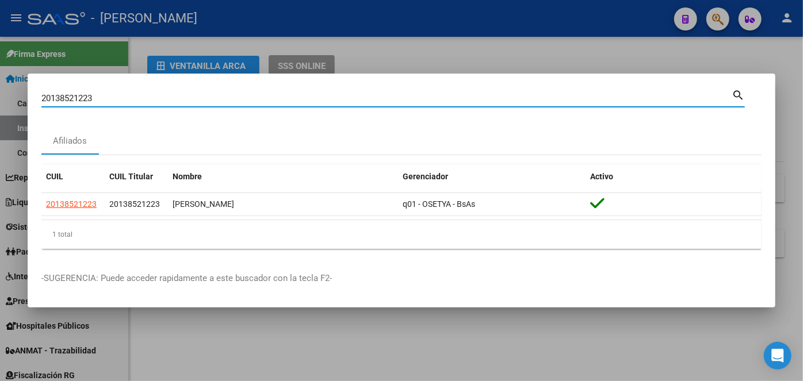
click at [130, 93] on div "20138521223 Buscar (apellido, dni, [PERSON_NAME], [PERSON_NAME], cuit, obra soc…" at bounding box center [386, 98] width 690 height 17
click at [131, 95] on input "20138521223" at bounding box center [386, 98] width 690 height 10
drag, startPoint x: 131, startPoint y: 95, endPoint x: 139, endPoint y: 90, distance: 10.4
click at [131, 95] on input "20138521223" at bounding box center [386, 98] width 690 height 10
paste input "372297418"
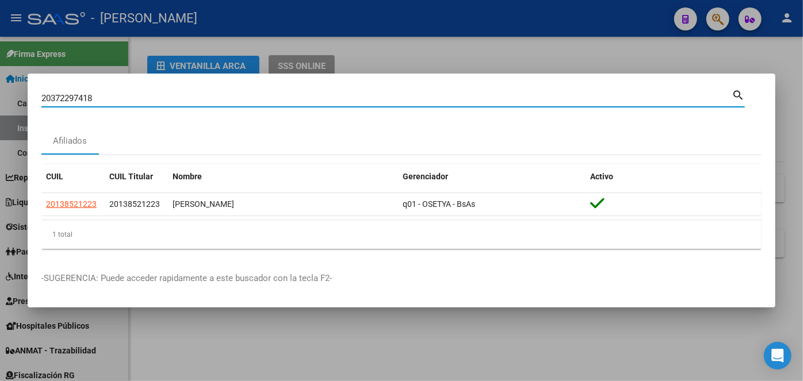
type input "20372297418"
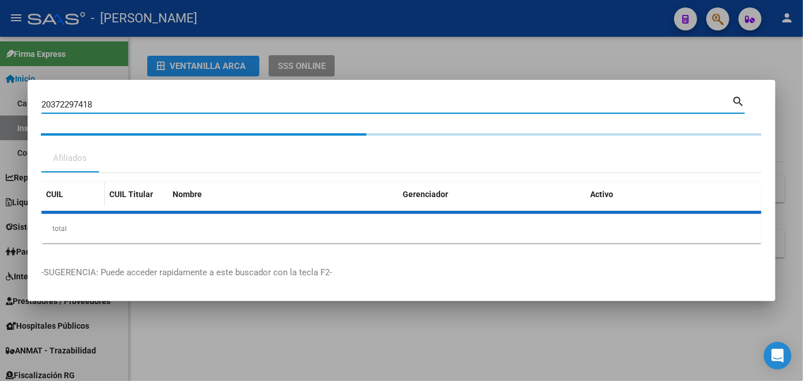
click at [78, 201] on datatable-header-cell "CUIL" at bounding box center [72, 194] width 63 height 25
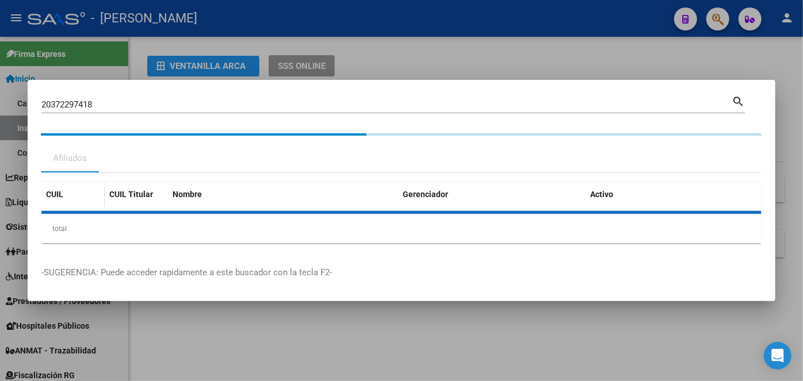
click at [79, 201] on datatable-header-cell "CUIL" at bounding box center [72, 194] width 63 height 25
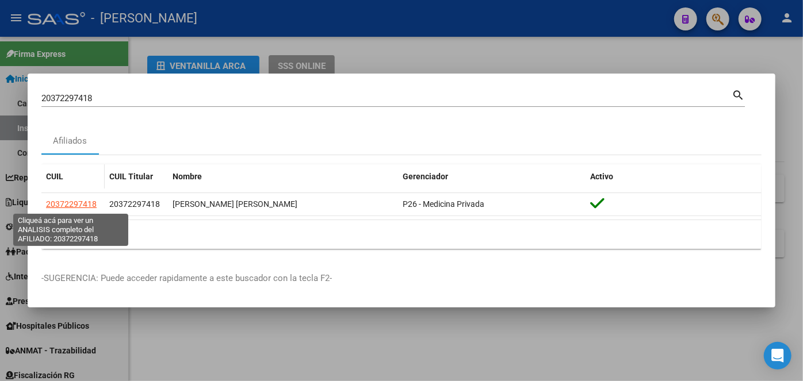
click at [80, 201] on span "20372297418" at bounding box center [71, 204] width 51 height 9
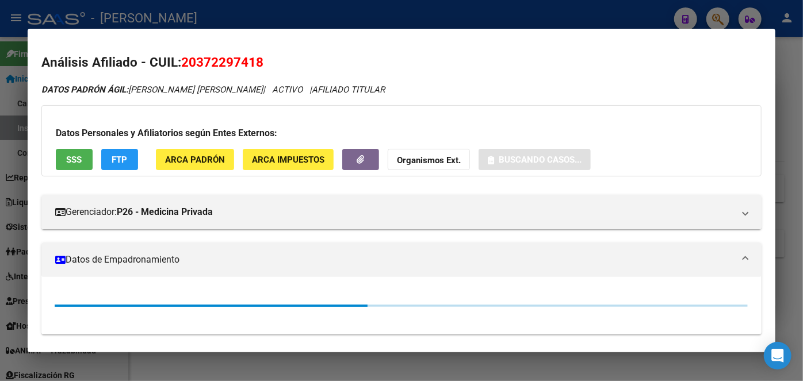
click at [210, 158] on span "ARCA Padrón" at bounding box center [195, 160] width 60 height 10
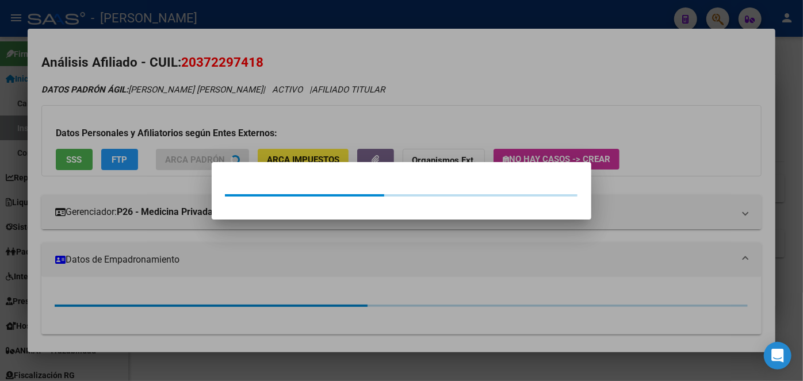
click at [185, 83] on div at bounding box center [401, 190] width 803 height 381
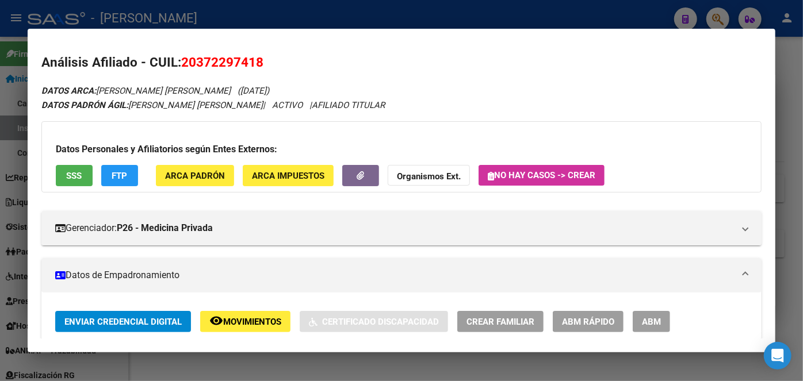
click at [75, 165] on button "SSS" at bounding box center [74, 175] width 37 height 21
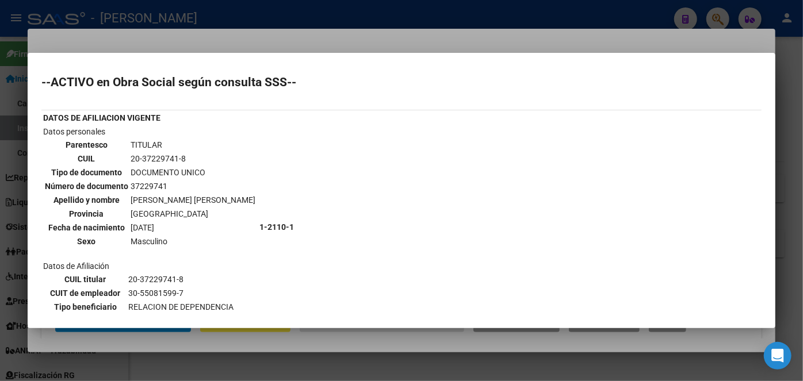
click at [160, 39] on div at bounding box center [401, 190] width 803 height 381
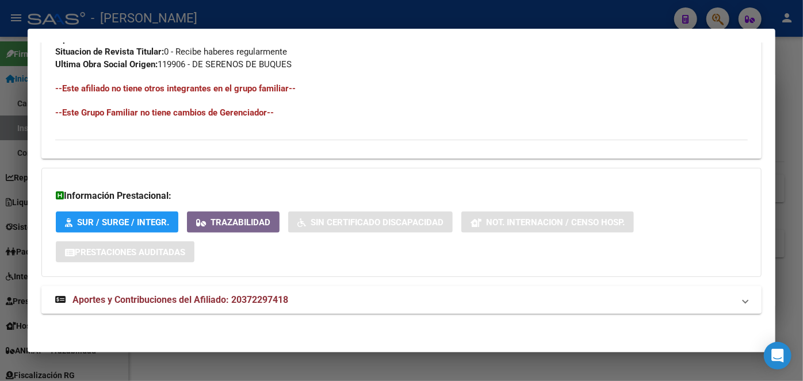
drag, startPoint x: 228, startPoint y: 315, endPoint x: 233, endPoint y: 305, distance: 10.8
click at [234, 305] on strong "Aportes y Contribuciones del Afiliado: 20372297418" at bounding box center [171, 300] width 233 height 14
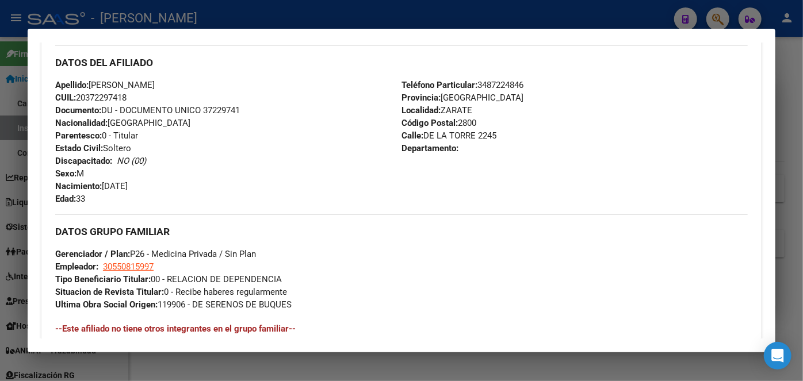
scroll to position [336, 0]
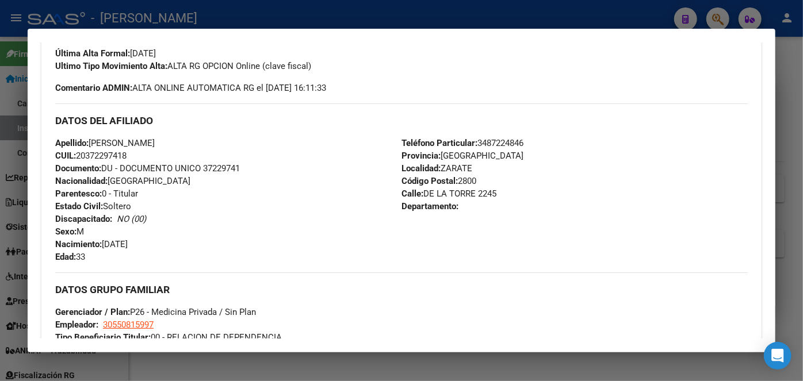
click at [234, 168] on span "Documento: DU - DOCUMENTO UNICO 37229741" at bounding box center [147, 168] width 185 height 10
drag, startPoint x: 93, startPoint y: 143, endPoint x: 166, endPoint y: 143, distance: 72.5
click at [155, 143] on span "Apellido: [PERSON_NAME]" at bounding box center [104, 143] width 99 height 10
click at [511, 147] on span "Teléfono Particular: [PHONE_NUMBER]" at bounding box center [462, 143] width 122 height 10
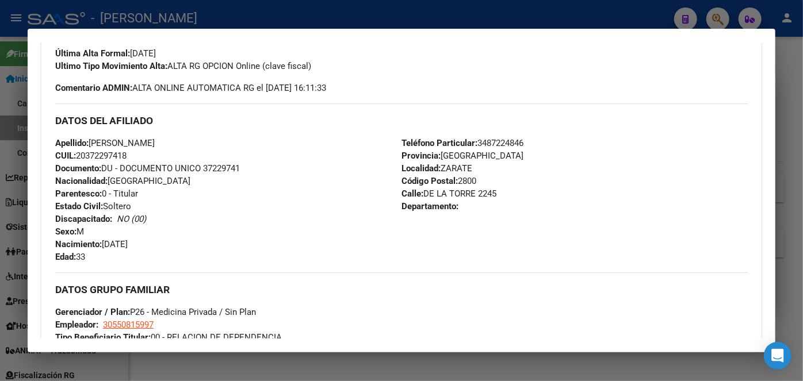
click at [511, 147] on span "Teléfono Particular: [PHONE_NUMBER]" at bounding box center [462, 143] width 122 height 10
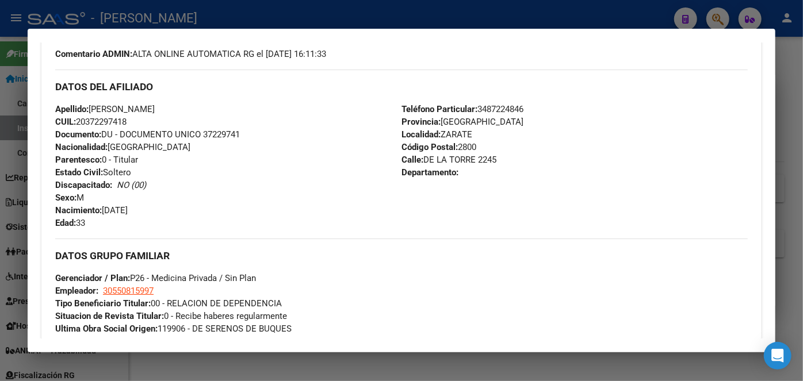
scroll to position [388, 0]
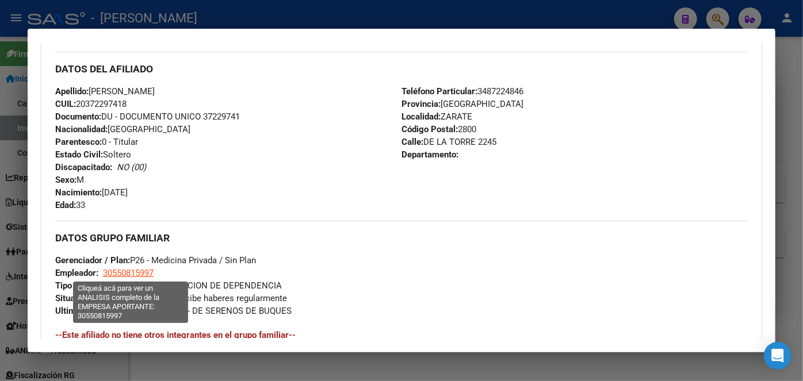
click at [135, 272] on span "30550815997" at bounding box center [128, 273] width 51 height 10
type textarea "30550815997"
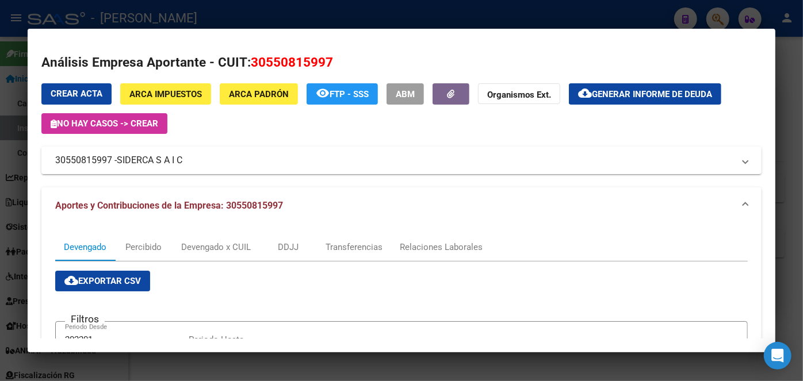
click at [172, 16] on div at bounding box center [401, 190] width 803 height 381
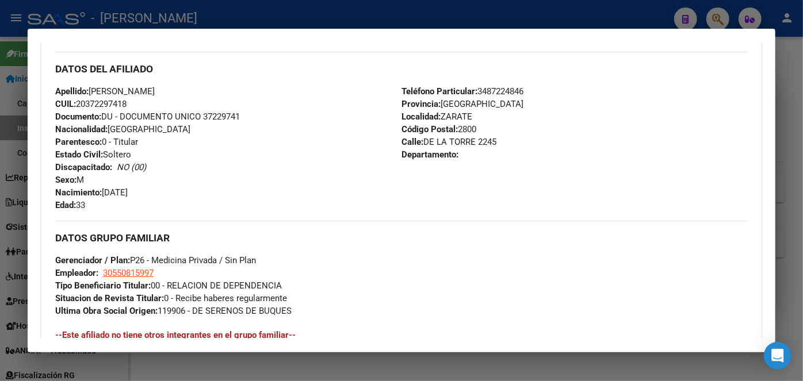
click at [172, 16] on div at bounding box center [401, 190] width 803 height 381
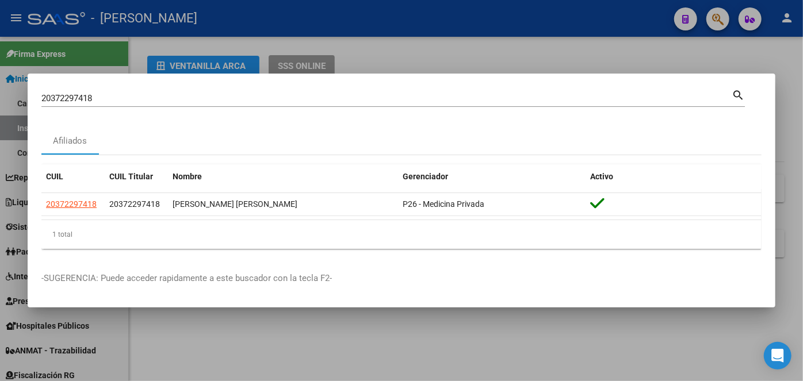
click at [144, 104] on div "20372297418 Buscar (apellido, dni, [PERSON_NAME], [PERSON_NAME], cuit, obra soc…" at bounding box center [386, 98] width 690 height 17
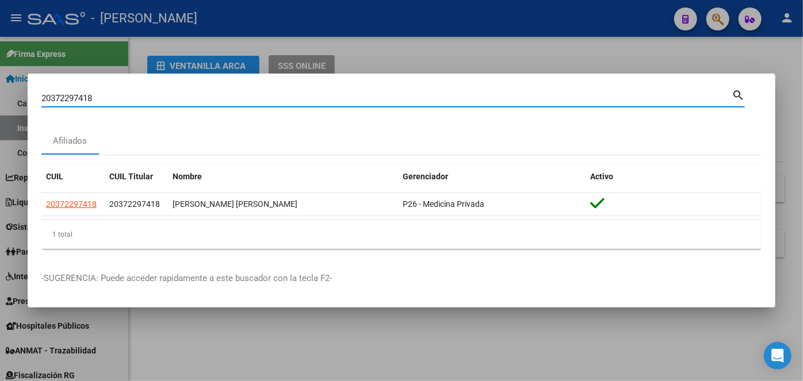
click at [144, 104] on div "20372297418 Buscar (apellido, dni, [PERSON_NAME], [PERSON_NAME], cuit, obra soc…" at bounding box center [386, 98] width 690 height 17
click at [144, 102] on input "20372297418" at bounding box center [386, 98] width 690 height 10
paste input "3251834369"
type input "23251834369"
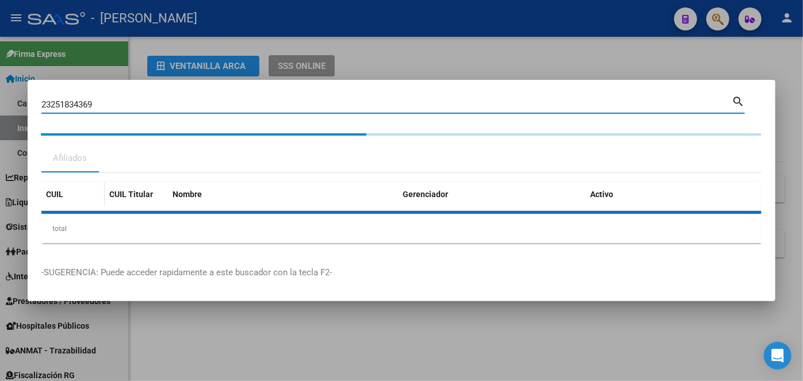
click at [84, 200] on div "CUIL" at bounding box center [73, 194] width 54 height 13
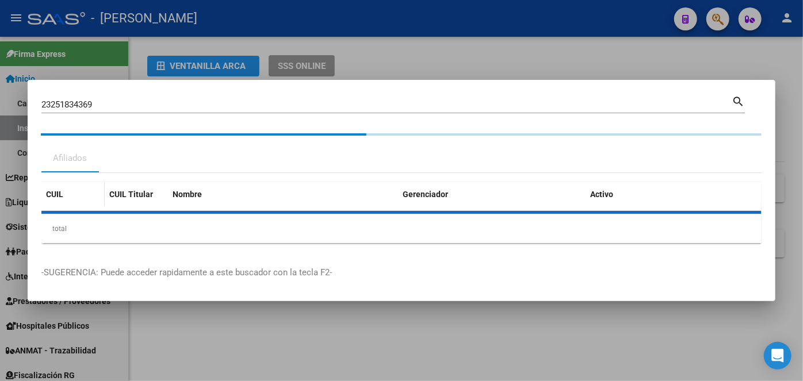
click at [84, 205] on datatable-header-cell "CUIL" at bounding box center [72, 194] width 63 height 25
click at [84, 205] on div "CUIL CUIL Titular Nombre Gerenciador Activo total 1" at bounding box center [401, 212] width 720 height 61
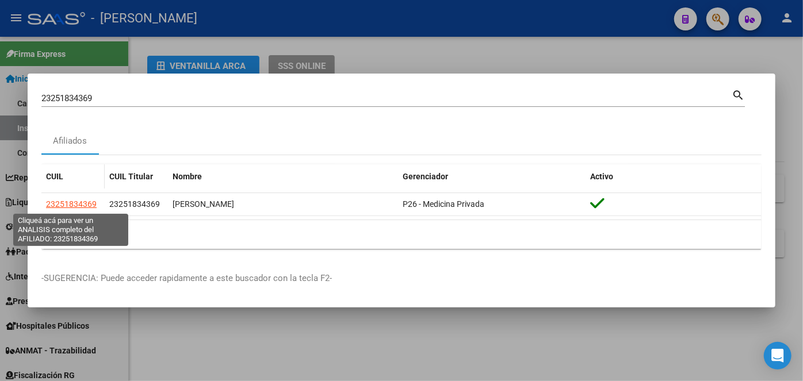
click at [84, 205] on span "23251834369" at bounding box center [71, 204] width 51 height 9
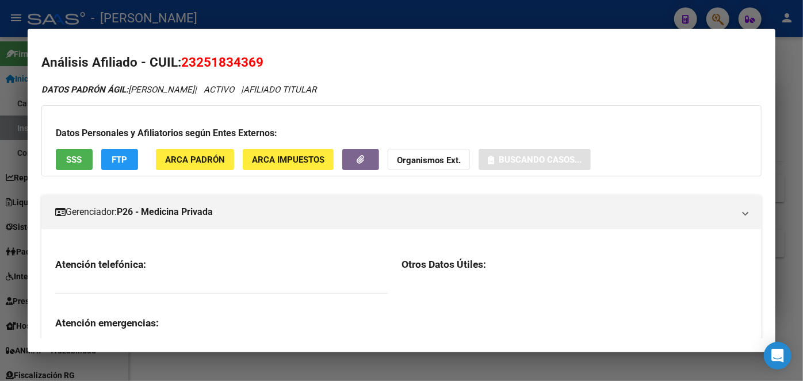
click at [145, 145] on div "Datos Personales y Afiliatorios según Entes Externos: SSS FTP ARCA Padrón ARCA …" at bounding box center [401, 140] width 720 height 71
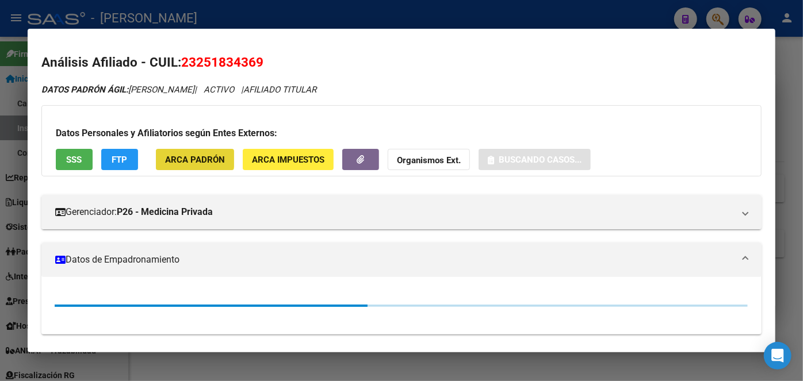
click at [170, 152] on button "ARCA Padrón" at bounding box center [195, 159] width 78 height 21
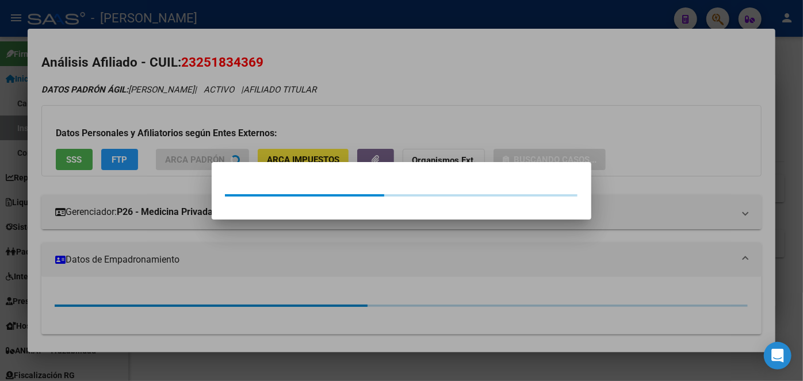
drag, startPoint x: 170, startPoint y: 152, endPoint x: 90, endPoint y: 131, distance: 82.7
click at [145, 112] on div at bounding box center [401, 190] width 803 height 381
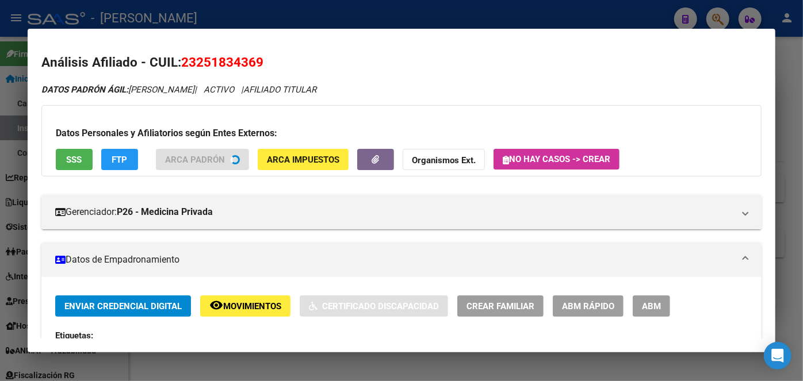
click at [75, 157] on span "SSS" at bounding box center [75, 160] width 16 height 10
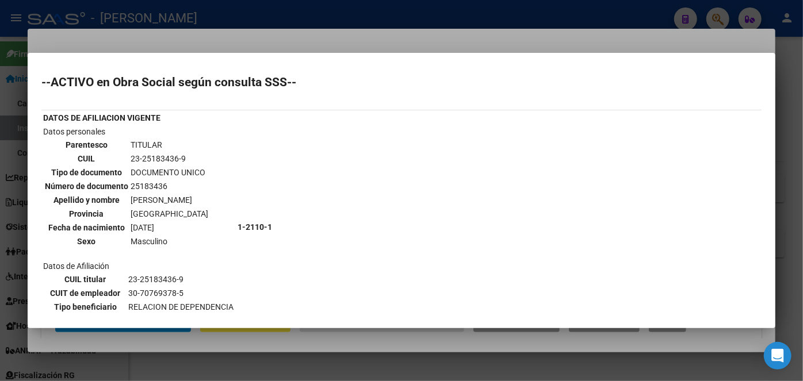
click at [124, 45] on div at bounding box center [401, 190] width 803 height 381
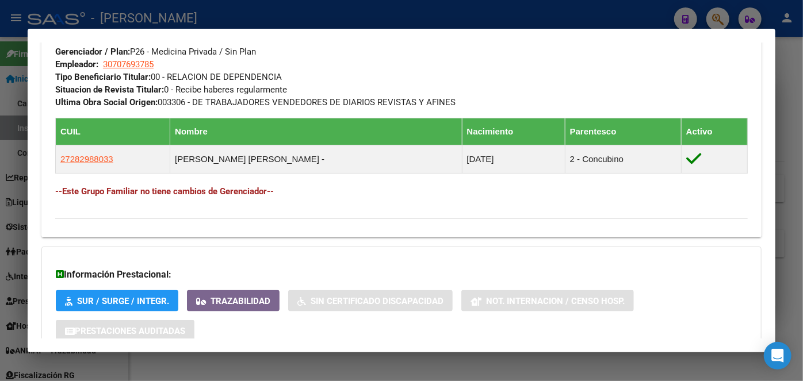
scroll to position [675, 0]
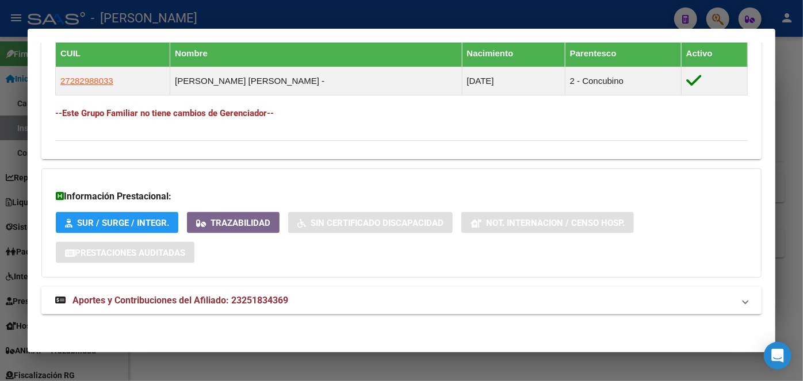
drag, startPoint x: 290, startPoint y: 294, endPoint x: 288, endPoint y: 275, distance: 19.1
click at [290, 290] on mat-expansion-panel-header "Aportes y Contribuciones del Afiliado: 23251834369" at bounding box center [401, 301] width 720 height 28
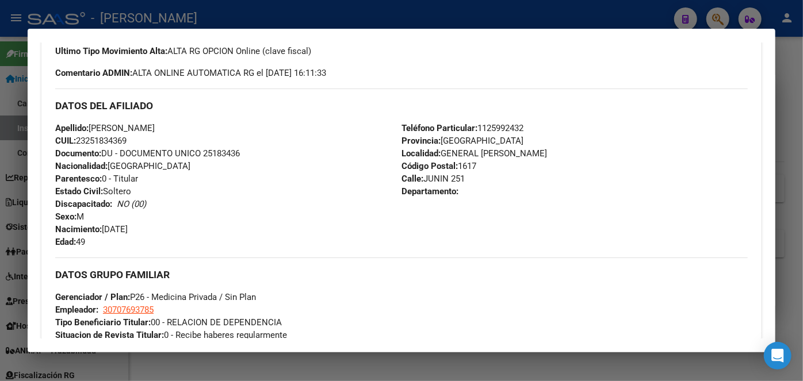
scroll to position [247, 0]
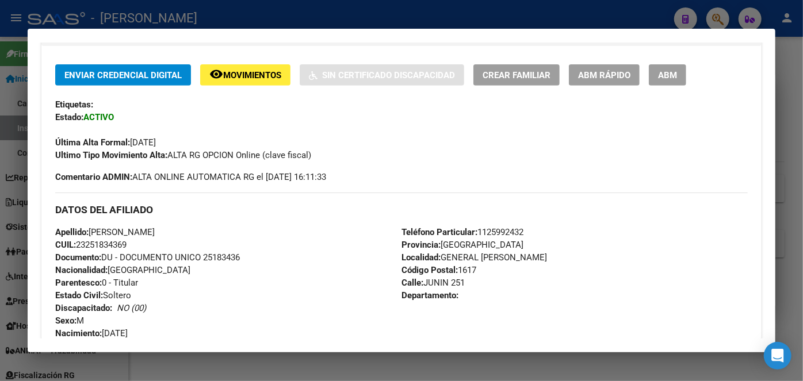
click at [220, 255] on span "Documento: DU - DOCUMENTO UNICO 25183436" at bounding box center [147, 257] width 185 height 10
click at [500, 235] on span "Teléfono Particular: [PHONE_NUMBER]" at bounding box center [462, 232] width 122 height 10
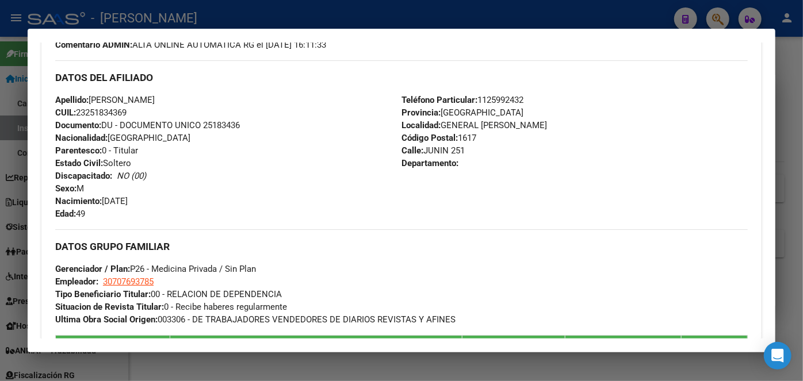
scroll to position [403, 0]
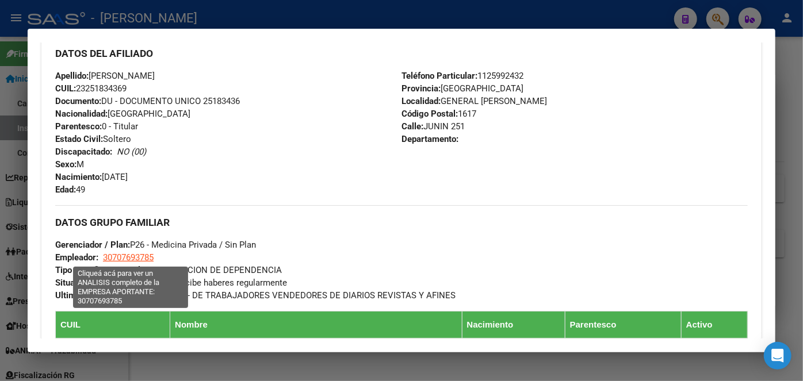
click at [148, 255] on span "30707693785" at bounding box center [128, 257] width 51 height 10
type textarea "30707693785"
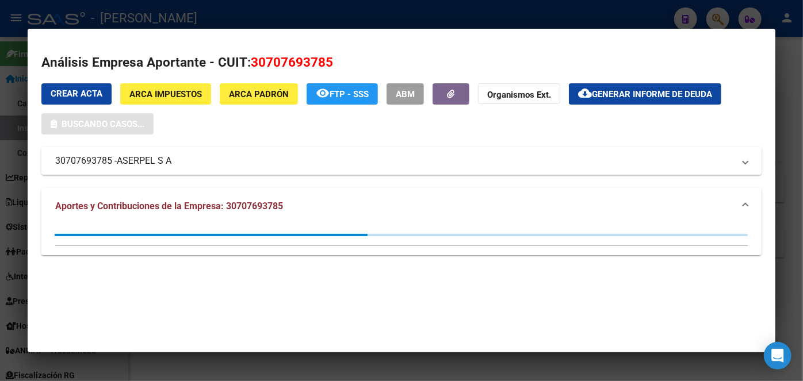
click at [158, 170] on mat-expansion-panel-header "30707693785 - ASERPEL S A" at bounding box center [401, 161] width 720 height 28
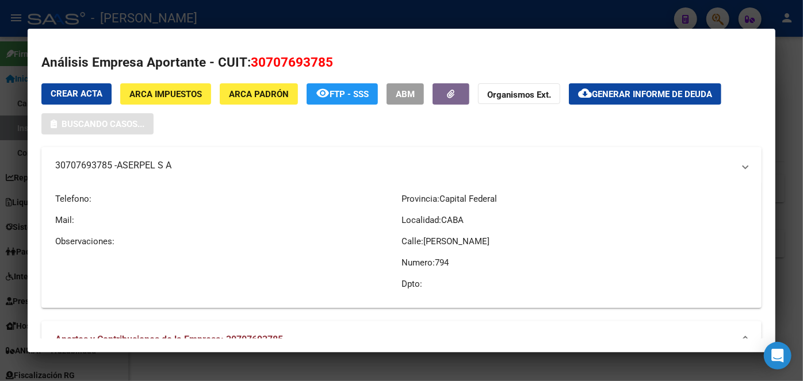
click at [159, 166] on span "ASERPEL S A" at bounding box center [144, 166] width 55 height 14
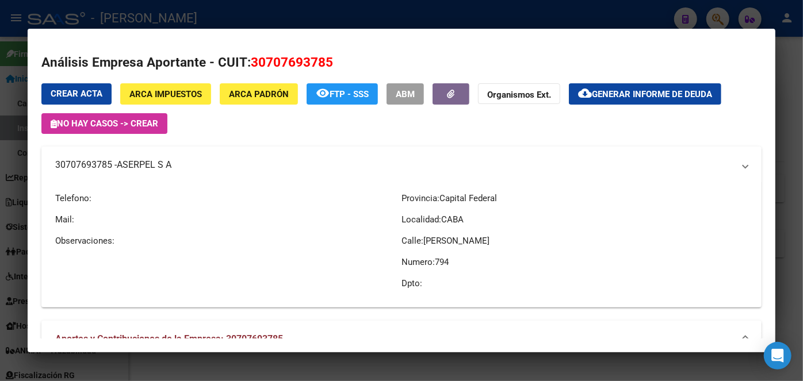
click at [159, 166] on span "ASERPEL S A" at bounding box center [144, 165] width 55 height 14
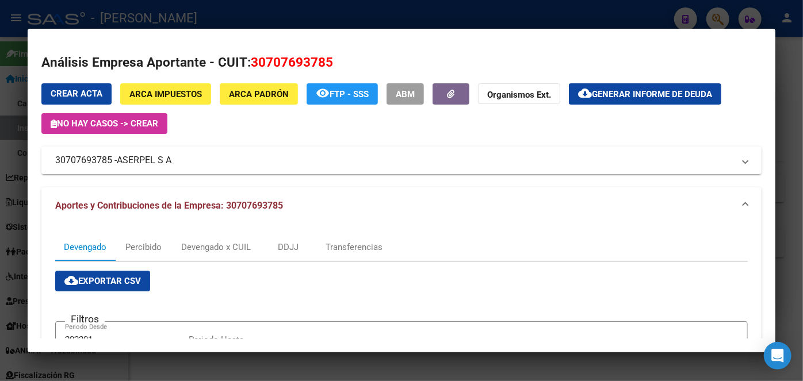
click at [186, 3] on div at bounding box center [401, 190] width 803 height 381
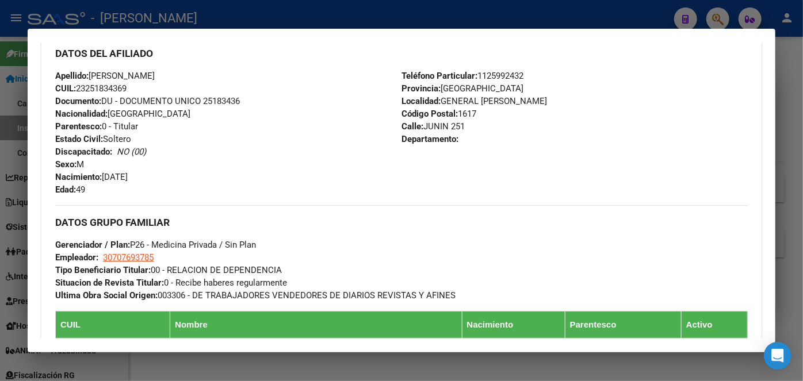
click at [185, 19] on div at bounding box center [401, 190] width 803 height 381
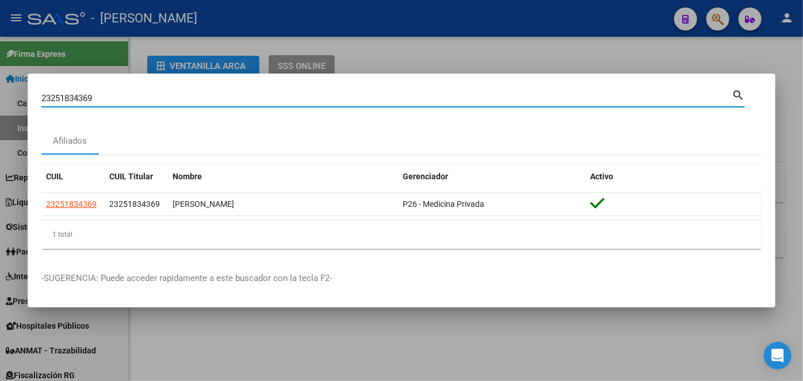
click at [120, 100] on input "23251834369" at bounding box center [386, 98] width 690 height 10
drag, startPoint x: 120, startPoint y: 100, endPoint x: 127, endPoint y: 88, distance: 14.2
click at [120, 99] on input "23251834369" at bounding box center [386, 98] width 690 height 10
paste input "7453993227"
type input "27453993227"
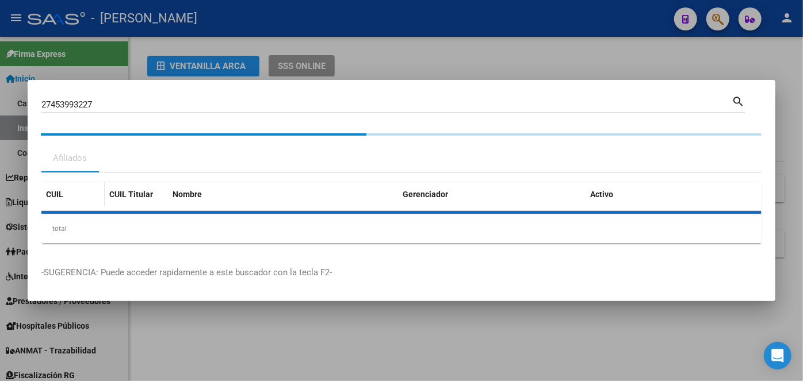
click at [78, 200] on div "CUIL" at bounding box center [73, 194] width 54 height 13
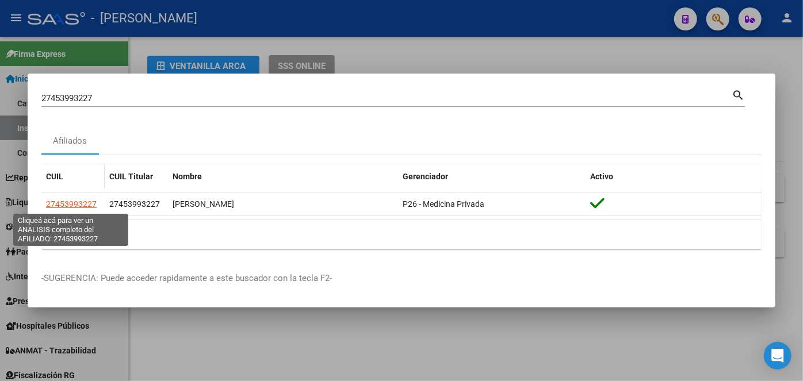
click at [78, 202] on span "27453993227" at bounding box center [71, 204] width 51 height 9
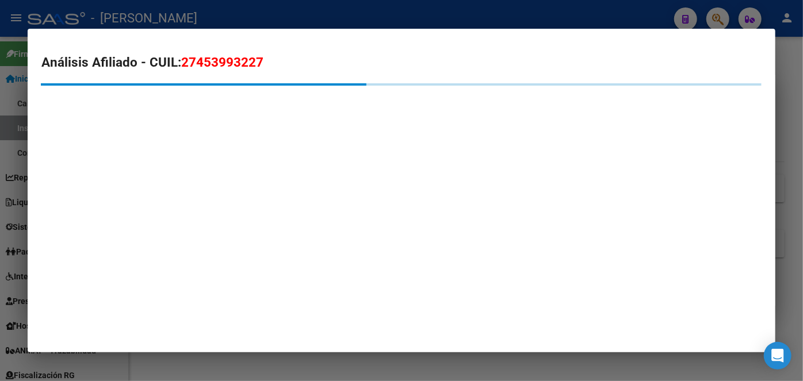
click at [158, 155] on mat-dialog-container "Análisis Afiliado - CUIL: 27453993227" at bounding box center [402, 191] width 748 height 324
click at [156, 160] on mat-dialog-container "Análisis Afiliado - CUIL: 27453993227" at bounding box center [402, 191] width 748 height 324
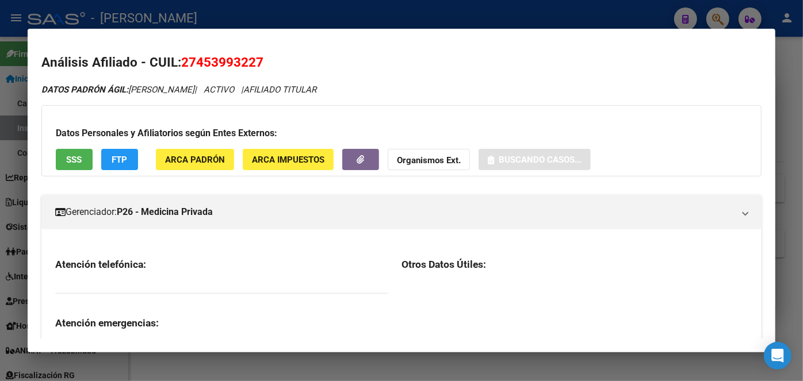
click at [173, 152] on button "ARCA Padrón" at bounding box center [195, 159] width 78 height 21
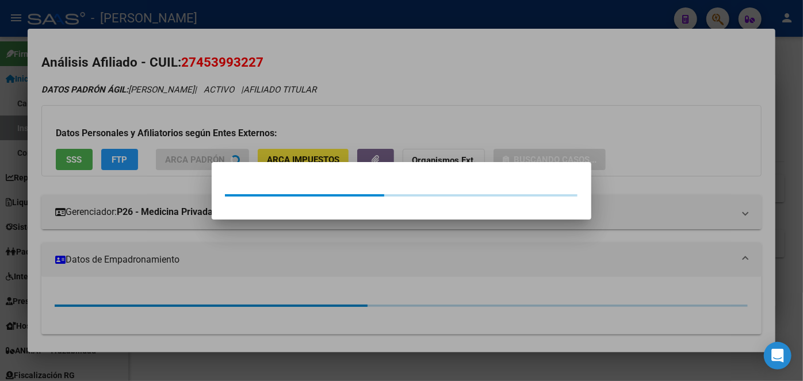
click at [123, 94] on div at bounding box center [401, 190] width 803 height 381
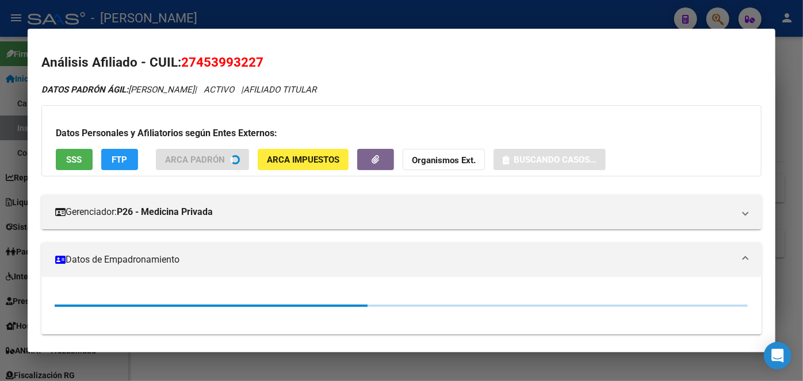
drag, startPoint x: 76, startPoint y: 175, endPoint x: 78, endPoint y: 164, distance: 11.0
click at [76, 175] on div "Datos Personales y Afiliatorios según Entes Externos: SSS FTP ARCA Padrón ARCA …" at bounding box center [401, 140] width 720 height 71
click at [78, 164] on span "SSS" at bounding box center [75, 160] width 16 height 10
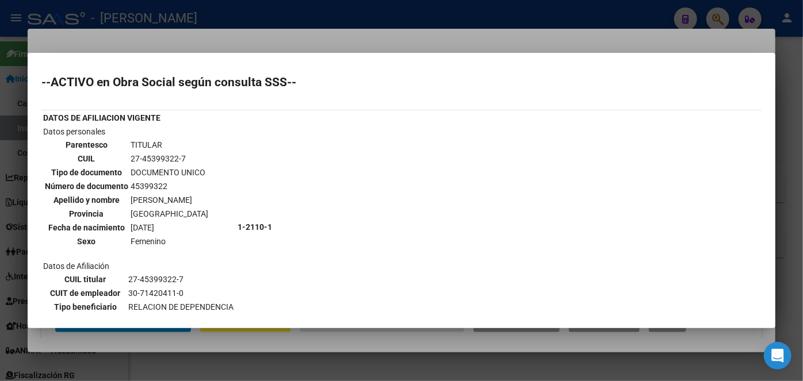
click at [131, 27] on div at bounding box center [401, 190] width 803 height 381
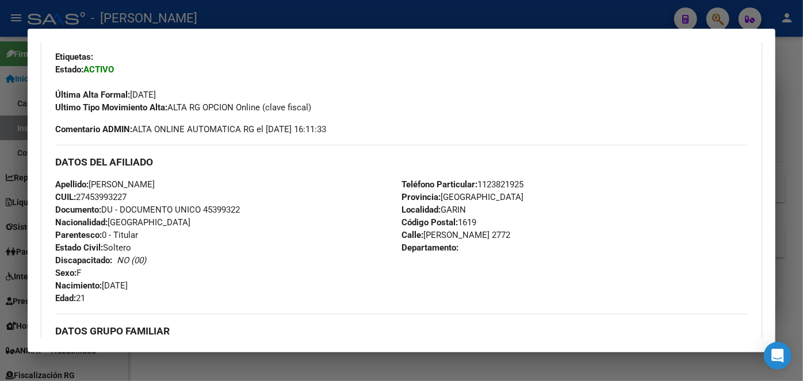
scroll to position [624, 0]
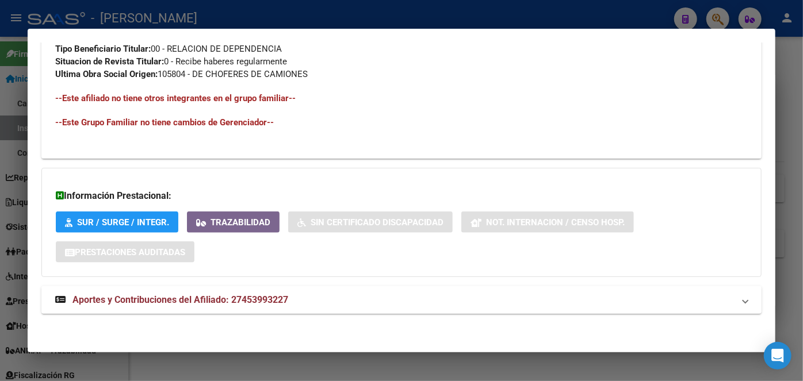
click at [246, 302] on span "Aportes y Contribuciones del Afiliado: 27453993227" at bounding box center [180, 299] width 216 height 11
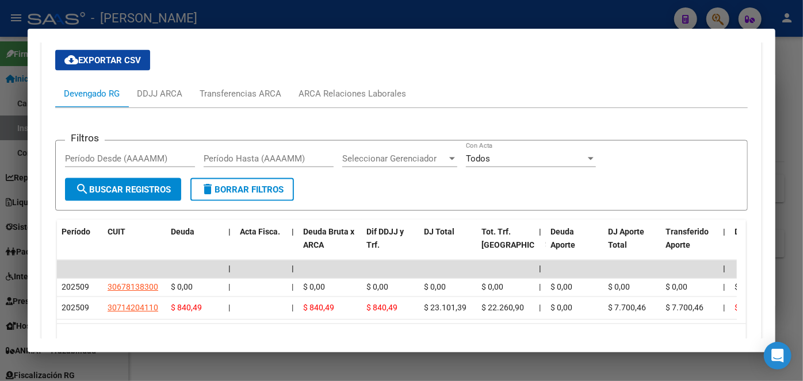
scroll to position [953, 0]
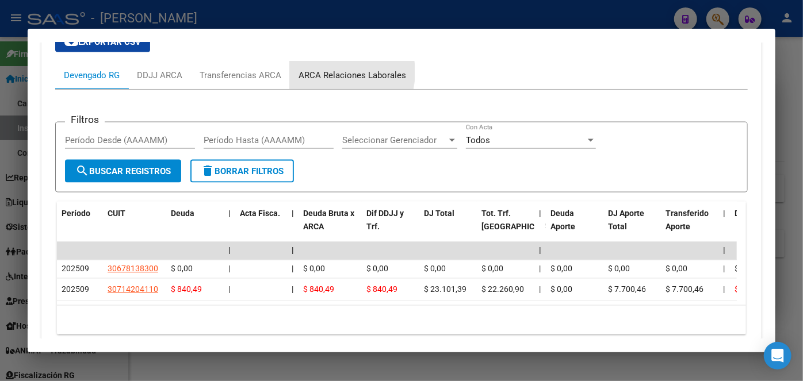
click at [331, 72] on div "ARCA Relaciones Laborales" at bounding box center [352, 75] width 108 height 13
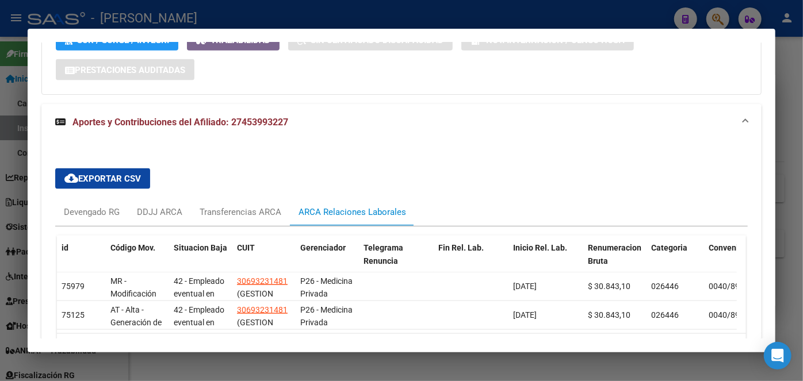
scroll to position [869, 0]
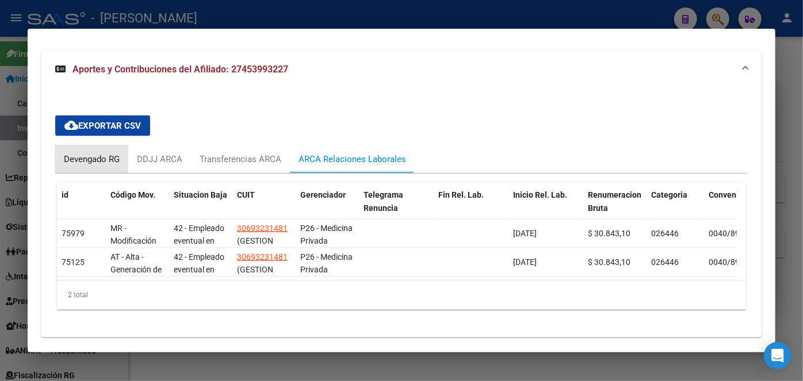
click at [96, 155] on div "Devengado RG" at bounding box center [92, 159] width 56 height 13
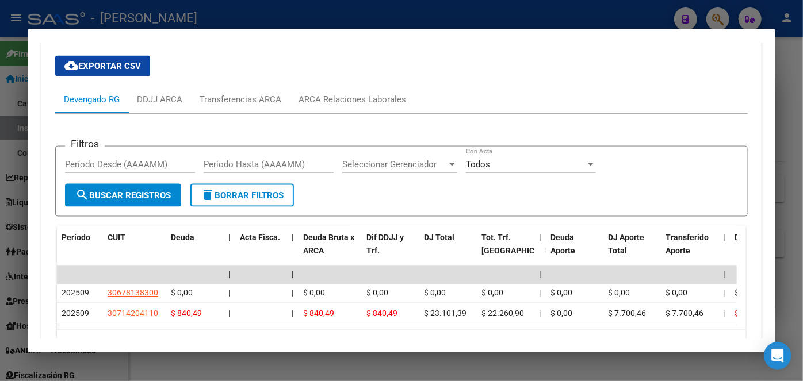
scroll to position [974, 0]
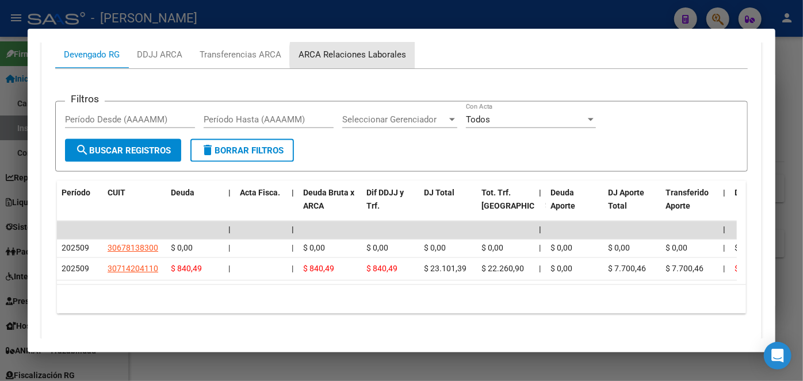
click at [373, 55] on div "ARCA Relaciones Laborales" at bounding box center [352, 54] width 108 height 13
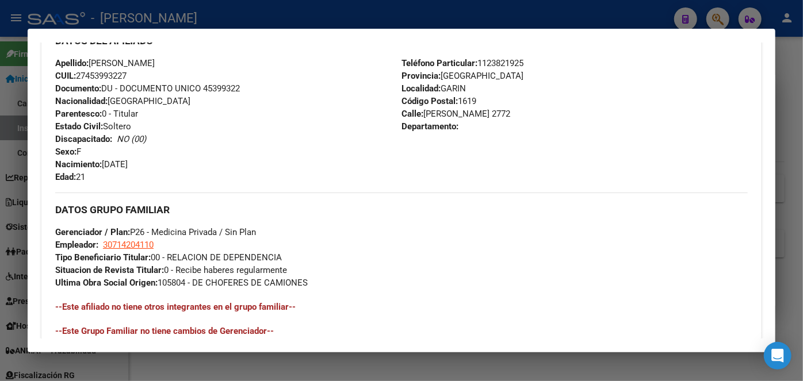
scroll to position [311, 0]
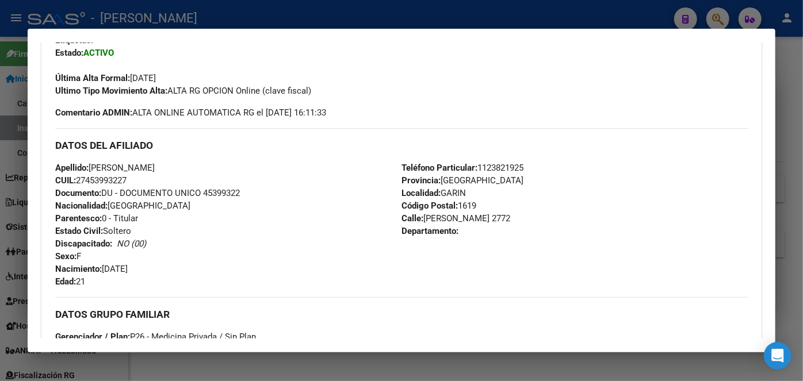
click at [225, 196] on span "Documento: DU - DOCUMENTO UNICO 45399322" at bounding box center [147, 193] width 185 height 10
click at [498, 163] on span "Teléfono Particular: [PHONE_NUMBER]" at bounding box center [462, 168] width 122 height 10
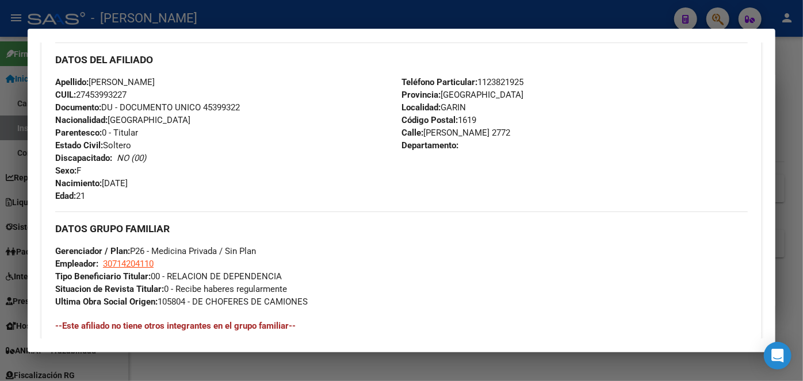
scroll to position [468, 0]
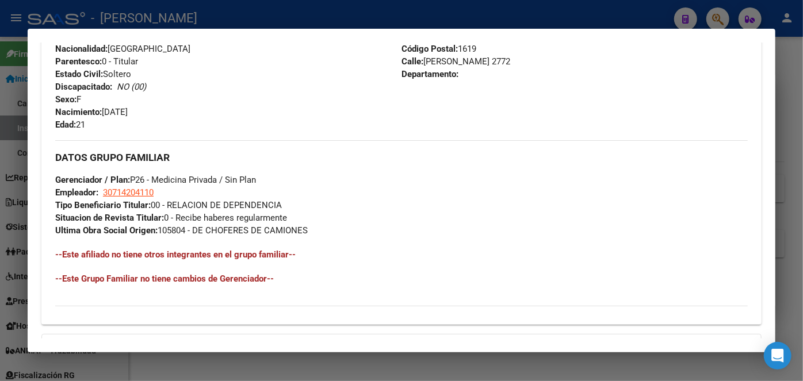
click at [126, 200] on strong "Tipo Beneficiario Titular:" at bounding box center [102, 205] width 95 height 10
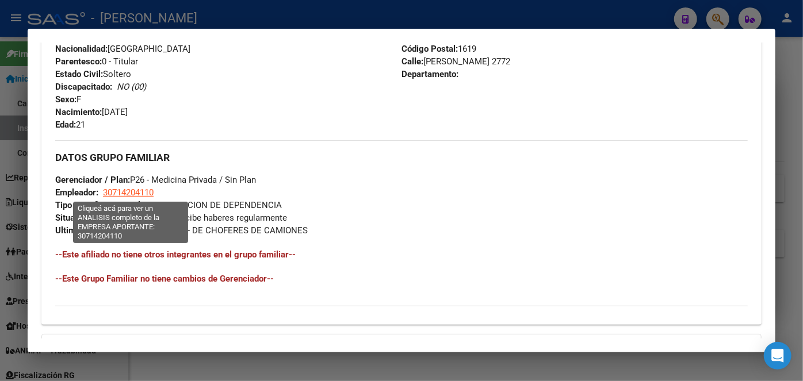
click at [124, 196] on span "30714204110" at bounding box center [128, 192] width 51 height 10
type textarea "30714204110"
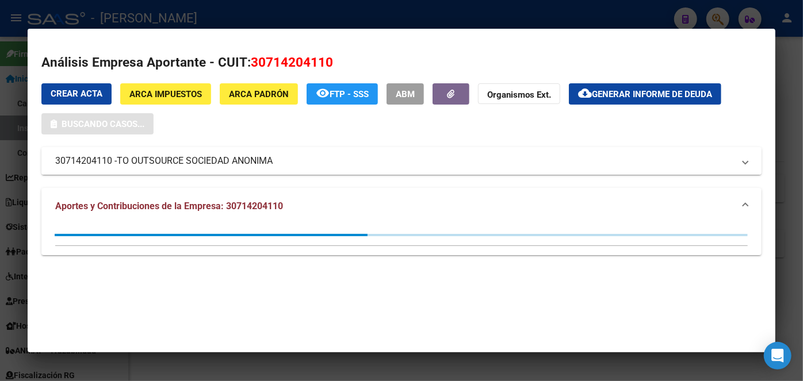
click at [174, 163] on span "TO OUTSOURCE SOCIEDAD ANONIMA" at bounding box center [195, 161] width 156 height 14
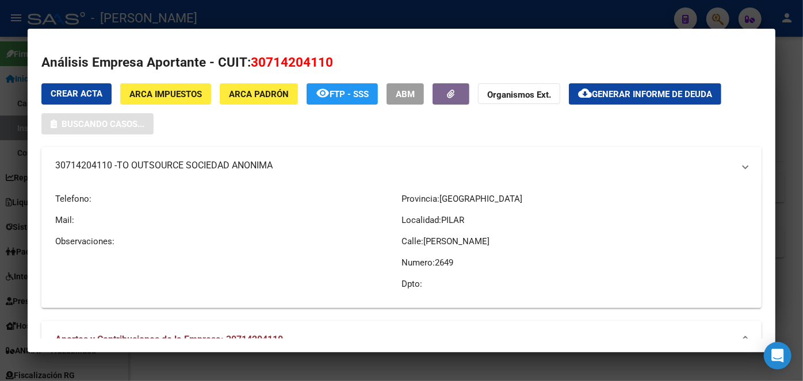
click at [174, 163] on span "TO OUTSOURCE SOCIEDAD ANONIMA" at bounding box center [195, 166] width 156 height 14
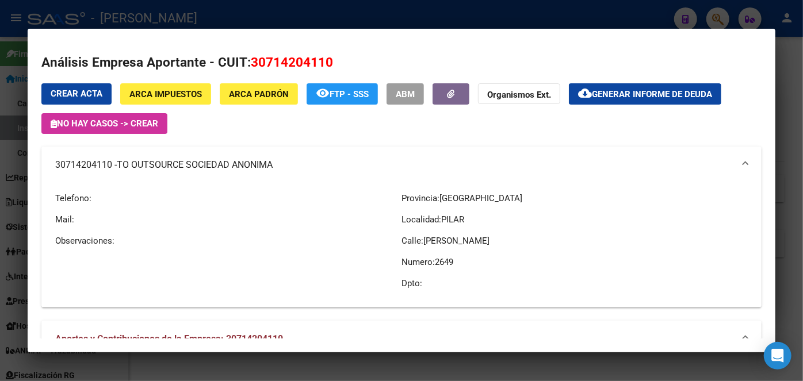
click at [225, 14] on div at bounding box center [401, 190] width 803 height 381
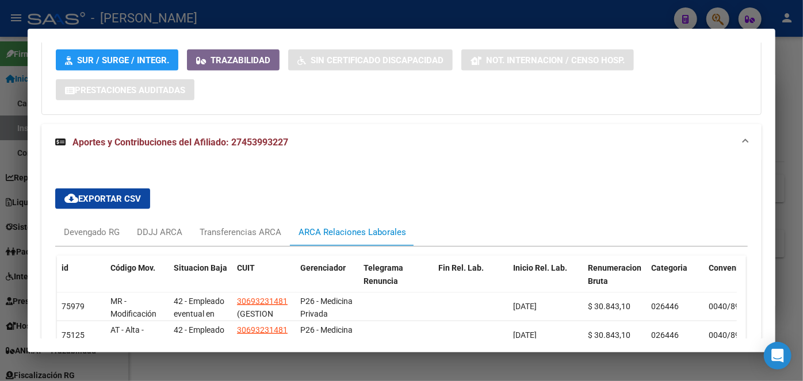
scroll to position [902, 0]
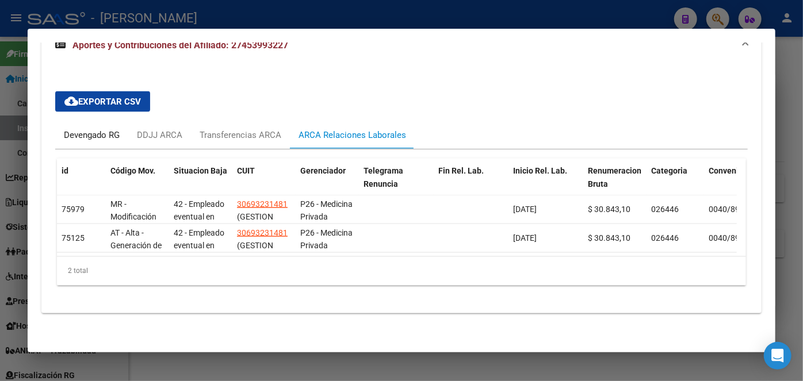
click at [99, 129] on div "Devengado RG" at bounding box center [92, 135] width 56 height 13
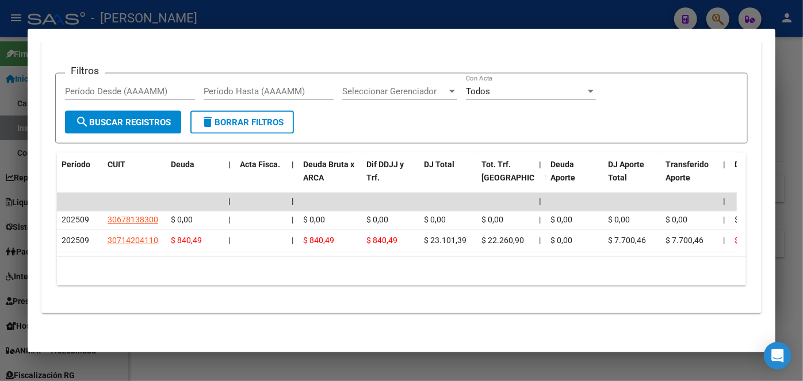
scroll to position [953, 0]
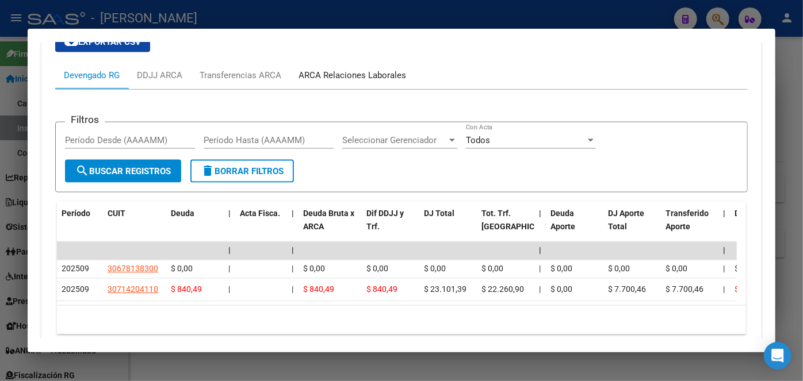
click at [340, 77] on div "ARCA Relaciones Laborales" at bounding box center [352, 75] width 108 height 13
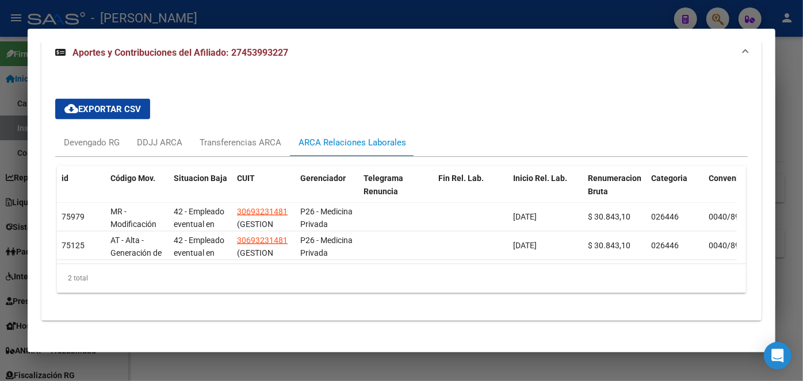
scroll to position [902, 0]
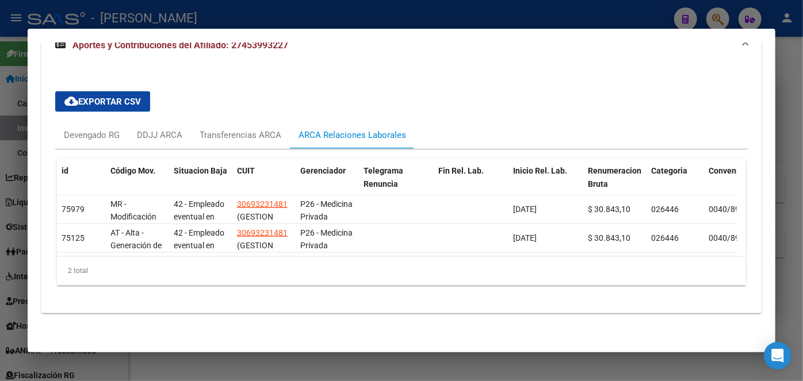
click at [178, 10] on div at bounding box center [401, 190] width 803 height 381
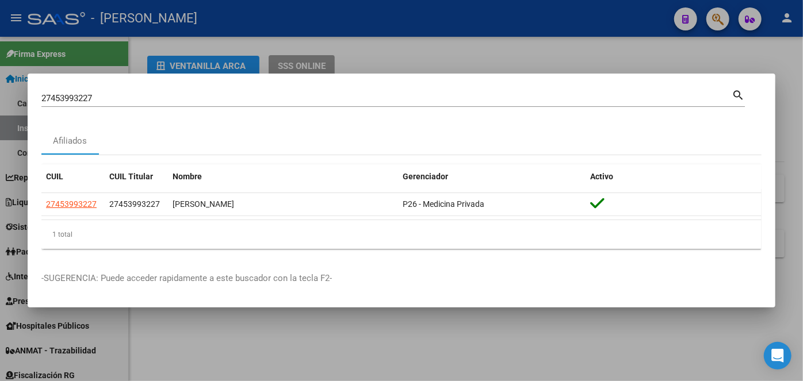
click at [178, 10] on div at bounding box center [401, 190] width 803 height 381
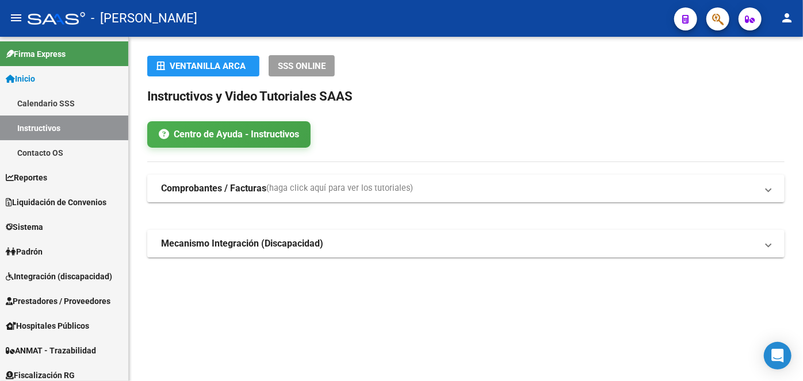
drag, startPoint x: 725, startPoint y: 31, endPoint x: 720, endPoint y: 23, distance: 9.3
click at [723, 26] on mat-toolbar "menu - osetya person" at bounding box center [401, 18] width 803 height 37
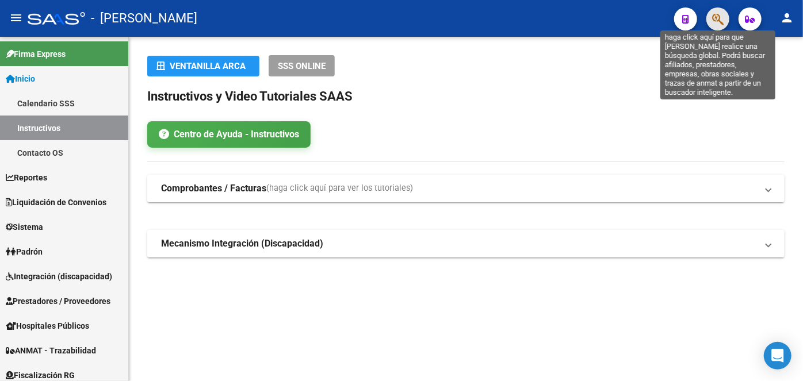
click at [719, 23] on icon "button" at bounding box center [718, 19] width 12 height 13
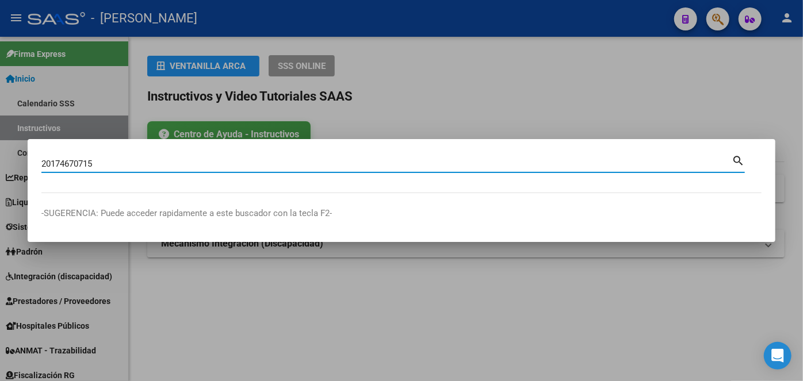
type input "20174670715"
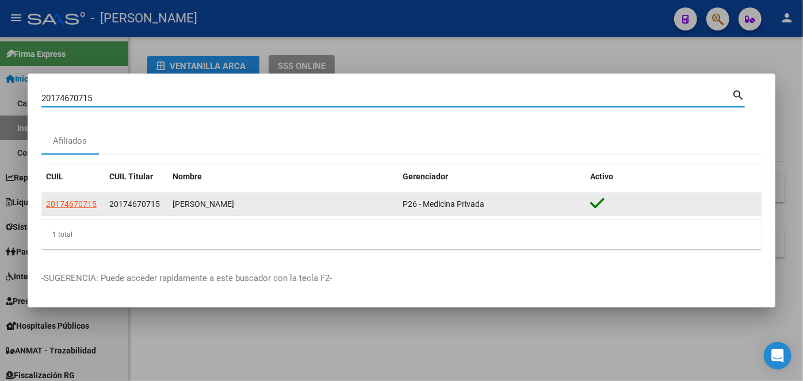
click at [66, 201] on span "20174670715" at bounding box center [71, 204] width 51 height 9
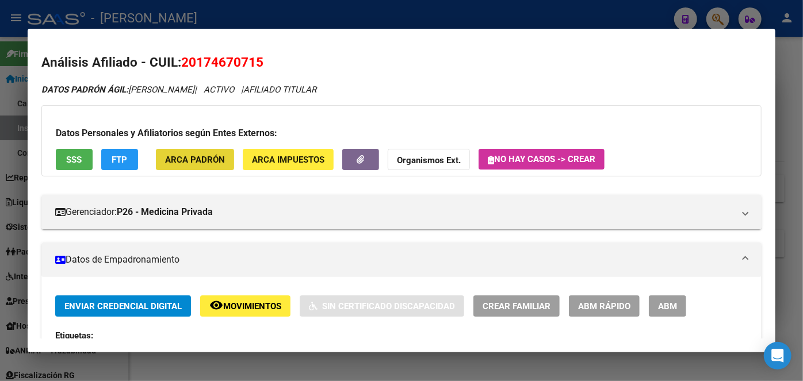
click at [209, 153] on button "ARCA Padrón" at bounding box center [195, 159] width 78 height 21
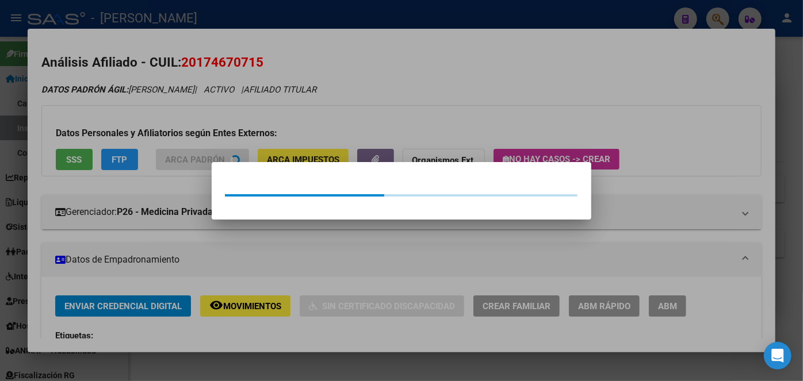
click at [208, 130] on div at bounding box center [401, 190] width 803 height 381
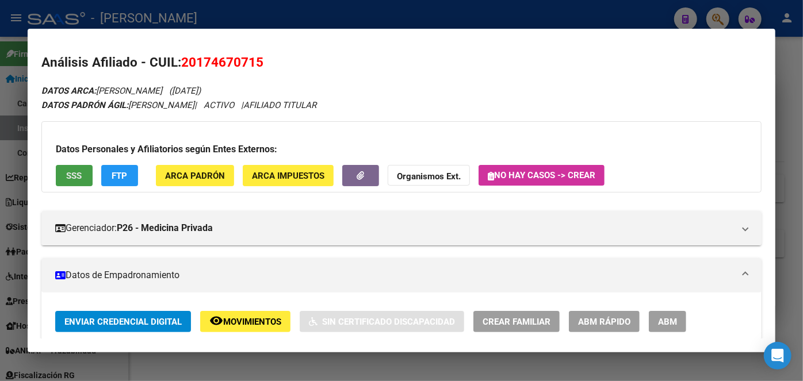
click at [85, 181] on button "SSS" at bounding box center [74, 175] width 37 height 21
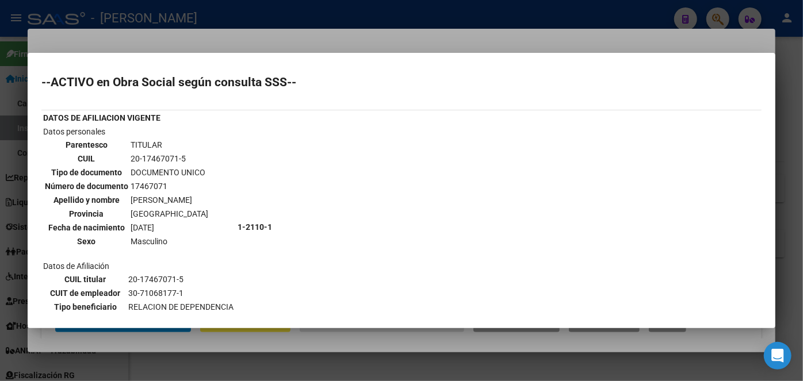
click at [183, 32] on div at bounding box center [401, 190] width 803 height 381
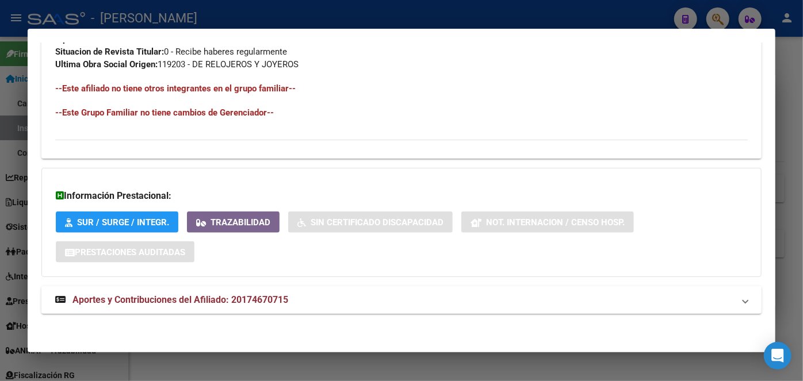
click at [288, 300] on span "Aportes y Contribuciones del Afiliado: 20174670715" at bounding box center [180, 299] width 216 height 11
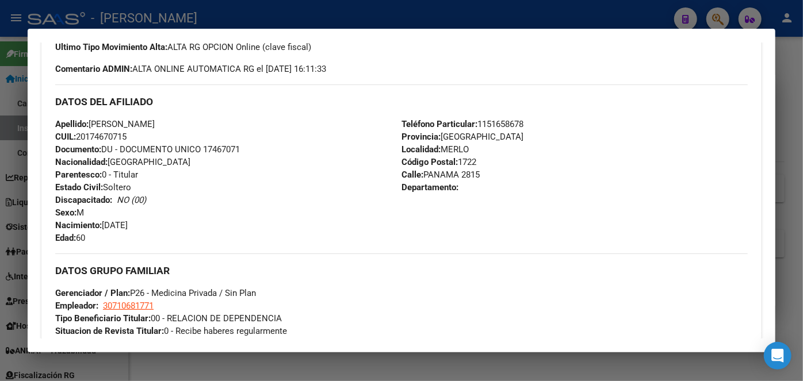
scroll to position [336, 0]
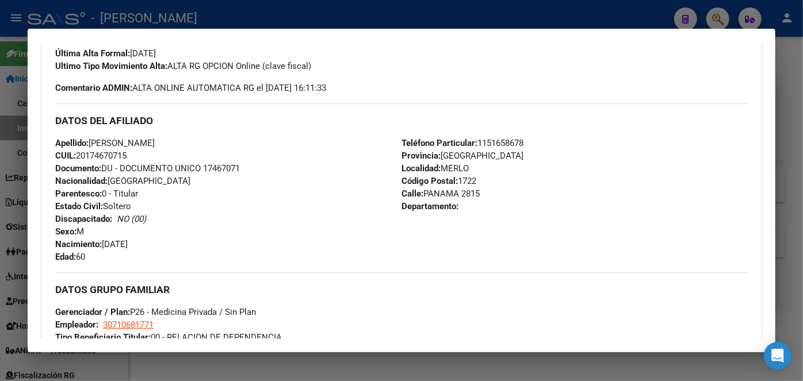
click at [221, 163] on span "Documento: DU - DOCUMENTO UNICO 17467071" at bounding box center [147, 168] width 185 height 10
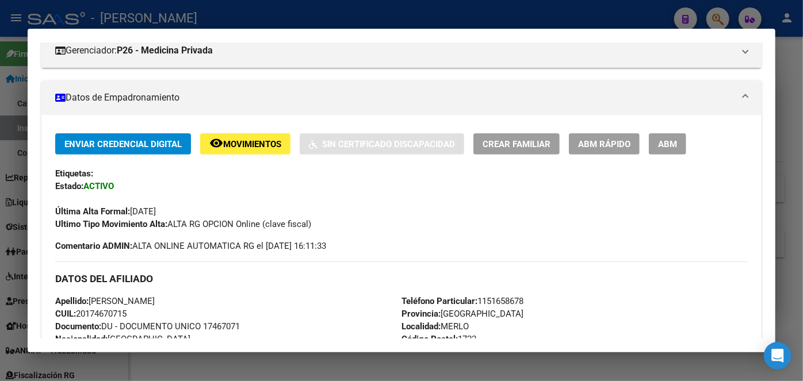
scroll to position [209, 0]
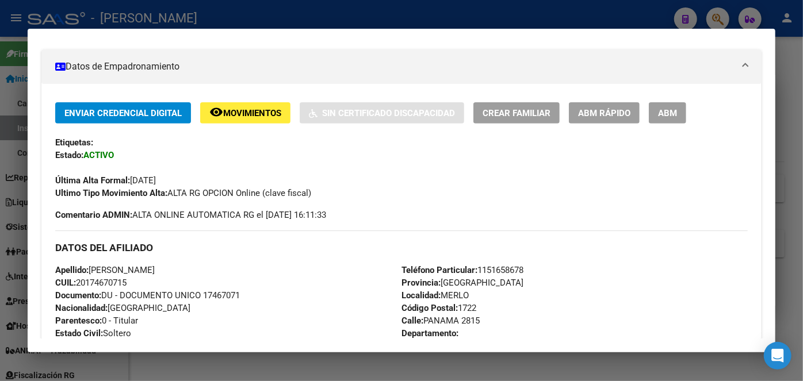
click at [499, 269] on span "Teléfono Particular: [PHONE_NUMBER]" at bounding box center [462, 270] width 122 height 10
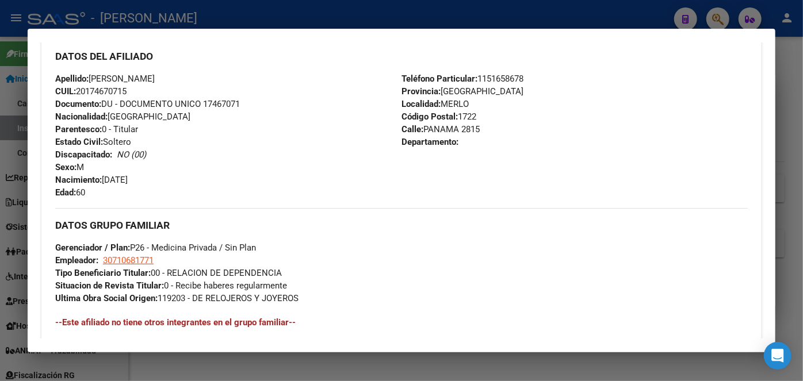
scroll to position [418, 0]
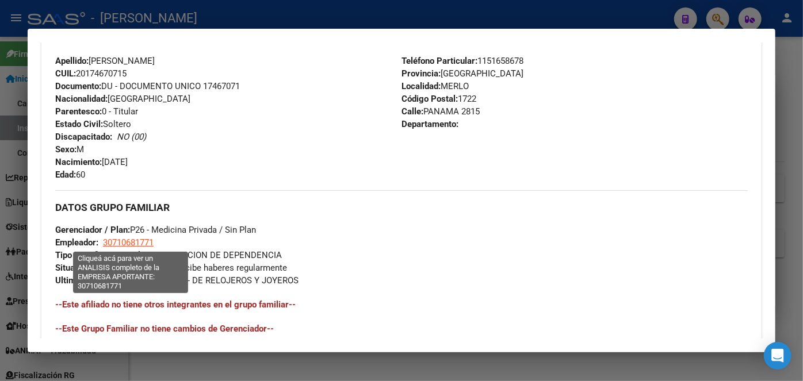
click at [136, 242] on span "30710681771" at bounding box center [128, 242] width 51 height 10
type textarea "30710681771"
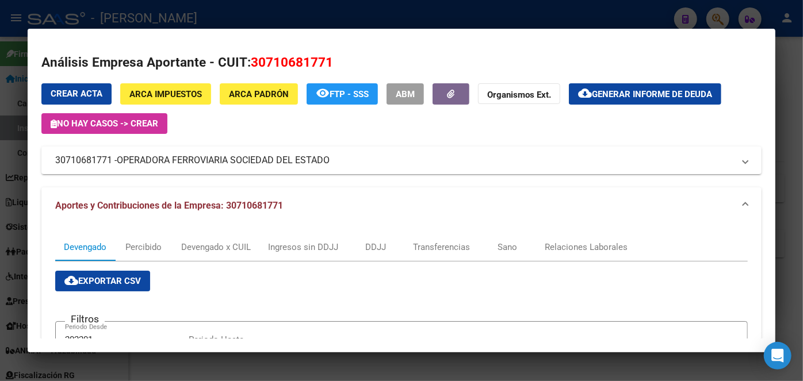
click at [194, 2] on div at bounding box center [401, 190] width 803 height 381
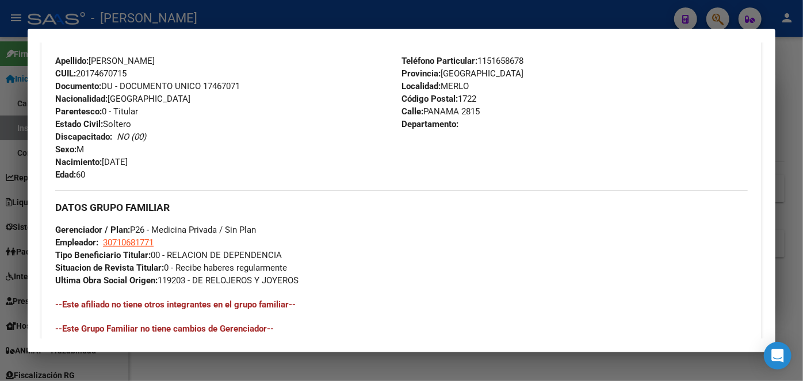
click at [193, 7] on div at bounding box center [401, 190] width 803 height 381
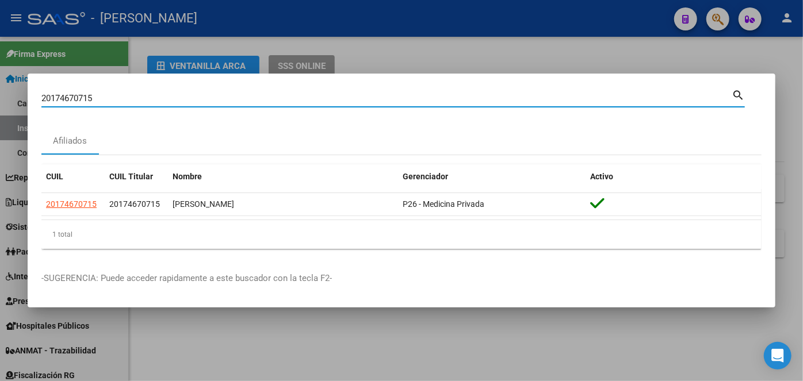
click at [144, 95] on input "20174670715" at bounding box center [386, 98] width 690 height 10
click at [147, 91] on div "20174670715 Buscar (apellido, dni, cuil, [PERSON_NAME], cuit, obra social)" at bounding box center [386, 98] width 690 height 17
paste input "439030780"
type input "20439030780"
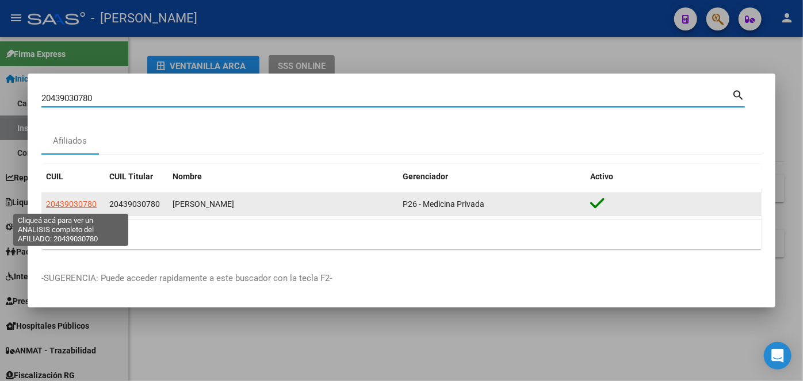
click at [92, 201] on span "20439030780" at bounding box center [71, 204] width 51 height 9
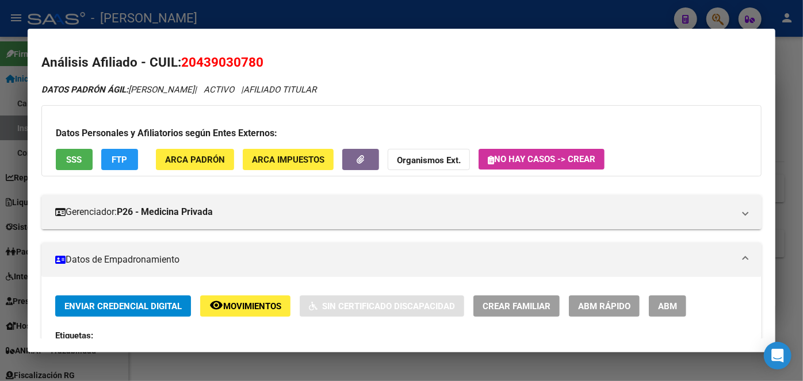
click at [216, 158] on span "ARCA Padrón" at bounding box center [195, 160] width 60 height 10
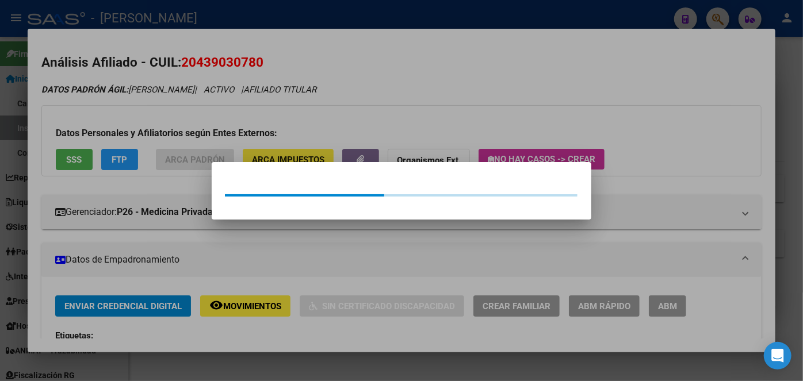
drag, startPoint x: 193, startPoint y: 100, endPoint x: 171, endPoint y: 110, distance: 24.2
click at [191, 101] on div at bounding box center [401, 190] width 803 height 381
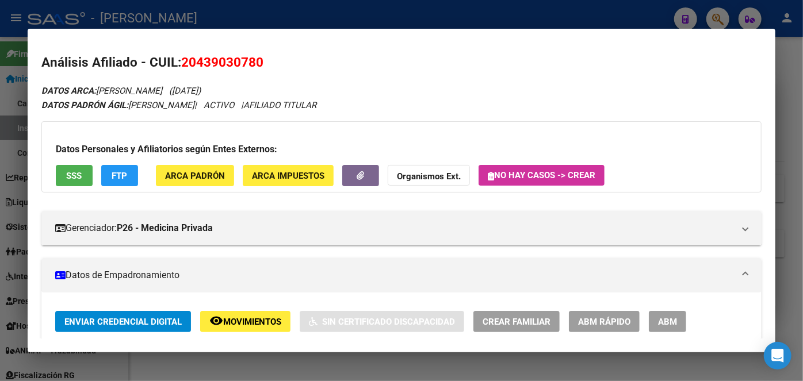
click at [72, 166] on button "SSS" at bounding box center [74, 175] width 37 height 21
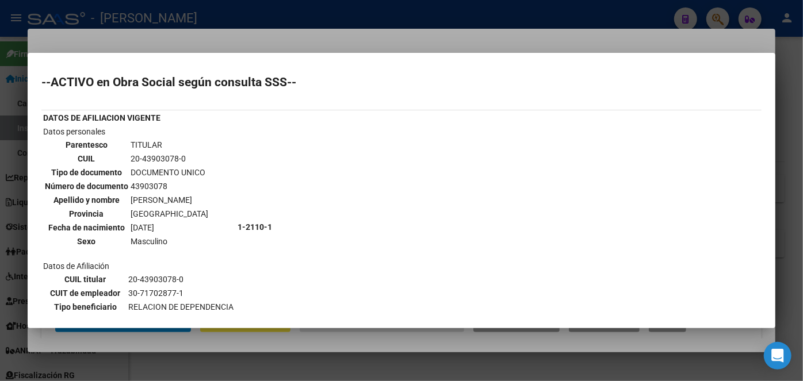
click at [137, 26] on div at bounding box center [401, 190] width 803 height 381
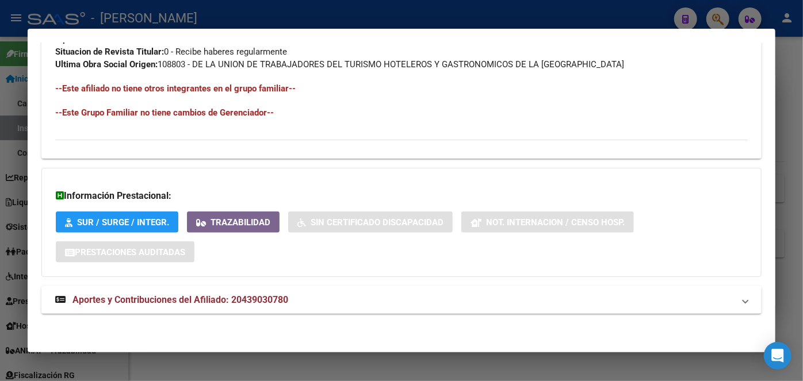
click at [262, 289] on mat-expansion-panel-header "Aportes y Contribuciones del Afiliado: 20439030780" at bounding box center [401, 300] width 720 height 28
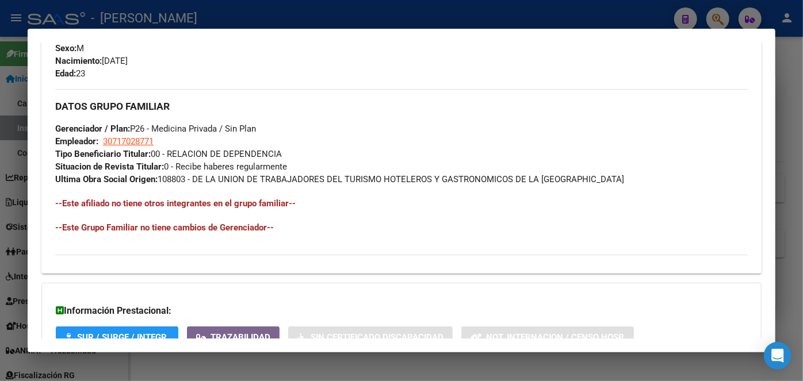
scroll to position [388, 0]
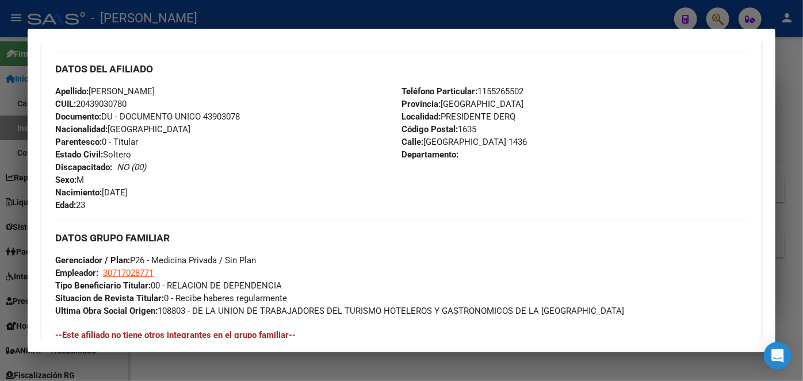
click at [212, 112] on span "Documento: DU - DOCUMENTO UNICO 43903078" at bounding box center [147, 117] width 185 height 10
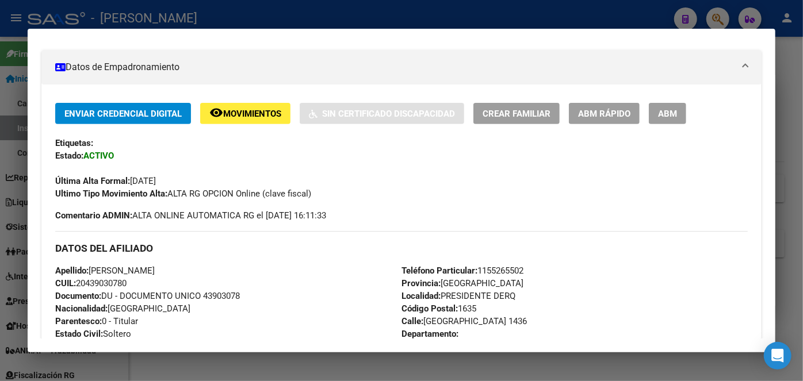
scroll to position [261, 0]
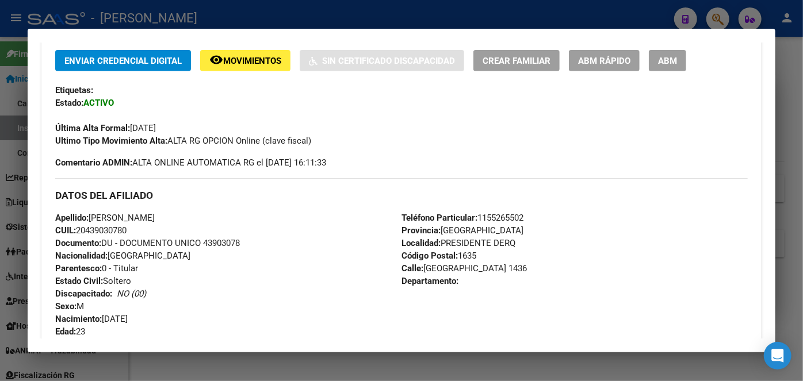
click at [505, 213] on span "Teléfono Particular: [PHONE_NUMBER]" at bounding box center [462, 218] width 122 height 10
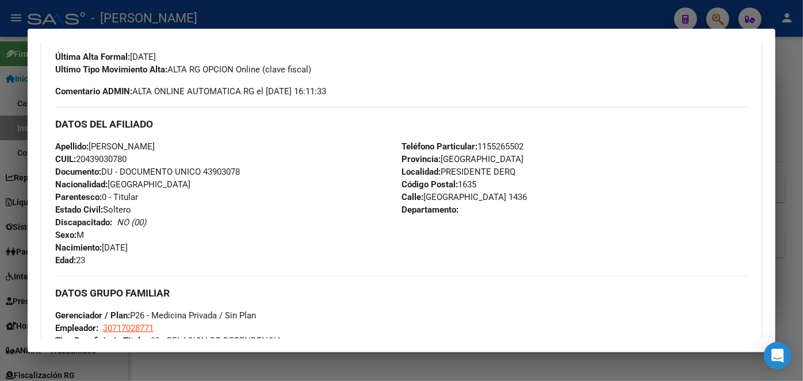
scroll to position [418, 0]
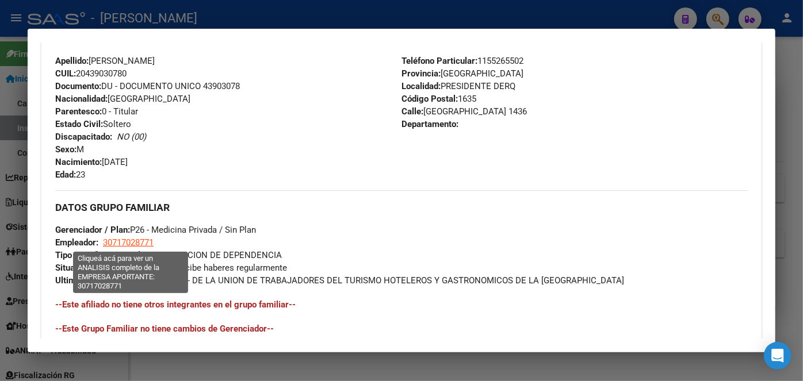
click at [143, 242] on span "30717028771" at bounding box center [128, 242] width 51 height 10
type textarea "30717028771"
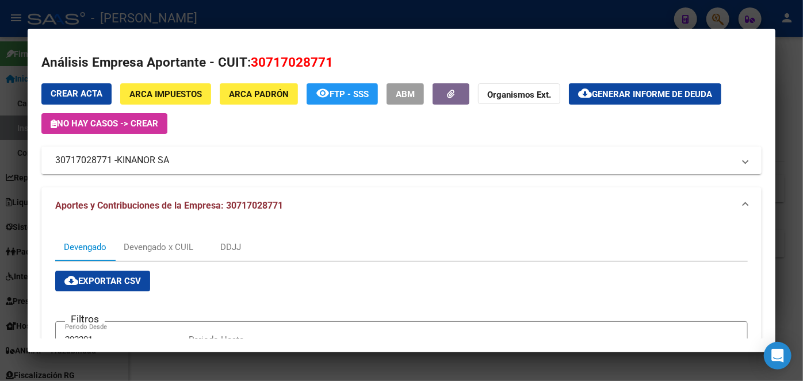
click at [136, 158] on span "KINANOR SA" at bounding box center [143, 161] width 52 height 14
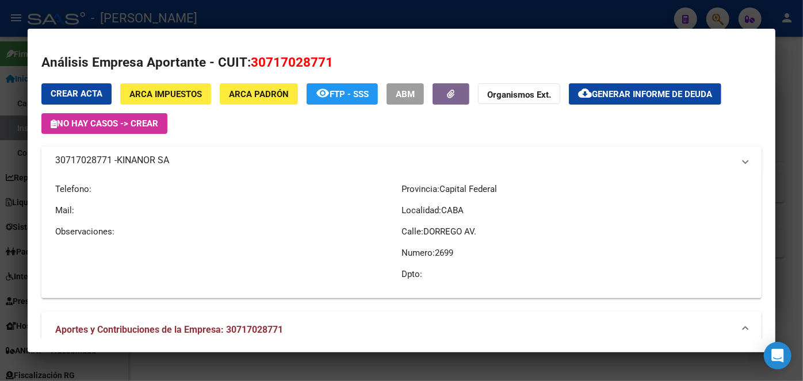
click at [136, 159] on span "KINANOR SA" at bounding box center [143, 161] width 52 height 14
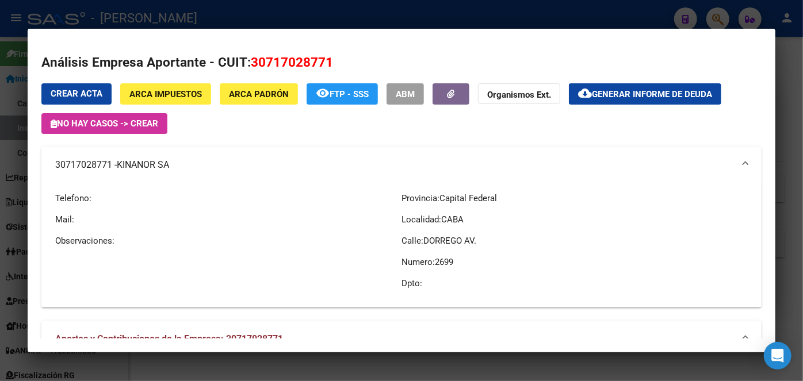
click at [150, 160] on span "KINANOR SA" at bounding box center [143, 165] width 52 height 14
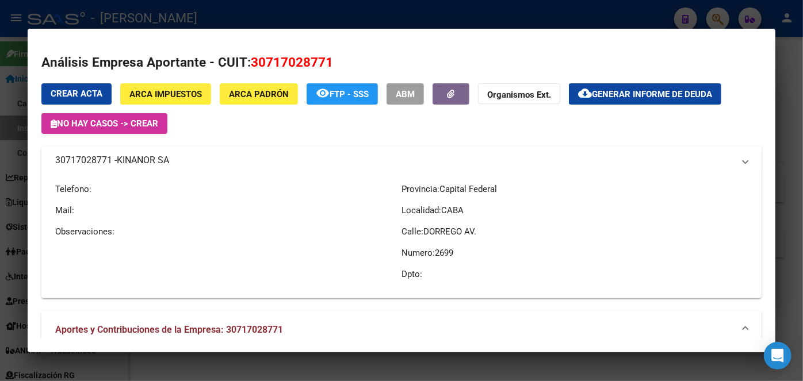
click at [150, 160] on span "KINANOR SA" at bounding box center [143, 161] width 52 height 14
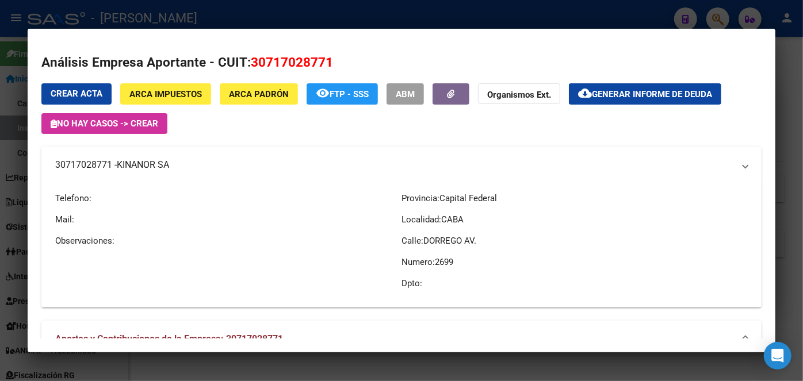
click at [150, 160] on span "KINANOR SA" at bounding box center [143, 165] width 52 height 14
